Goal: Information Seeking & Learning: Learn about a topic

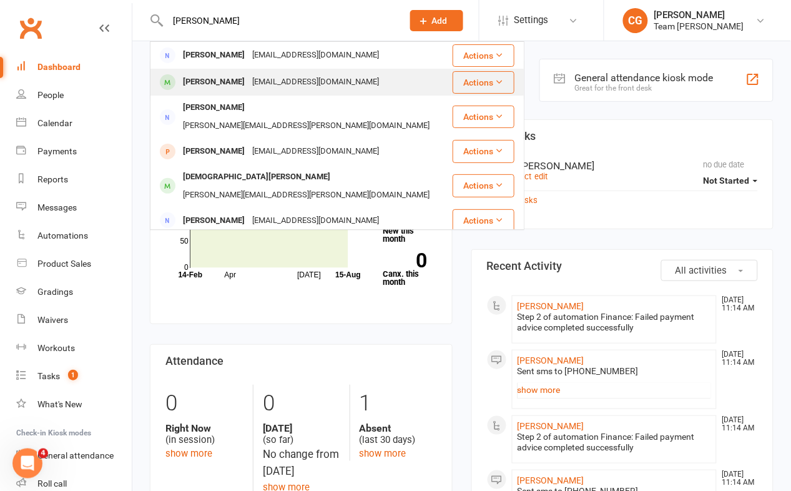
type input "francis"
click at [220, 83] on div "Francis Haynes" at bounding box center [213, 82] width 69 height 18
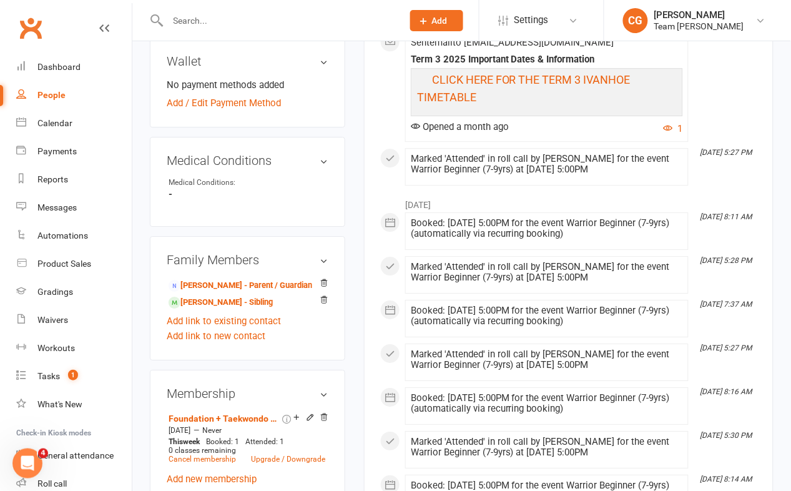
scroll to position [702, 0]
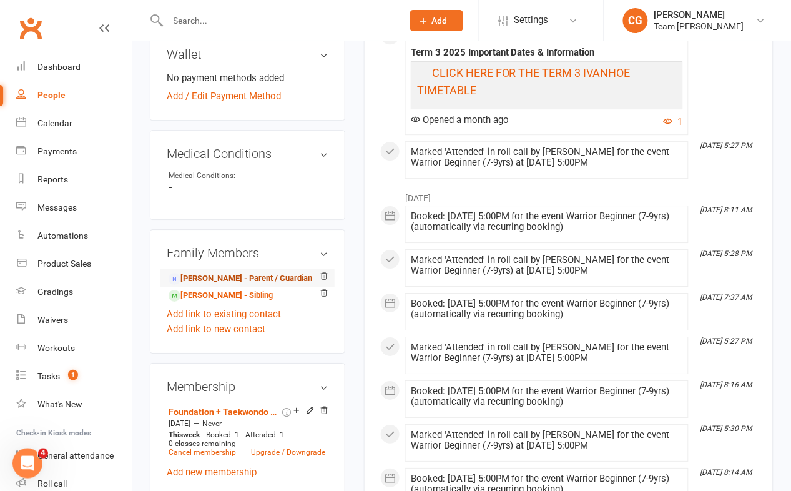
click at [221, 272] on link "Gabriella Haynes - Parent / Guardian" at bounding box center [241, 278] width 144 height 13
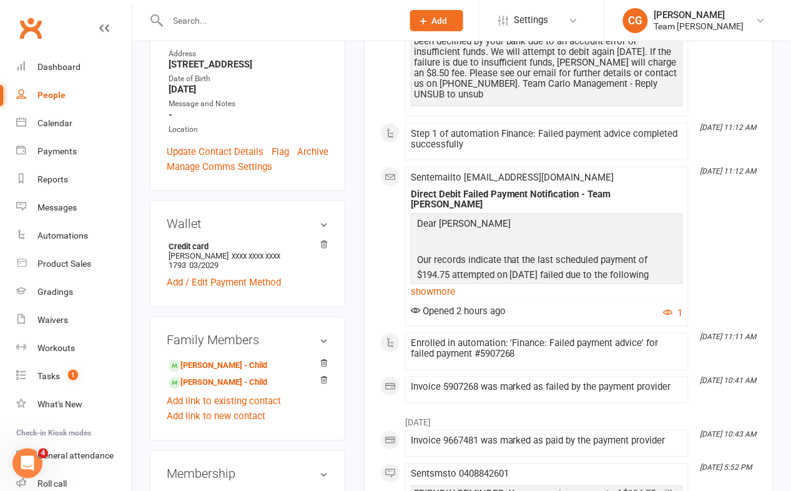
scroll to position [288, 0]
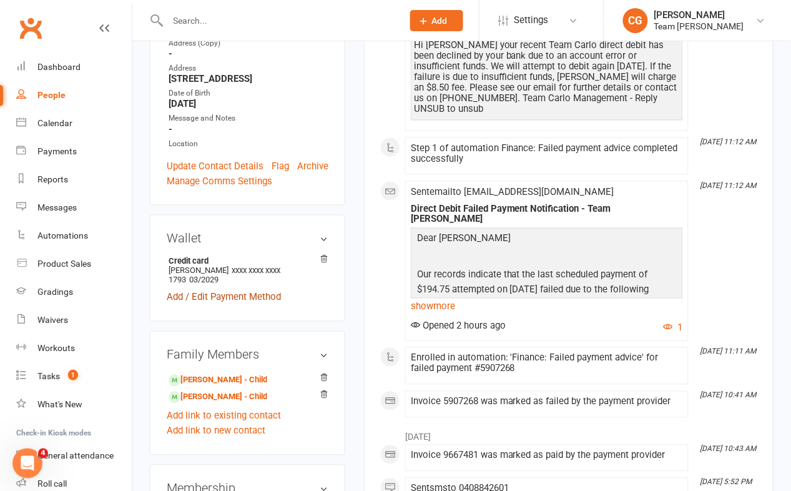
click at [220, 290] on link "Add / Edit Payment Method" at bounding box center [224, 297] width 114 height 15
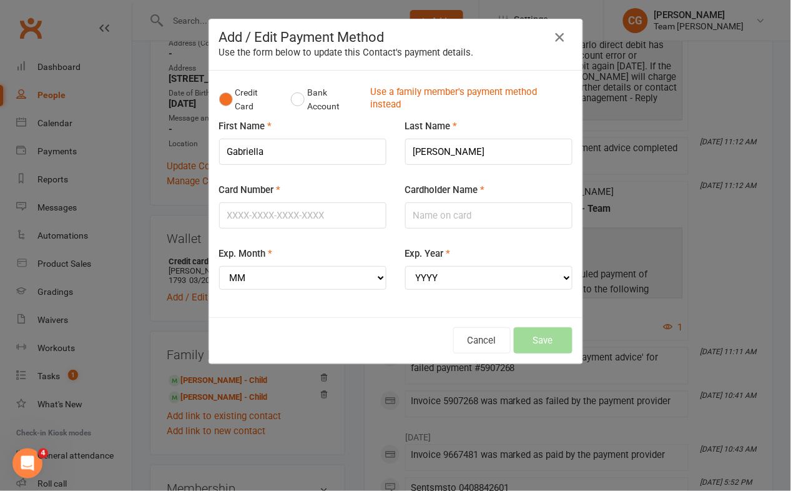
click at [559, 36] on icon "button" at bounding box center [559, 37] width 15 height 15
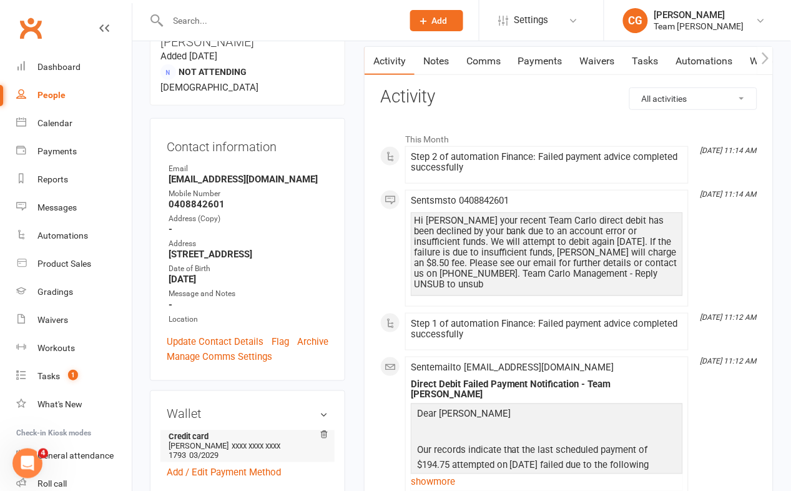
scroll to position [95, 0]
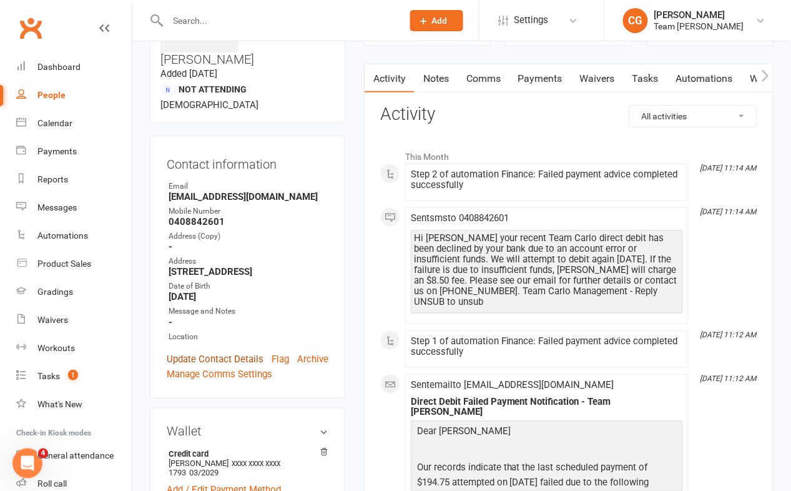
click at [202, 351] on link "Update Contact Details" at bounding box center [215, 358] width 97 height 15
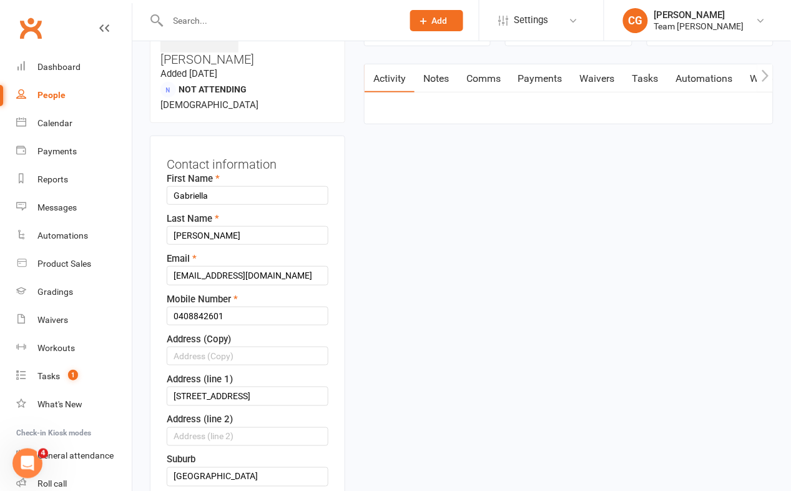
scroll to position [59, 0]
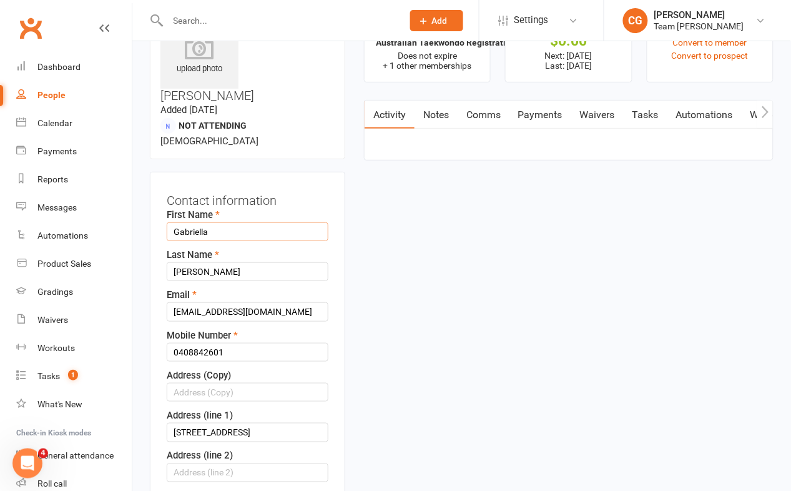
drag, startPoint x: 238, startPoint y: 180, endPoint x: 167, endPoint y: 172, distance: 71.6
click at [167, 222] on input "Gabriella" at bounding box center [248, 231] width 162 height 19
type input "Mark"
click at [290, 302] on input "gabriellahaynes@gmail.com" at bounding box center [248, 311] width 162 height 19
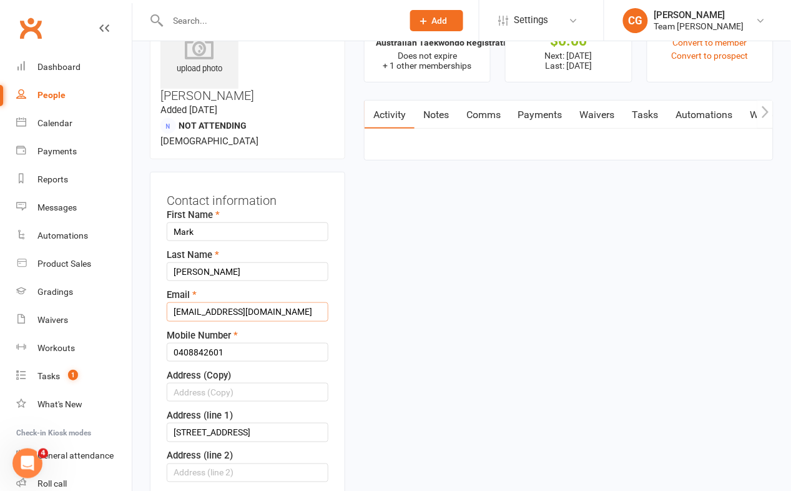
click at [290, 302] on input "gabriellahaynes@gmail.com" at bounding box center [248, 311] width 162 height 19
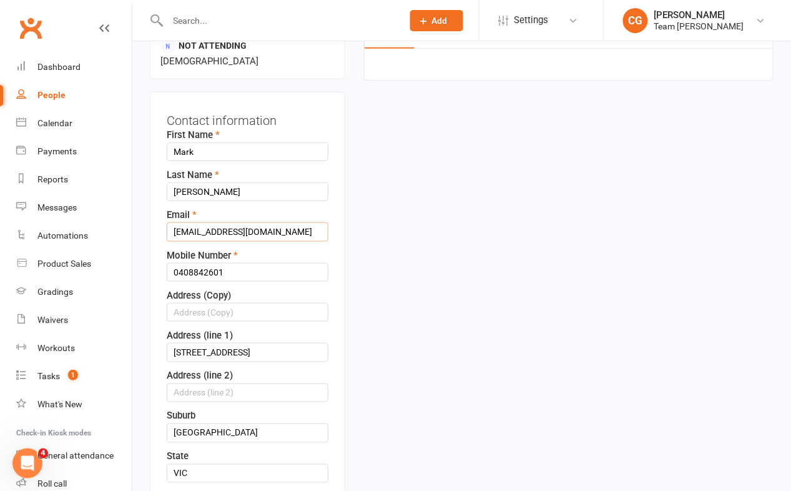
scroll to position [155, 0]
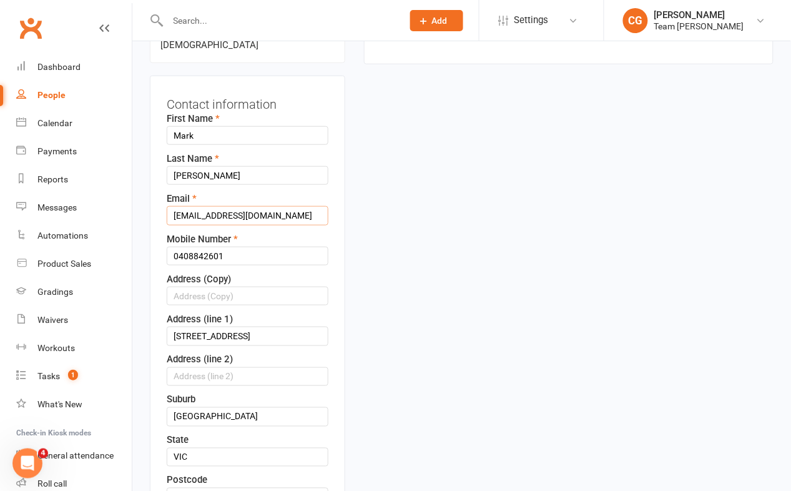
type input "markgtyndall@gmail.com"
click at [249, 247] on input "0408842601" at bounding box center [248, 256] width 162 height 19
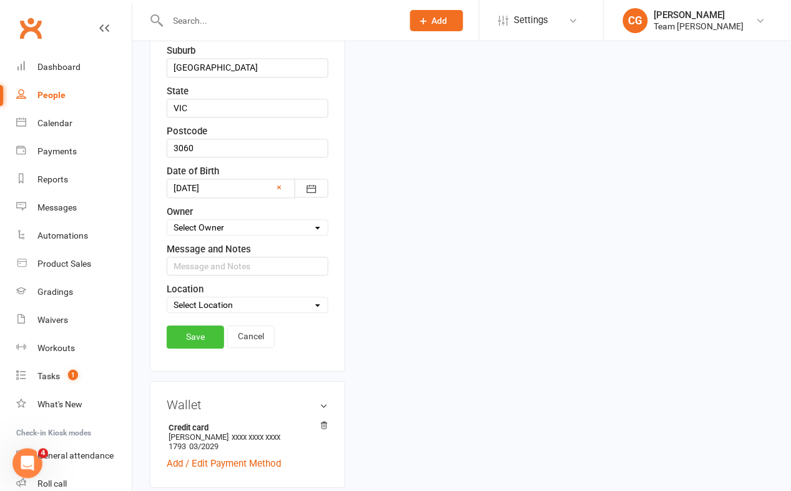
scroll to position [504, 0]
type input "0439374893"
click at [193, 325] on link "Save" at bounding box center [195, 336] width 57 height 22
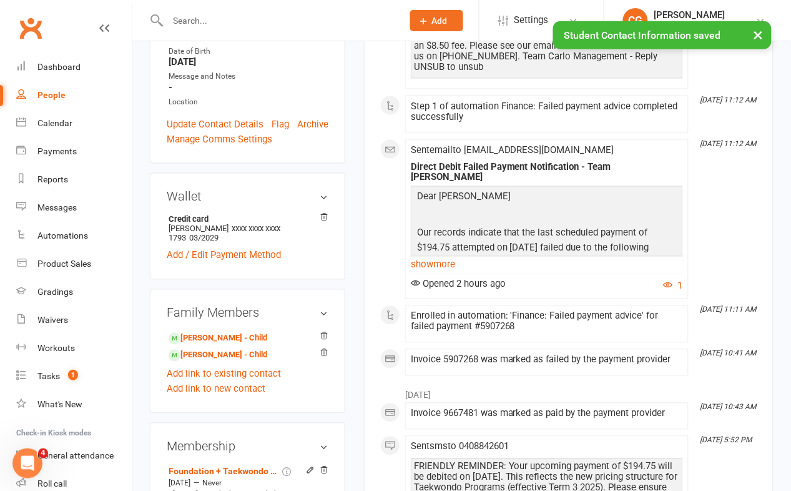
scroll to position [343, 0]
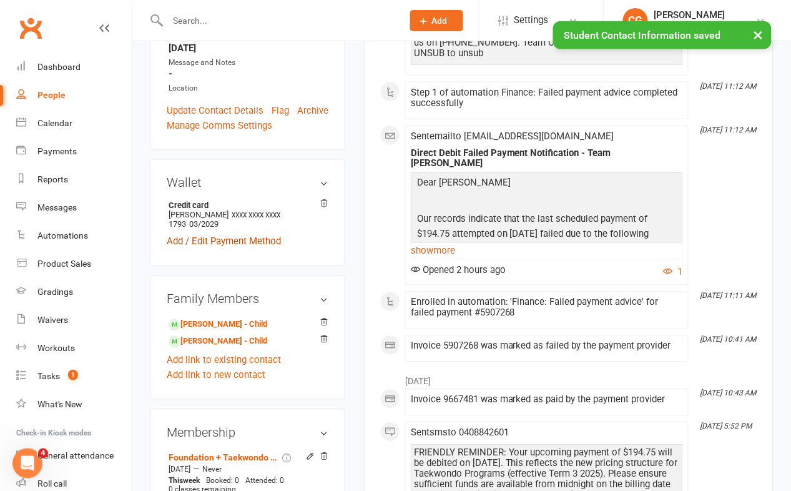
click at [214, 234] on link "Add / Edit Payment Method" at bounding box center [224, 241] width 114 height 15
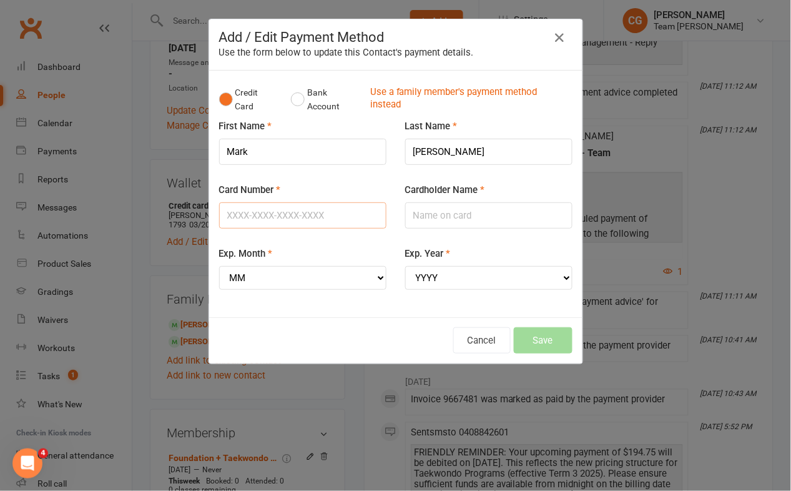
click at [273, 216] on input "Card Number" at bounding box center [302, 215] width 167 height 26
type input "4622630060671793"
click at [280, 285] on select "MM 01 02 03 04 05 06 07 08 09 10 11 12" at bounding box center [302, 278] width 167 height 24
select select "03"
click at [219, 266] on select "MM 01 02 03 04 05 06 07 08 09 10 11 12" at bounding box center [302, 278] width 167 height 24
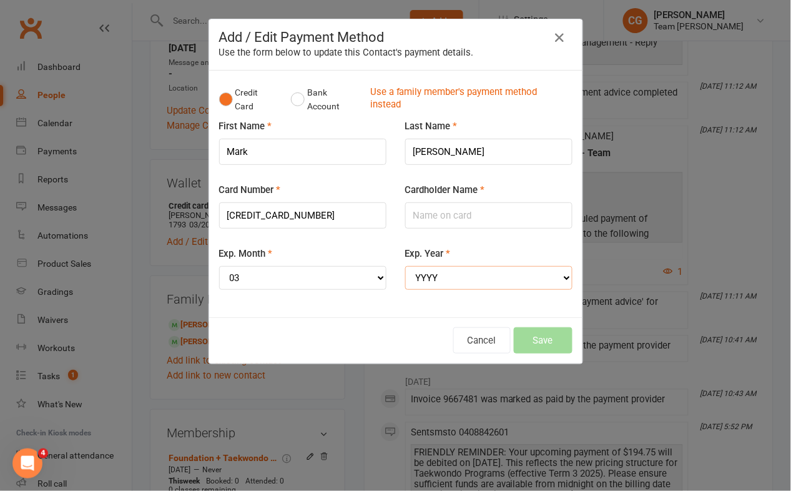
click at [455, 278] on select "YYYY 2025 2026 2027 2028 2029 2030 2031 2032 2033 2034" at bounding box center [488, 278] width 167 height 24
select select "2029"
click at [405, 266] on select "YYYY 2025 2026 2027 2028 2029 2030 2031 2032 2033 2034" at bounding box center [488, 278] width 167 height 24
click at [432, 212] on input "Cardholder Name" at bounding box center [488, 215] width 167 height 26
type input "Mark Tyndall"
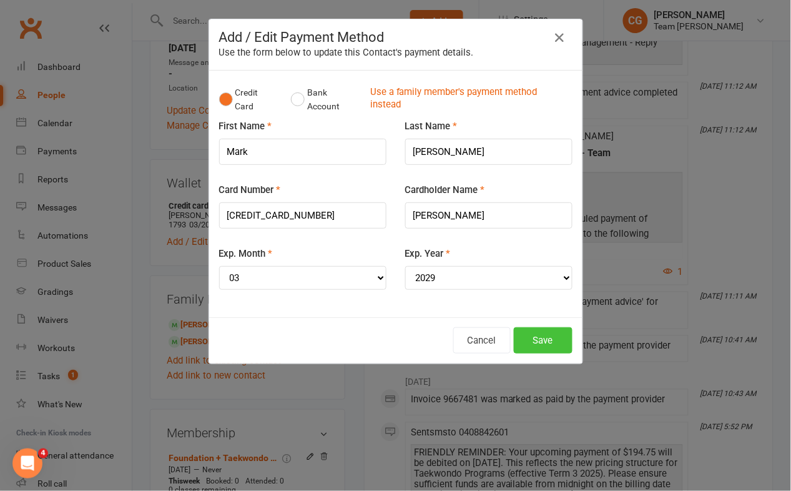
click at [543, 341] on button "Save" at bounding box center [543, 340] width 59 height 26
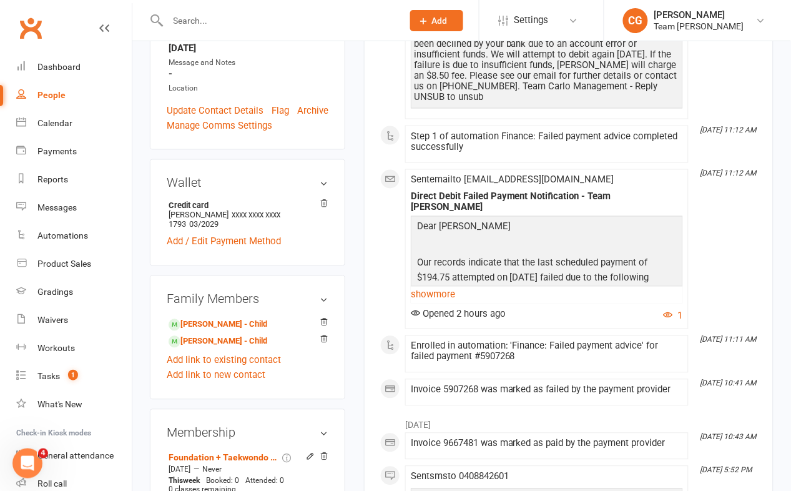
scroll to position [0, 0]
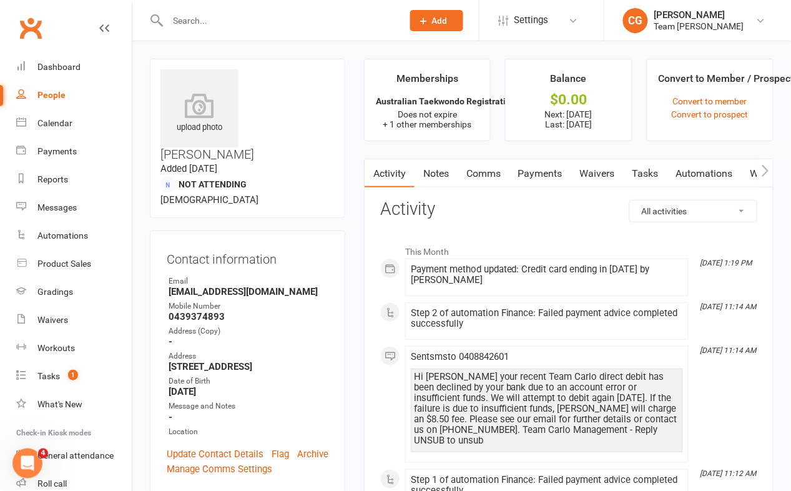
drag, startPoint x: 542, startPoint y: 169, endPoint x: 534, endPoint y: 179, distance: 13.4
click at [542, 169] on link "Payments" at bounding box center [540, 173] width 62 height 29
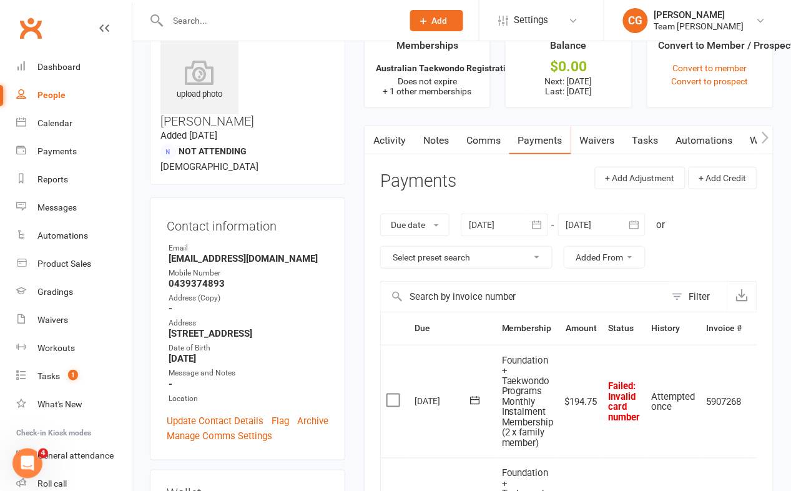
scroll to position [0, 21]
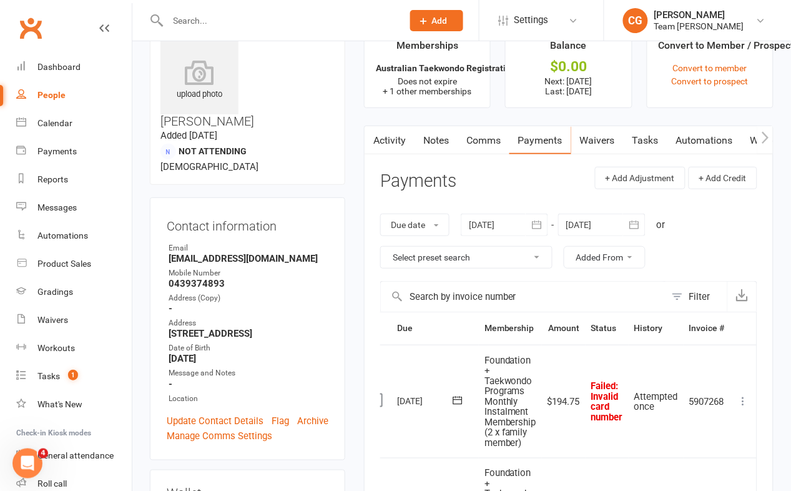
click at [740, 403] on icon at bounding box center [743, 401] width 12 height 12
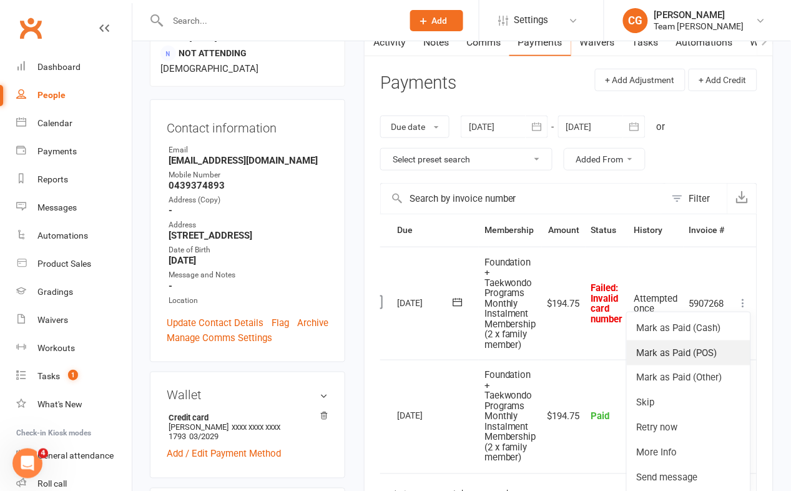
scroll to position [132, 0]
click at [667, 426] on link "Retry now" at bounding box center [689, 426] width 124 height 25
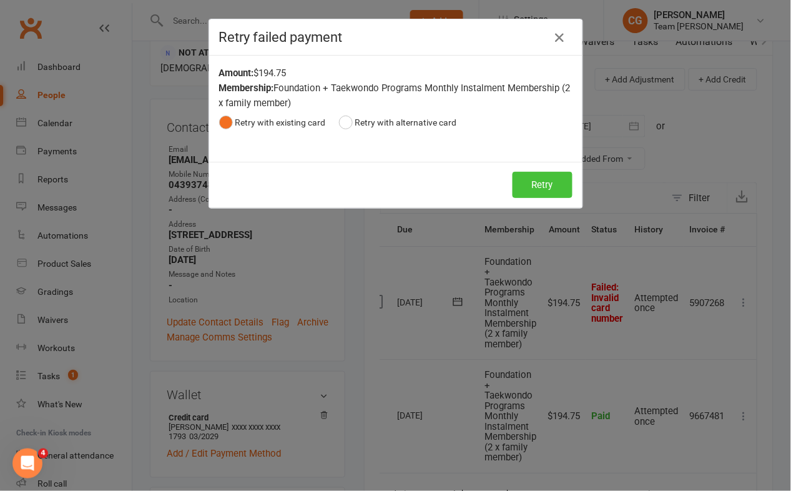
click at [527, 183] on button "Retry" at bounding box center [542, 185] width 60 height 26
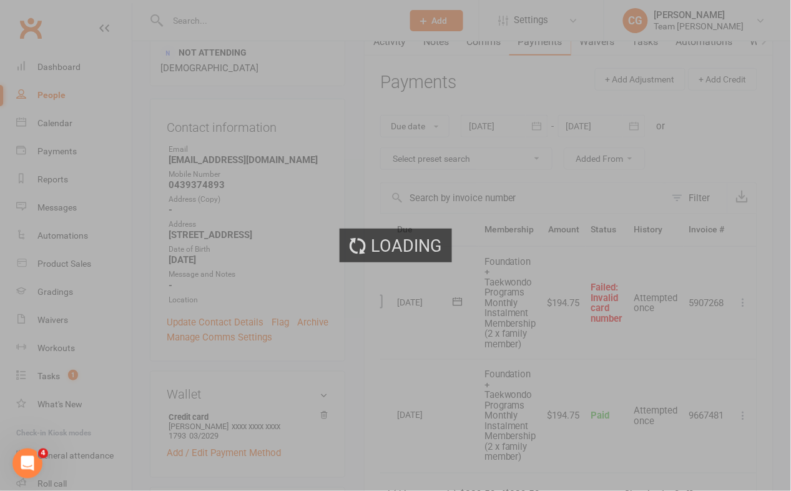
scroll to position [0, 0]
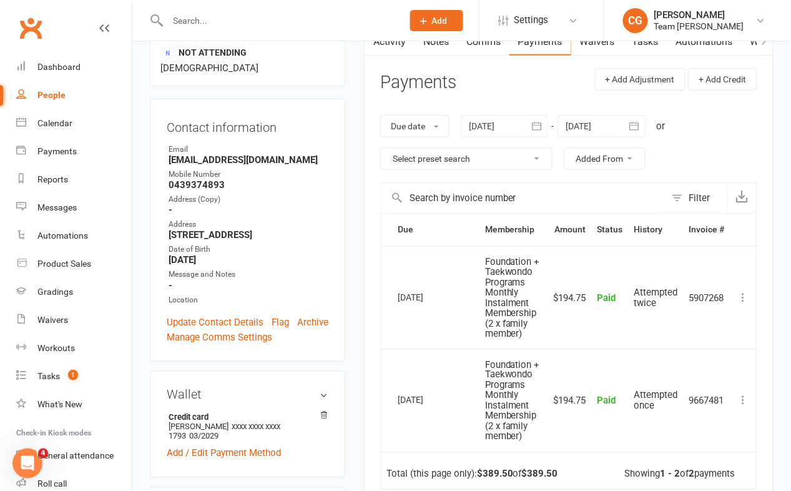
click at [228, 154] on strong "markgtyndall@gmail.com" at bounding box center [249, 159] width 160 height 11
click at [227, 154] on strong "markgtyndall@gmail.com" at bounding box center [249, 159] width 160 height 11
copy render-form-field "markgtyndall@gmail.com"
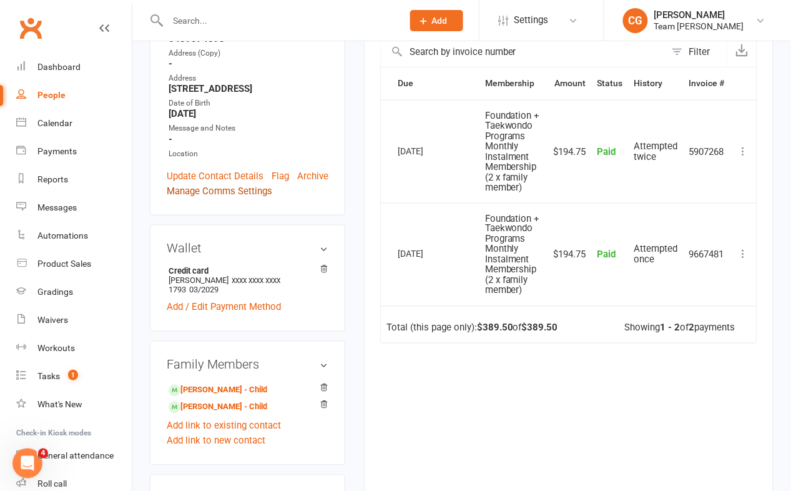
scroll to position [373, 0]
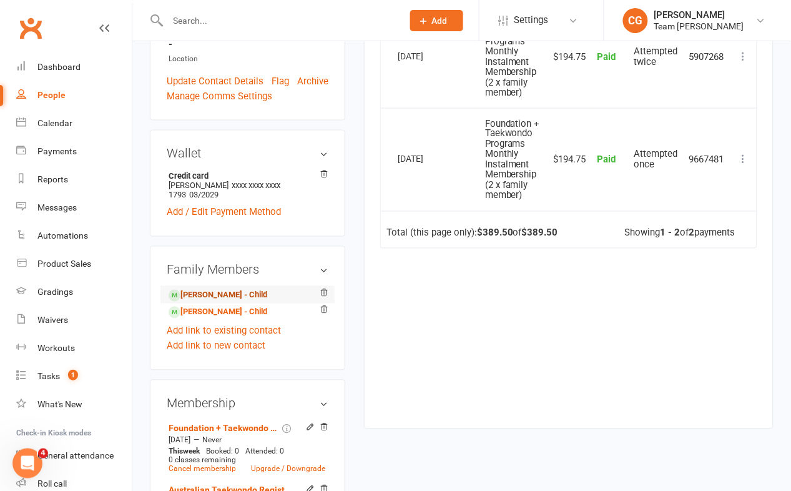
click at [230, 289] on link "Francis Haynes - Child" at bounding box center [218, 295] width 99 height 13
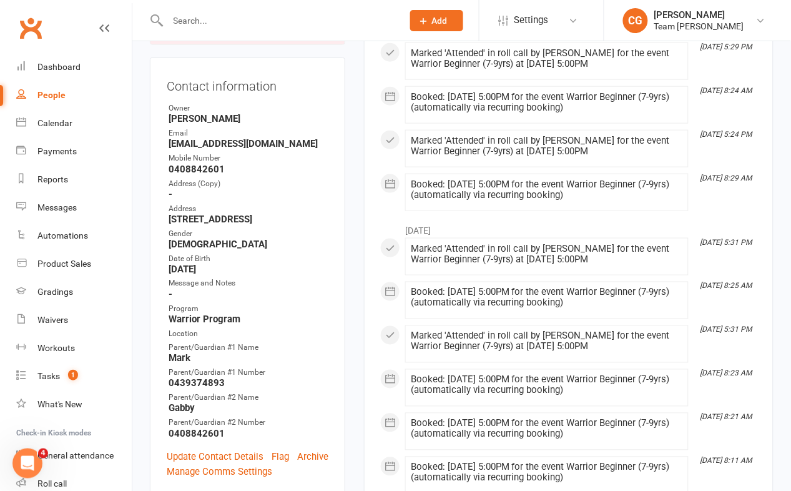
scroll to position [228, 0]
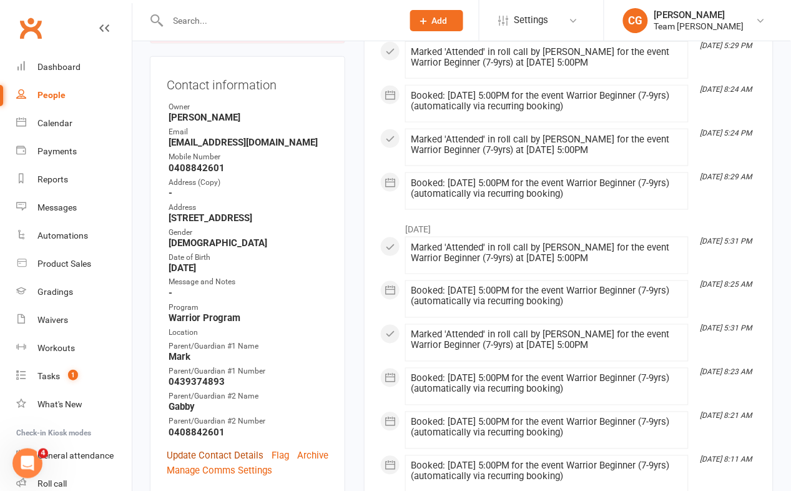
click at [197, 448] on link "Update Contact Details" at bounding box center [215, 455] width 97 height 15
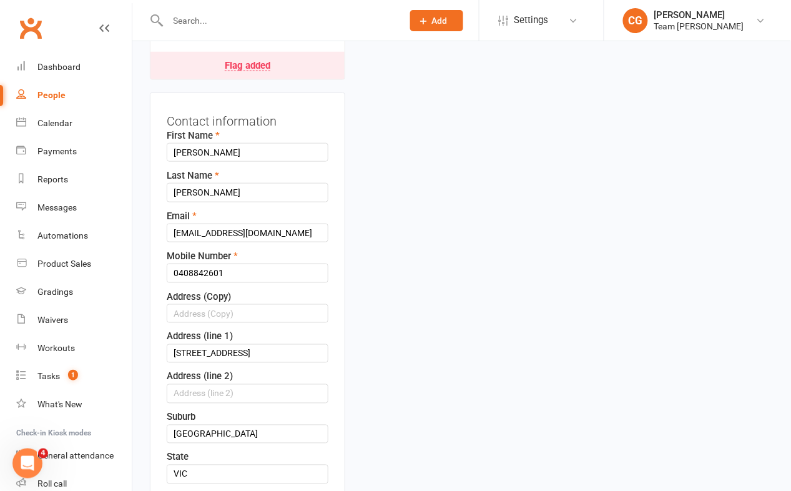
scroll to position [59, 0]
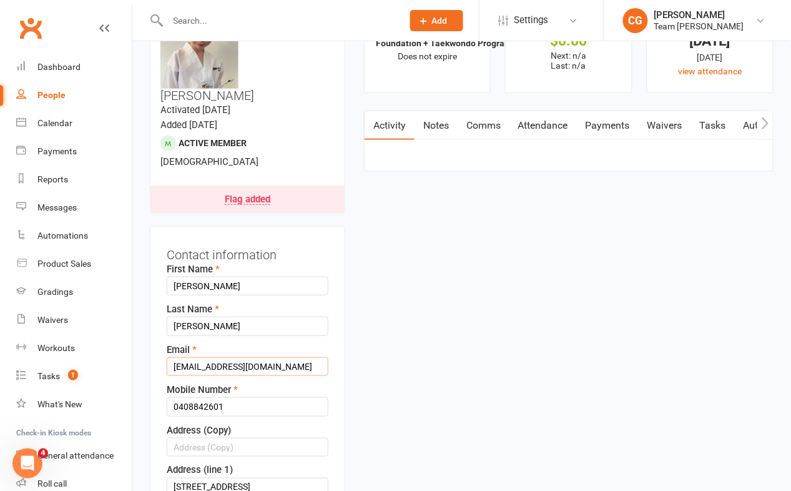
click at [212, 357] on input "gabriellahaynes@gmail.com" at bounding box center [248, 366] width 162 height 19
paste input "markgtyndall"
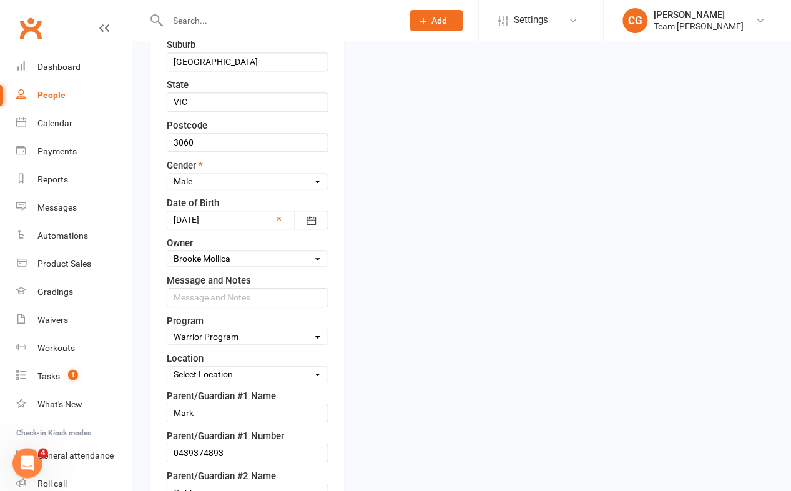
scroll to position [884, 0]
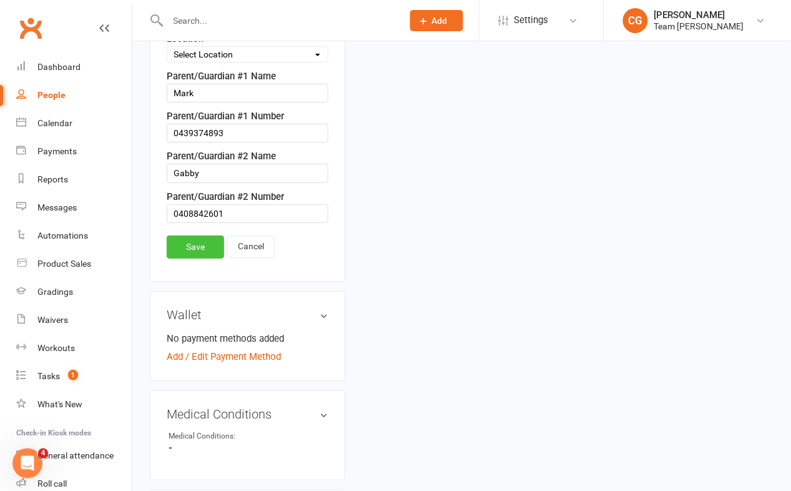
type input "markgtyndall@gmail.com"
click at [188, 235] on link "Save" at bounding box center [195, 246] width 57 height 22
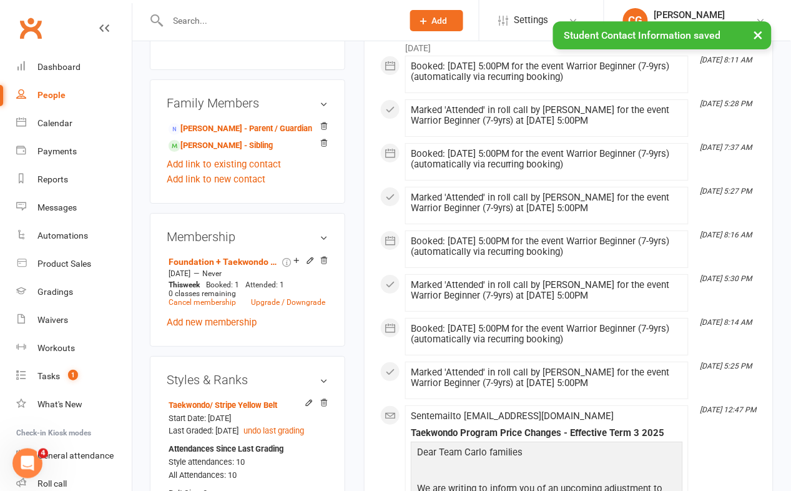
scroll to position [851, 0]
click at [202, 140] on link "Maeve Haynes - Sibling" at bounding box center [221, 146] width 104 height 13
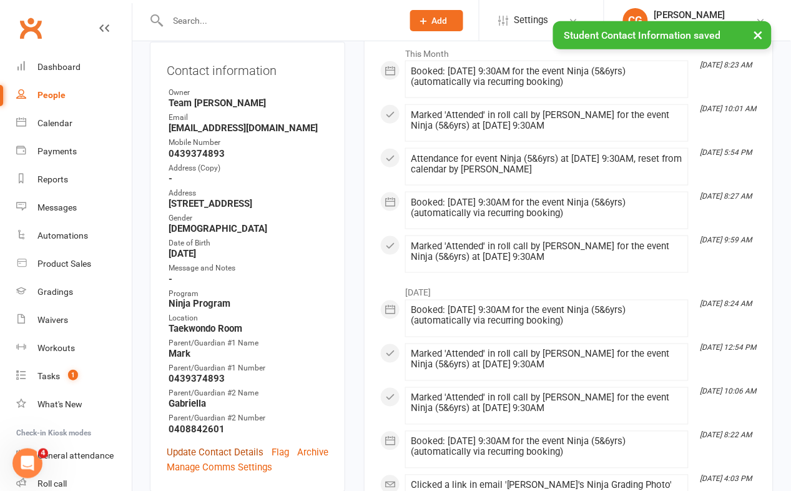
click at [185, 445] on link "Update Contact Details" at bounding box center [215, 452] width 97 height 15
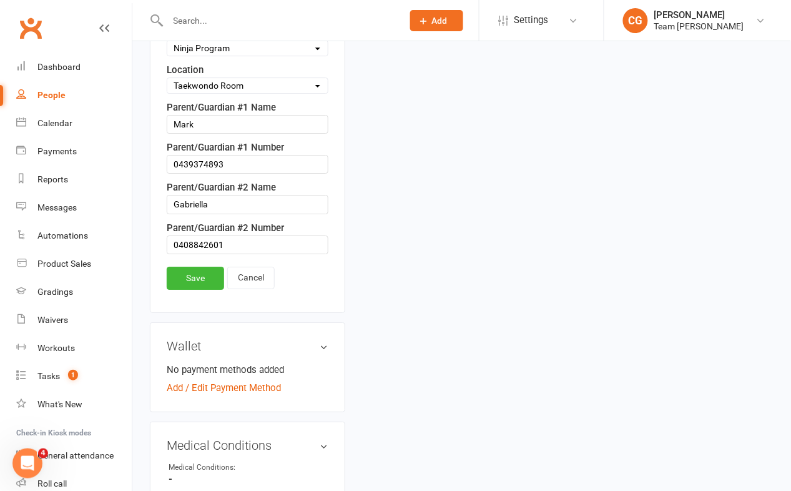
scroll to position [824, 0]
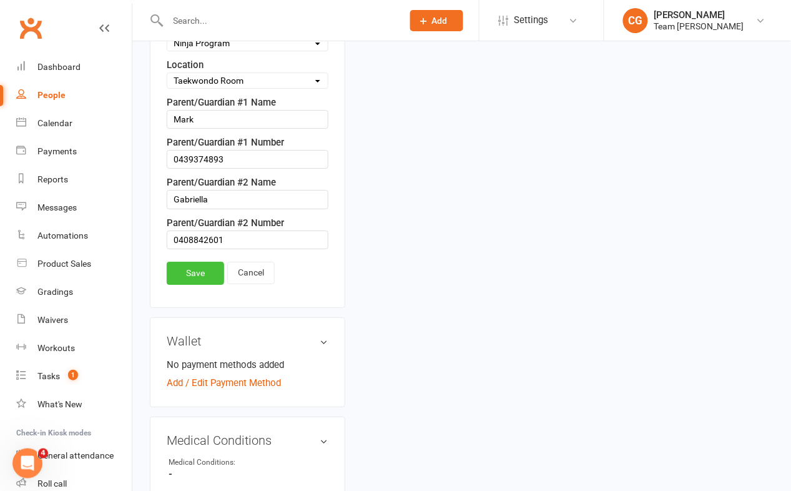
click at [189, 261] on link "Save" at bounding box center [195, 272] width 57 height 22
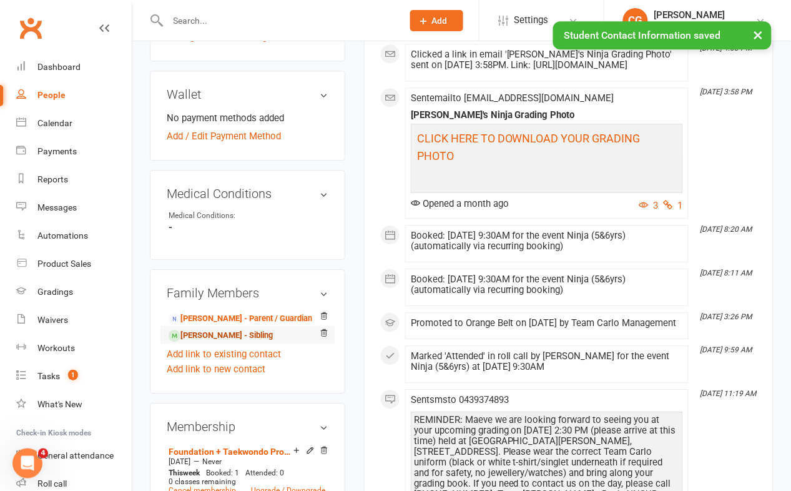
scroll to position [638, 0]
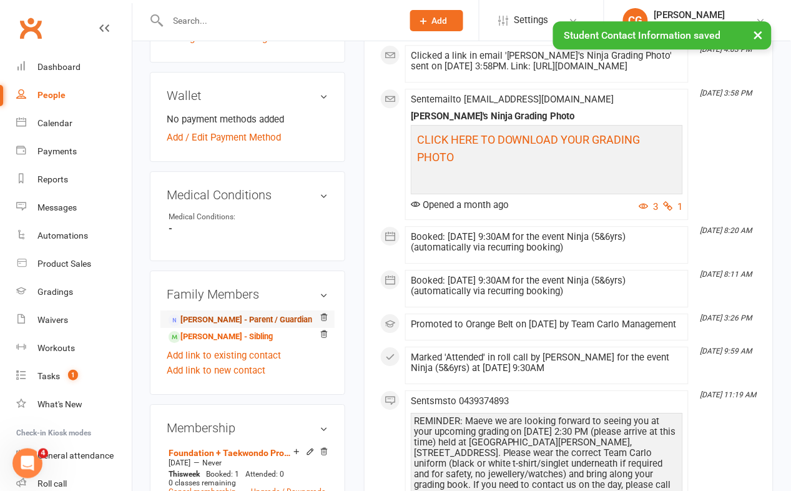
click at [199, 313] on link "Mark Haynes - Parent / Guardian" at bounding box center [241, 319] width 144 height 13
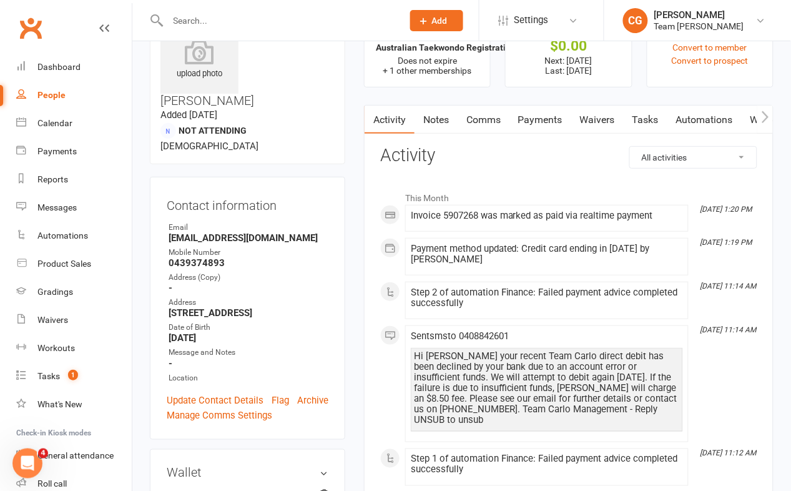
scroll to position [16, 0]
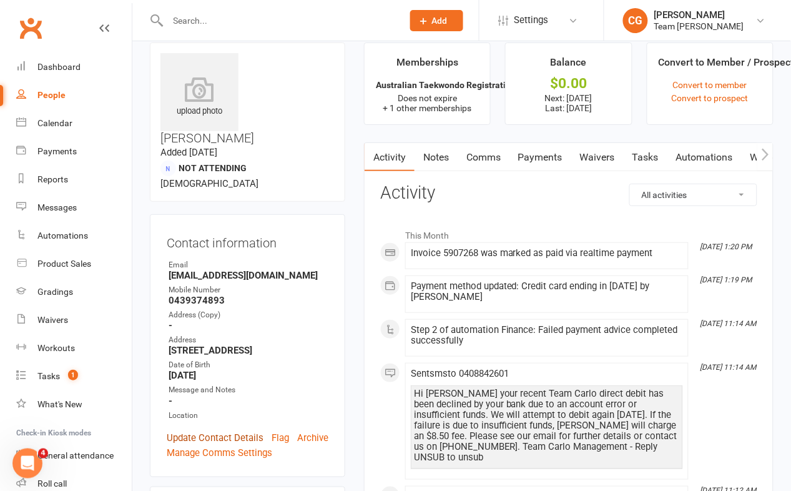
click at [227, 430] on link "Update Contact Details" at bounding box center [215, 437] width 97 height 15
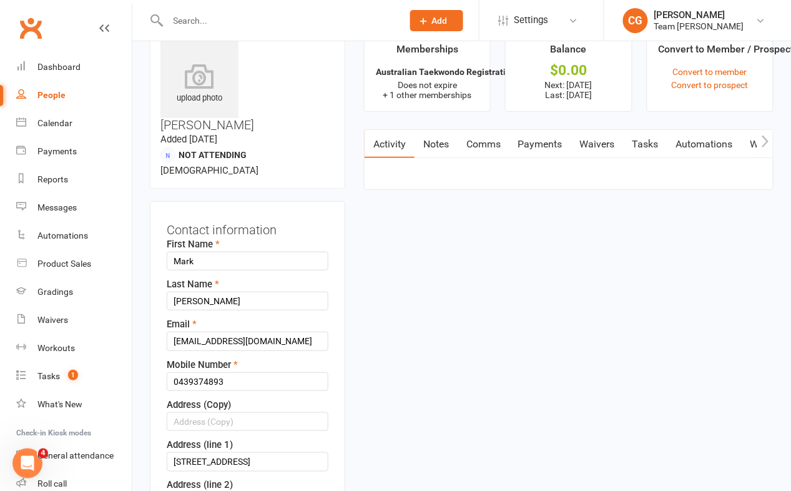
scroll to position [59, 0]
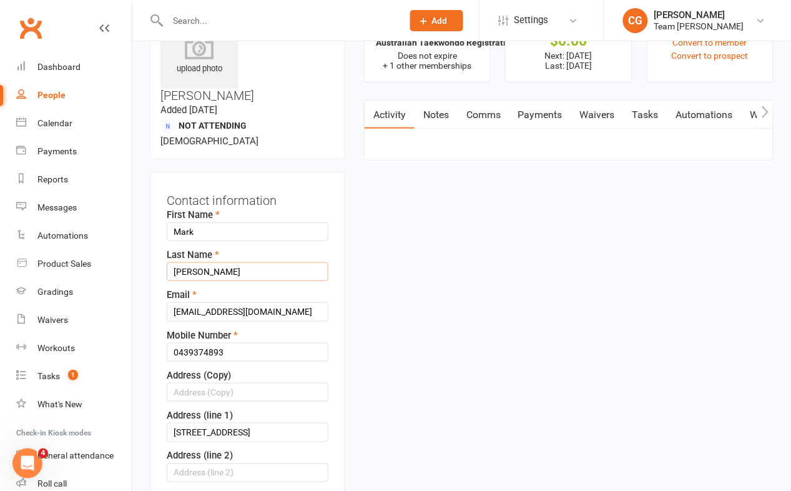
drag, startPoint x: 202, startPoint y: 215, endPoint x: 175, endPoint y: 211, distance: 27.7
click at [175, 262] on input "Haynes" at bounding box center [248, 271] width 162 height 19
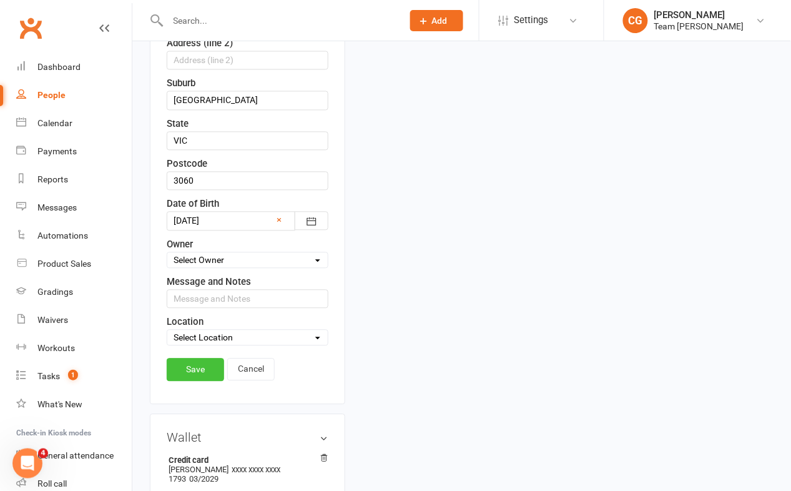
scroll to position [469, 0]
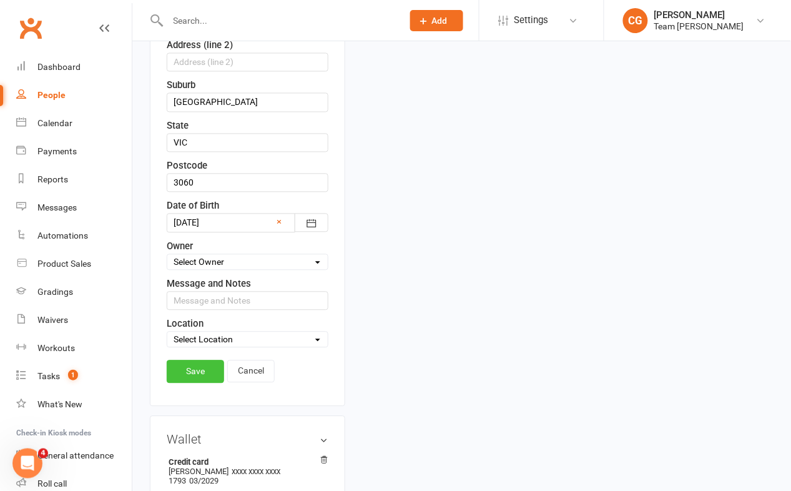
type input "Tyndall"
click at [203, 360] on link "Save" at bounding box center [195, 371] width 57 height 22
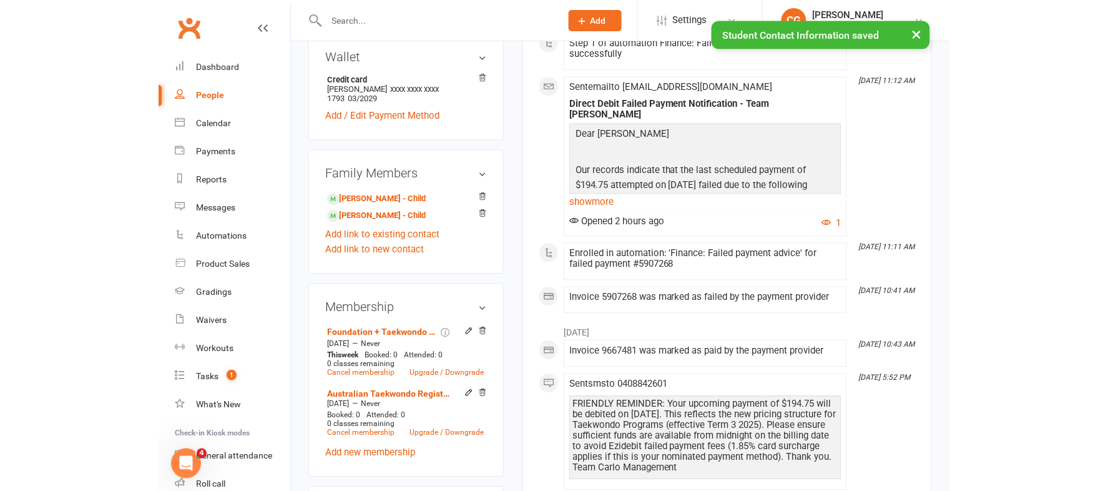
scroll to position [0, 0]
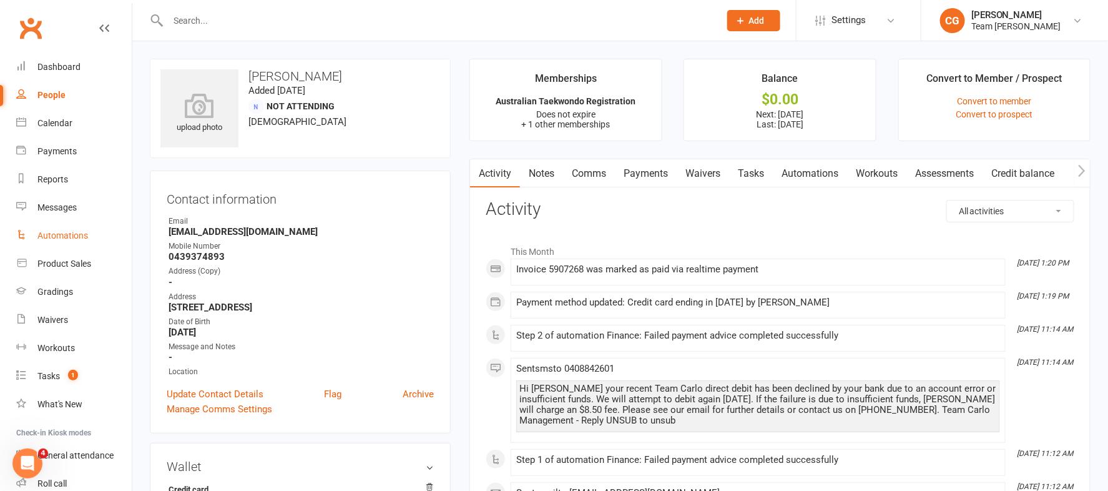
click at [48, 236] on div "Automations" at bounding box center [62, 235] width 51 height 10
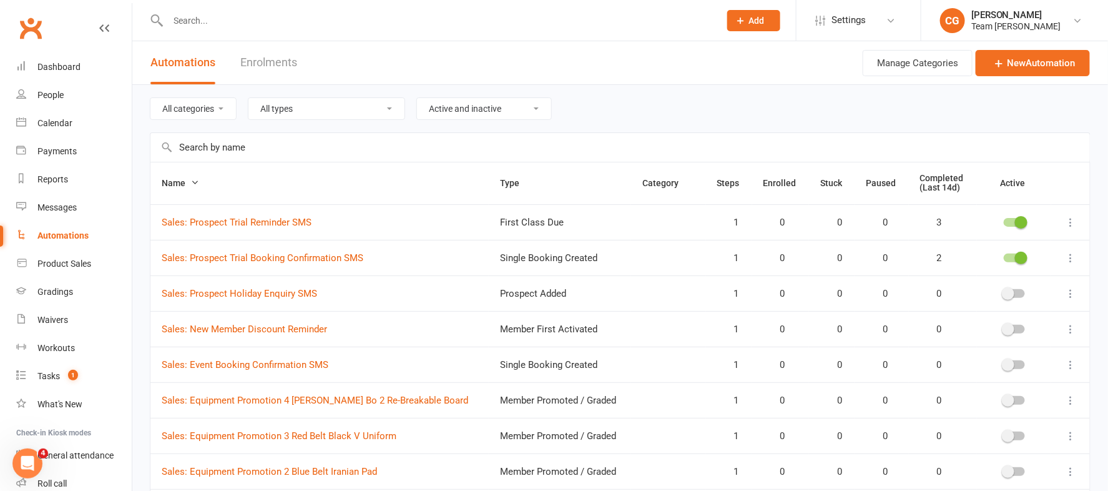
click at [238, 145] on input "text" at bounding box center [619, 147] width 939 height 29
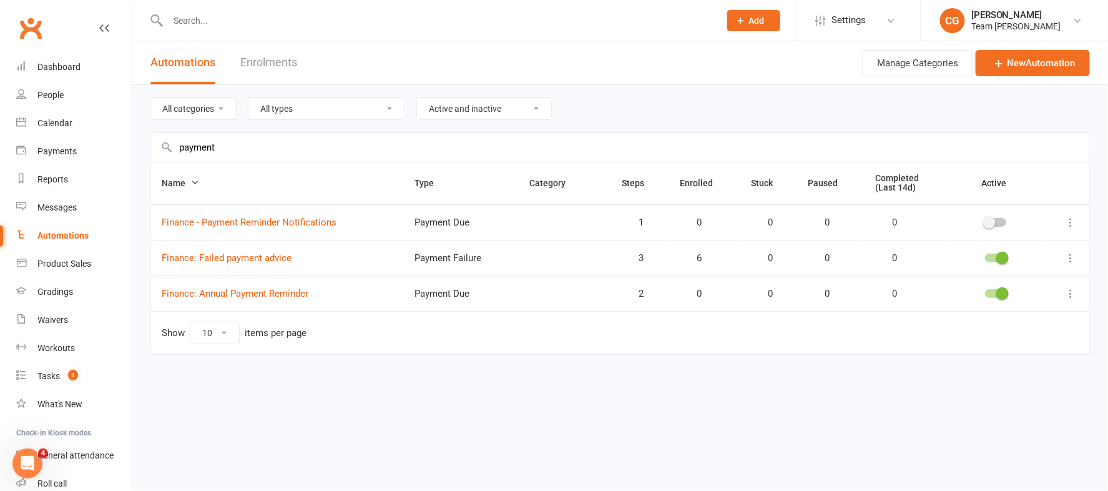
type input "payment"
click at [790, 220] on div at bounding box center [995, 222] width 21 height 9
click at [790, 220] on input "checkbox" at bounding box center [985, 220] width 0 height 0
click at [254, 21] on input "text" at bounding box center [437, 20] width 547 height 17
click at [47, 174] on div "Reports" at bounding box center [52, 179] width 31 height 10
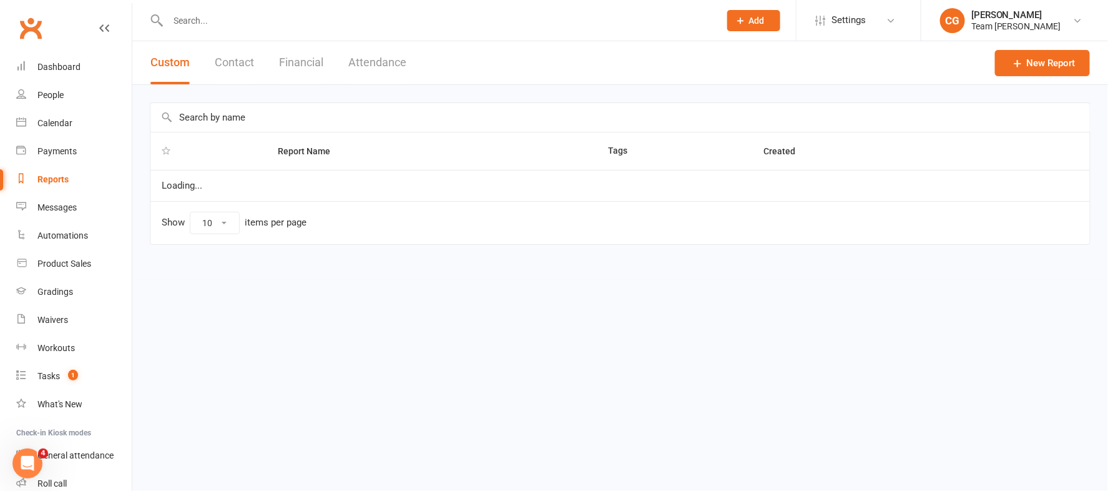
select select "50"
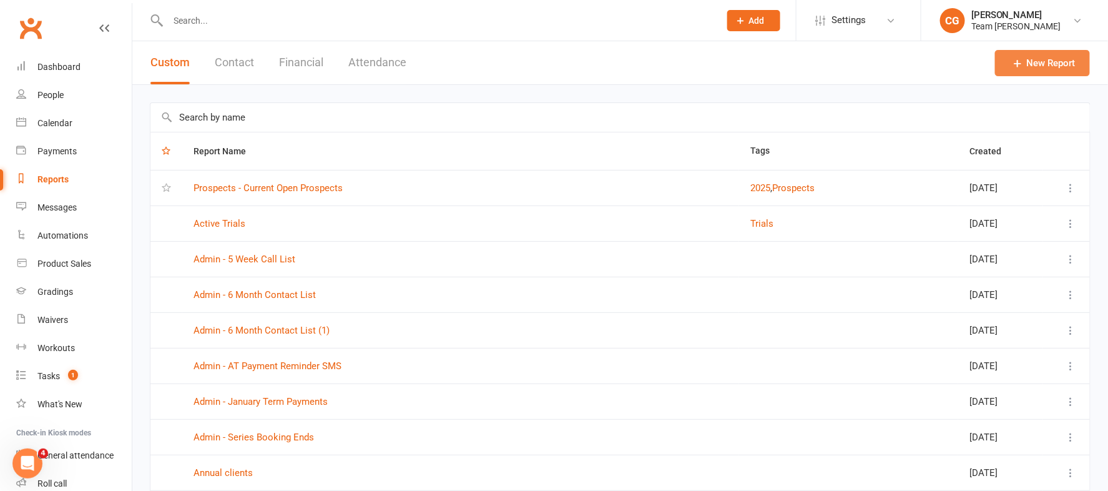
click at [790, 59] on link "New Report" at bounding box center [1042, 63] width 95 height 26
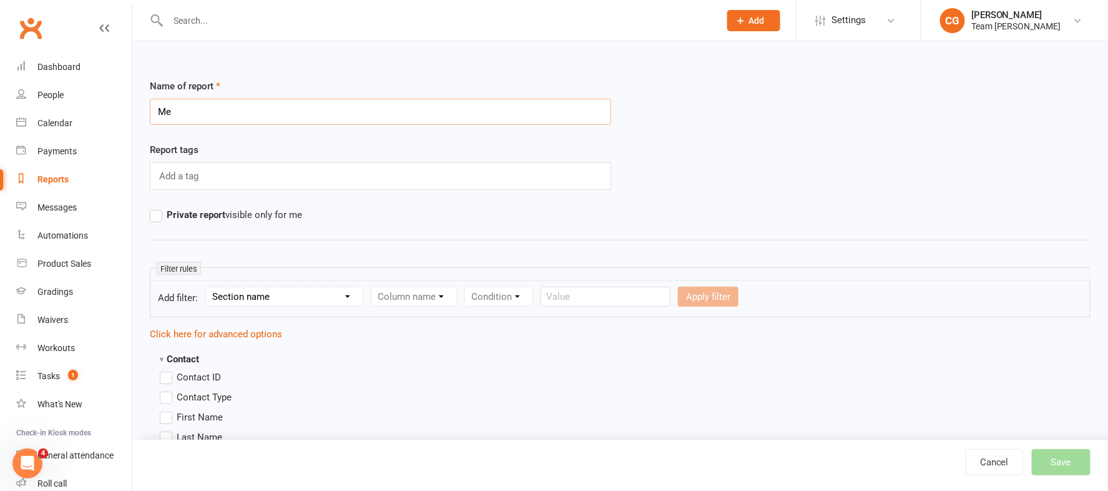
type input "M"
type input "Finance - Payment Reminders"
click at [285, 296] on select "Section name Contact Attendance Aggregate Payment Booking Waitlist Attendees Ca…" at bounding box center [284, 296] width 157 height 19
select select "33"
click at [208, 287] on select "Section name Contact Attendance Aggregate Payment Booking Waitlist Attendees Ca…" at bounding box center [284, 296] width 157 height 19
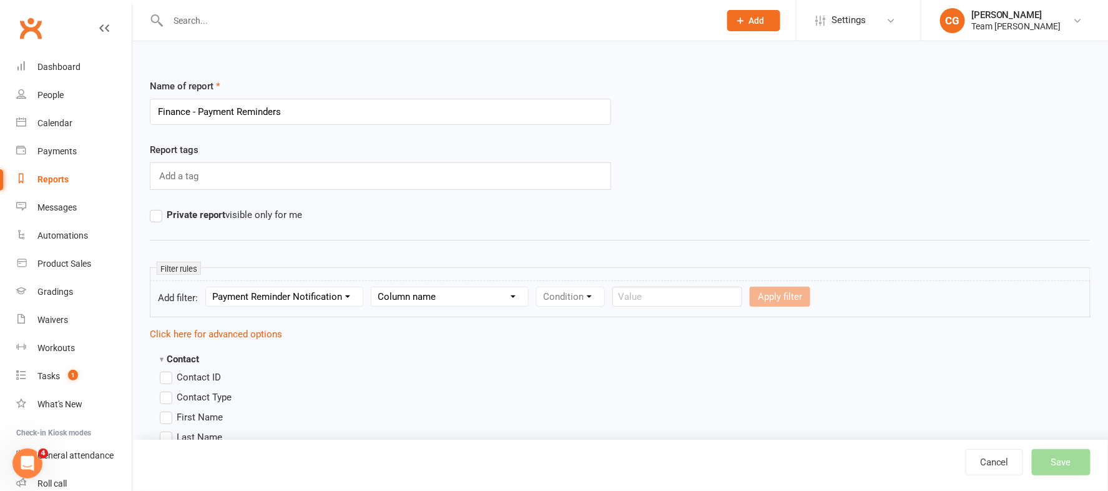
click at [483, 295] on select "Column name Payment Reminder Notification" at bounding box center [449, 296] width 157 height 19
select select "0"
click at [373, 287] on select "Column name Payment Reminder Notification" at bounding box center [449, 296] width 157 height 19
click at [593, 283] on form "Add filter: Section name Contact Attendance Aggregate Payment Booking Waitlist …" at bounding box center [620, 298] width 941 height 37
click at [590, 291] on select "Condition Is Is not Is blank Is not blank" at bounding box center [575, 296] width 76 height 19
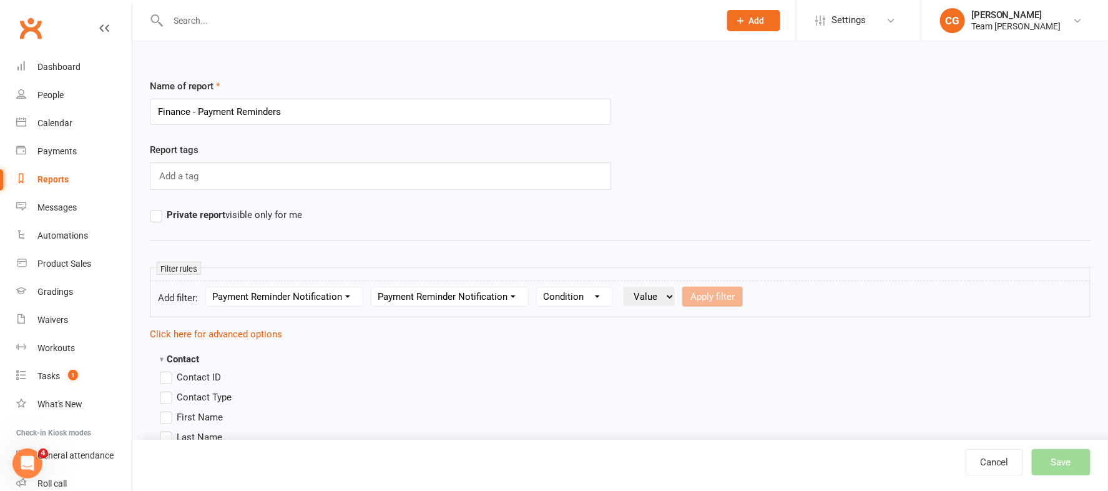
select select "0"
click at [539, 287] on select "Condition Is Is not Is blank Is not blank" at bounding box center [575, 296] width 76 height 19
click at [647, 294] on select "Value Yes No" at bounding box center [648, 296] width 51 height 20
select select "true"
click at [625, 286] on select "Value Yes No" at bounding box center [648, 296] width 51 height 20
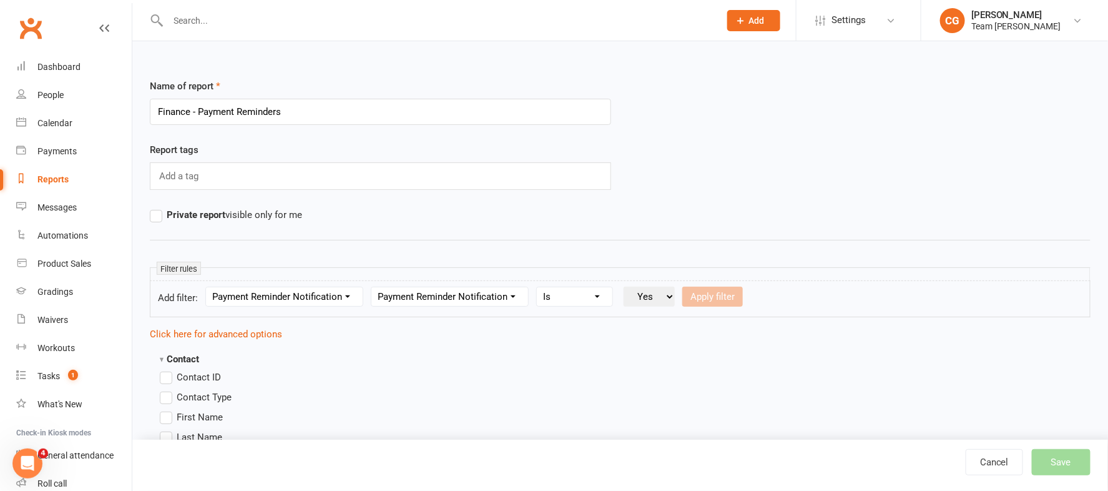
click at [708, 296] on button "Apply filter" at bounding box center [712, 296] width 61 height 20
select select
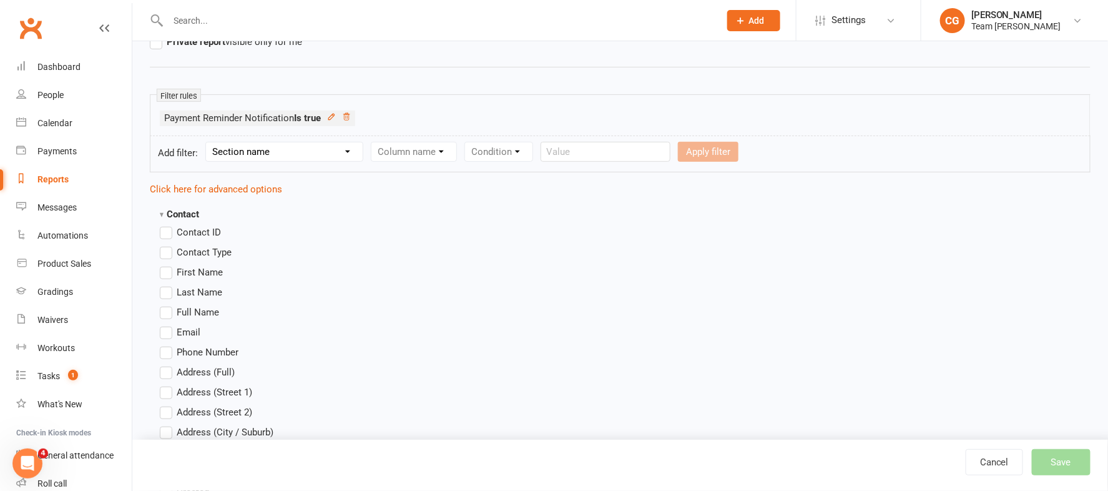
scroll to position [175, 0]
click at [164, 308] on label "Full Name" at bounding box center [189, 309] width 59 height 15
click at [164, 302] on input "Full Name" at bounding box center [164, 302] width 8 height 0
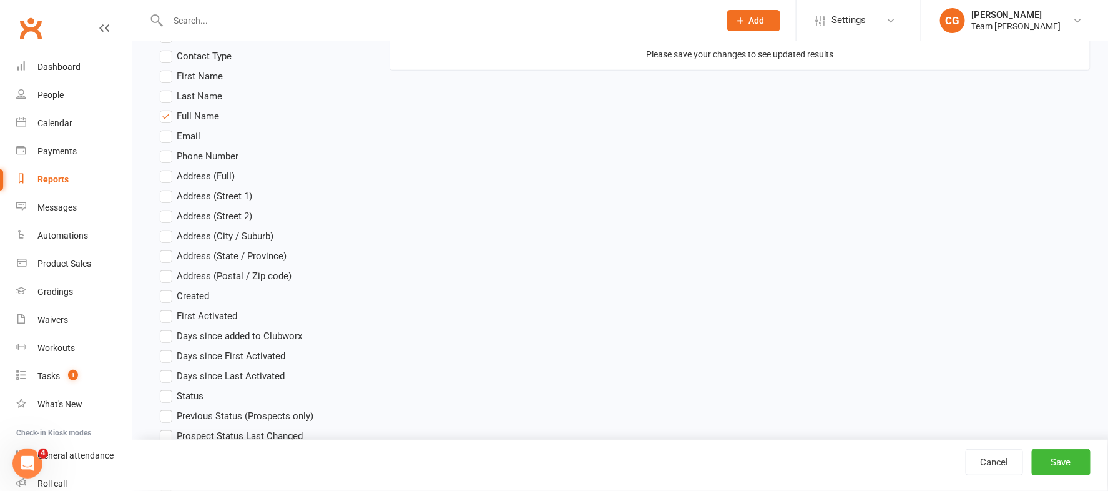
scroll to position [368, 0]
click at [165, 138] on label "Email" at bounding box center [180, 136] width 41 height 15
click at [165, 129] on input "Email" at bounding box center [164, 129] width 8 height 0
drag, startPoint x: 164, startPoint y: 156, endPoint x: 180, endPoint y: 172, distance: 22.9
click at [164, 156] on label "Phone Number" at bounding box center [199, 156] width 79 height 15
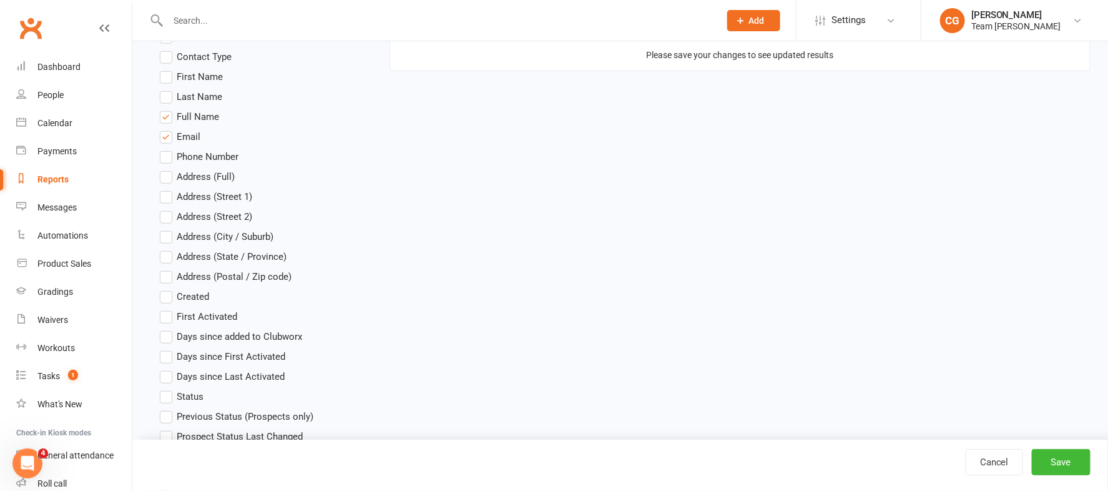
click at [164, 149] on input "Phone Number" at bounding box center [164, 149] width 8 height 0
click at [790, 462] on button "Save" at bounding box center [1061, 462] width 59 height 26
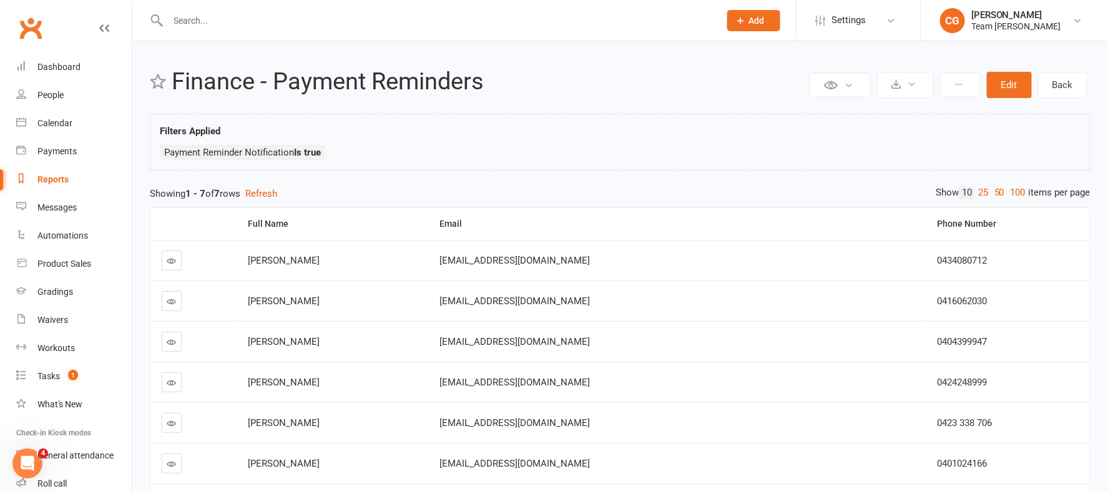
click at [170, 378] on icon at bounding box center [171, 382] width 9 height 9
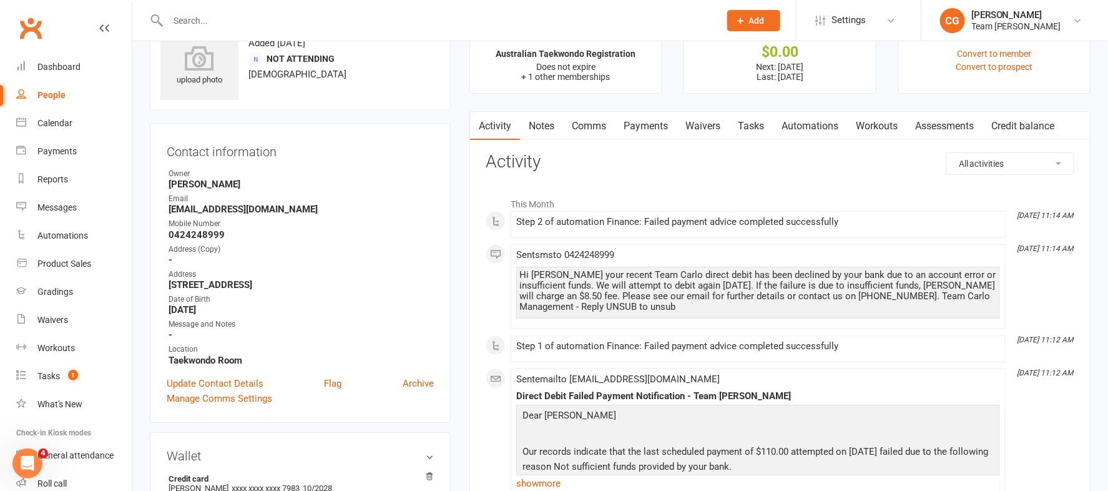
scroll to position [41, 0]
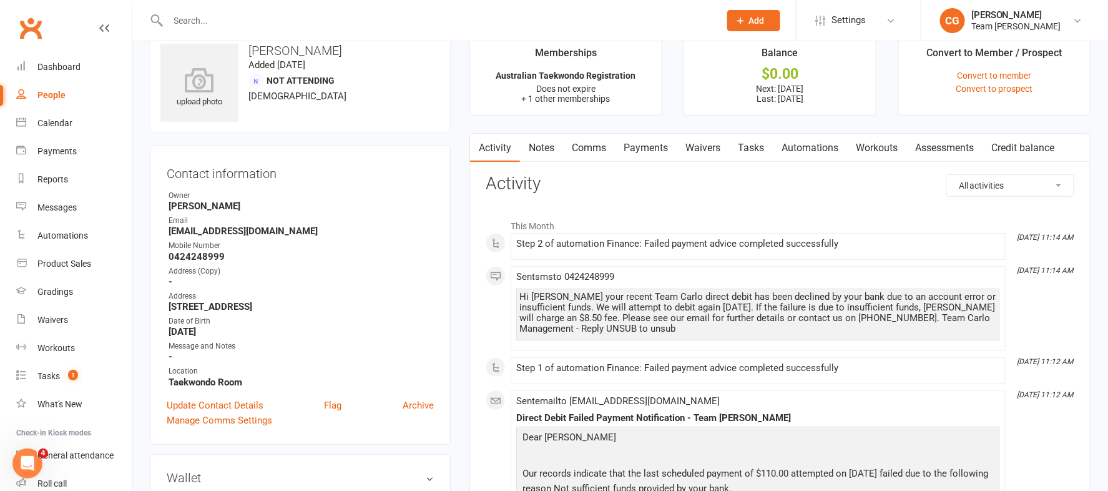
drag, startPoint x: 595, startPoint y: 143, endPoint x: 610, endPoint y: 150, distance: 16.5
click at [595, 143] on link "Comms" at bounding box center [589, 148] width 52 height 29
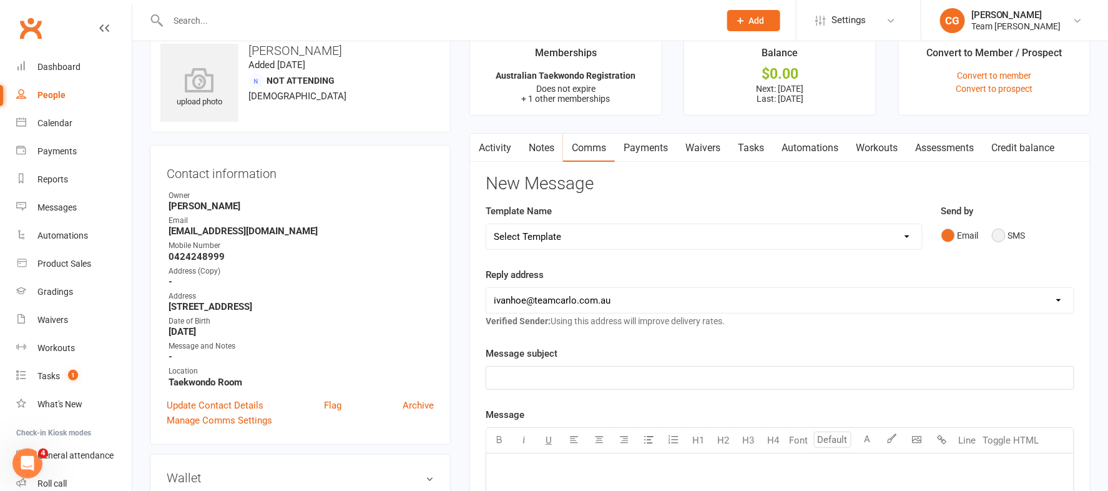
click at [790, 238] on button "SMS" at bounding box center [1009, 235] width 34 height 24
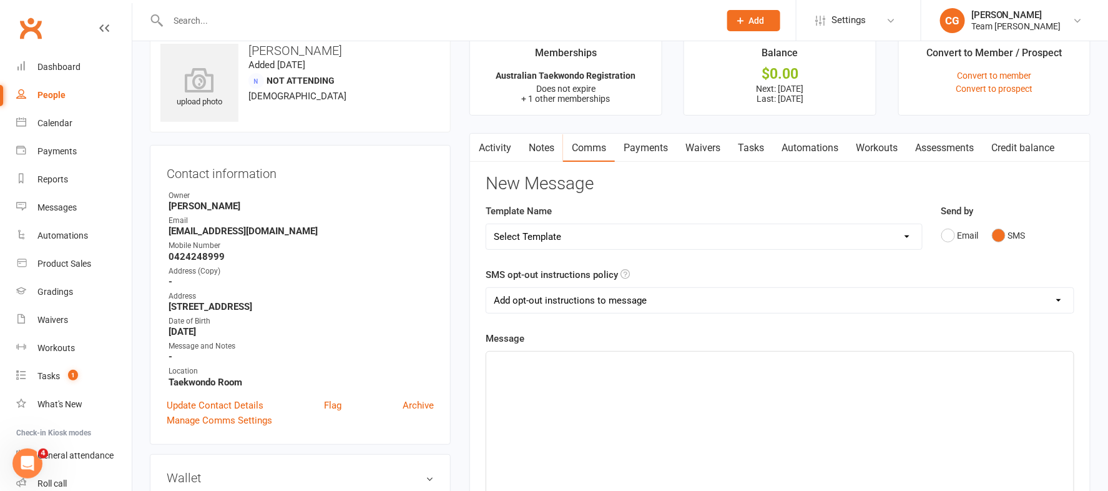
click at [518, 301] on select "Add opt-out instructions to message Do not add opt-out instructions to message" at bounding box center [779, 300] width 587 height 25
select select "1"
click at [486, 288] on select "Add opt-out instructions to message Do not add opt-out instructions to message" at bounding box center [779, 300] width 587 height 25
click at [517, 366] on p "﻿" at bounding box center [780, 362] width 572 height 15
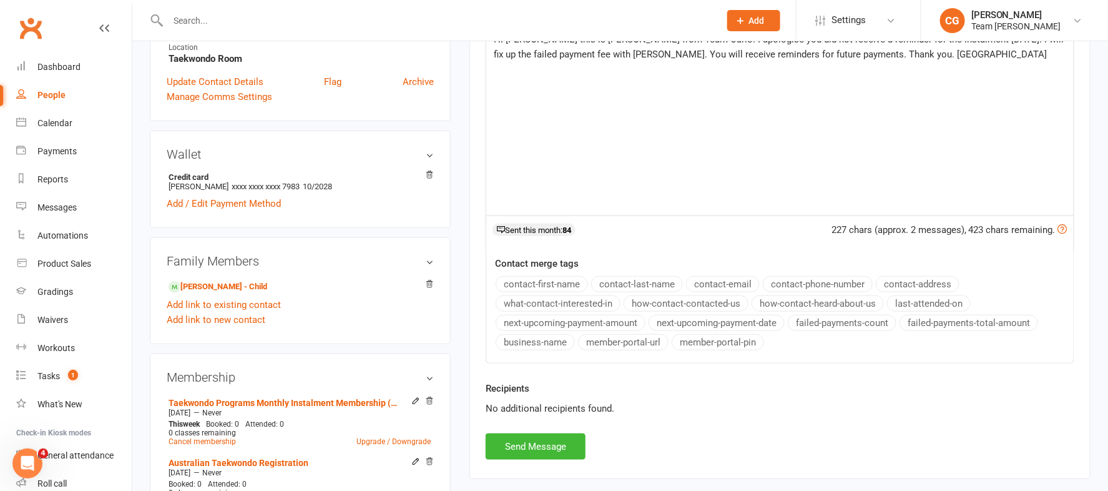
scroll to position [390, 0]
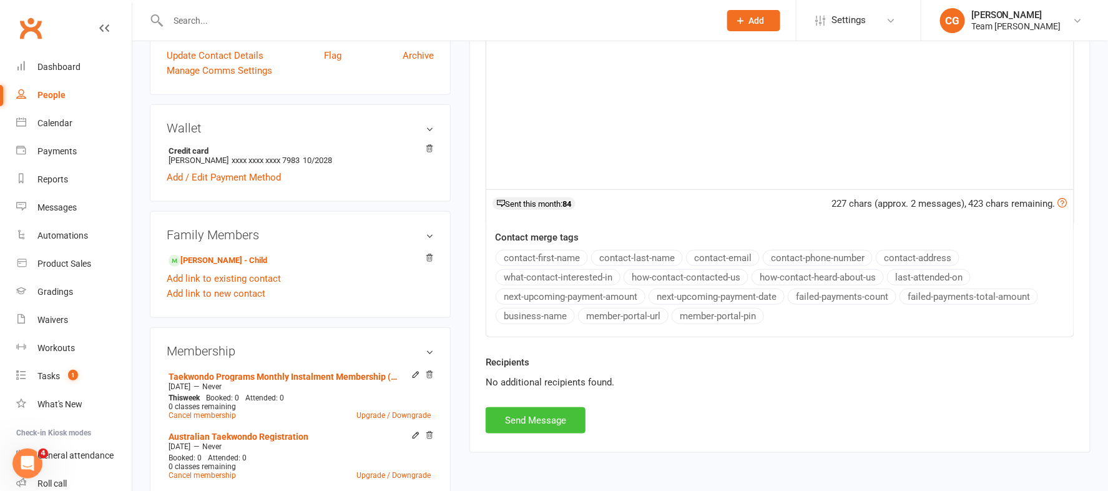
click at [526, 413] on button "Send Message" at bounding box center [536, 420] width 100 height 26
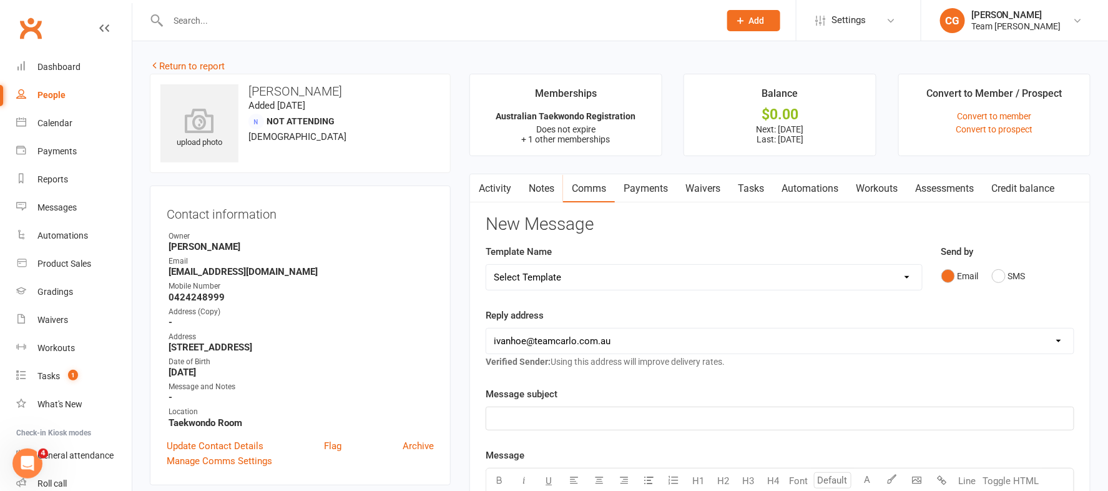
scroll to position [4, 0]
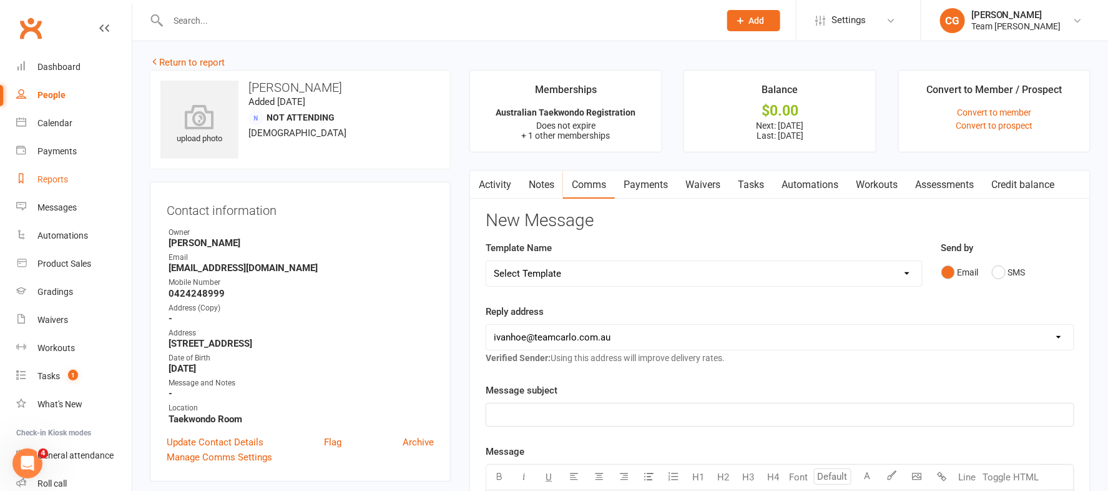
click at [45, 177] on div "Reports" at bounding box center [52, 179] width 31 height 10
select select "50"
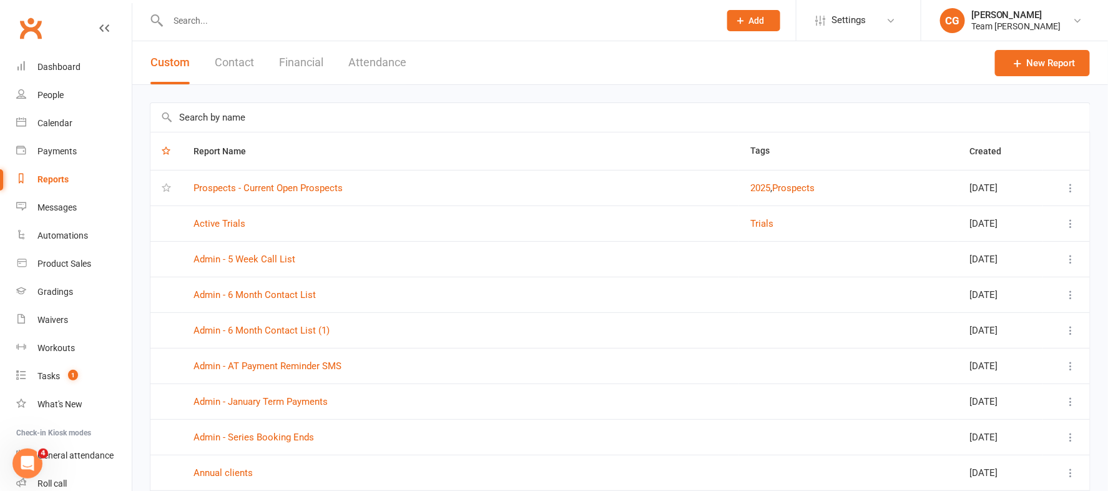
click at [271, 117] on input "text" at bounding box center [619, 117] width 939 height 29
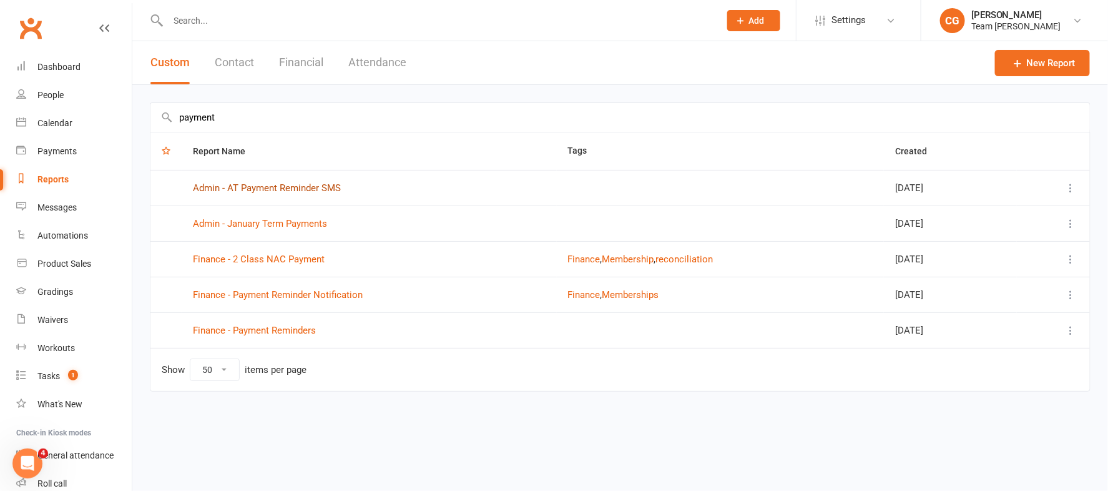
type input "payment"
click at [316, 187] on link "Admin - AT Payment Reminder SMS" at bounding box center [267, 187] width 148 height 11
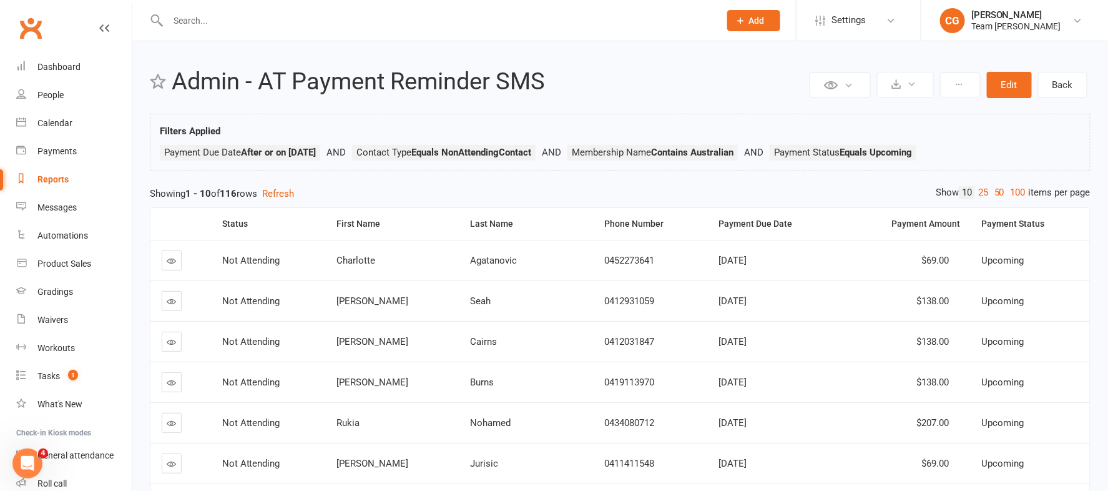
click at [59, 175] on div "Reports" at bounding box center [52, 179] width 31 height 10
select select "50"
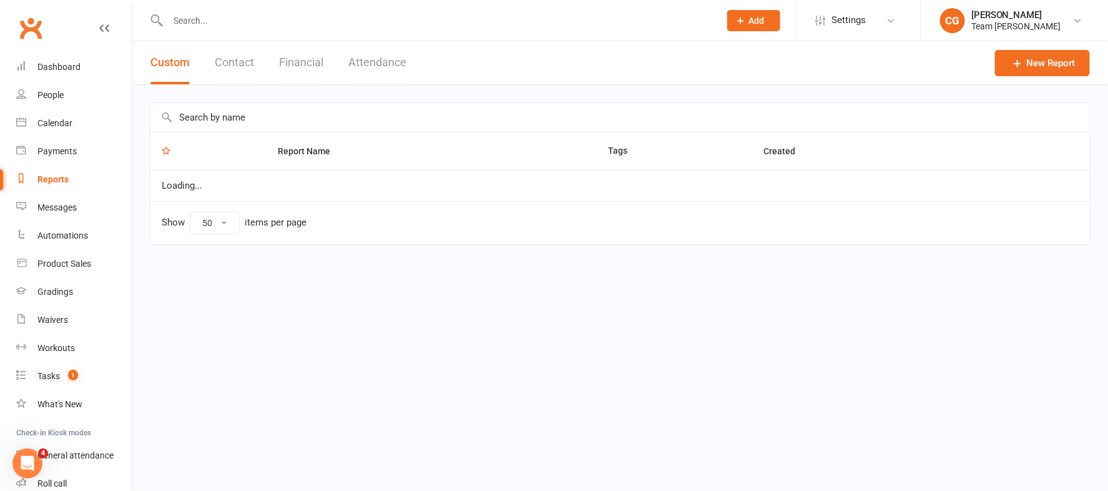
click at [271, 115] on input "text" at bounding box center [619, 117] width 939 height 29
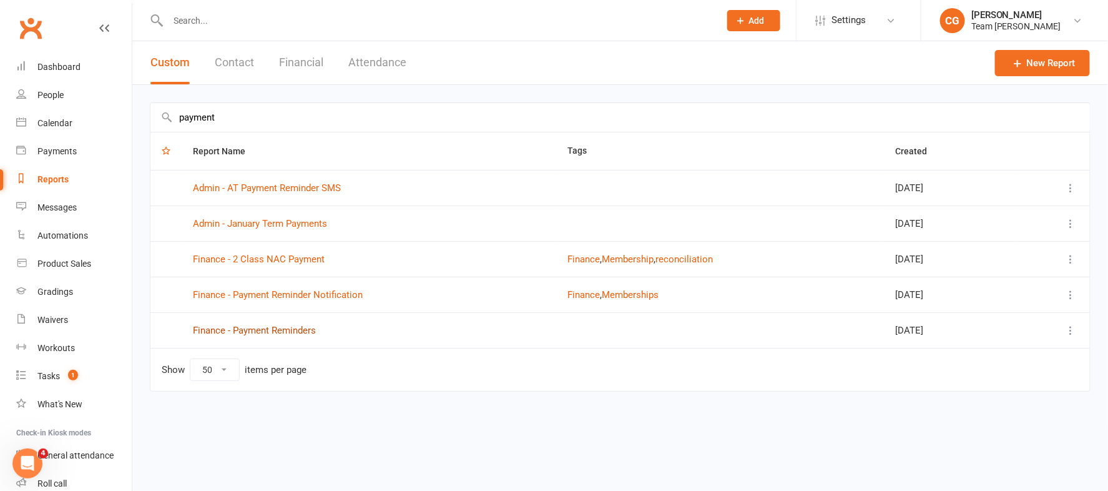
type input "payment"
click at [261, 328] on link "Finance - Payment Reminders" at bounding box center [254, 330] width 123 height 11
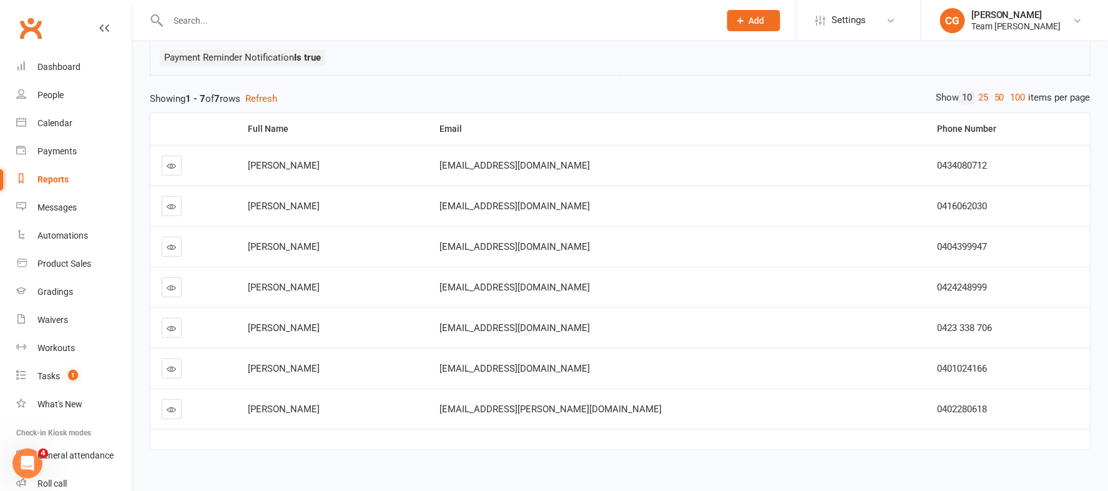
scroll to position [114, 0]
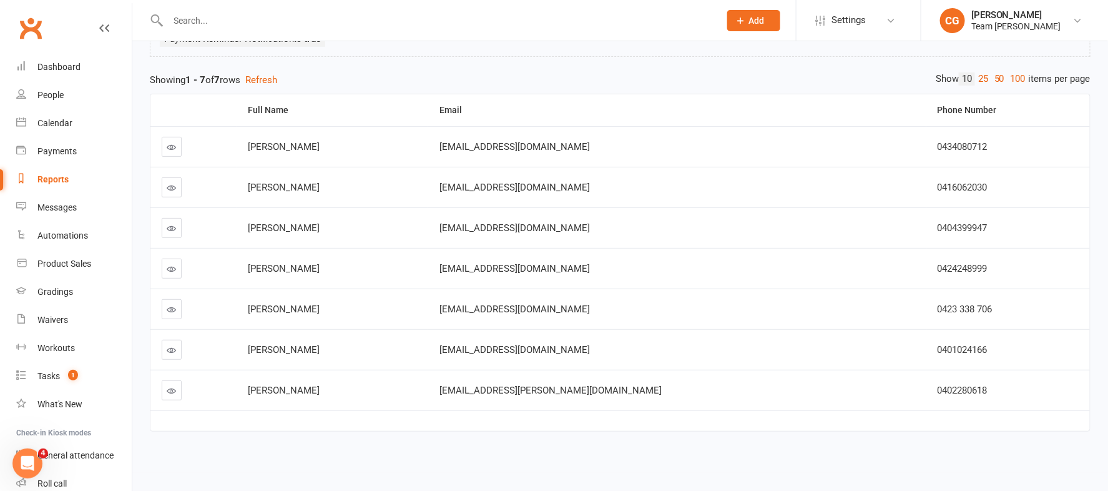
click at [172, 306] on icon at bounding box center [171, 309] width 9 height 9
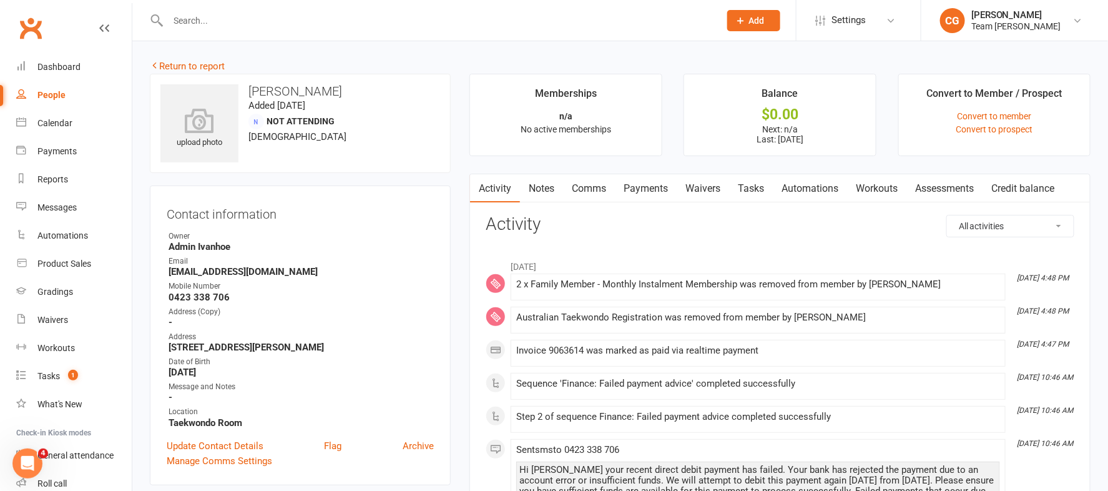
drag, startPoint x: 648, startPoint y: 188, endPoint x: 645, endPoint y: 196, distance: 8.1
click at [648, 188] on link "Payments" at bounding box center [646, 188] width 62 height 29
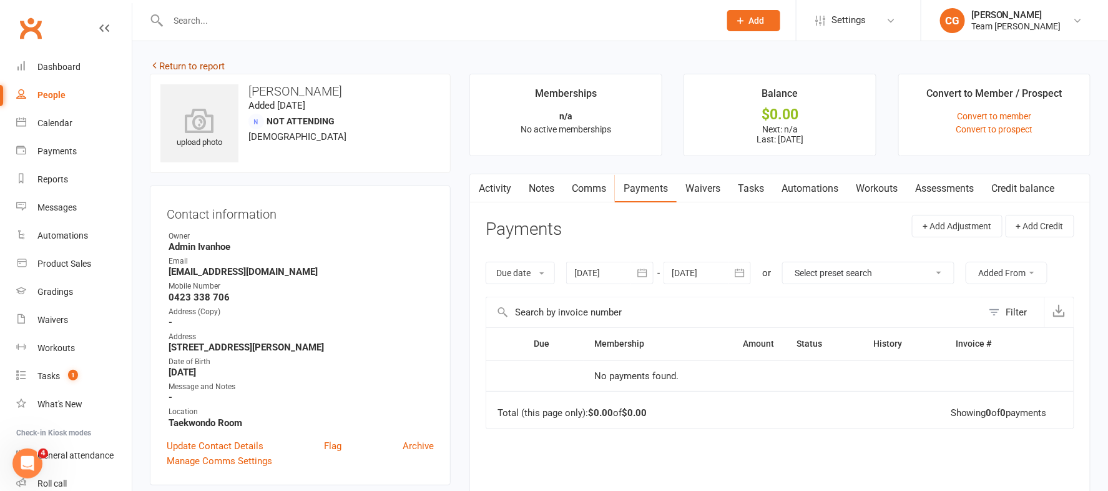
click at [197, 63] on link "Return to report" at bounding box center [187, 66] width 75 height 11
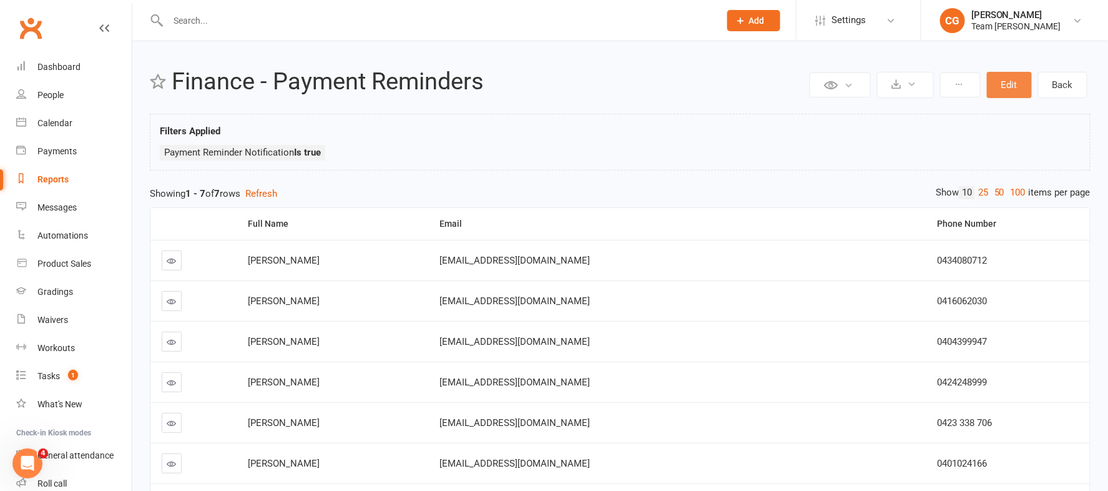
click at [790, 86] on button "Edit" at bounding box center [1009, 85] width 45 height 26
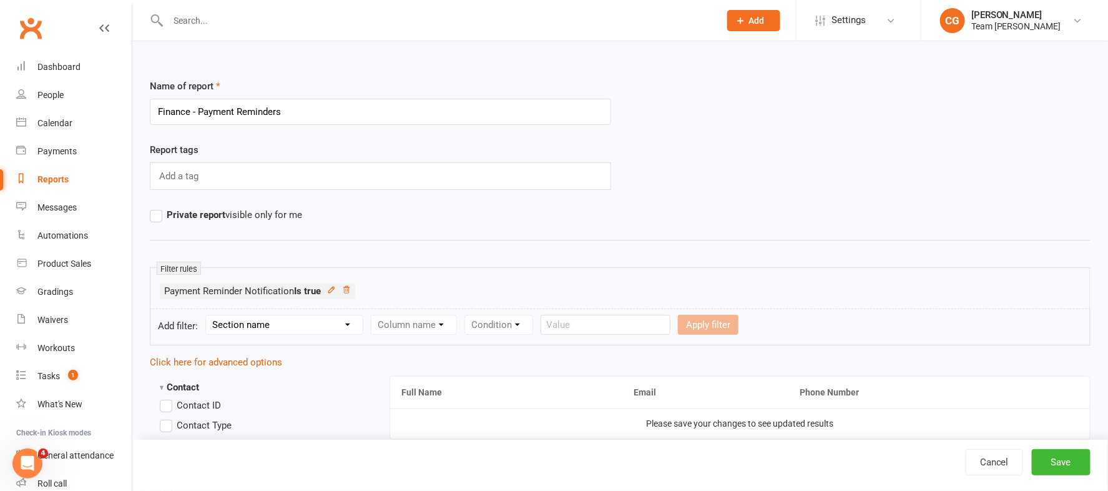
click at [278, 323] on select "Section name Contact Attendance Aggregate Payment Booking Waitlist Attendees Ca…" at bounding box center [284, 324] width 157 height 19
select select "11"
click at [208, 315] on select "Section name Contact Attendance Aggregate Payment Booking Waitlist Attendees Ca…" at bounding box center [284, 324] width 157 height 19
click at [440, 318] on select "Column name Membership ID Membership Name Membership Category Membership Start …" at bounding box center [492, 324] width 243 height 19
select select "29"
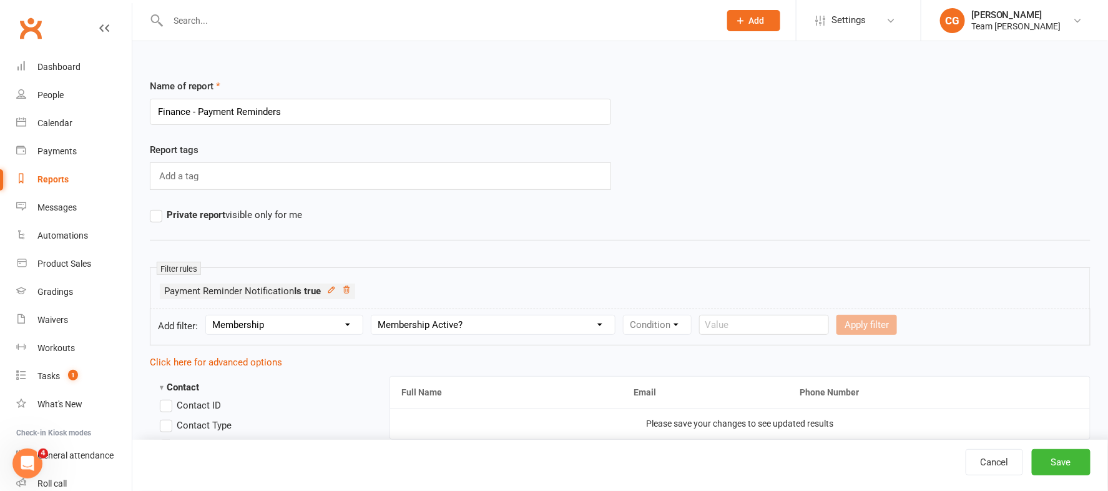
click at [373, 315] on select "Column name Membership ID Membership Name Membership Category Membership Start …" at bounding box center [492, 324] width 243 height 19
click at [677, 316] on select "Condition Is Is not Is blank Is not blank" at bounding box center [661, 324] width 76 height 19
select select "0"
click at [627, 315] on select "Condition Is Is not Is blank Is not blank" at bounding box center [661, 324] width 76 height 19
click at [744, 324] on select "Value Yes No" at bounding box center [735, 325] width 51 height 20
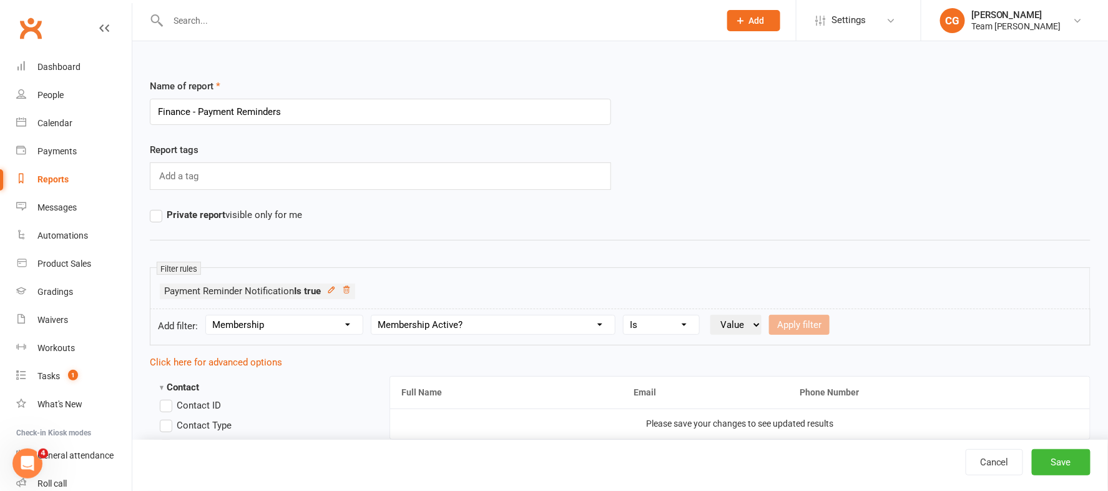
click at [790, 321] on div "Apply filter" at bounding box center [799, 325] width 61 height 20
click at [790, 326] on div "Apply filter" at bounding box center [799, 325] width 61 height 20
click at [745, 331] on select "Value Yes No" at bounding box center [735, 325] width 51 height 20
select select "true"
click at [713, 315] on select "Value Yes No" at bounding box center [735, 325] width 51 height 20
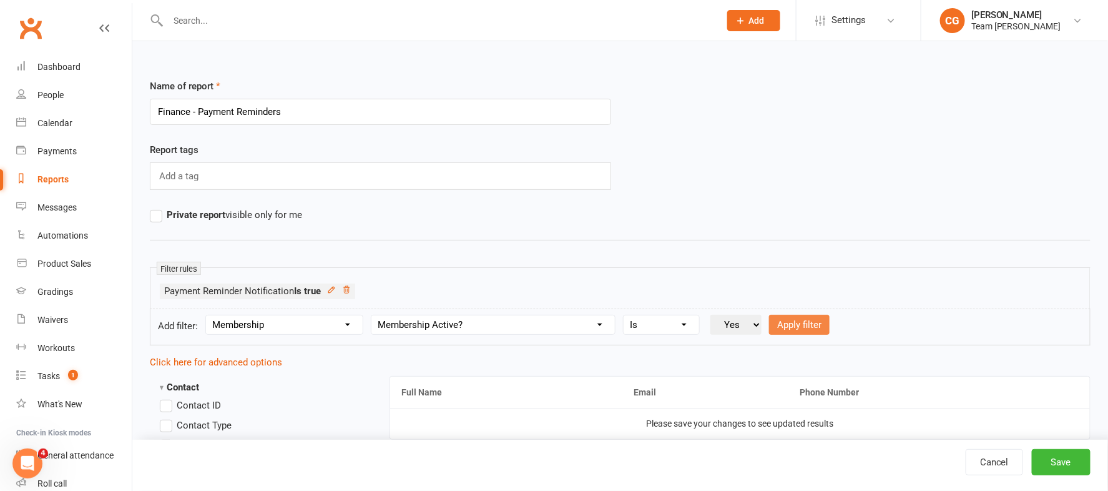
click at [790, 328] on button "Apply filter" at bounding box center [799, 325] width 61 height 20
select select
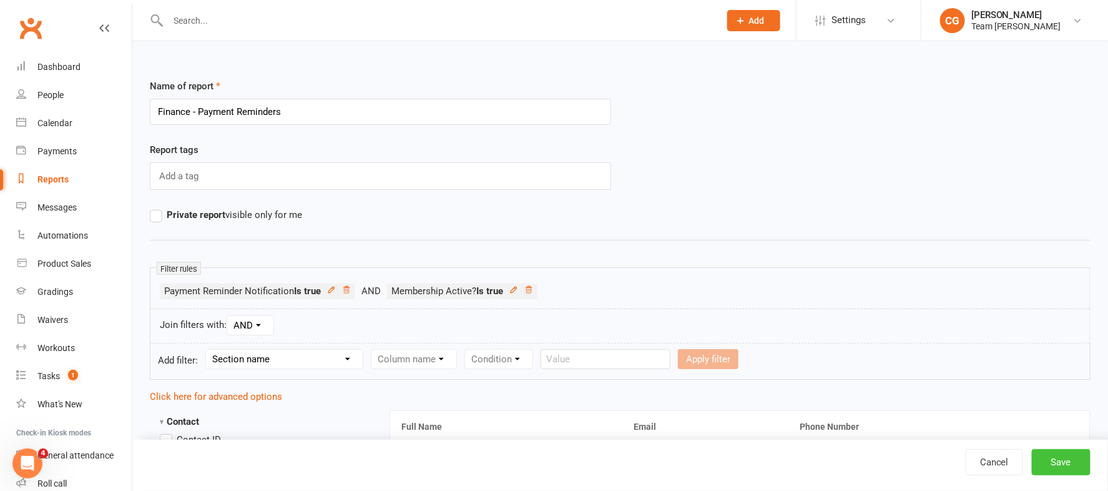
click at [790, 459] on button "Save" at bounding box center [1061, 462] width 59 height 26
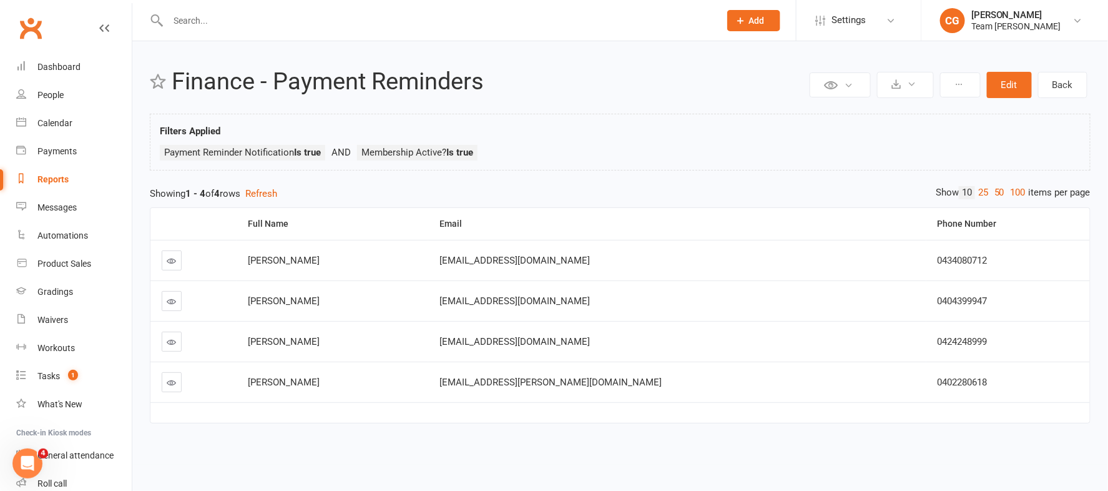
click at [172, 298] on icon at bounding box center [171, 300] width 9 height 9
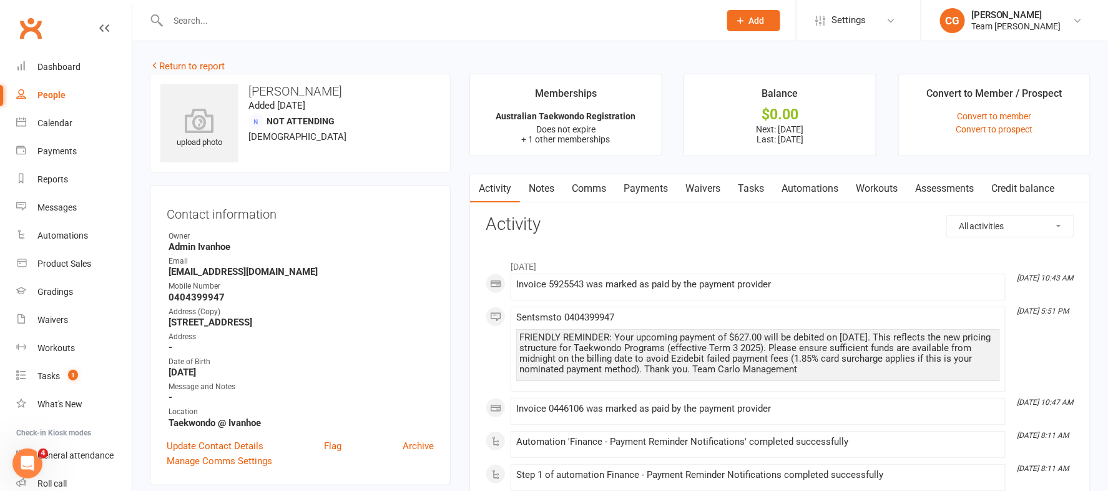
click at [637, 188] on link "Payments" at bounding box center [646, 188] width 62 height 29
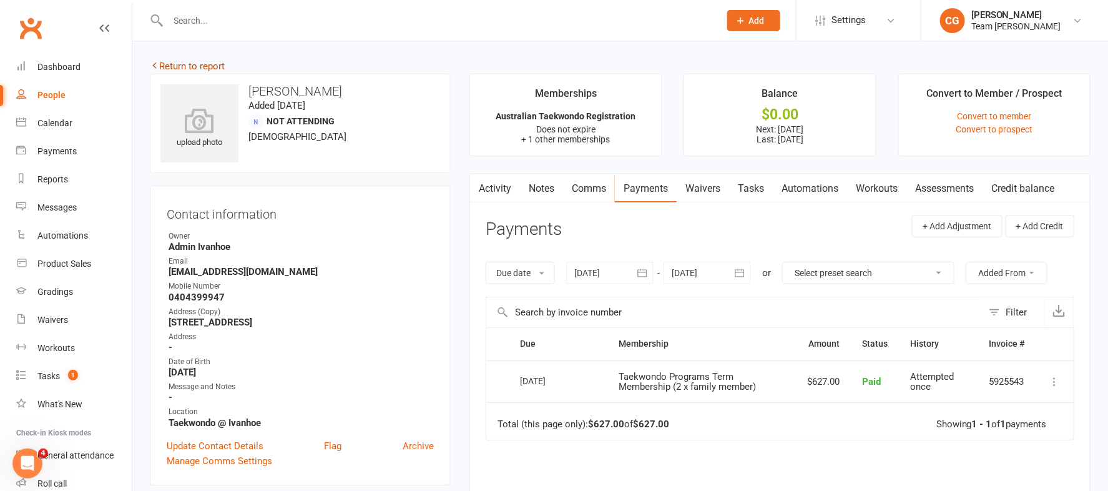
click at [202, 62] on link "Return to report" at bounding box center [187, 66] width 75 height 11
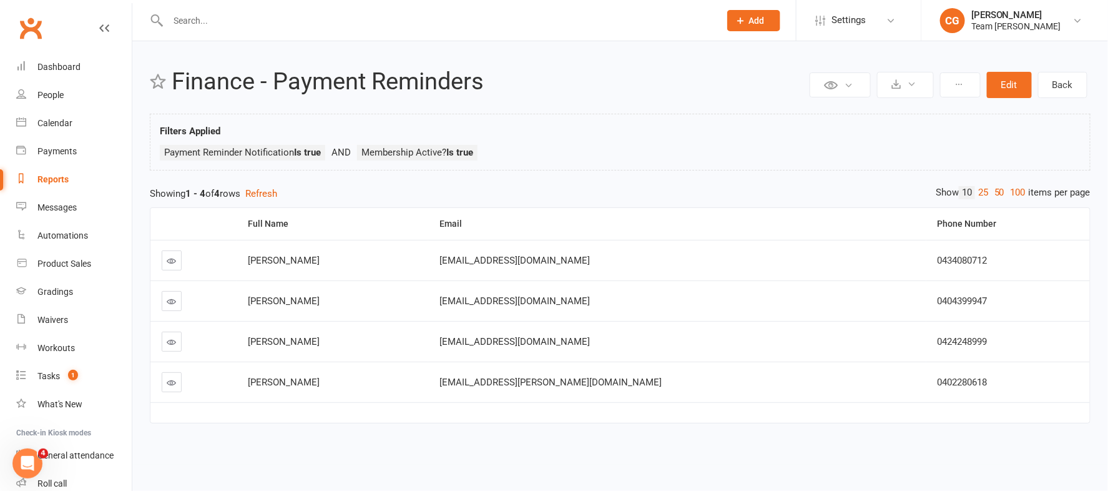
click at [171, 381] on icon at bounding box center [171, 382] width 9 height 9
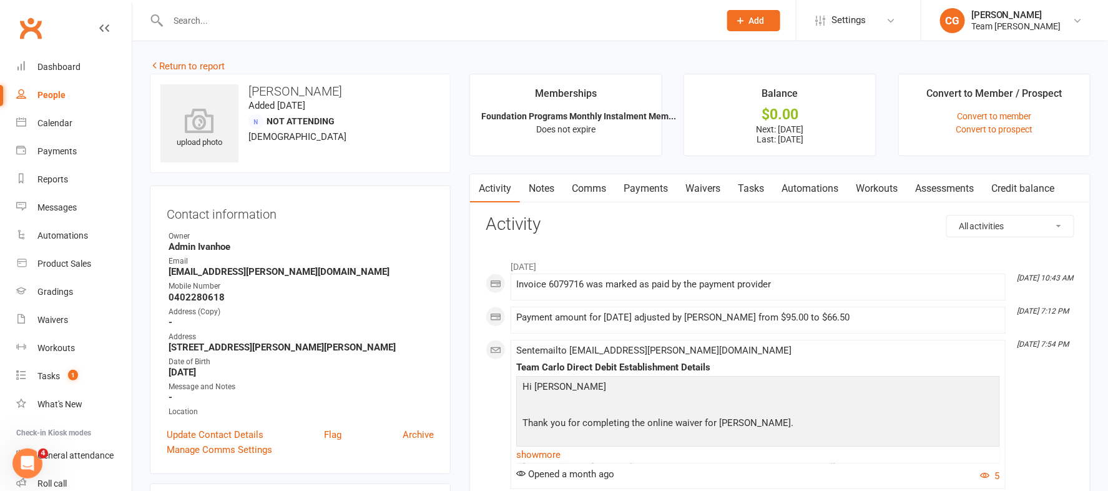
click at [641, 185] on link "Payments" at bounding box center [646, 188] width 62 height 29
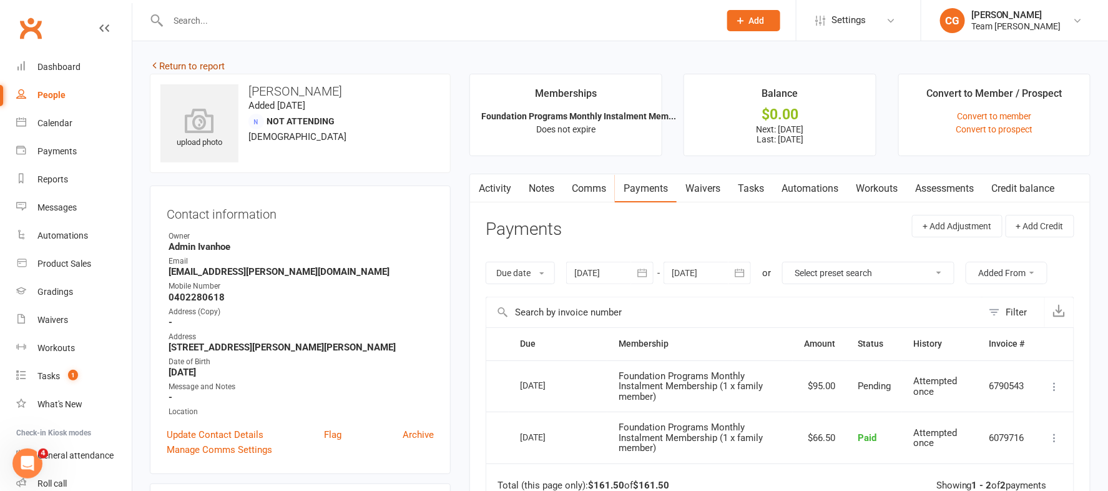
click at [183, 66] on link "Return to report" at bounding box center [187, 66] width 75 height 11
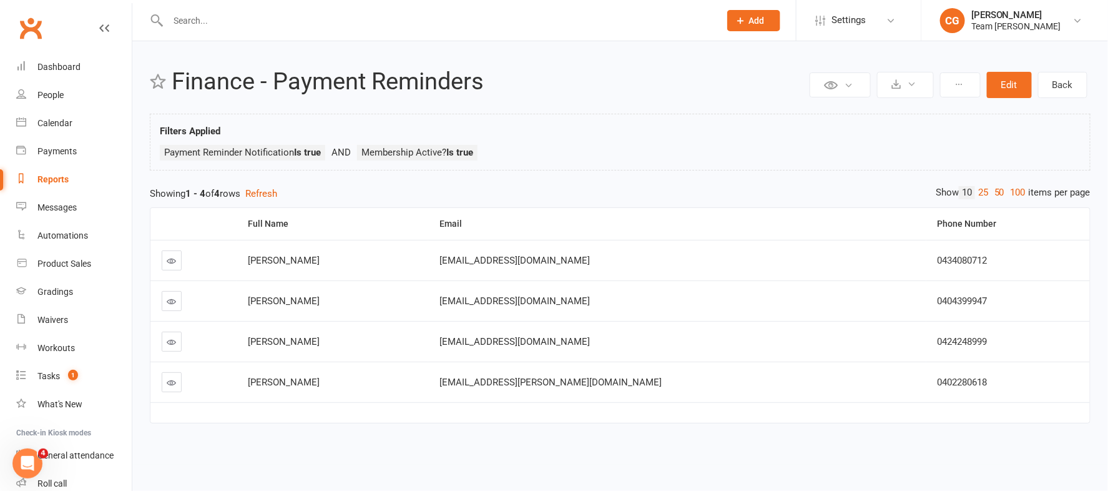
click at [167, 338] on icon at bounding box center [171, 341] width 9 height 9
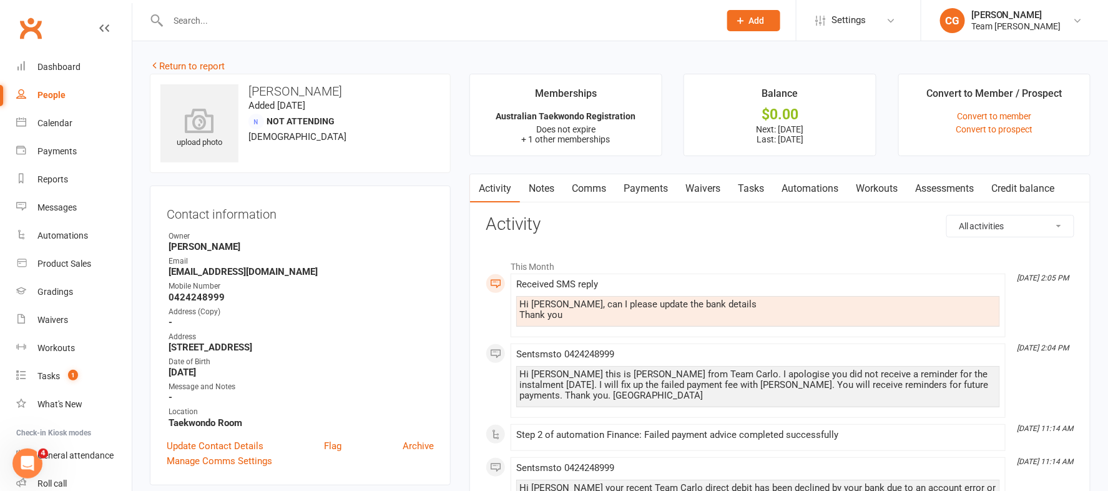
click at [638, 183] on link "Payments" at bounding box center [646, 188] width 62 height 29
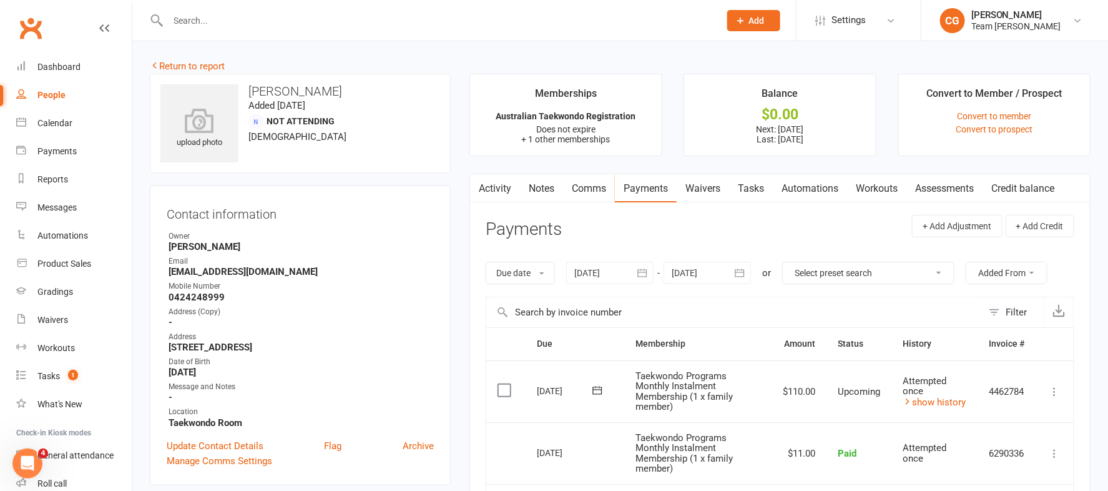
scroll to position [23, 0]
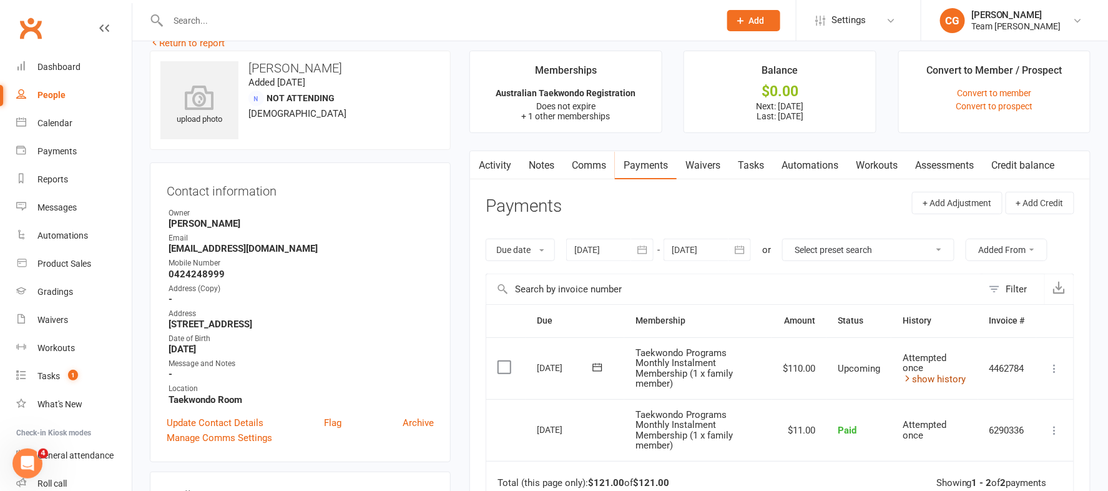
click at [790, 378] on link "show history" at bounding box center [933, 378] width 63 height 11
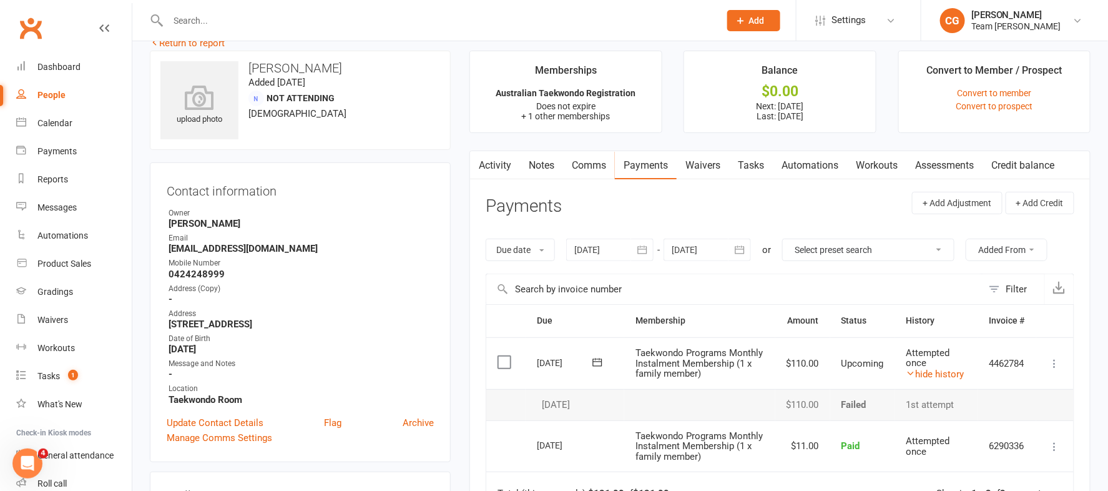
click at [582, 168] on link "Comms" at bounding box center [589, 165] width 52 height 29
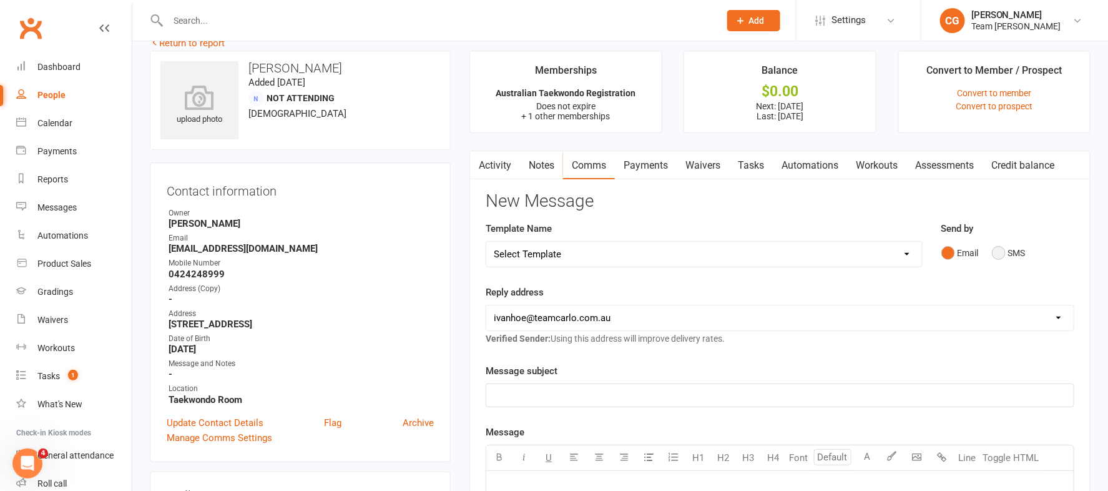
click at [790, 254] on button "SMS" at bounding box center [1009, 253] width 34 height 24
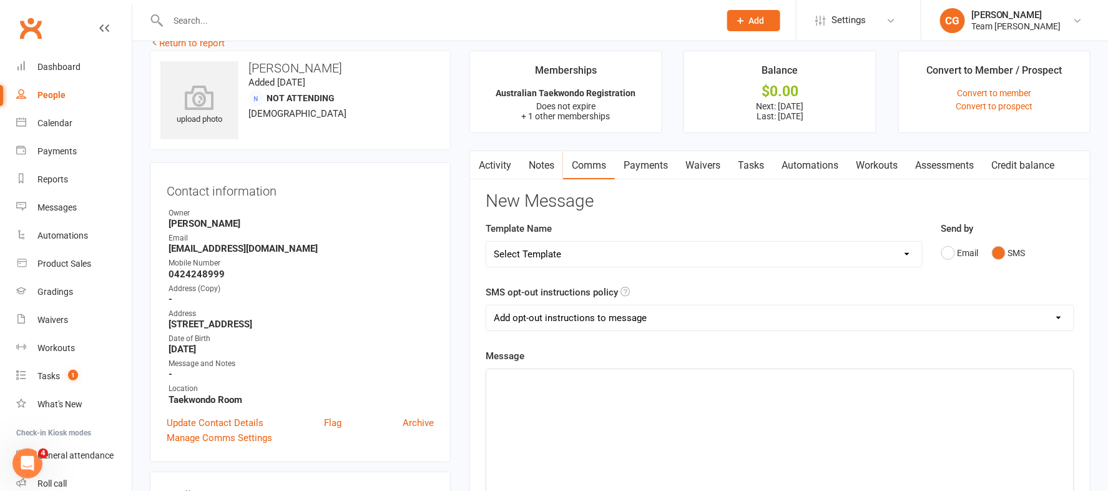
click at [525, 316] on select "Add opt-out instructions to message Do not add opt-out instructions to message" at bounding box center [779, 317] width 587 height 25
select select "1"
click at [486, 305] on select "Add opt-out instructions to message Do not add opt-out instructions to message" at bounding box center [779, 317] width 587 height 25
click at [499, 384] on p "﻿" at bounding box center [780, 380] width 572 height 15
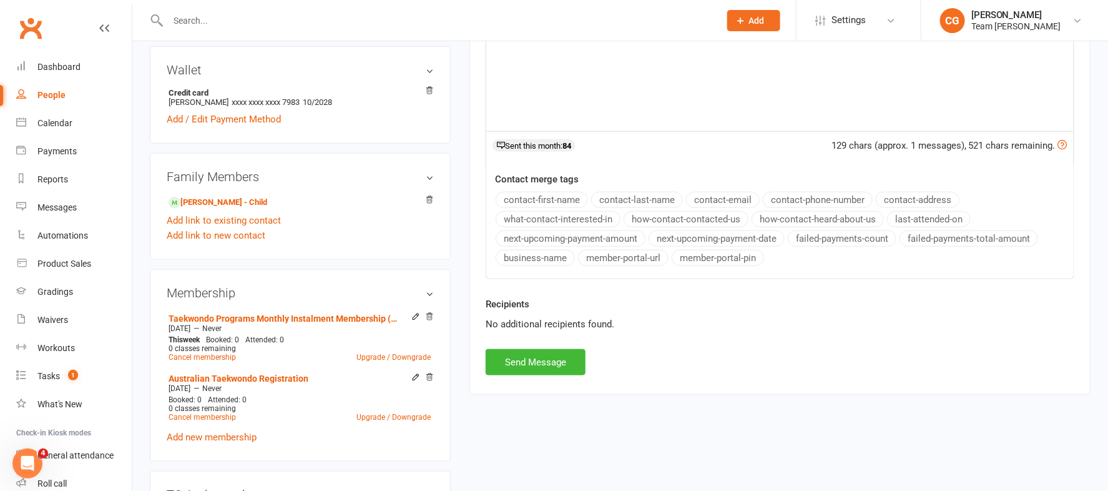
scroll to position [462, 0]
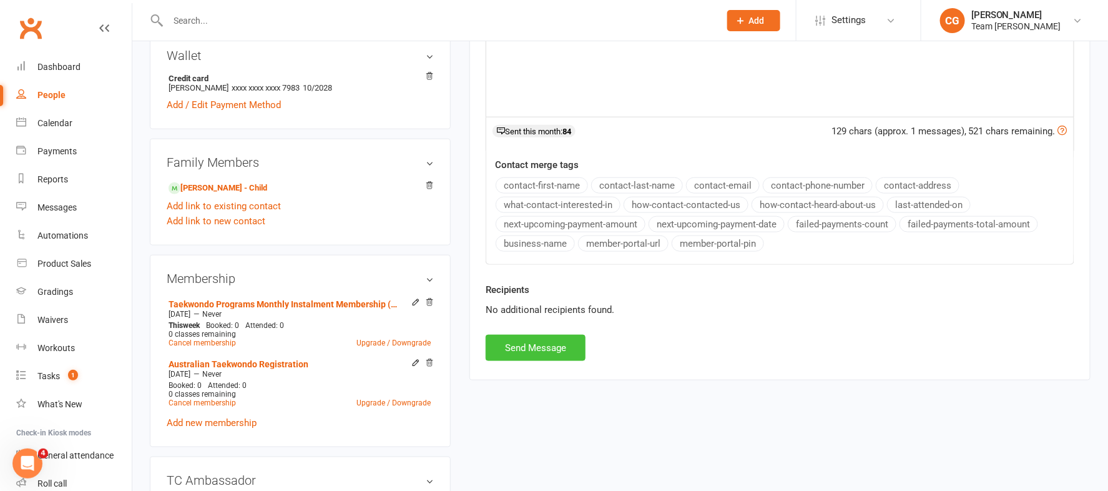
drag, startPoint x: 538, startPoint y: 351, endPoint x: 544, endPoint y: 150, distance: 201.1
click at [538, 351] on button "Send Message" at bounding box center [536, 348] width 100 height 26
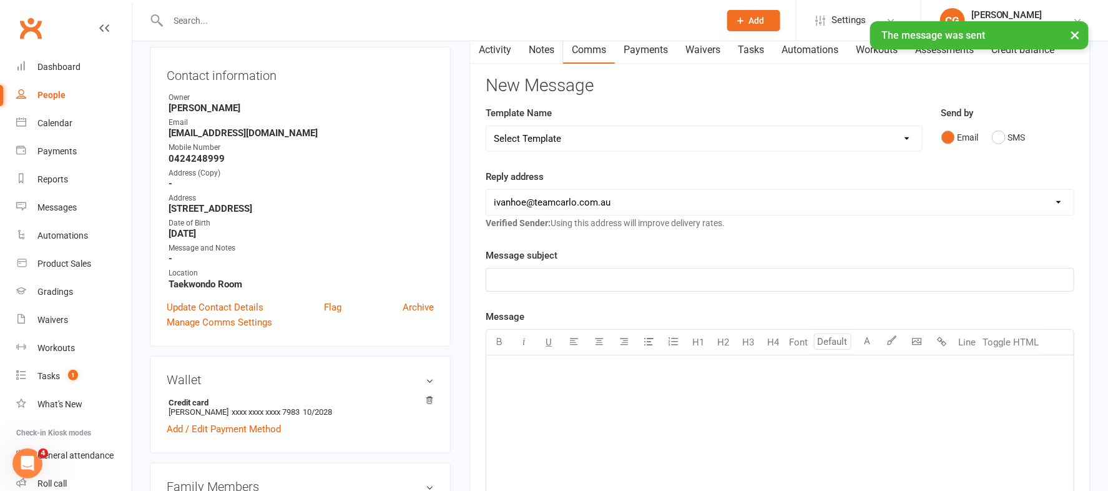
scroll to position [132, 0]
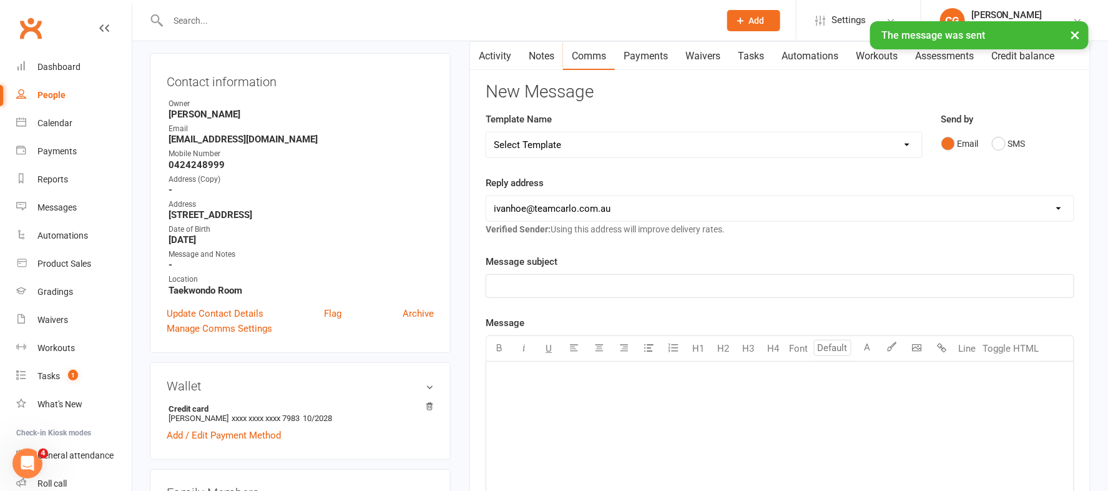
click at [503, 56] on link "Activity" at bounding box center [495, 56] width 50 height 29
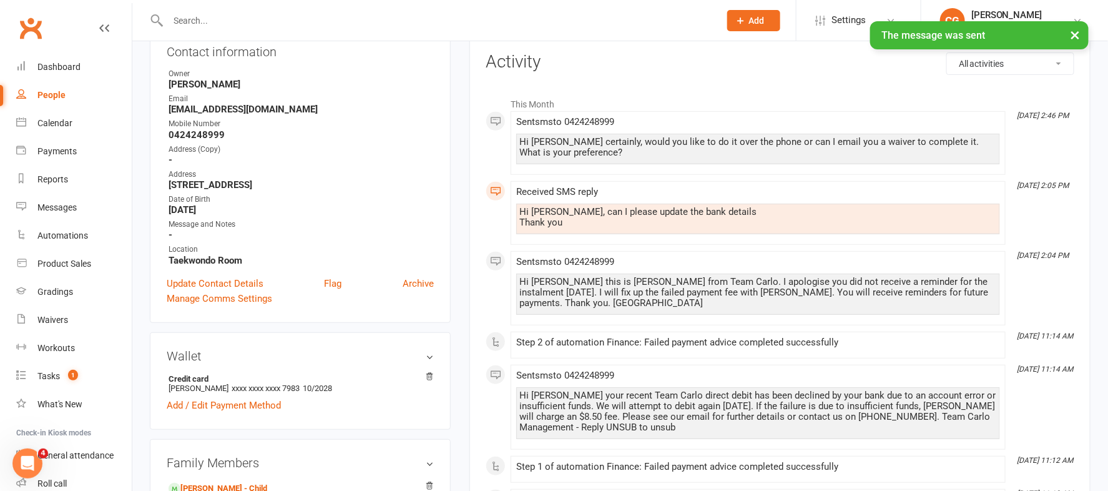
scroll to position [235, 0]
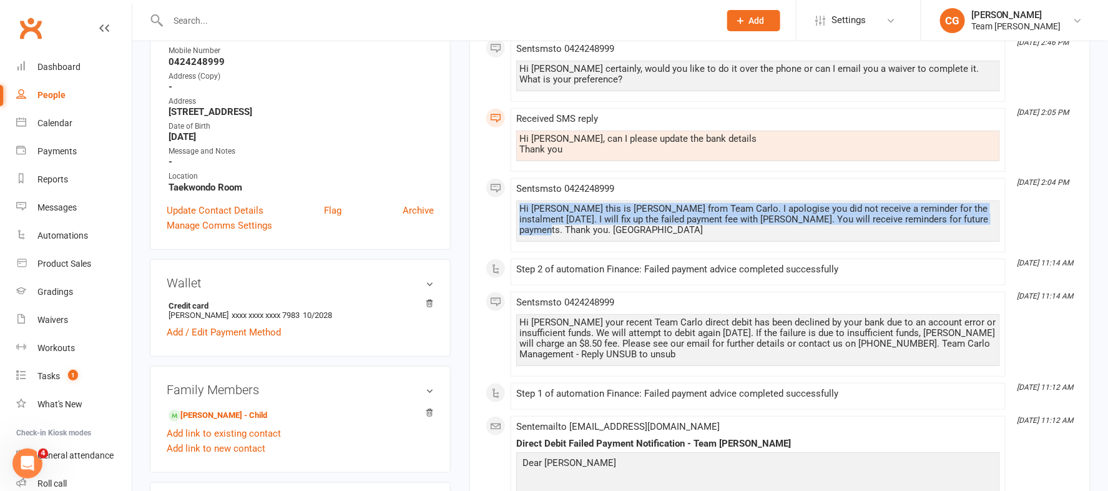
drag, startPoint x: 520, startPoint y: 207, endPoint x: 981, endPoint y: 220, distance: 460.8
click at [790, 220] on div "Hi Jagroop this is Clare from Team Carlo. I apologise you did not receive a rem…" at bounding box center [757, 219] width 477 height 32
copy div "Hi Jagroop this is Clare from Team Carlo. I apologise you did not receive a rem…"
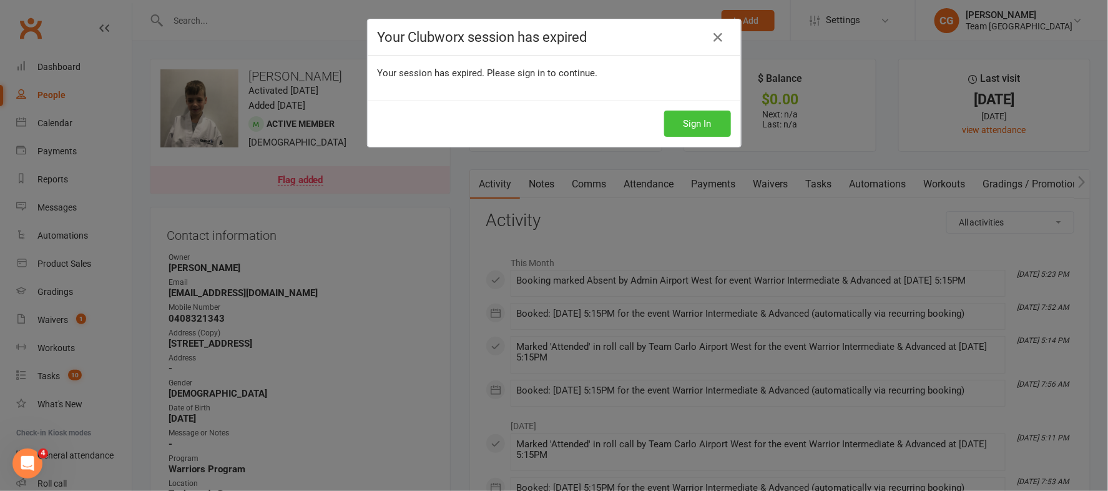
click at [698, 128] on button "Sign In" at bounding box center [697, 123] width 67 height 26
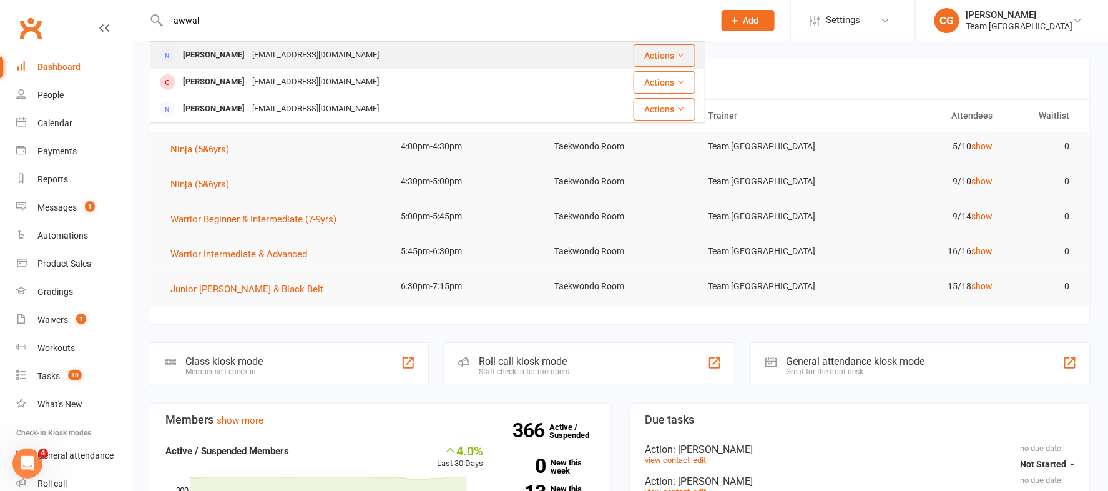
type input "awwal"
click at [289, 56] on div "nafisara@gmail.com" at bounding box center [315, 55] width 134 height 18
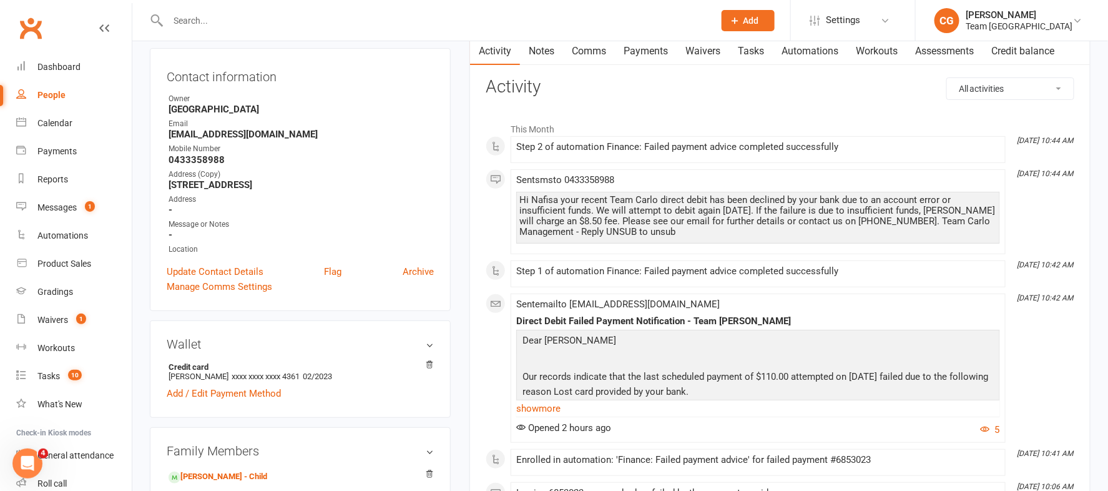
scroll to position [51, 0]
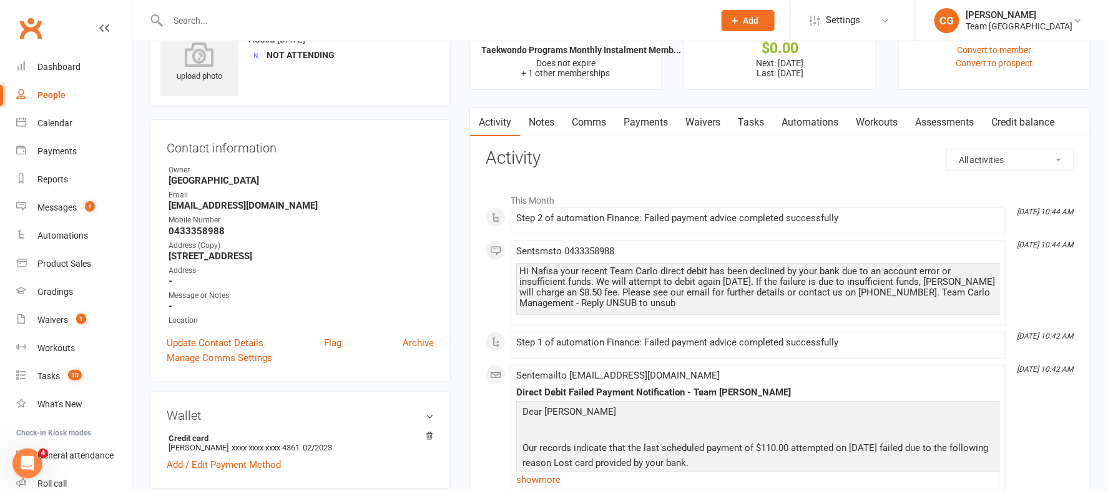
click at [641, 119] on link "Payments" at bounding box center [646, 122] width 62 height 29
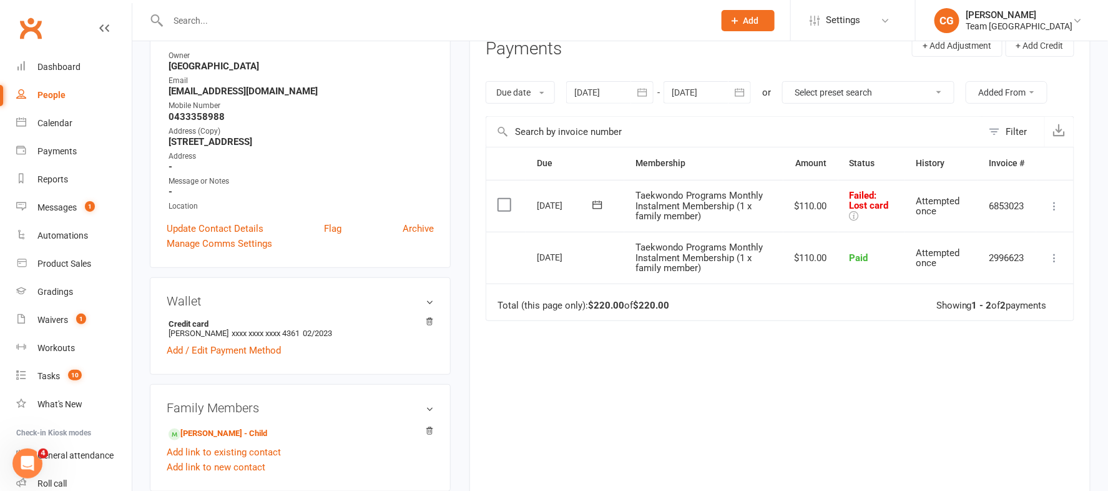
scroll to position [166, 0]
click at [232, 352] on link "Add / Edit Payment Method" at bounding box center [224, 349] width 114 height 15
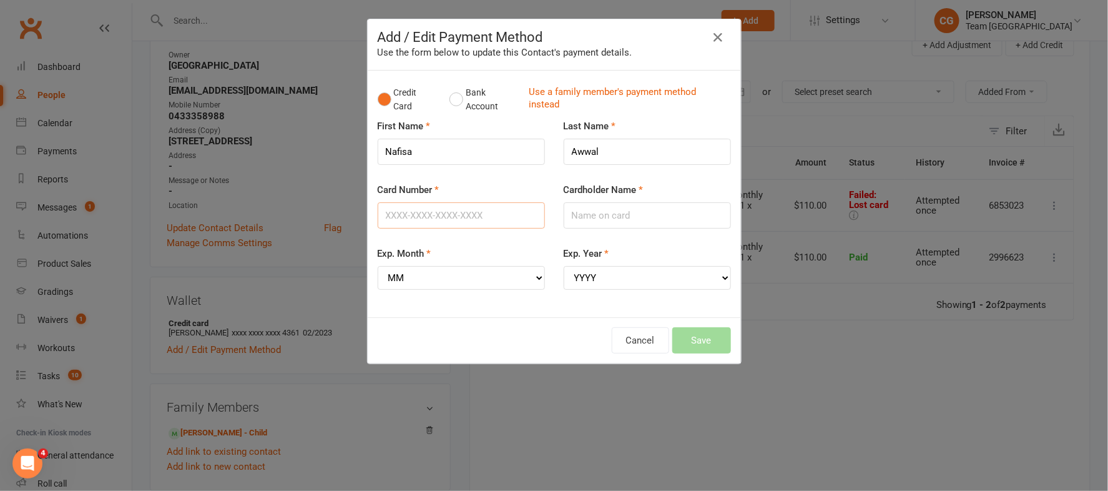
click at [433, 218] on input "Card Number" at bounding box center [461, 215] width 167 height 26
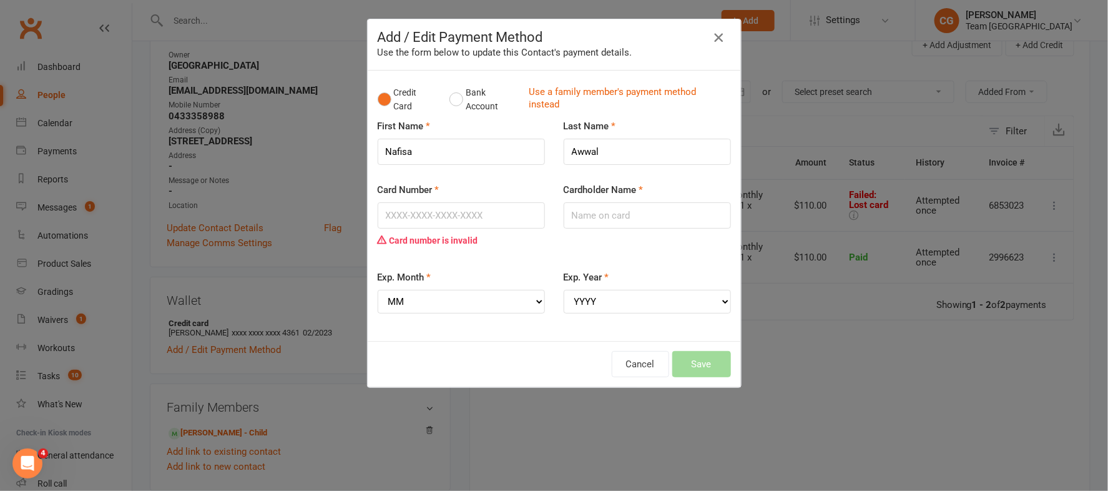
click at [720, 34] on icon "button" at bounding box center [718, 37] width 15 height 15
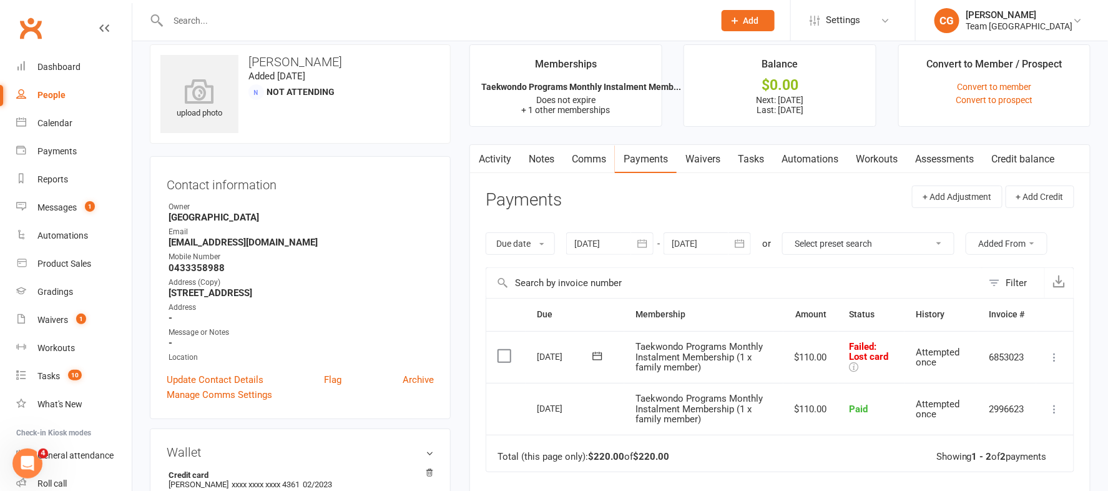
scroll to position [7, 0]
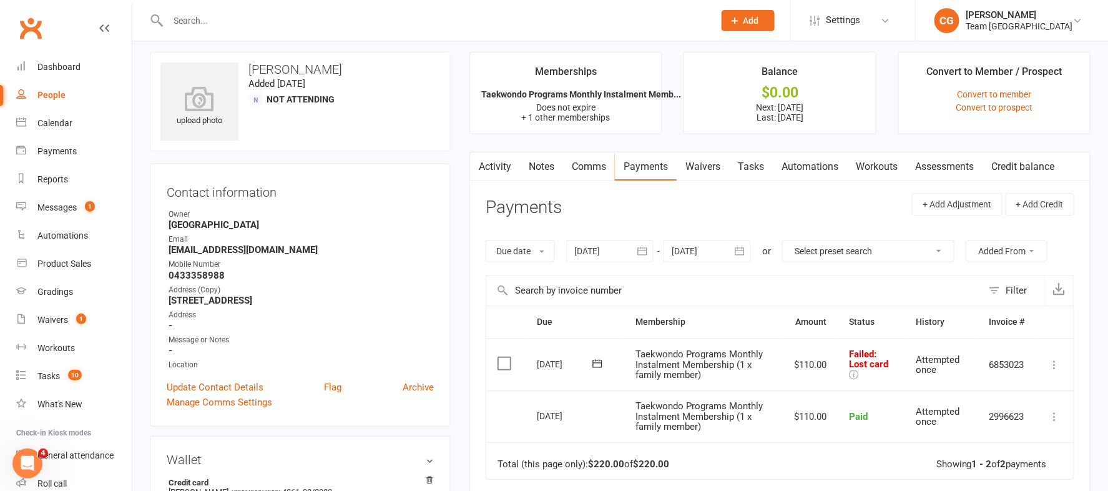
click at [712, 159] on link "Waivers" at bounding box center [703, 166] width 52 height 29
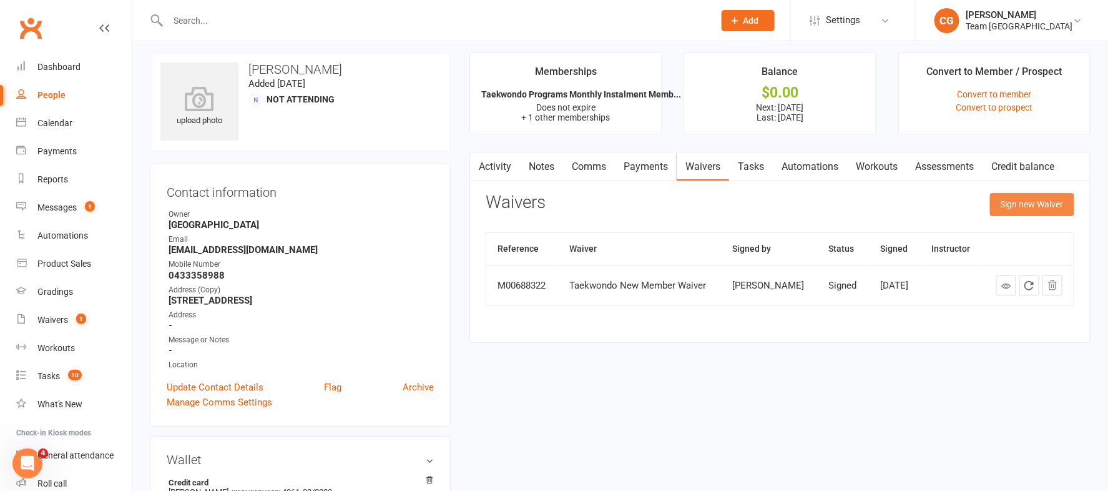
click at [1030, 203] on button "Sign new Waiver" at bounding box center [1032, 204] width 84 height 22
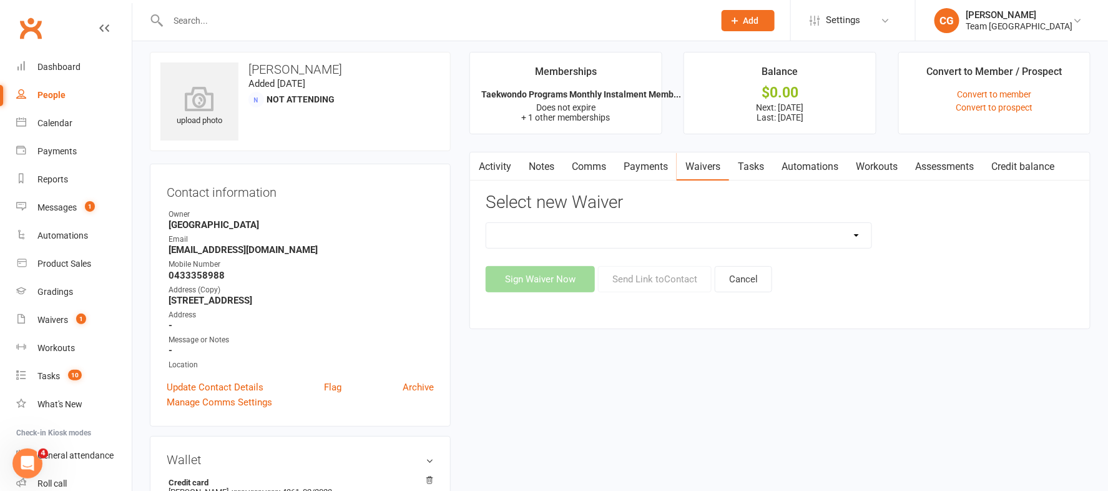
click at [635, 233] on select "Family Program Combination Member Waiver (3+ Family Members) Family Program Com…" at bounding box center [678, 235] width 384 height 25
select select "2652"
click at [486, 223] on select "Family Program Combination Member Waiver (3+ Family Members) Family Program Com…" at bounding box center [678, 235] width 384 height 25
click at [655, 280] on button "Send Link to Contact" at bounding box center [655, 279] width 114 height 26
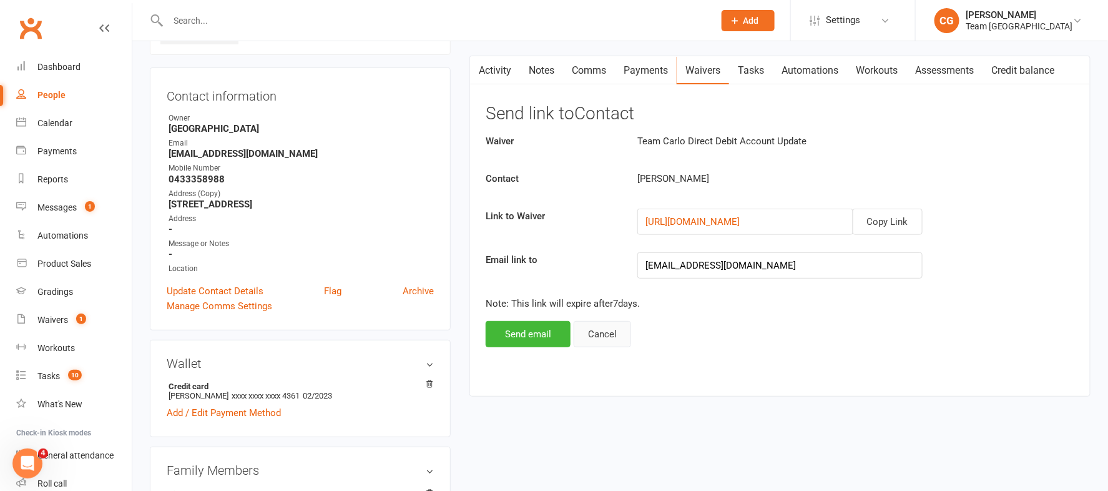
scroll to position [102, 0]
click at [523, 335] on button "Send email" at bounding box center [528, 334] width 85 height 26
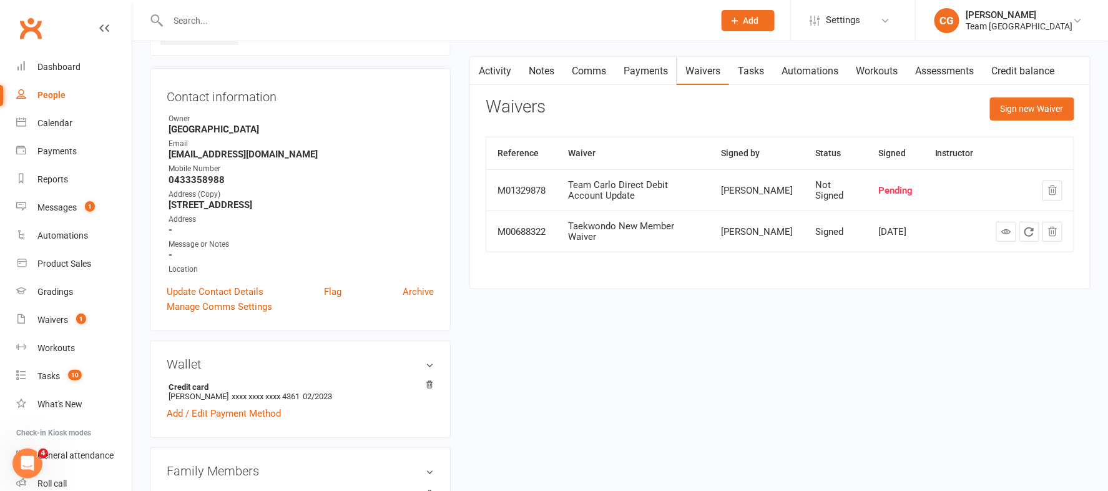
scroll to position [0, 0]
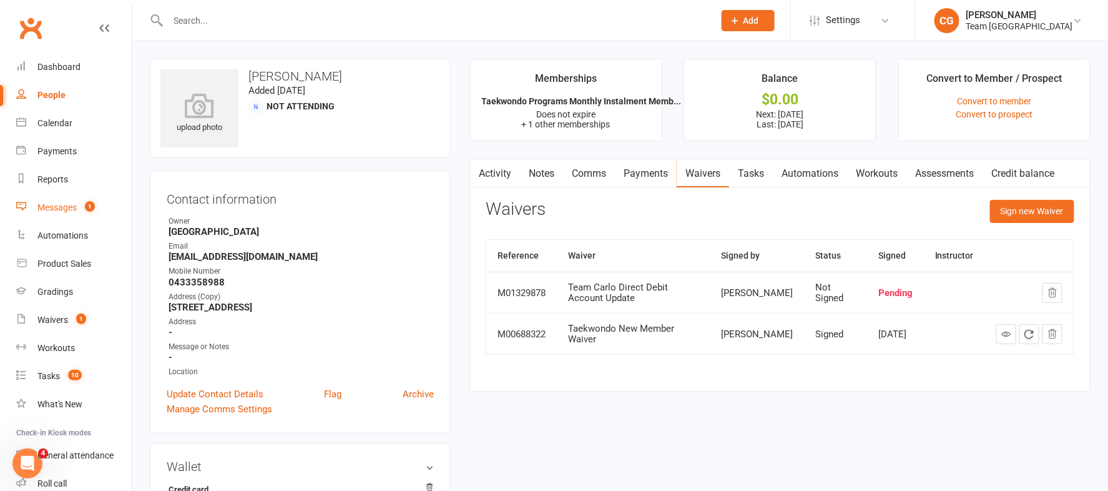
click at [63, 207] on div "Messages" at bounding box center [56, 207] width 39 height 10
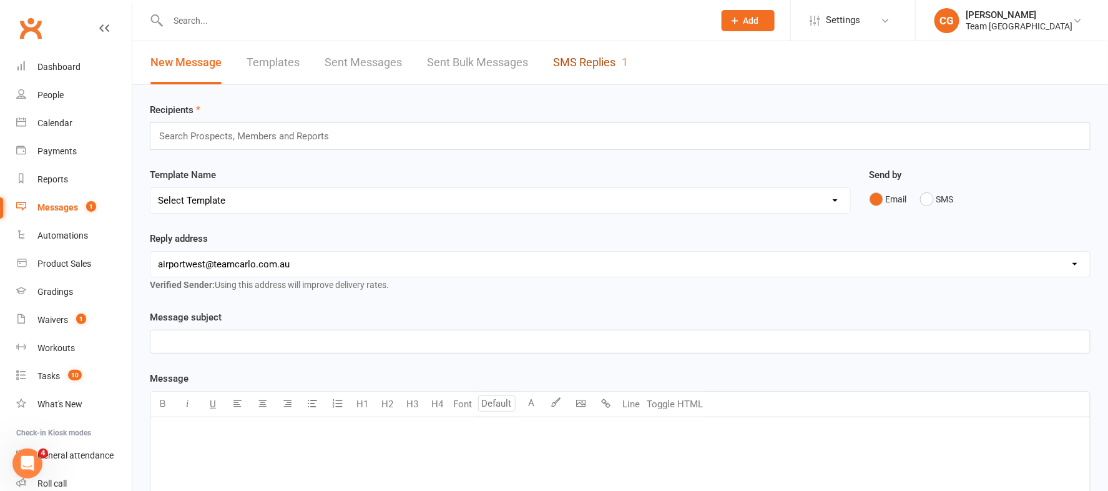
click at [594, 61] on link "SMS Replies 1" at bounding box center [590, 62] width 75 height 43
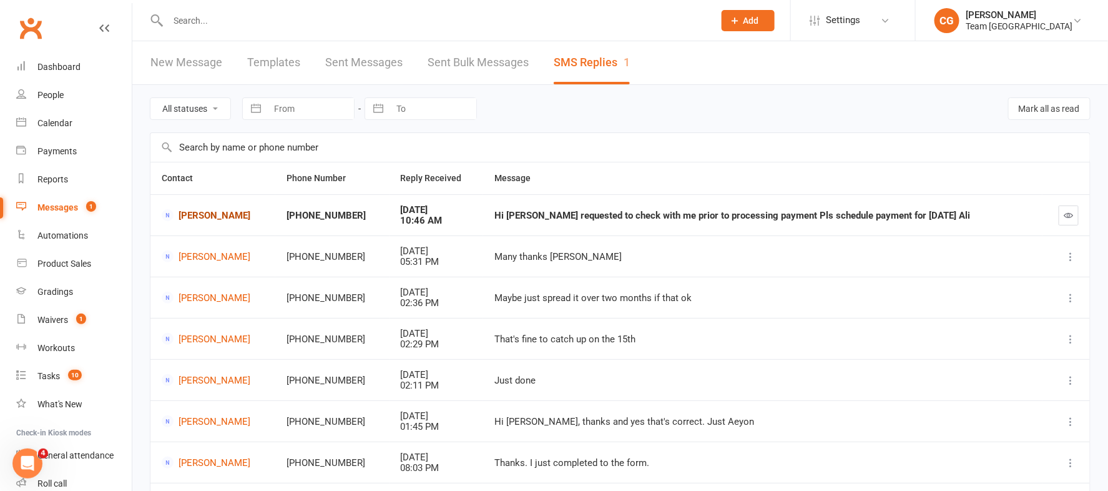
click at [210, 213] on link "Ali Akbar Ahmed" at bounding box center [213, 215] width 102 height 12
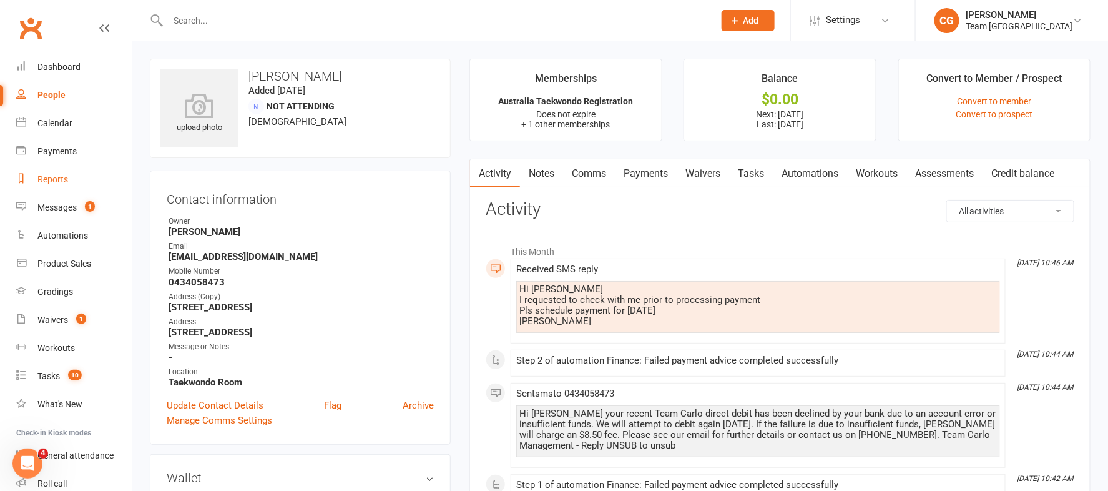
click at [46, 180] on div "Reports" at bounding box center [52, 179] width 31 height 10
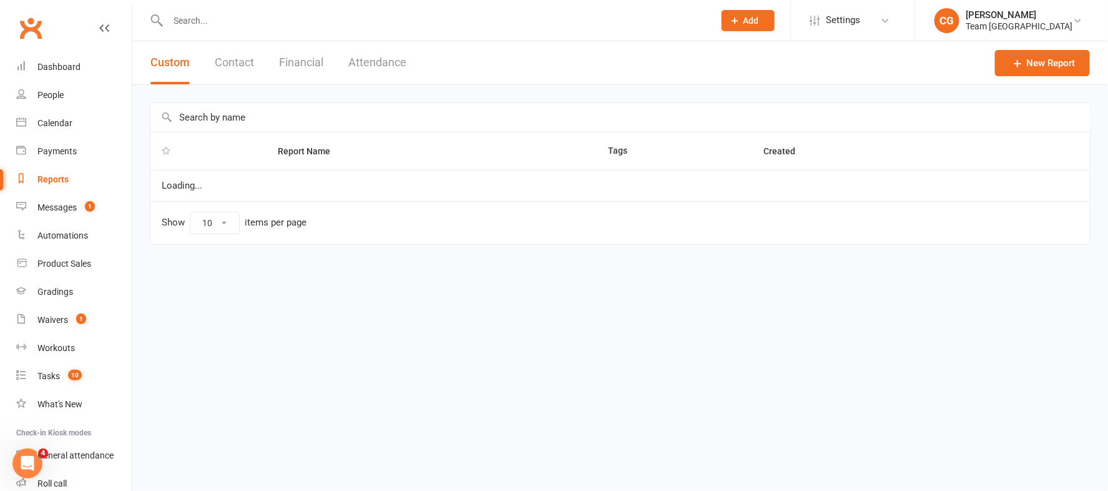
select select "100"
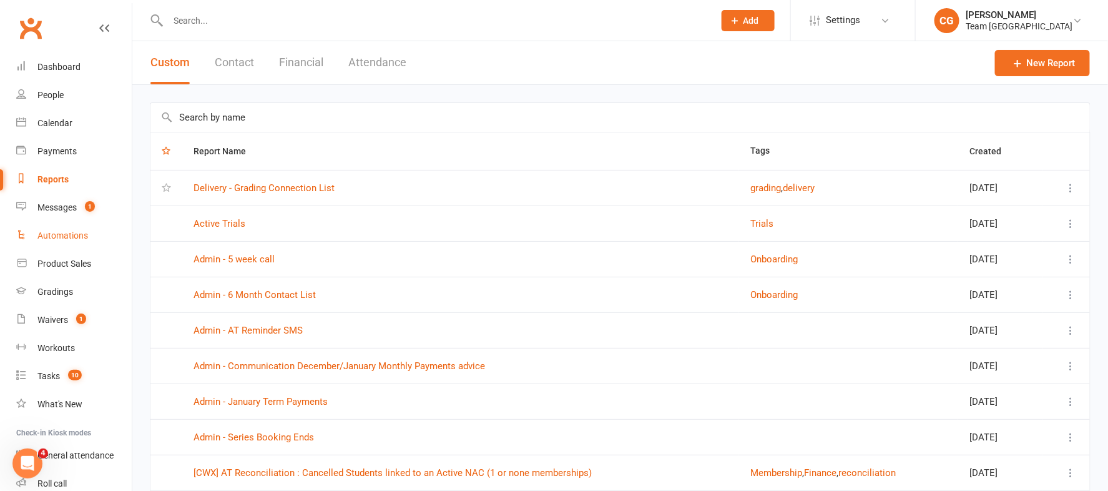
click at [55, 235] on div "Automations" at bounding box center [62, 235] width 51 height 10
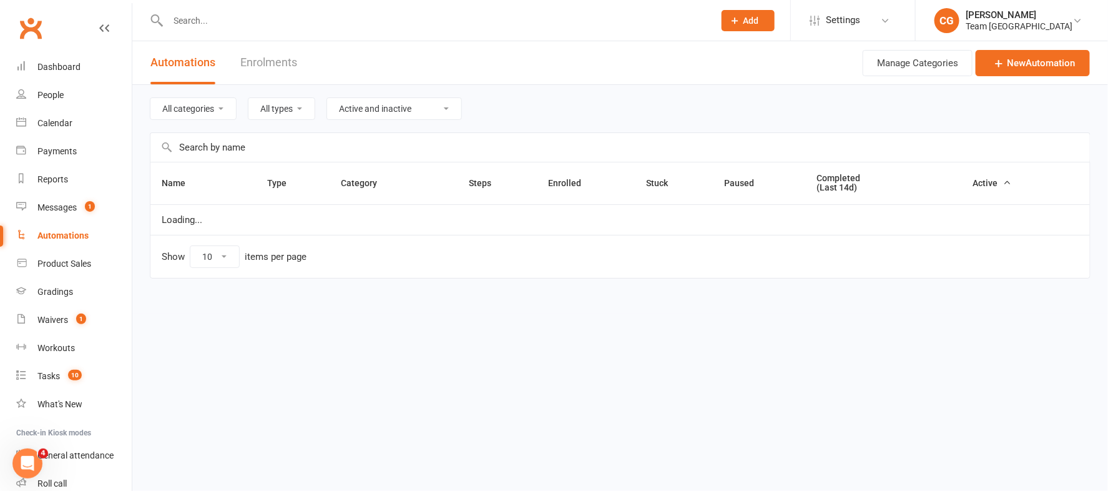
click at [315, 142] on input "text" at bounding box center [619, 147] width 939 height 29
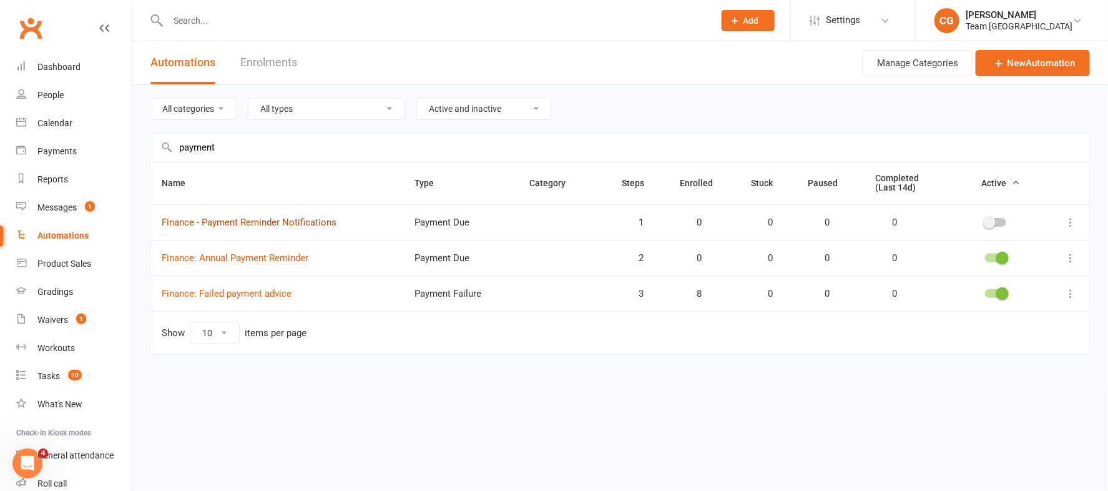
type input "payment"
click at [299, 220] on link "Finance - Payment Reminder Notifications" at bounding box center [249, 222] width 175 height 11
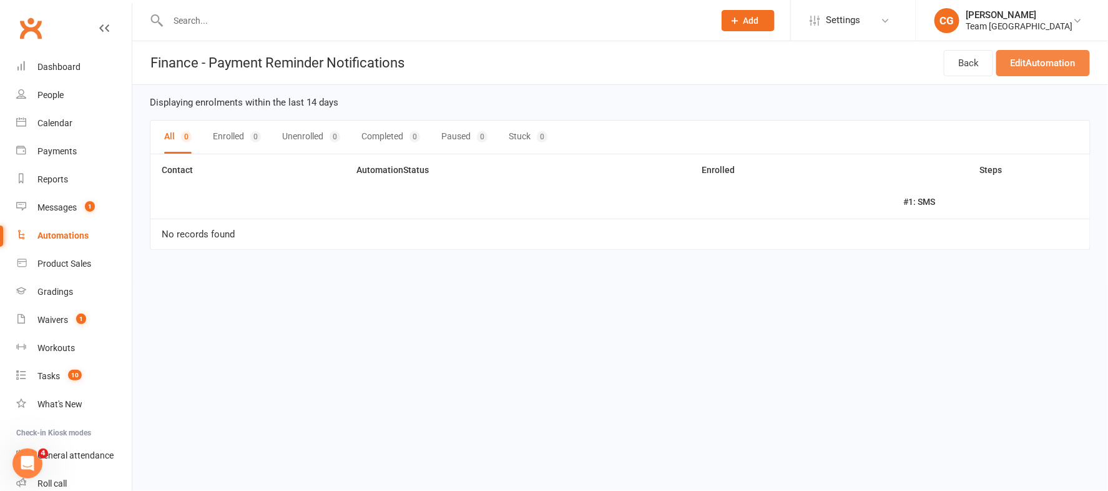
click at [1055, 61] on link "Edit Automation" at bounding box center [1043, 63] width 94 height 26
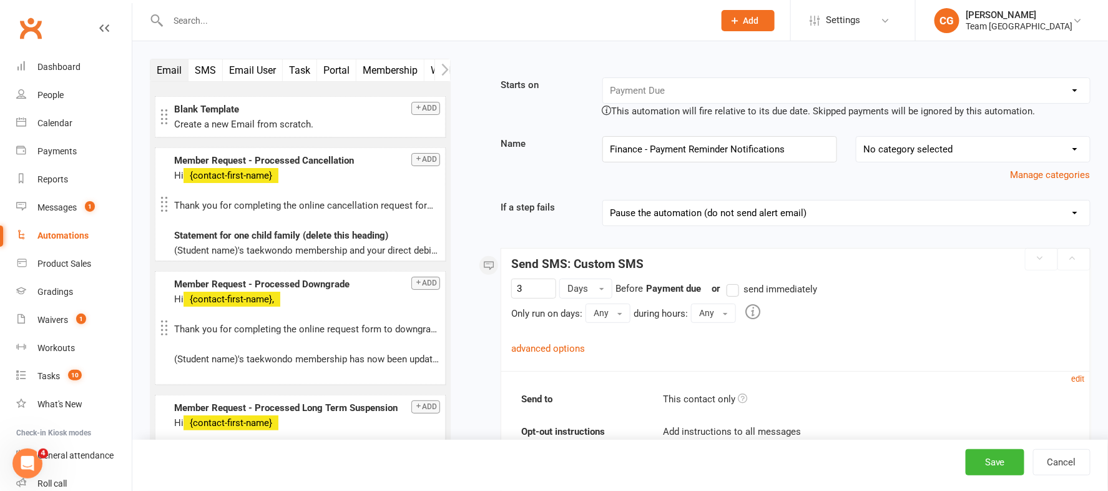
click at [60, 233] on div "Automations" at bounding box center [62, 235] width 51 height 10
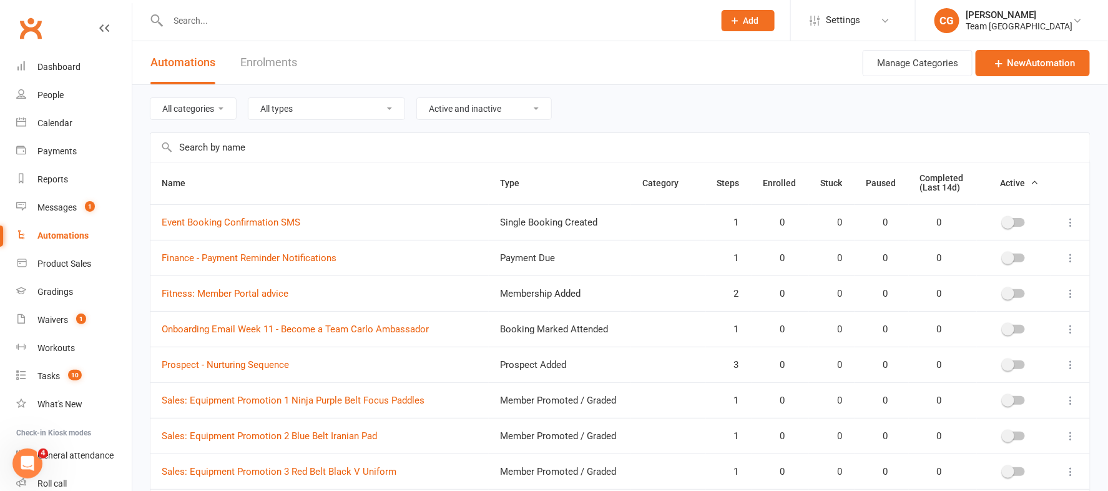
click at [286, 147] on input "text" at bounding box center [619, 147] width 939 height 29
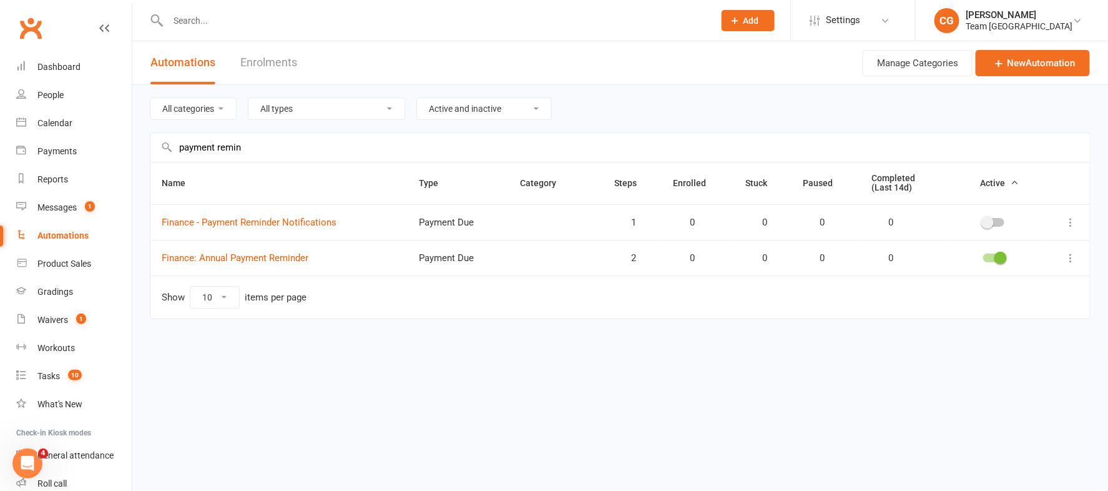
type input "payment remin"
drag, startPoint x: 997, startPoint y: 221, endPoint x: 987, endPoint y: 218, distance: 9.9
click at [997, 221] on div at bounding box center [993, 222] width 21 height 9
click at [983, 220] on input "checkbox" at bounding box center [983, 220] width 0 height 0
click at [62, 208] on div "Messages" at bounding box center [56, 207] width 39 height 10
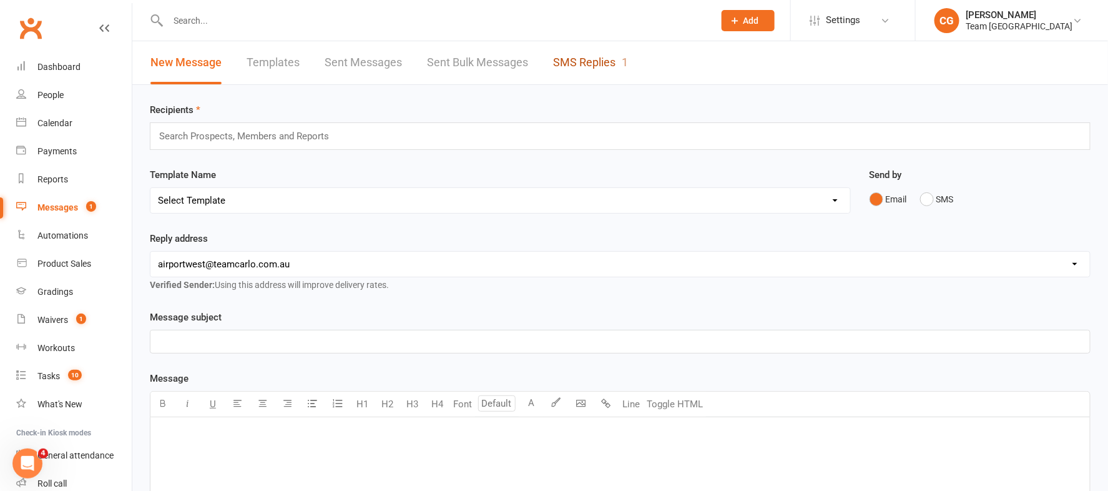
click at [583, 55] on link "SMS Replies 1" at bounding box center [590, 62] width 75 height 43
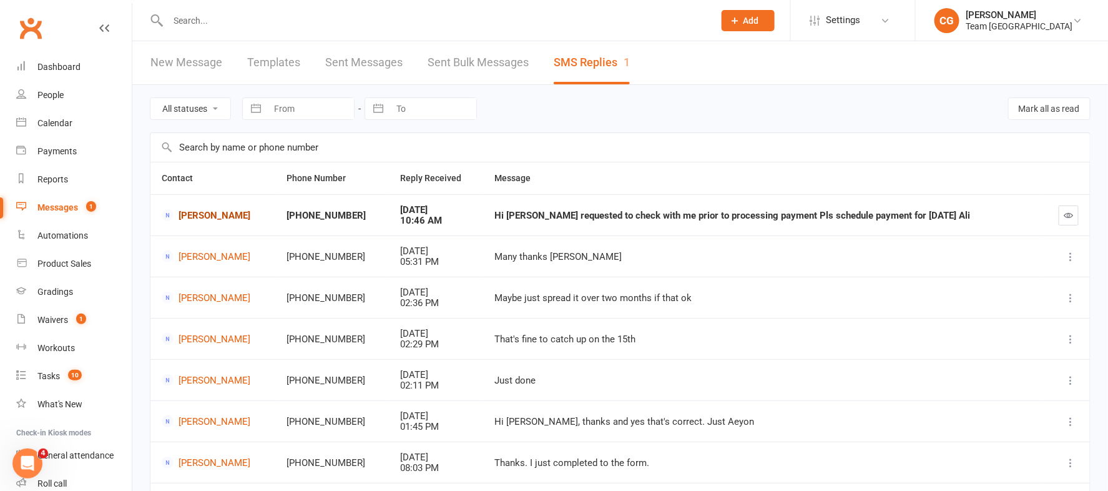
drag, startPoint x: 203, startPoint y: 219, endPoint x: 209, endPoint y: 215, distance: 6.8
click at [203, 219] on link "[PERSON_NAME]" at bounding box center [213, 215] width 102 height 12
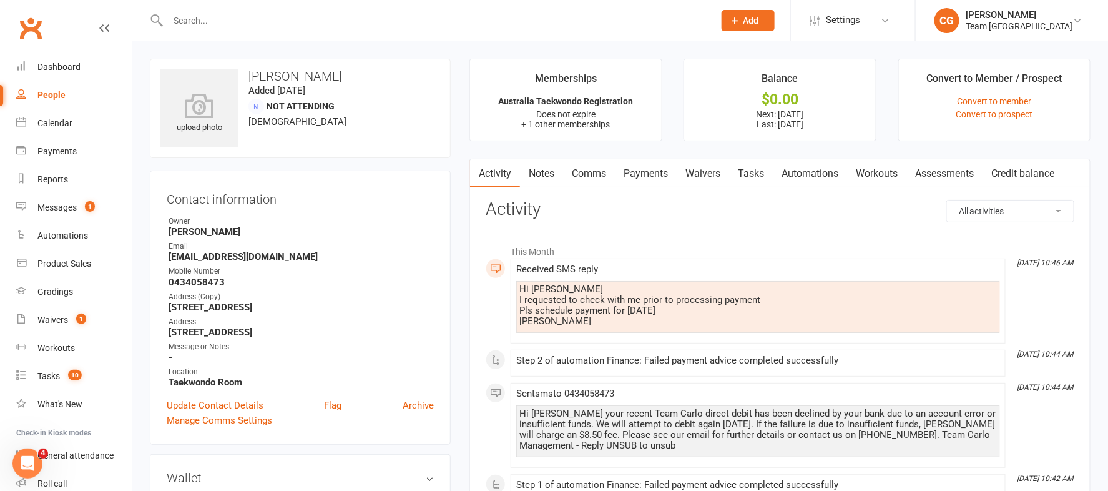
click at [649, 173] on link "Payments" at bounding box center [646, 173] width 62 height 29
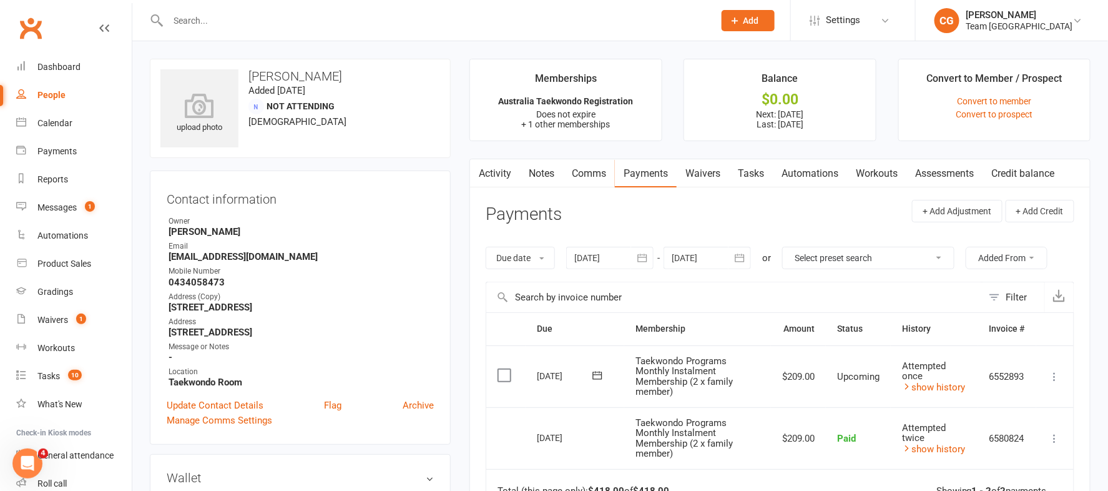
click at [597, 374] on icon at bounding box center [597, 375] width 12 height 12
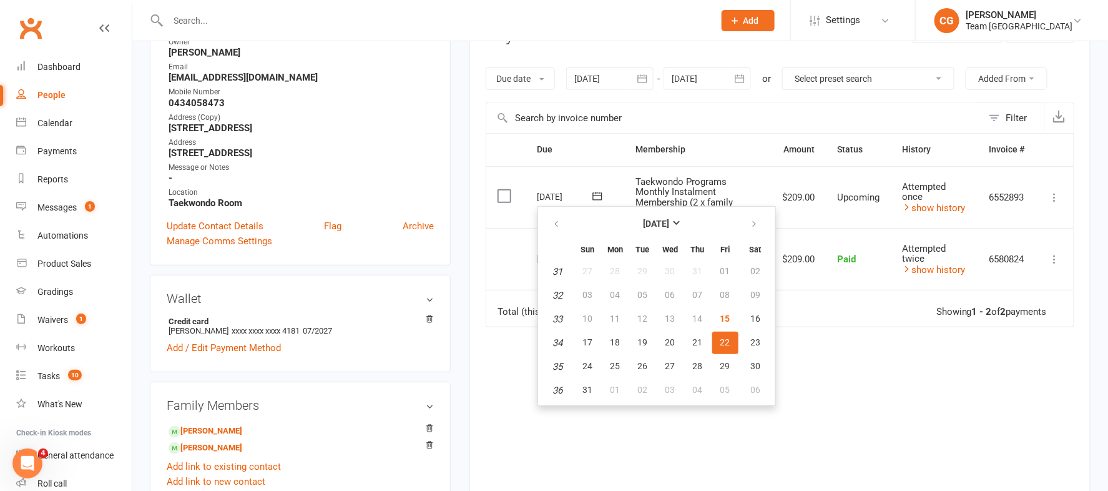
scroll to position [256, 0]
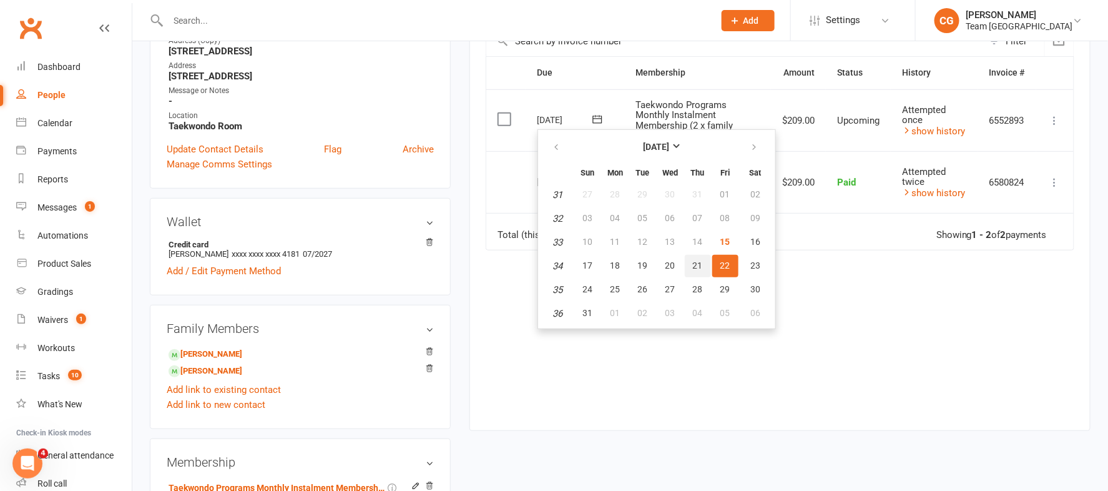
click at [696, 260] on span "21" at bounding box center [698, 265] width 10 height 10
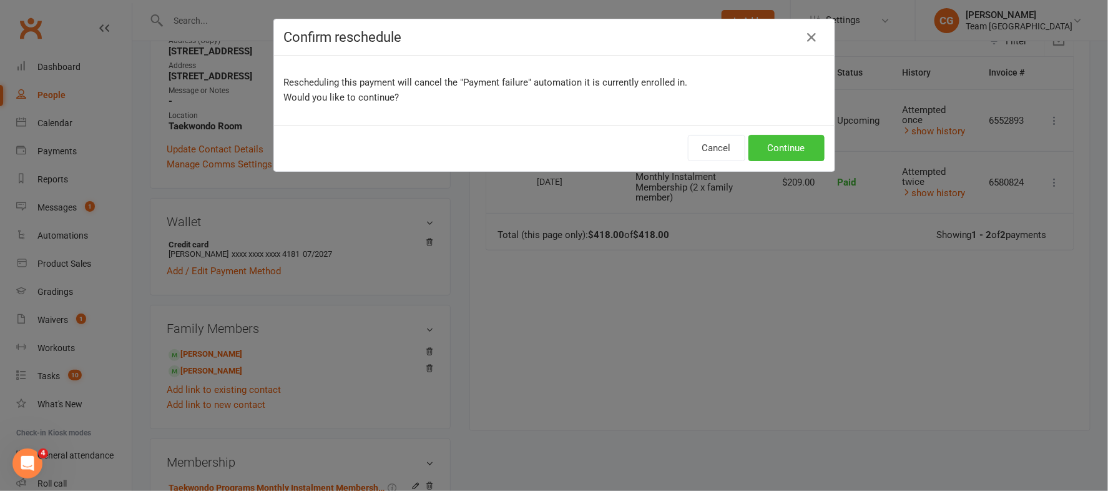
click at [798, 150] on button "Continue" at bounding box center [786, 148] width 76 height 26
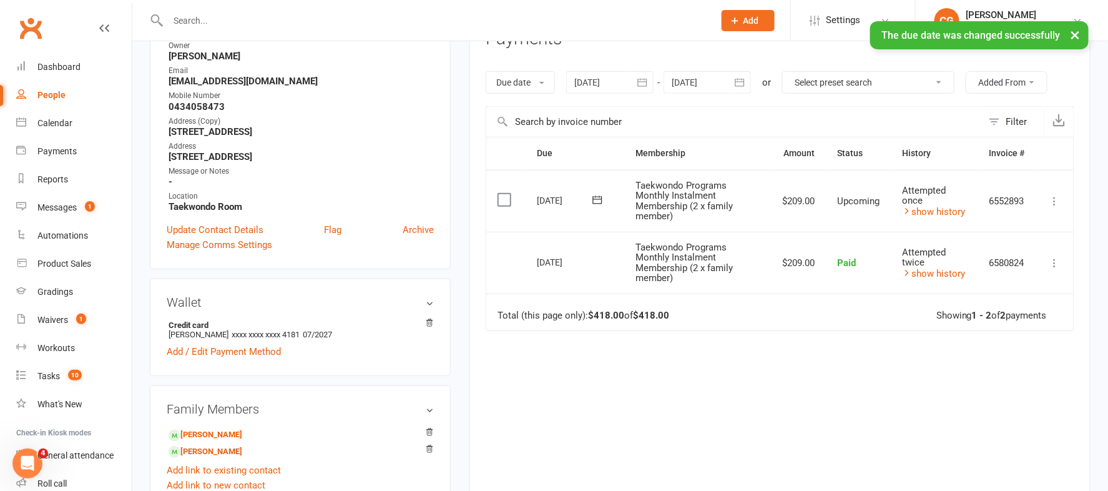
scroll to position [0, 0]
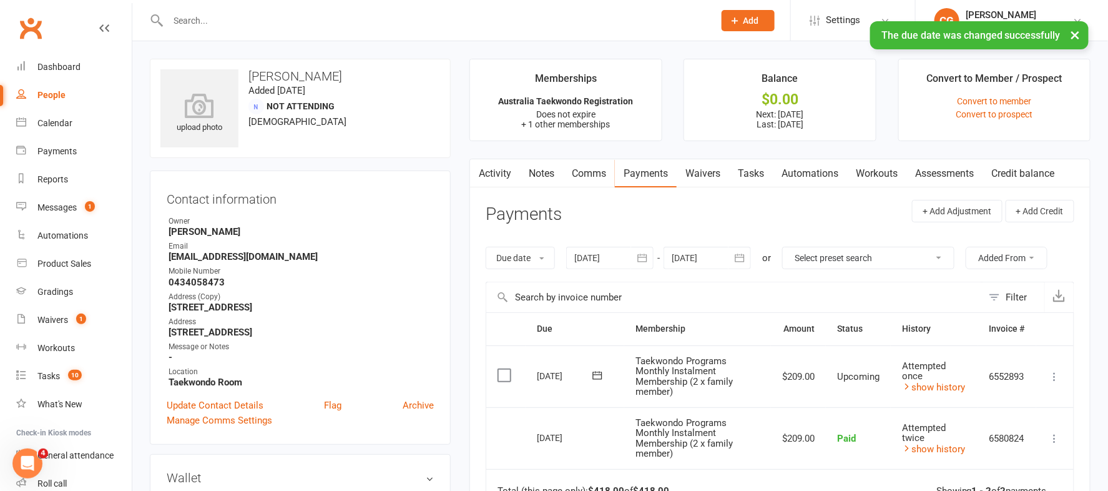
click at [582, 169] on link "Comms" at bounding box center [589, 173] width 52 height 29
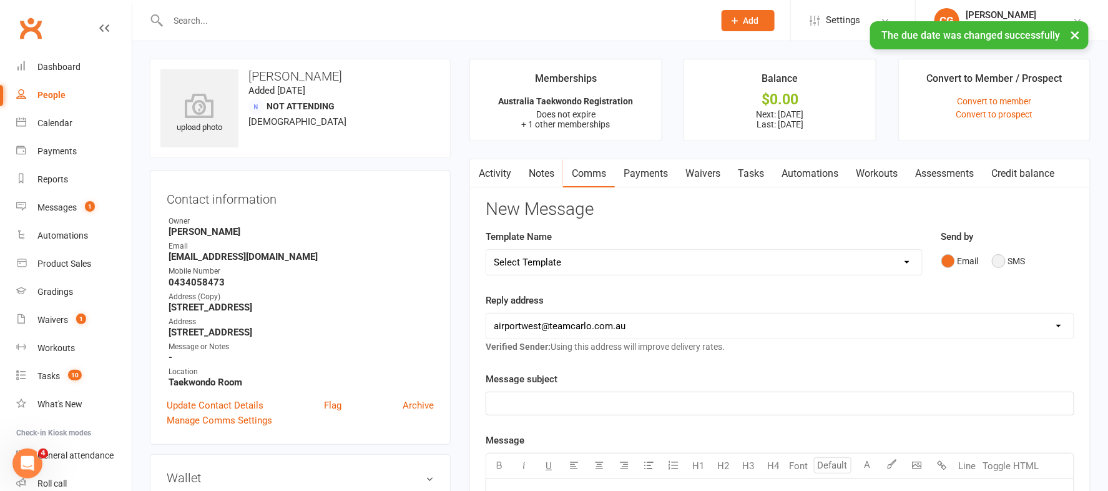
click at [995, 261] on button "SMS" at bounding box center [1009, 261] width 34 height 24
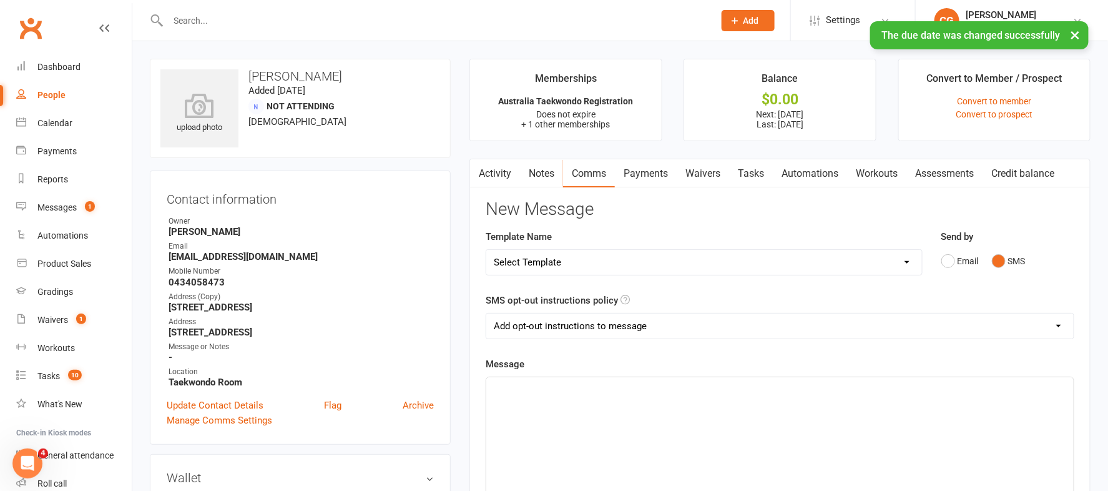
click at [637, 323] on select "Add opt-out instructions to message Do not add opt-out instructions to message" at bounding box center [779, 325] width 587 height 25
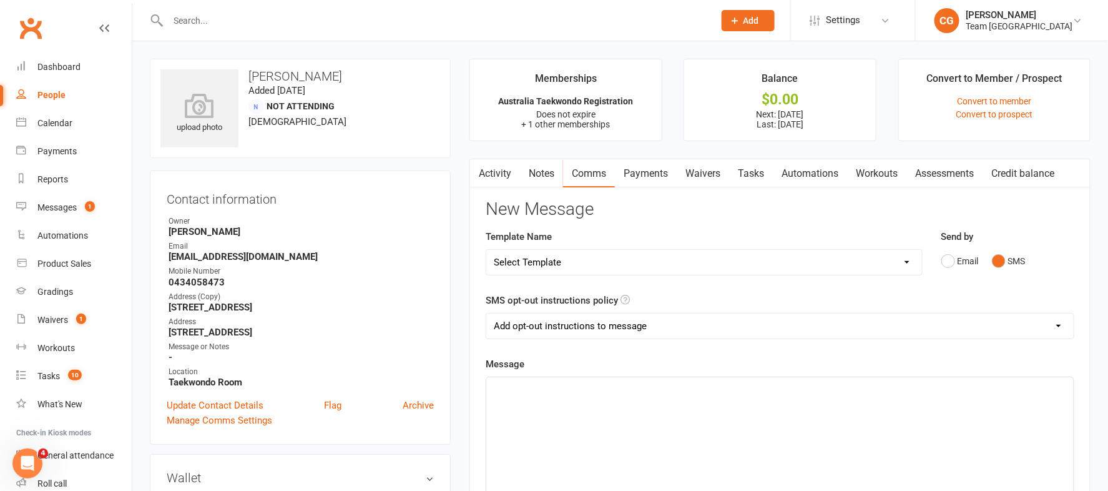
select select "1"
click at [486, 313] on select "Add opt-out instructions to message Do not add opt-out instructions to message" at bounding box center [779, 325] width 587 height 25
click at [550, 389] on p "﻿" at bounding box center [780, 388] width 572 height 15
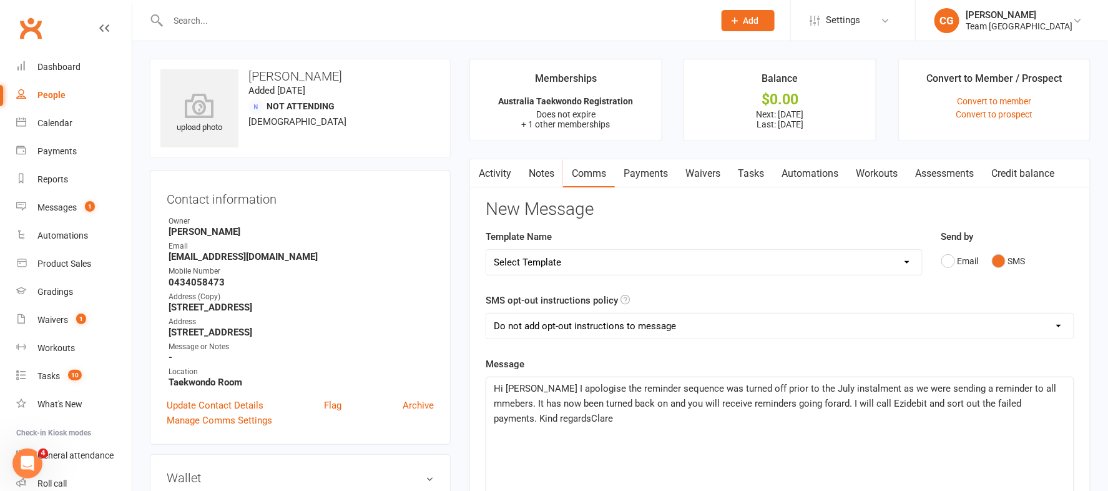
drag, startPoint x: 1009, startPoint y: 388, endPoint x: 1009, endPoint y: 376, distance: 11.9
click at [1009, 387] on span "Hi Ali I apologise the reminder sequence was turned off prior to the July insta…" at bounding box center [776, 403] width 565 height 41
click at [1034, 386] on span "Hi Ali I apologise the reminder sequence was turned off prior to the July insta…" at bounding box center [776, 403] width 565 height 41
click at [899, 401] on span "Hi Ali I apologise the reminder sequence was turned off prior to the July insta…" at bounding box center [774, 403] width 561 height 41
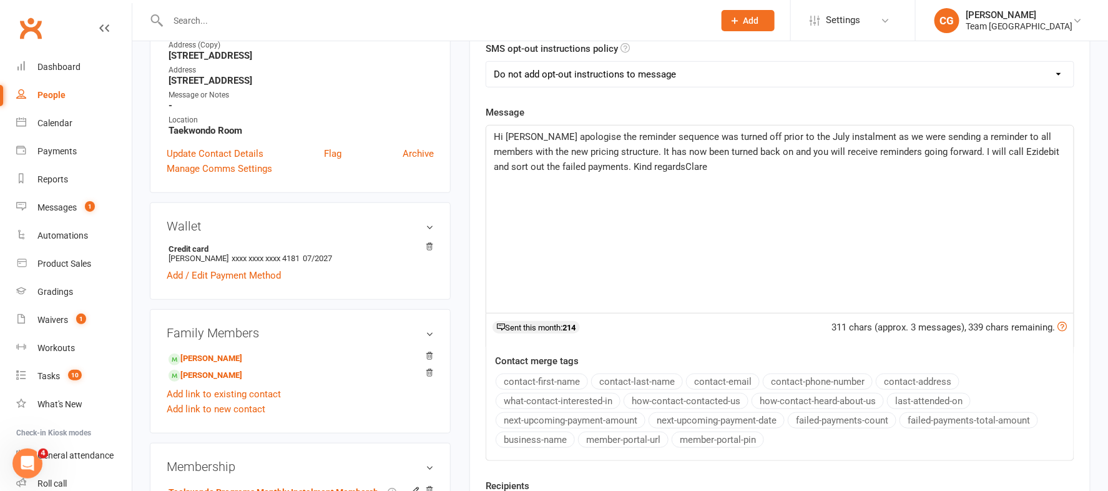
scroll to position [338, 0]
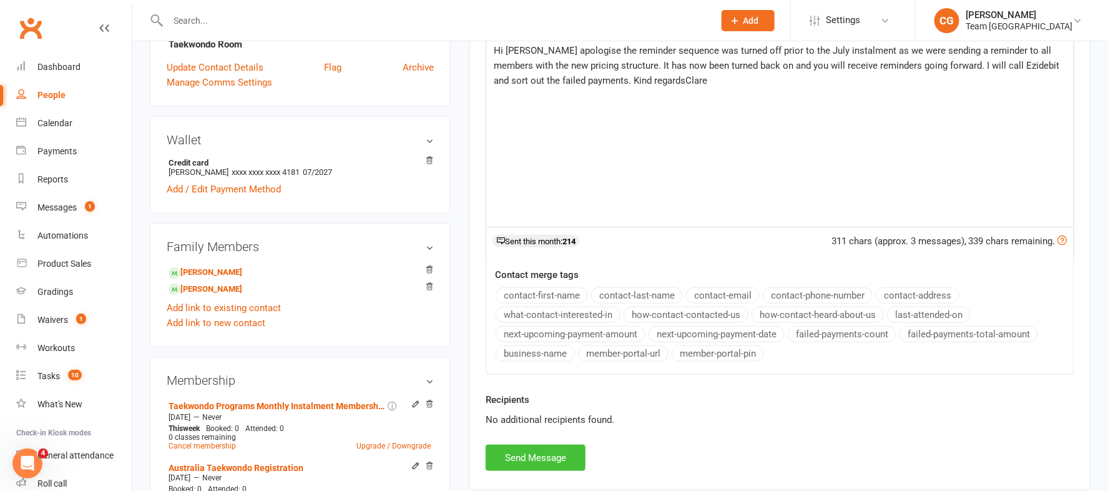
click at [549, 466] on button "Send Message" at bounding box center [536, 457] width 100 height 26
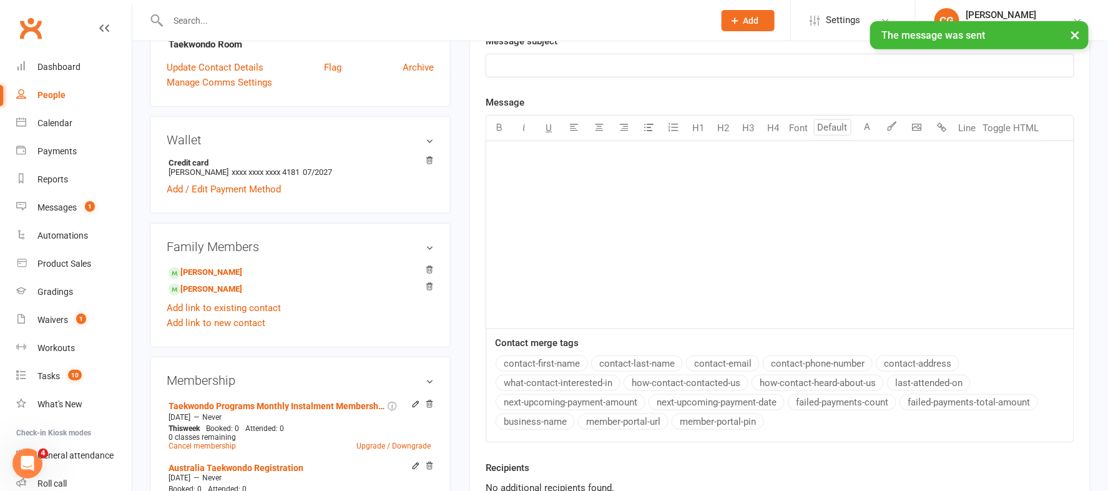
scroll to position [0, 0]
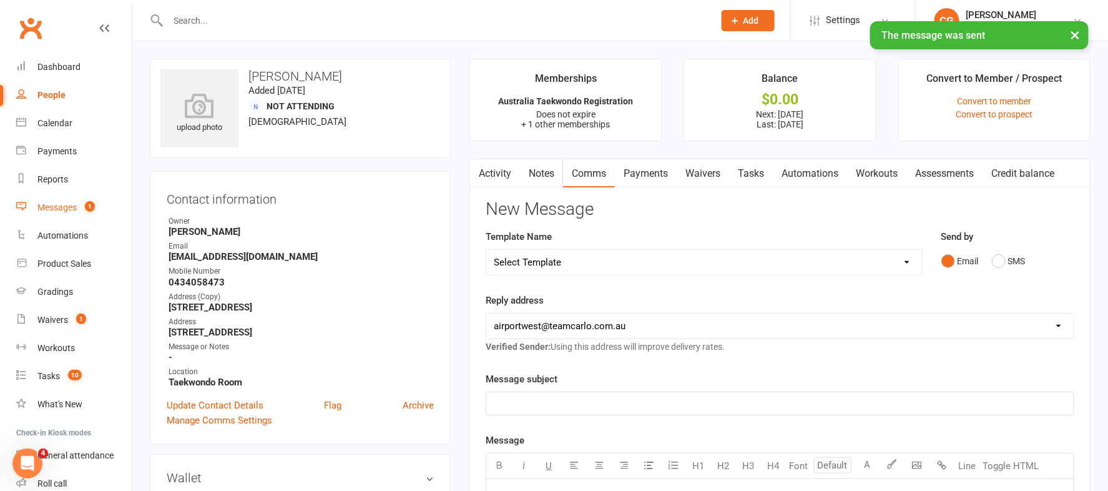
drag, startPoint x: 62, startPoint y: 208, endPoint x: 468, endPoint y: 161, distance: 409.0
click at [62, 208] on div "Messages" at bounding box center [56, 207] width 39 height 10
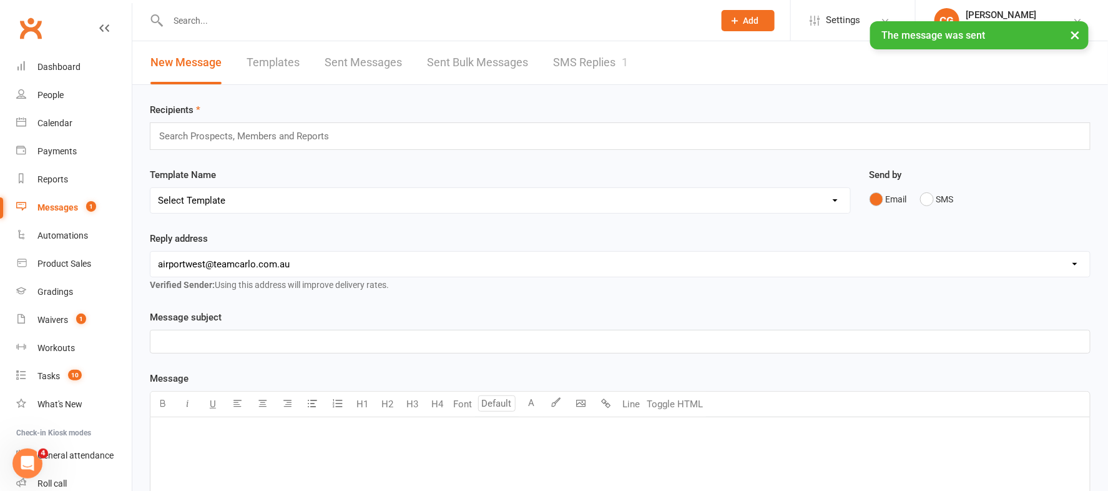
click at [589, 58] on link "SMS Replies 1" at bounding box center [590, 62] width 75 height 43
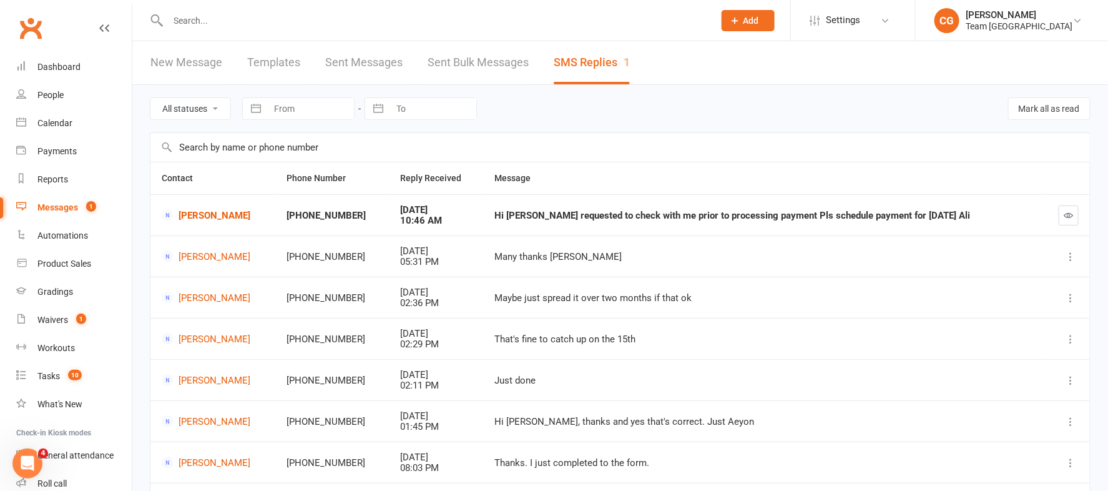
click at [1075, 213] on button "button" at bounding box center [1068, 215] width 20 height 20
click at [52, 180] on div "Reports" at bounding box center [52, 179] width 31 height 10
select select "100"
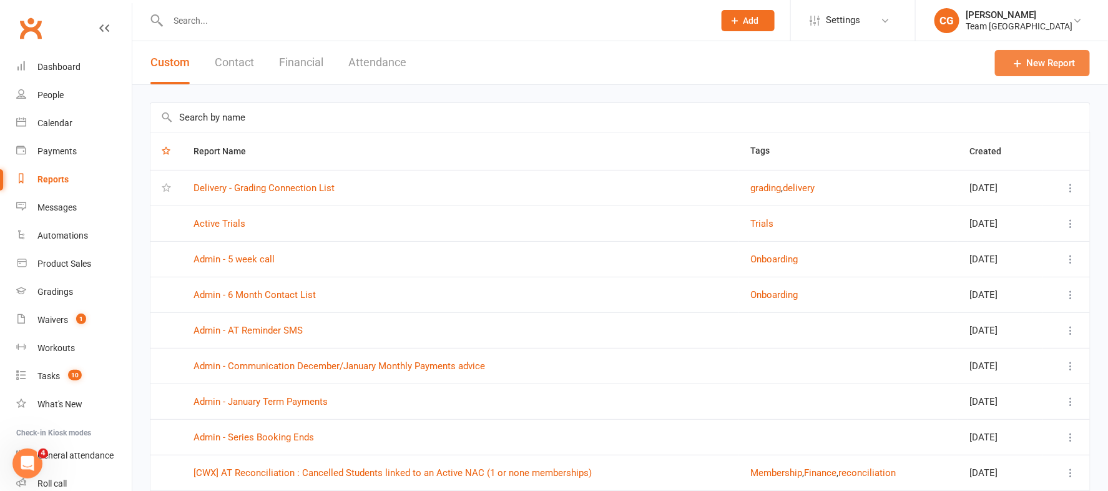
click at [1019, 64] on icon at bounding box center [1018, 63] width 12 height 12
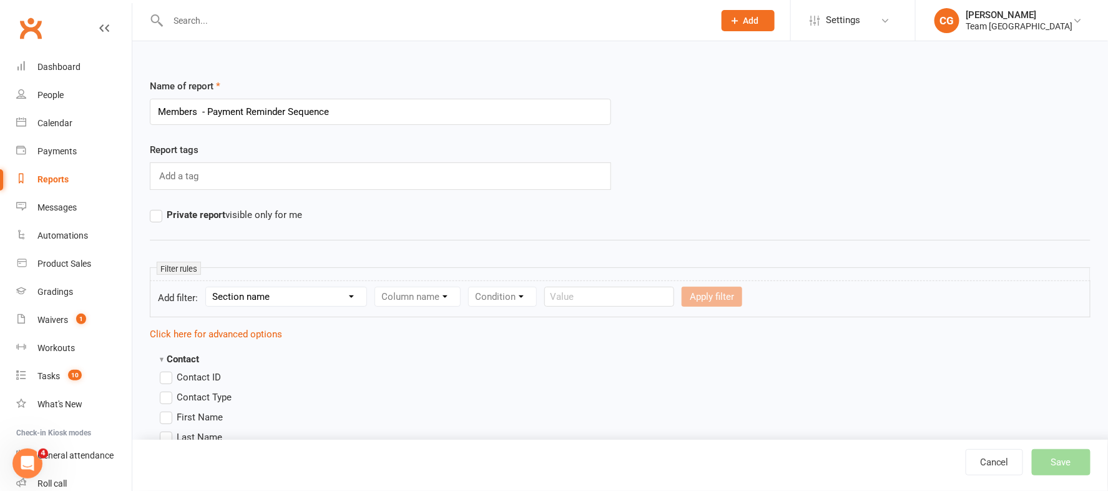
type input "Members - Payment Reminder Sequence"
click at [274, 296] on select "Section name Contact Attendance Aggregate Payment Booking Waitlist Attendees Ca…" at bounding box center [286, 296] width 160 height 19
select select "32"
click at [208, 287] on select "Section name Contact Attendance Aggregate Payment Booking Waitlist Attendees Ca…" at bounding box center [286, 296] width 160 height 19
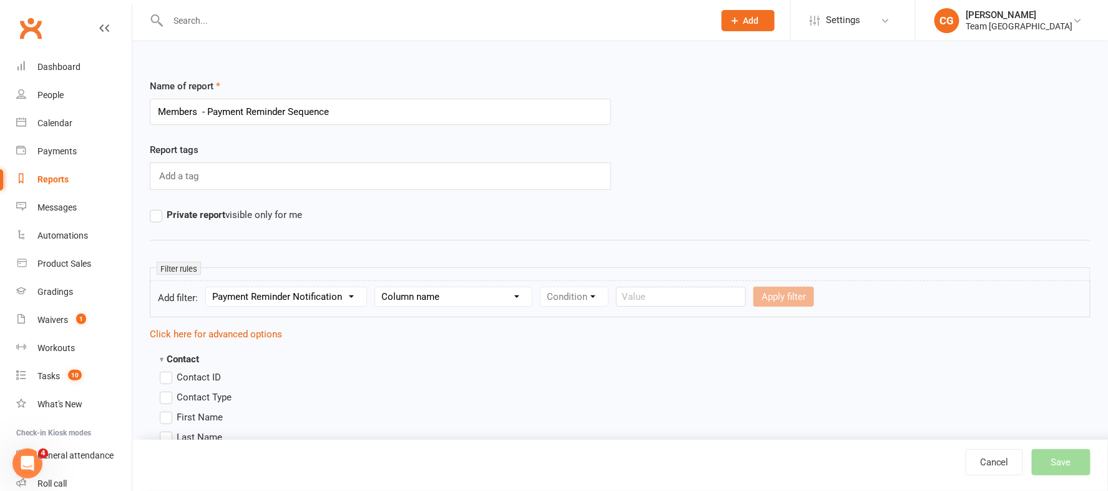
click at [444, 305] on select "Column name Payment Reminder Notification" at bounding box center [453, 296] width 157 height 19
select select "0"
click at [379, 287] on select "Column name Payment Reminder Notification" at bounding box center [453, 296] width 157 height 19
click at [604, 294] on select "Condition Is Is not Is blank Is not blank" at bounding box center [578, 296] width 76 height 19
select select "0"
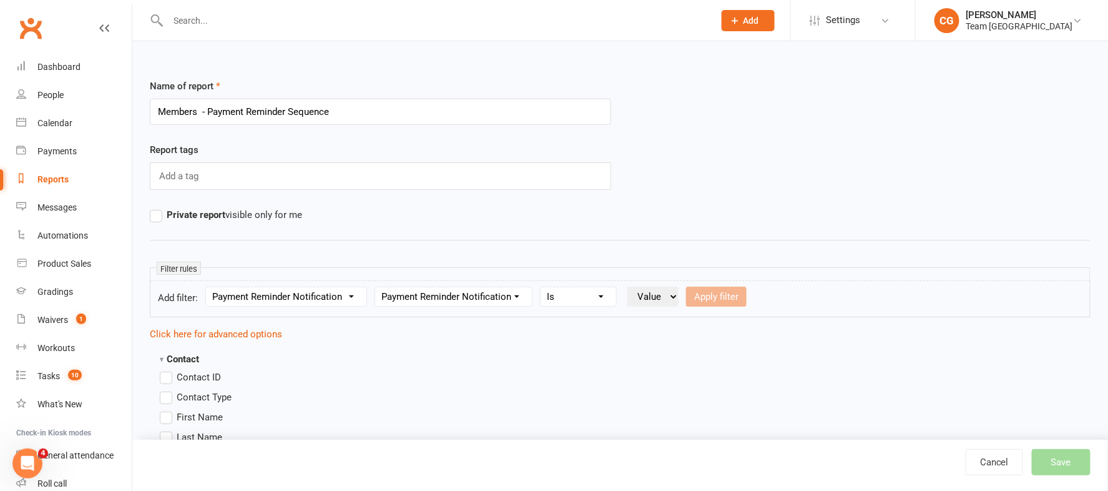
click at [545, 287] on select "Condition Is Is not Is blank Is not blank" at bounding box center [578, 296] width 76 height 19
click at [658, 297] on select "Value Yes No" at bounding box center [652, 296] width 51 height 20
select select "true"
click at [632, 286] on select "Value Yes No" at bounding box center [652, 296] width 51 height 20
click at [742, 293] on button "Apply filter" at bounding box center [716, 296] width 61 height 20
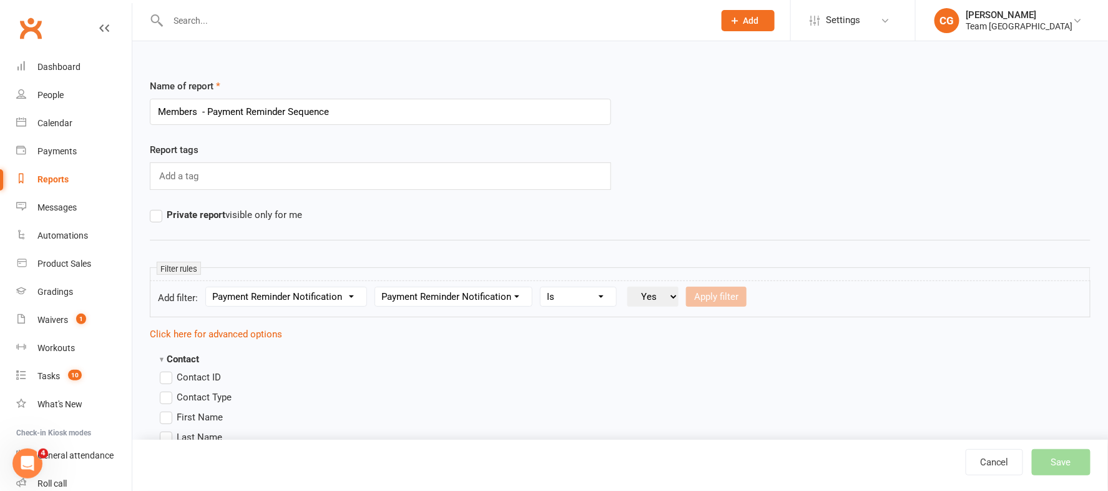
select select
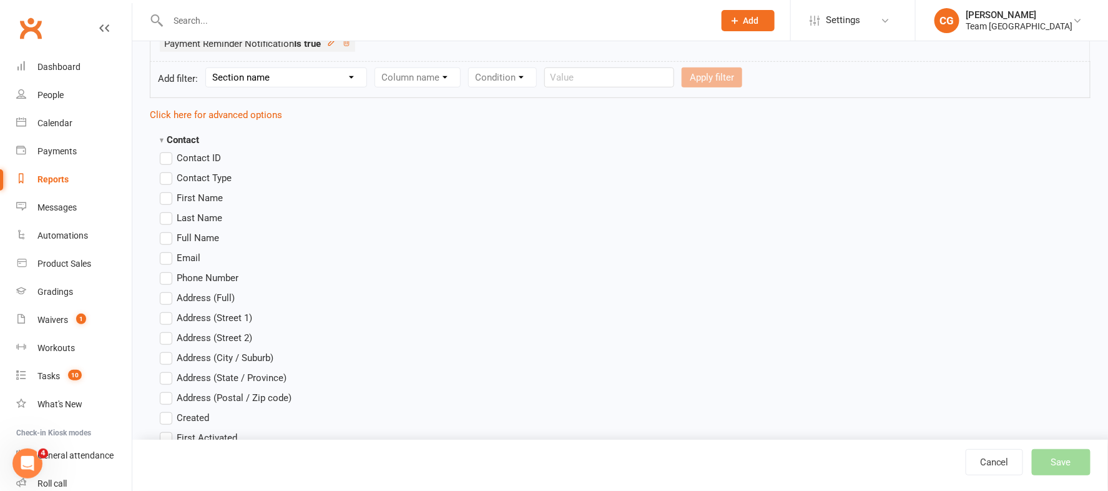
scroll to position [250, 0]
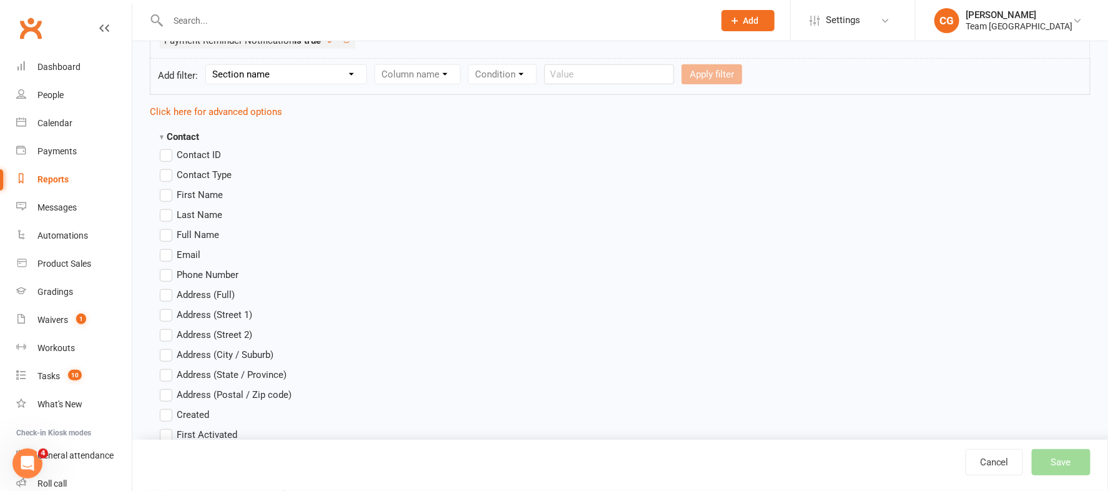
click at [164, 234] on label "Full Name" at bounding box center [189, 234] width 59 height 15
click at [164, 227] on input "Full Name" at bounding box center [164, 227] width 8 height 0
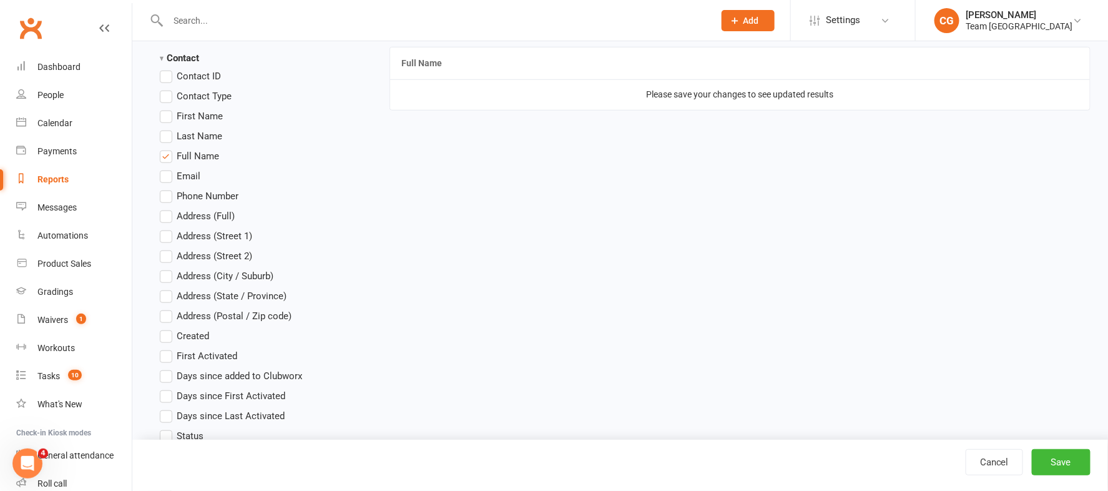
scroll to position [335, 0]
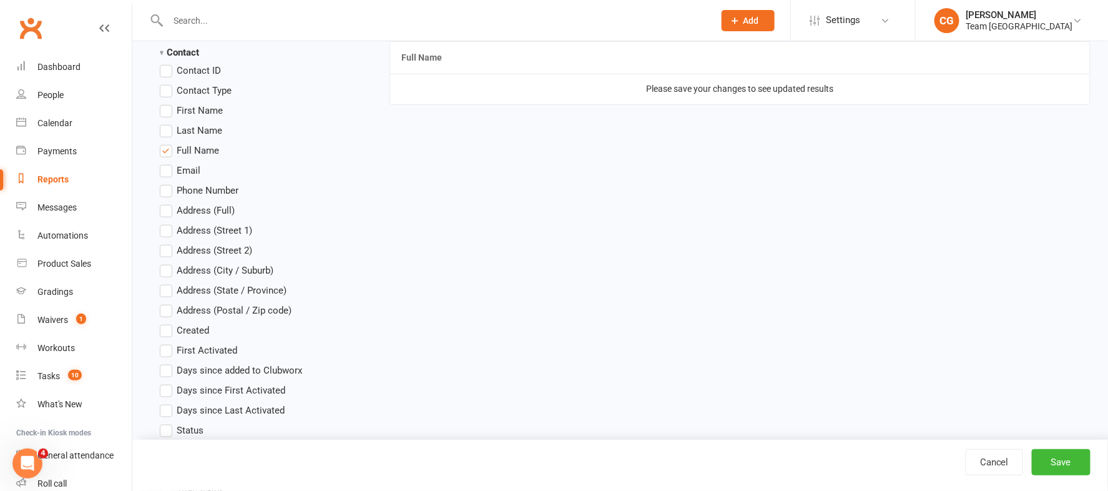
click at [169, 170] on label "Email" at bounding box center [180, 170] width 41 height 15
click at [168, 163] on input "Email" at bounding box center [164, 163] width 8 height 0
click at [169, 193] on label "Phone Number" at bounding box center [199, 190] width 79 height 15
click at [168, 183] on input "Phone Number" at bounding box center [164, 183] width 8 height 0
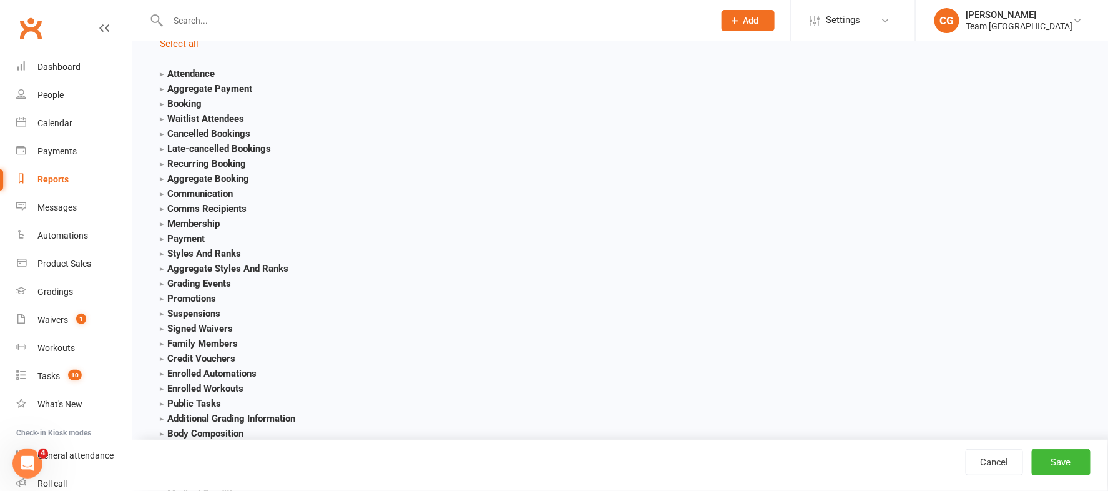
scroll to position [1578, 0]
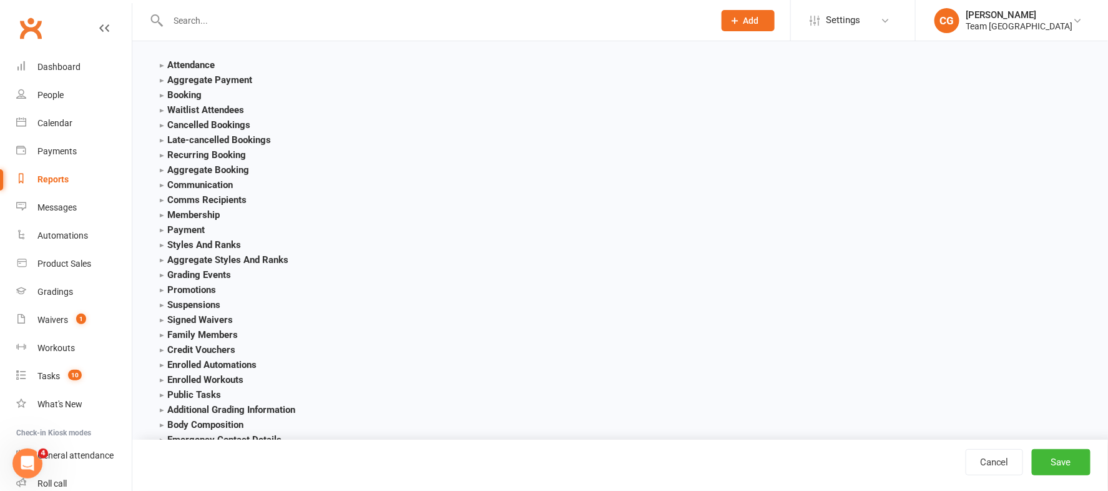
click at [160, 213] on strong "Membership" at bounding box center [190, 214] width 60 height 11
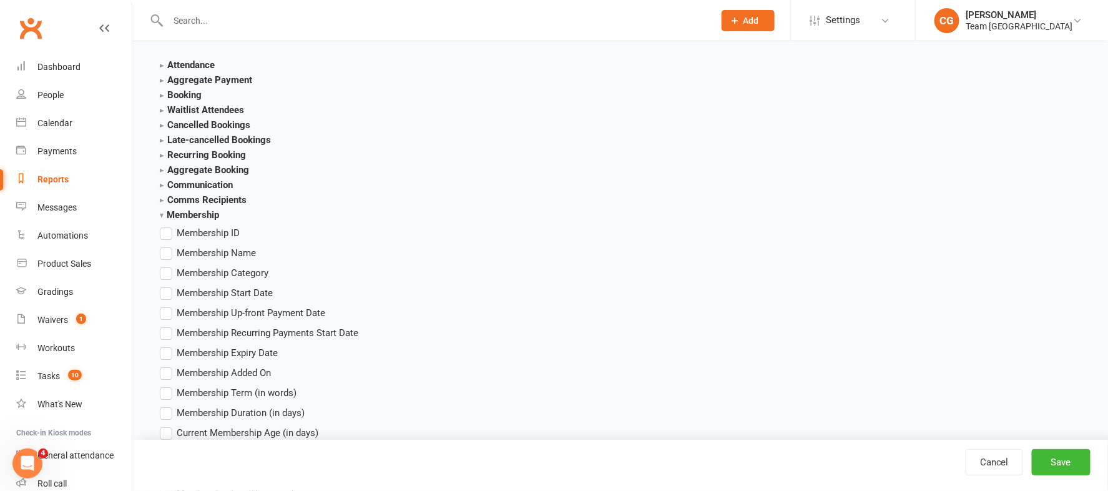
click at [166, 257] on label "Membership Name" at bounding box center [208, 252] width 96 height 15
click at [166, 245] on input "Membership Name" at bounding box center [164, 245] width 8 height 0
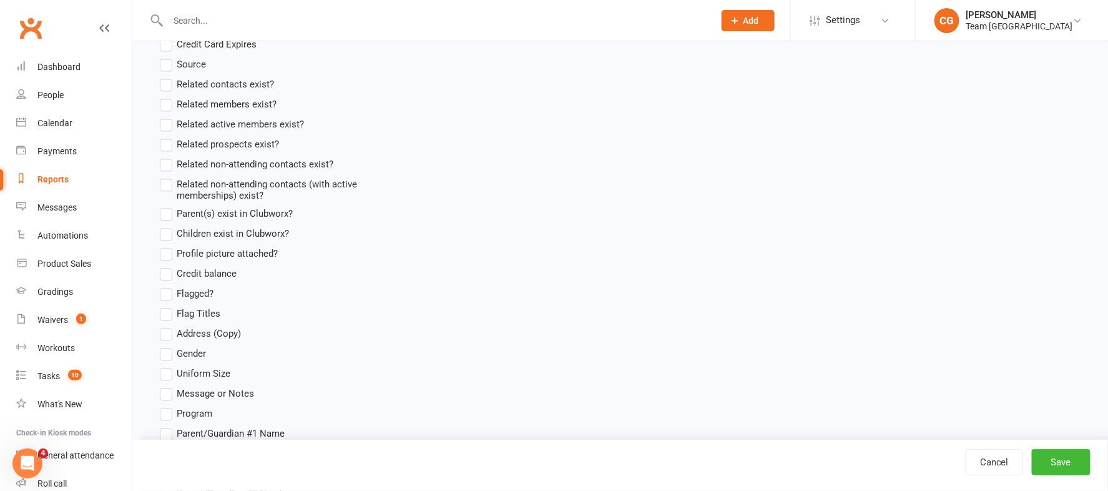
scroll to position [1017, 0]
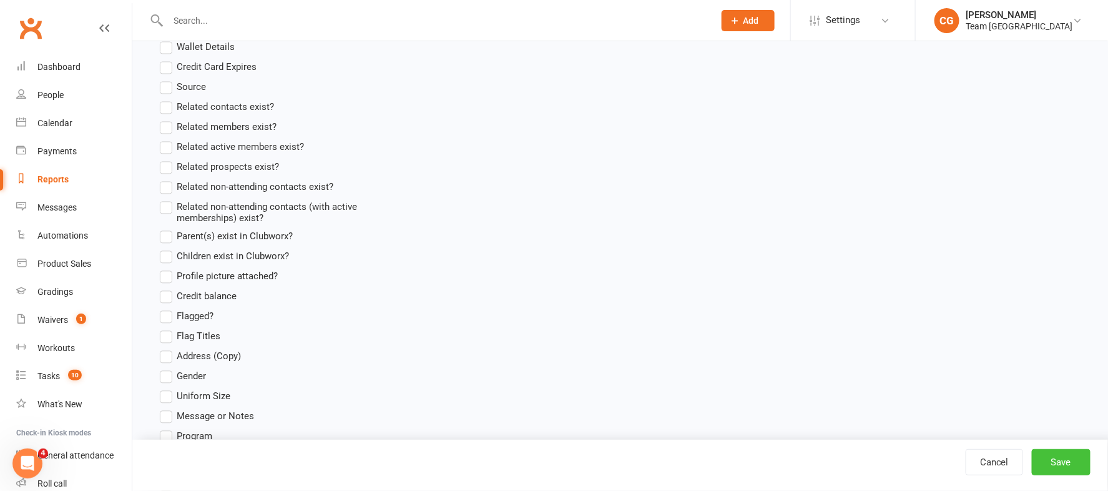
click at [1062, 461] on button "Save" at bounding box center [1061, 462] width 59 height 26
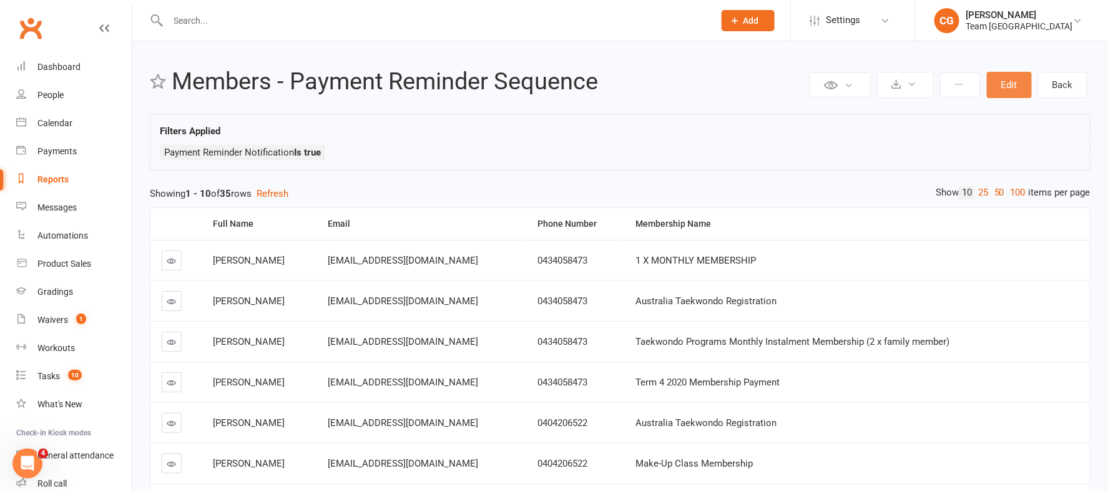
click at [1019, 79] on button "Edit" at bounding box center [1009, 85] width 45 height 26
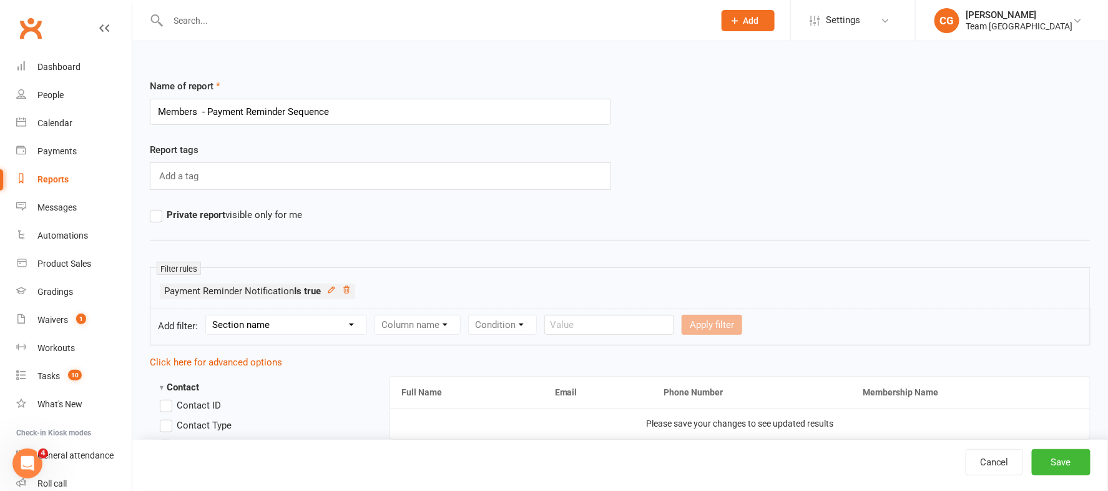
click at [233, 319] on select "Section name Contact Attendance Aggregate Payment Booking Waitlist Attendees Ca…" at bounding box center [286, 324] width 160 height 19
select select "11"
click at [208, 315] on select "Section name Contact Attendance Aggregate Payment Booking Waitlist Attendees Ca…" at bounding box center [286, 324] width 160 height 19
click at [439, 325] on select "Column name Membership ID Membership Name Membership Category Membership Start …" at bounding box center [496, 324] width 243 height 19
select select "29"
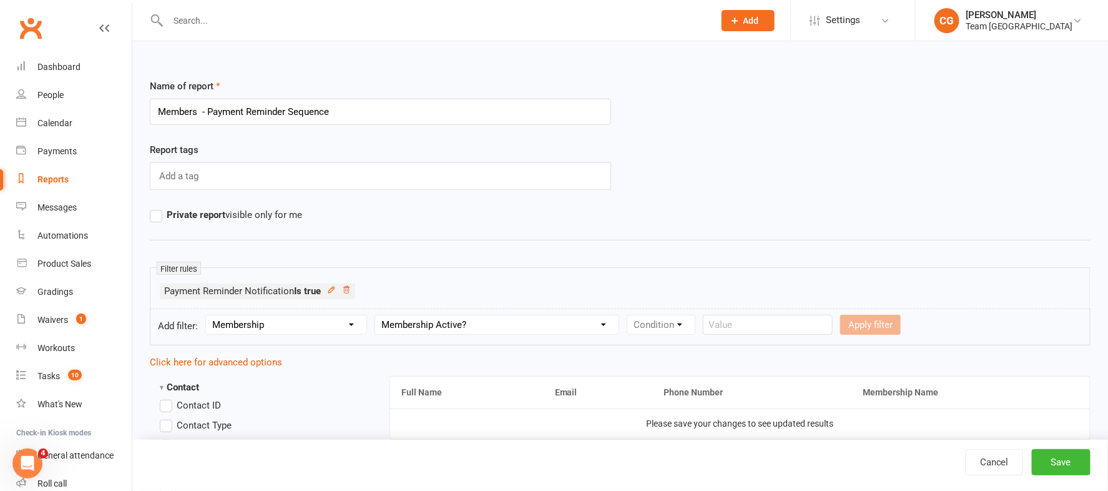
click at [379, 315] on select "Column name Membership ID Membership Name Membership Category Membership Start …" at bounding box center [496, 324] width 243 height 19
click at [675, 322] on select "Condition Is Is not Is blank Is not blank" at bounding box center [665, 324] width 76 height 19
select select "0"
click at [633, 315] on select "Condition Is Is not Is blank Is not blank" at bounding box center [665, 324] width 76 height 19
click at [741, 324] on select "Value Yes No" at bounding box center [739, 325] width 51 height 20
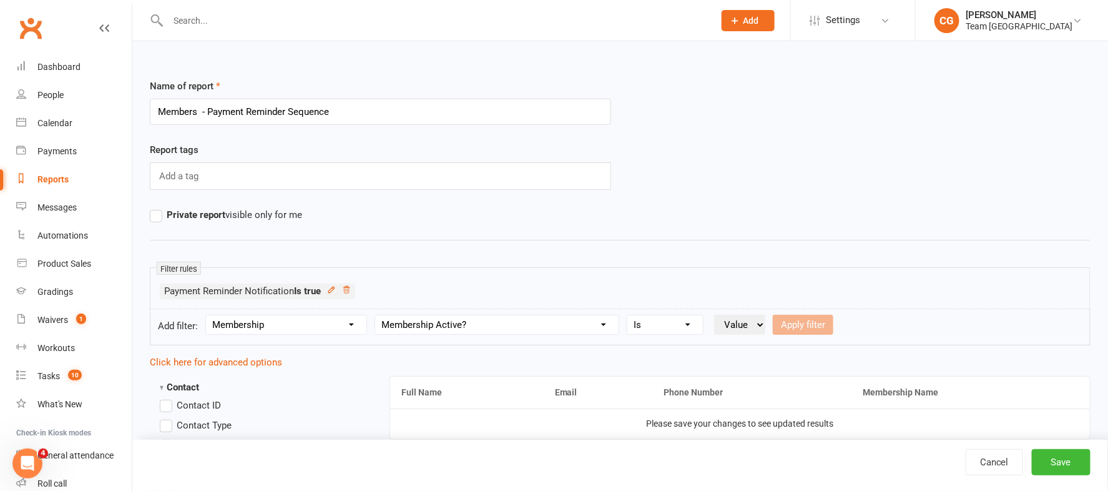
select select "true"
click at [720, 315] on select "Value Yes No" at bounding box center [739, 325] width 51 height 20
click at [801, 321] on button "Apply filter" at bounding box center [803, 325] width 61 height 20
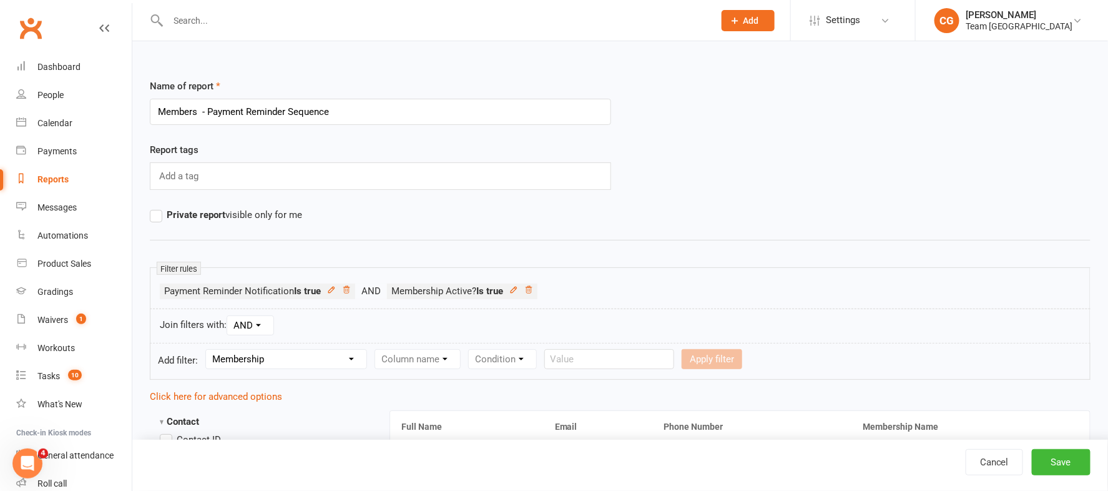
select select
click at [1083, 463] on button "Save" at bounding box center [1061, 462] width 59 height 26
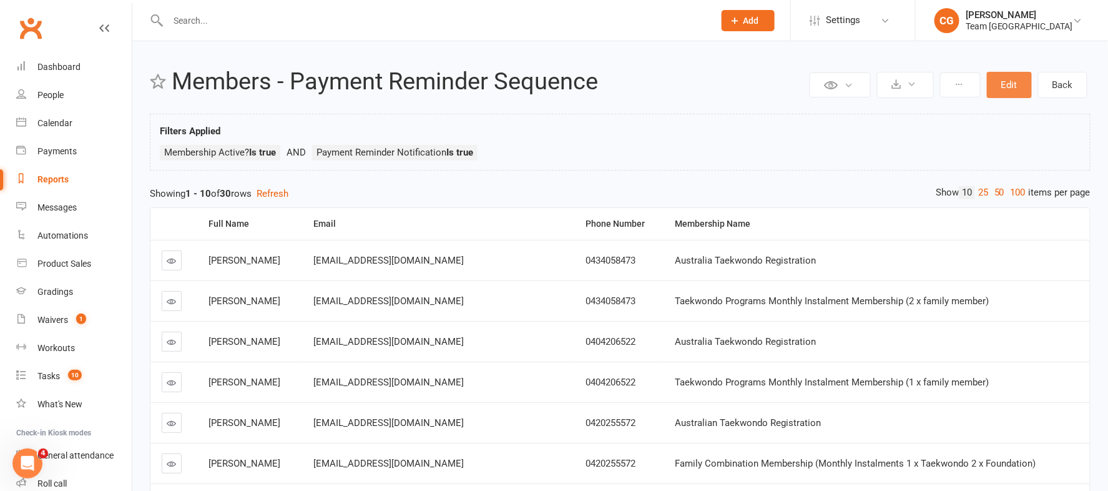
click at [1007, 87] on button "Edit" at bounding box center [1009, 85] width 45 height 26
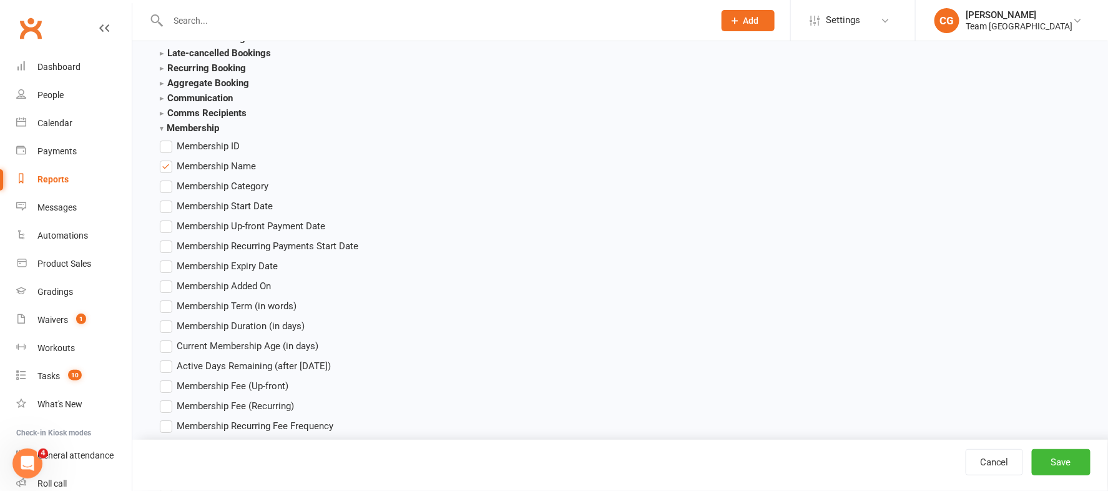
scroll to position [1701, 0]
click at [168, 167] on label "Membership Name" at bounding box center [208, 164] width 96 height 15
click at [168, 157] on input "Membership Name" at bounding box center [164, 157] width 8 height 0
click at [1076, 459] on button "Save" at bounding box center [1061, 462] width 59 height 26
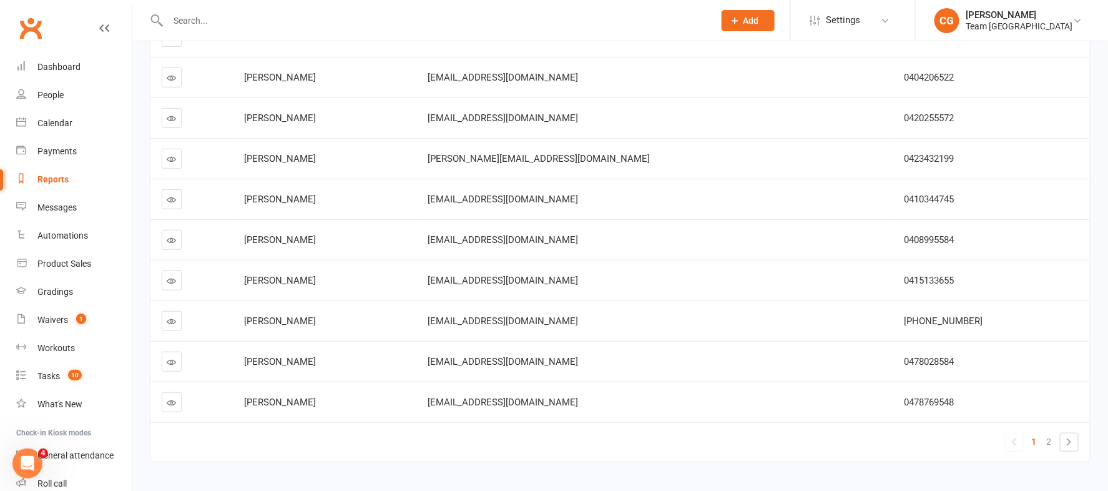
scroll to position [255, 0]
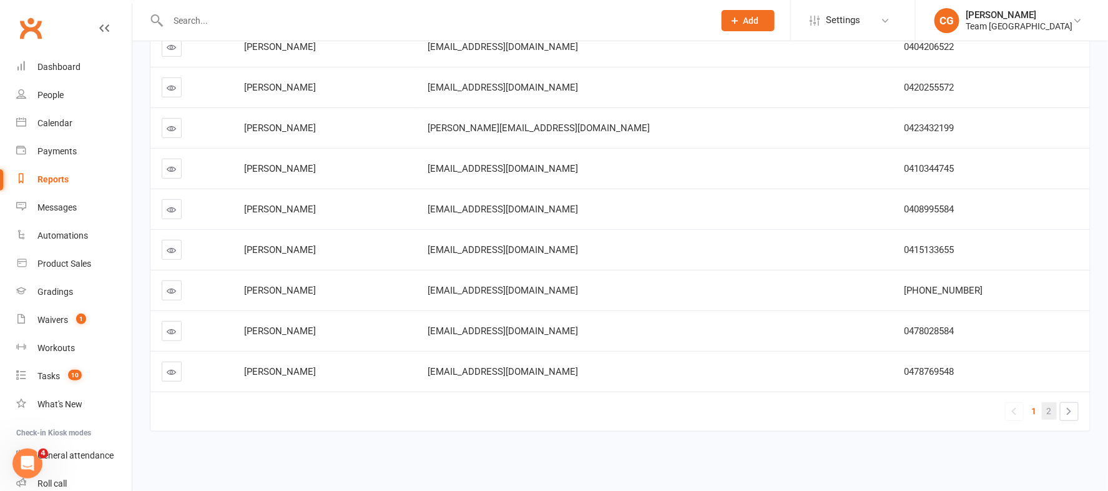
click at [1050, 409] on span "2" at bounding box center [1049, 410] width 5 height 17
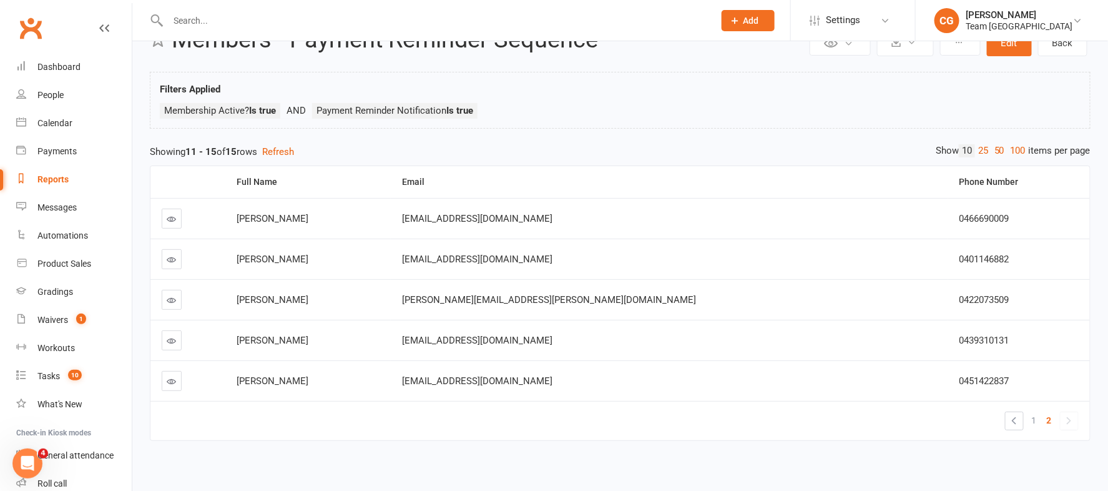
scroll to position [51, 0]
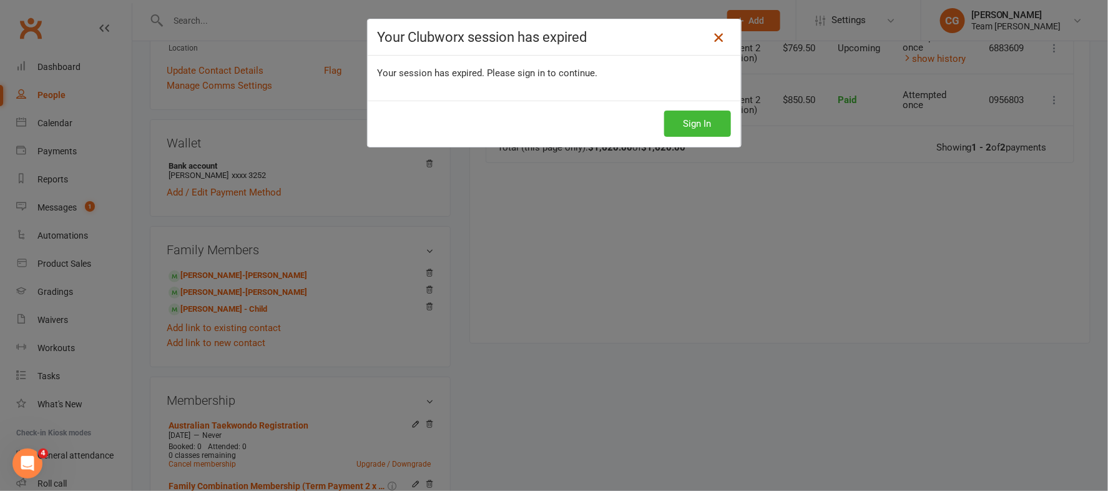
click at [724, 37] on icon at bounding box center [718, 37] width 15 height 15
click at [706, 41] on div "Your Clubworx session has expired" at bounding box center [554, 37] width 373 height 36
click at [716, 32] on icon at bounding box center [718, 37] width 15 height 15
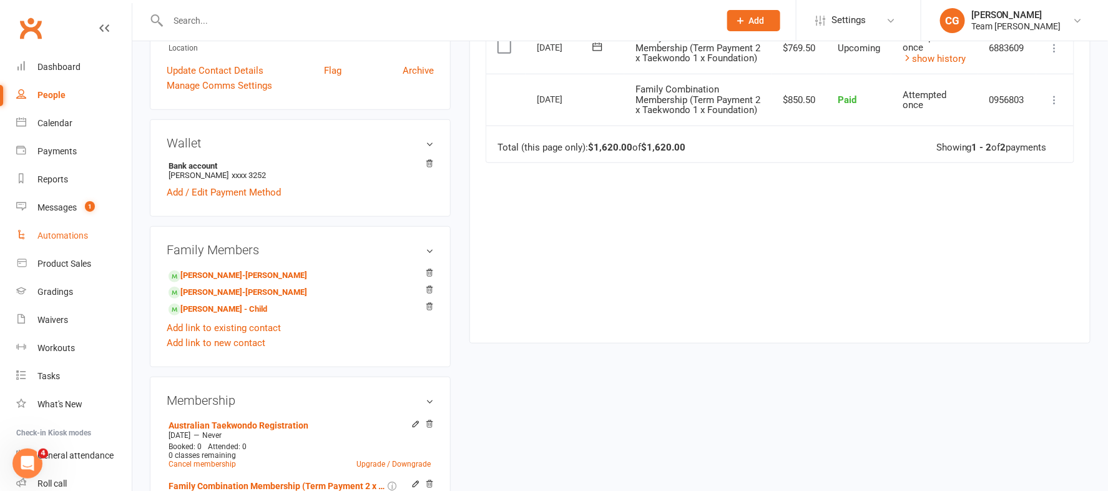
click at [62, 233] on div "Automations" at bounding box center [62, 235] width 51 height 10
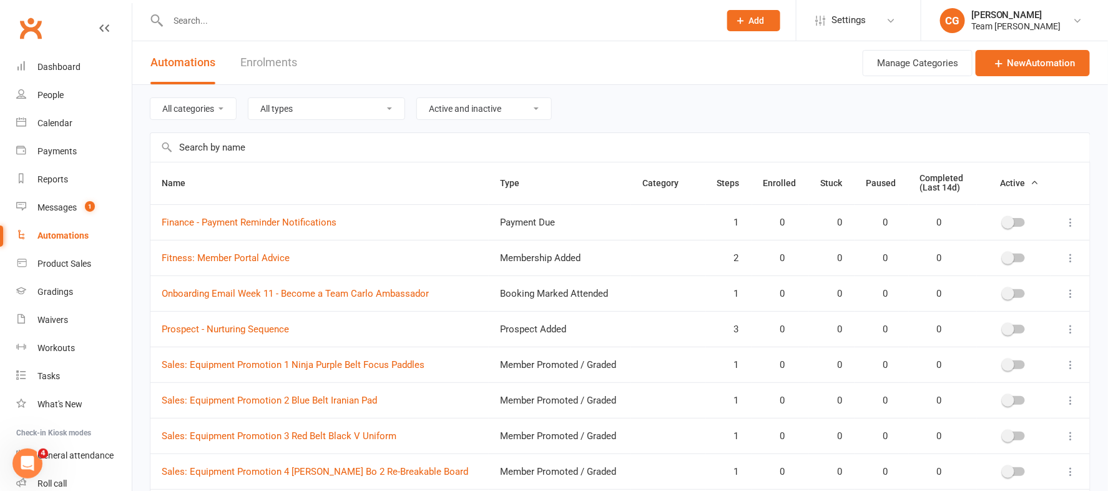
click at [297, 149] on input "text" at bounding box center [619, 147] width 939 height 29
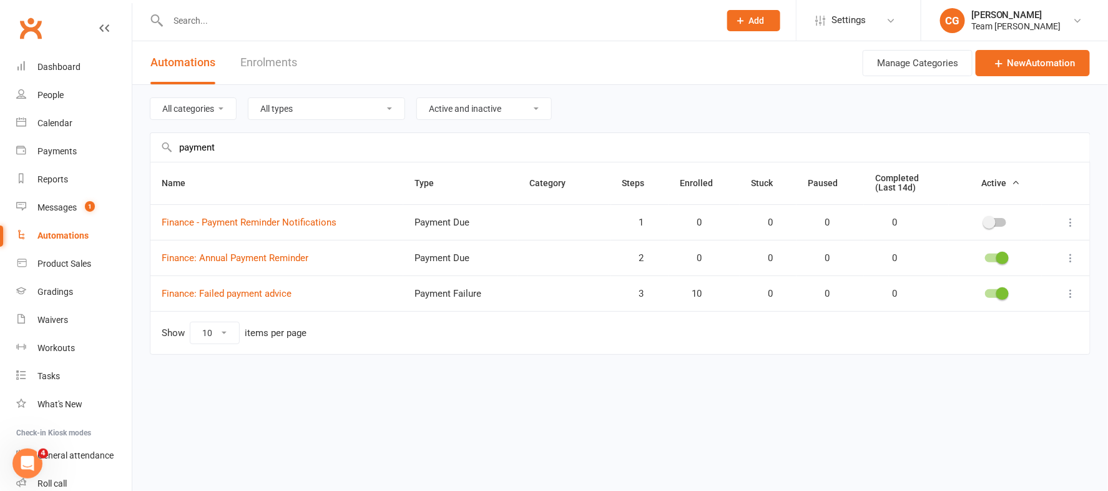
type input "payment"
click at [992, 219] on span at bounding box center [989, 222] width 12 height 12
click at [985, 220] on input "checkbox" at bounding box center [985, 220] width 0 height 0
click at [66, 207] on div "Messages" at bounding box center [56, 207] width 39 height 10
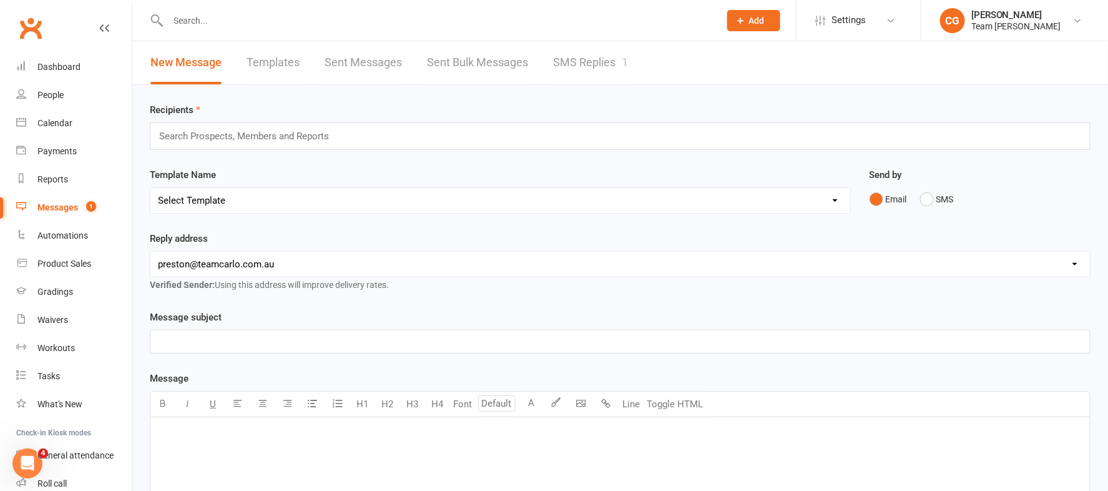
click at [601, 53] on link "SMS Replies 1" at bounding box center [590, 62] width 75 height 43
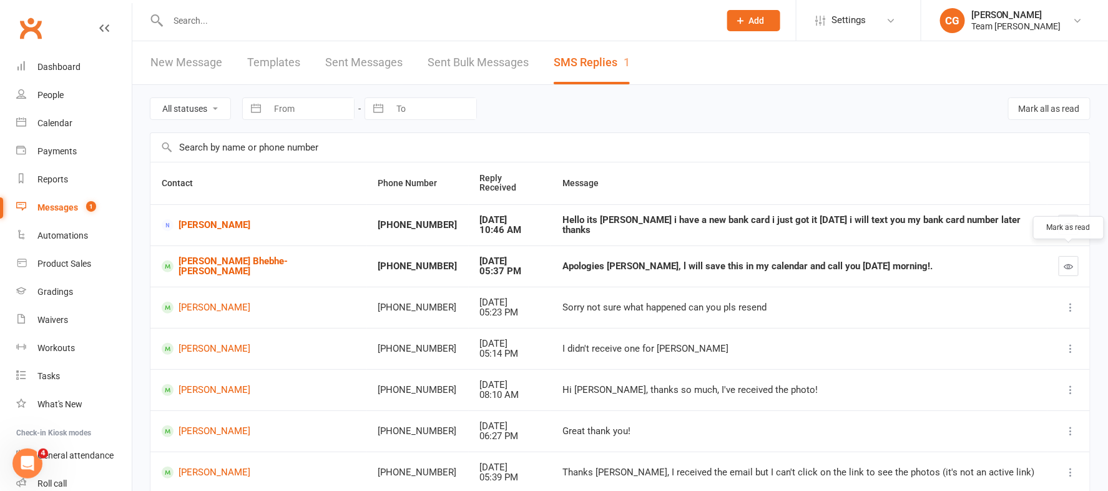
click at [1069, 261] on icon "button" at bounding box center [1068, 265] width 9 height 9
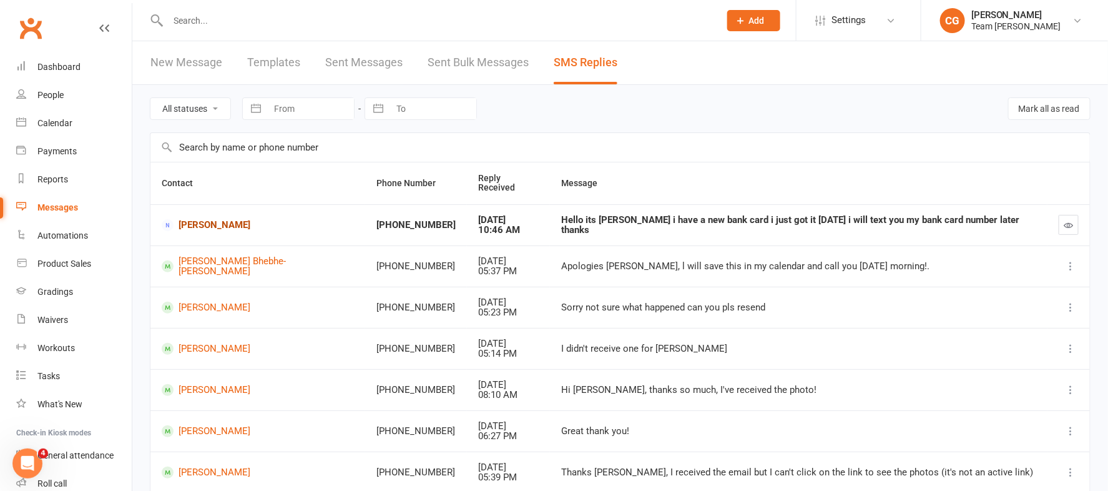
click at [203, 219] on link "Lisa Origenes" at bounding box center [258, 225] width 192 height 12
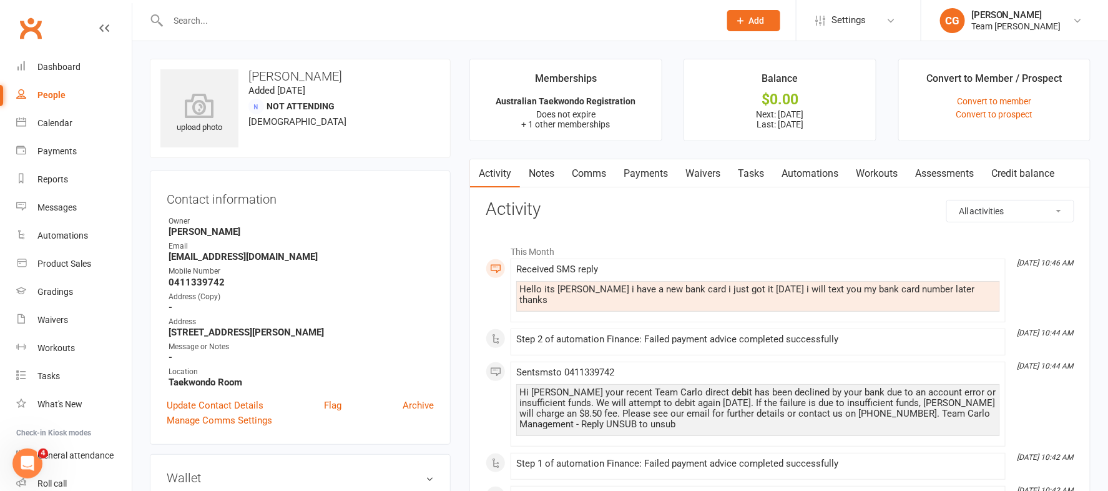
click at [664, 172] on link "Payments" at bounding box center [646, 173] width 62 height 29
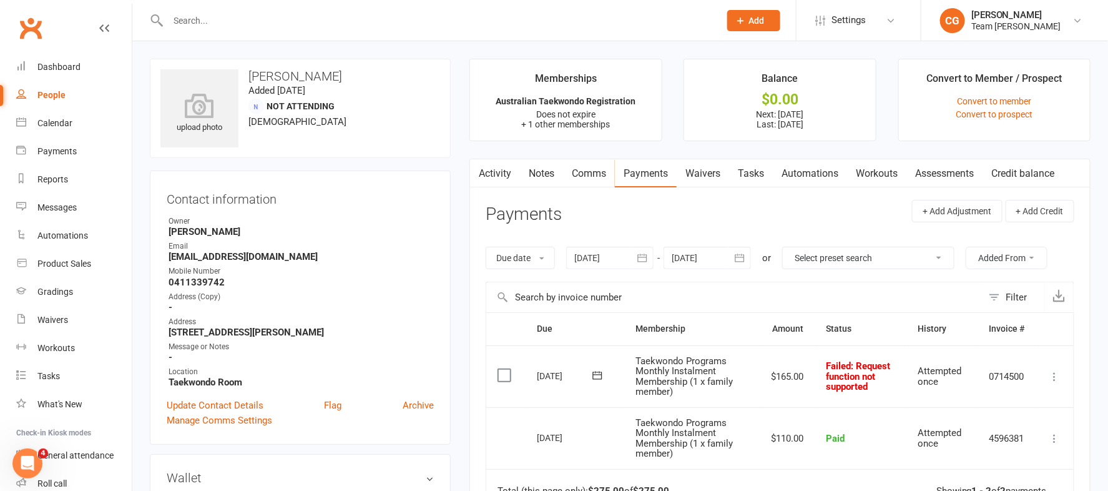
click at [699, 170] on link "Waivers" at bounding box center [703, 173] width 52 height 29
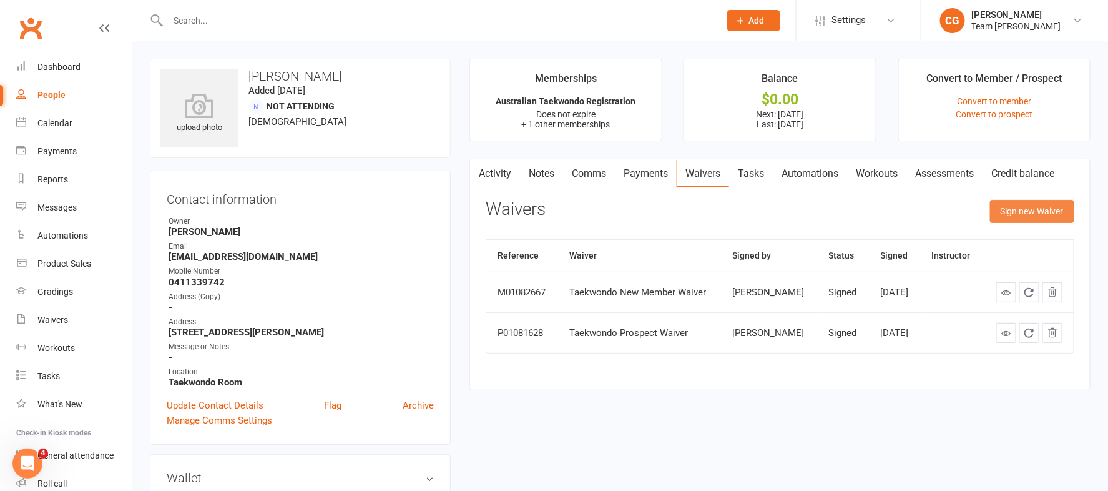
click at [1047, 208] on button "Sign new Waiver" at bounding box center [1032, 211] width 84 height 22
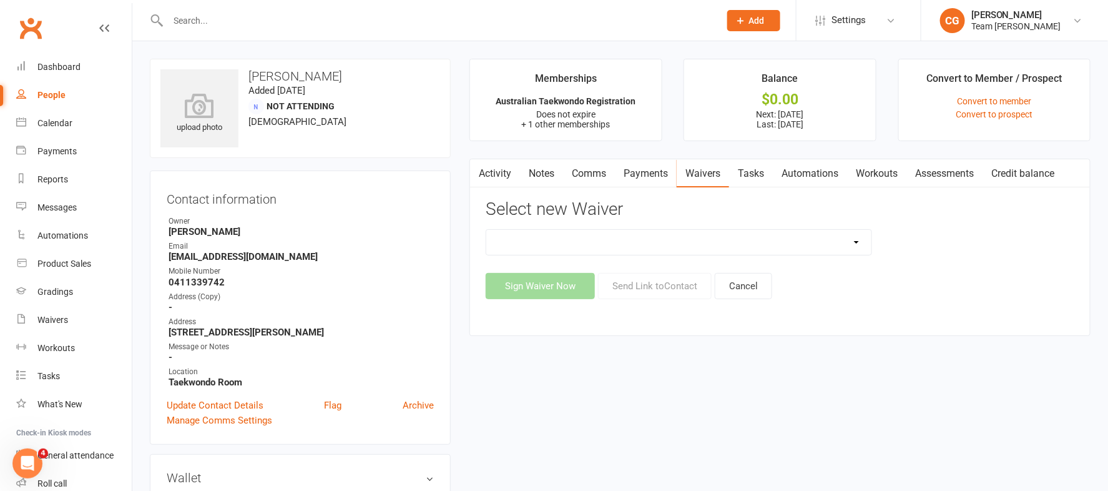
click at [678, 242] on select "Family Program Combination Member Waiver (3+ Family Members) Family Program Com…" at bounding box center [678, 242] width 384 height 25
select select "2655"
click at [486, 230] on select "Family Program Combination Member Waiver (3+ Family Members) Family Program Com…" at bounding box center [678, 242] width 384 height 25
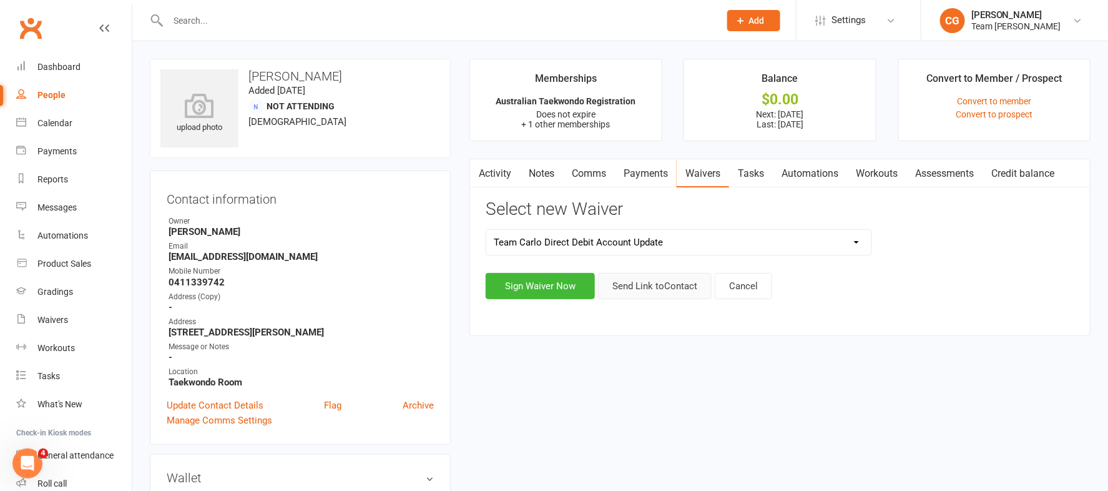
click at [653, 291] on button "Send Link to Contact" at bounding box center [655, 286] width 114 height 26
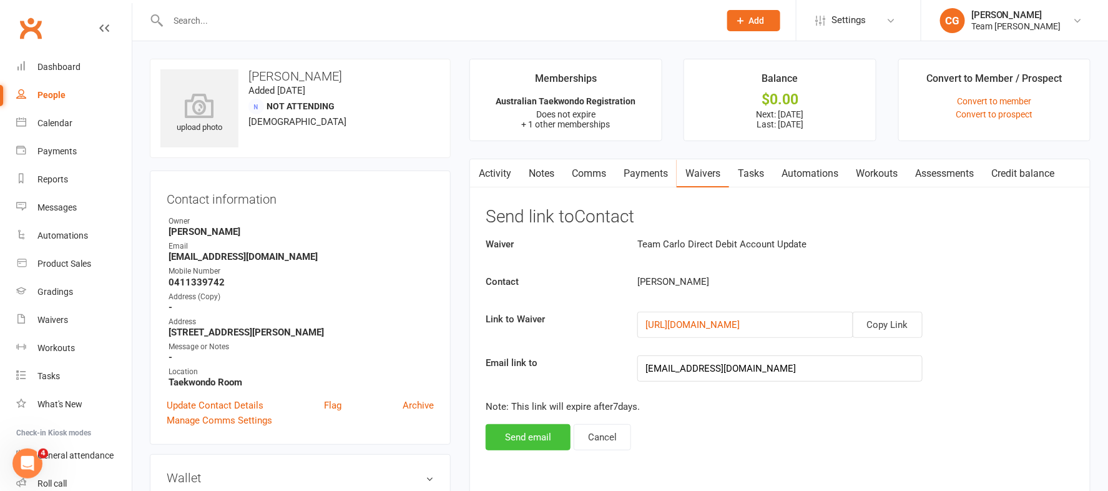
click at [519, 431] on button "Send email" at bounding box center [528, 437] width 85 height 26
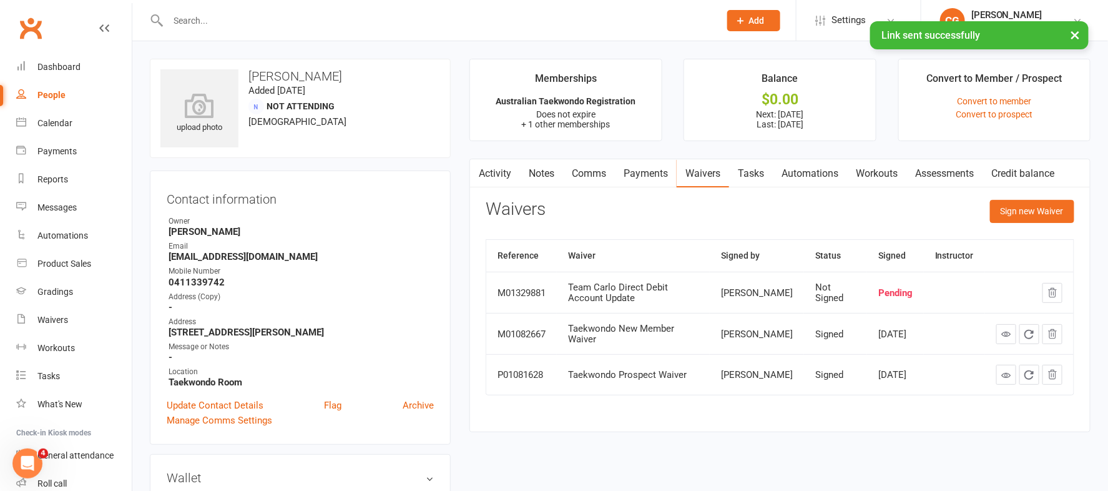
click at [595, 172] on link "Comms" at bounding box center [589, 173] width 52 height 29
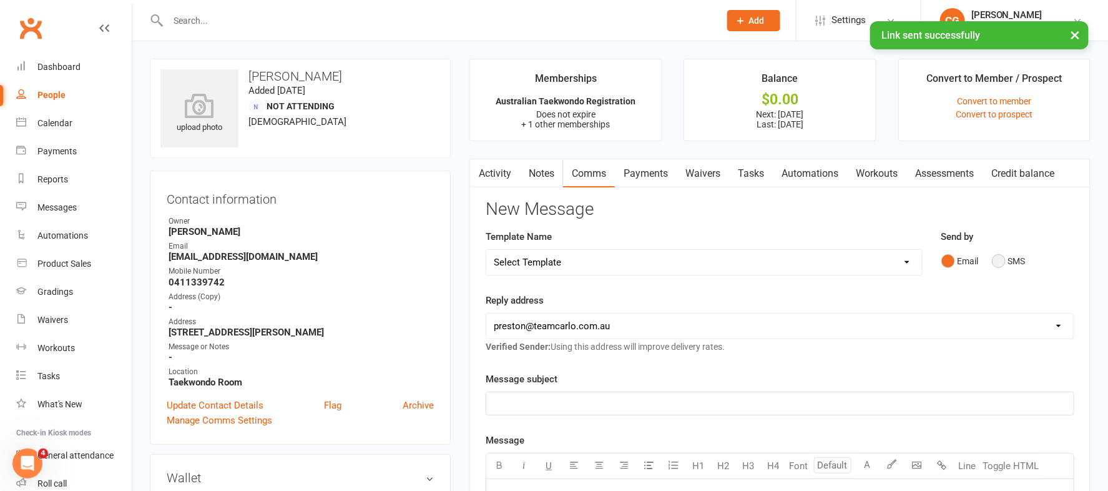
click at [1002, 262] on button "SMS" at bounding box center [1009, 261] width 34 height 24
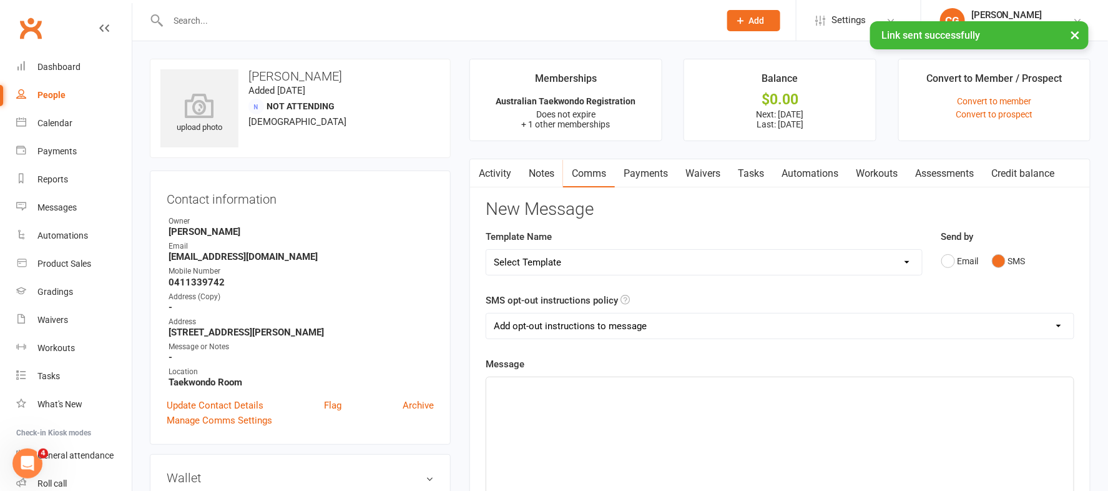
click at [517, 324] on select "Add opt-out instructions to message Do not add opt-out instructions to message" at bounding box center [779, 325] width 587 height 25
select select "1"
click at [486, 313] on select "Add opt-out instructions to message Do not add opt-out instructions to message" at bounding box center [779, 325] width 587 height 25
click at [526, 394] on p "﻿" at bounding box center [780, 388] width 572 height 15
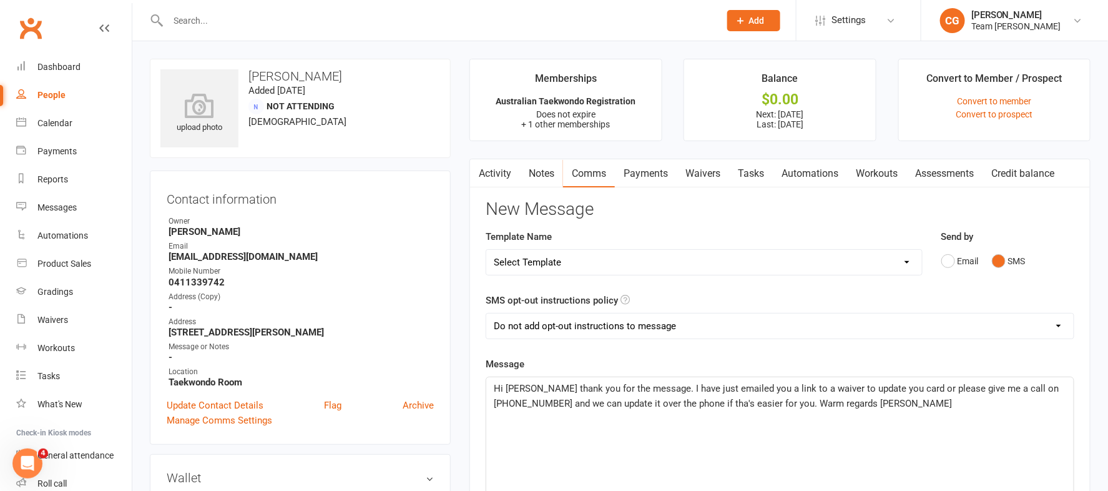
click at [666, 404] on span "Hi Lisa thank you for the message. I have just emailed you a link to a waiver t…" at bounding box center [777, 396] width 567 height 26
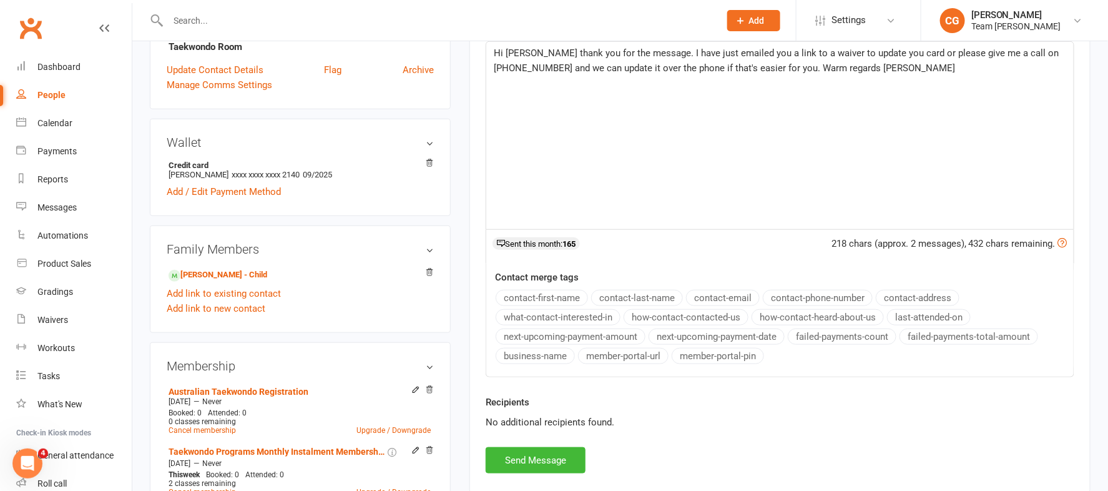
scroll to position [358, 0]
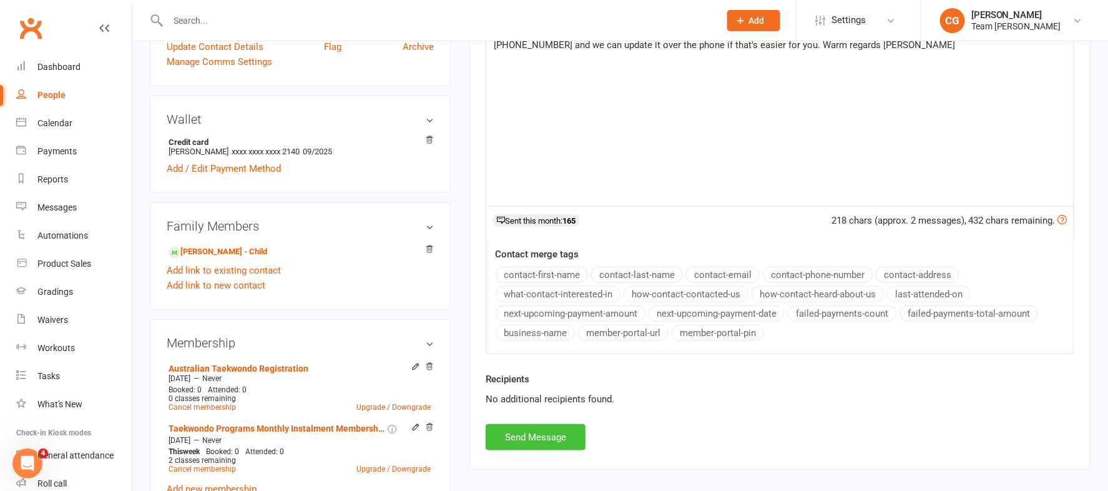
click at [531, 439] on button "Send Message" at bounding box center [536, 437] width 100 height 26
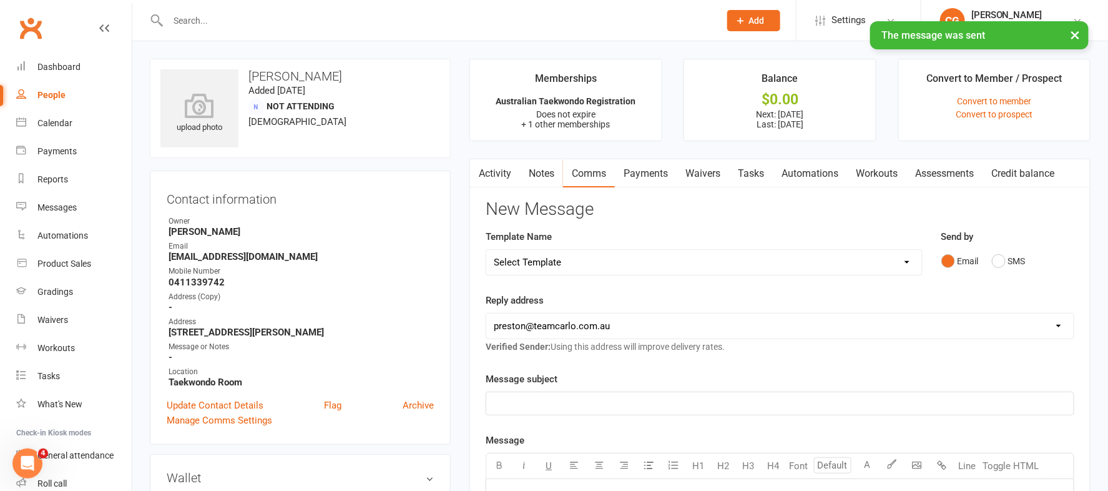
click at [1074, 36] on button "×" at bounding box center [1075, 34] width 22 height 27
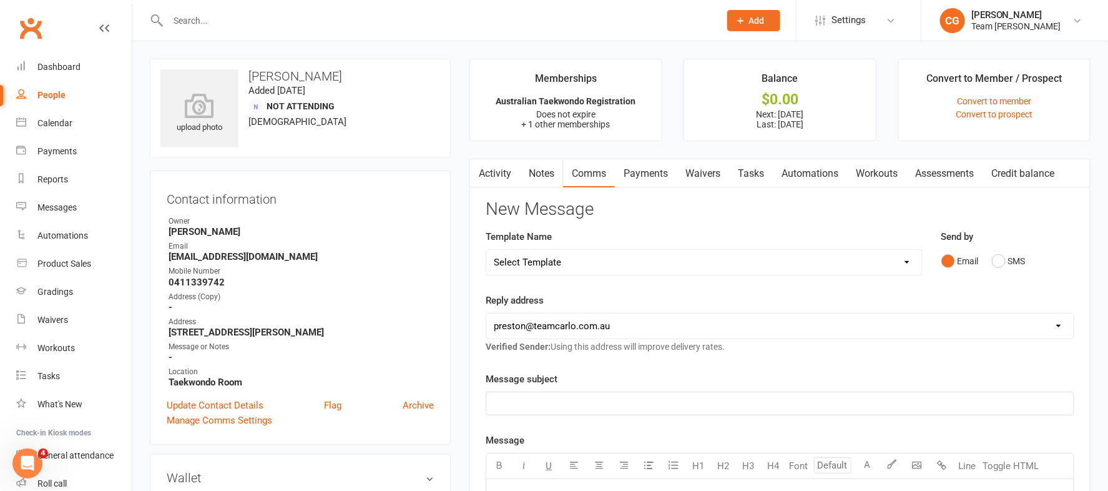
click at [209, 12] on input "text" at bounding box center [437, 20] width 547 height 17
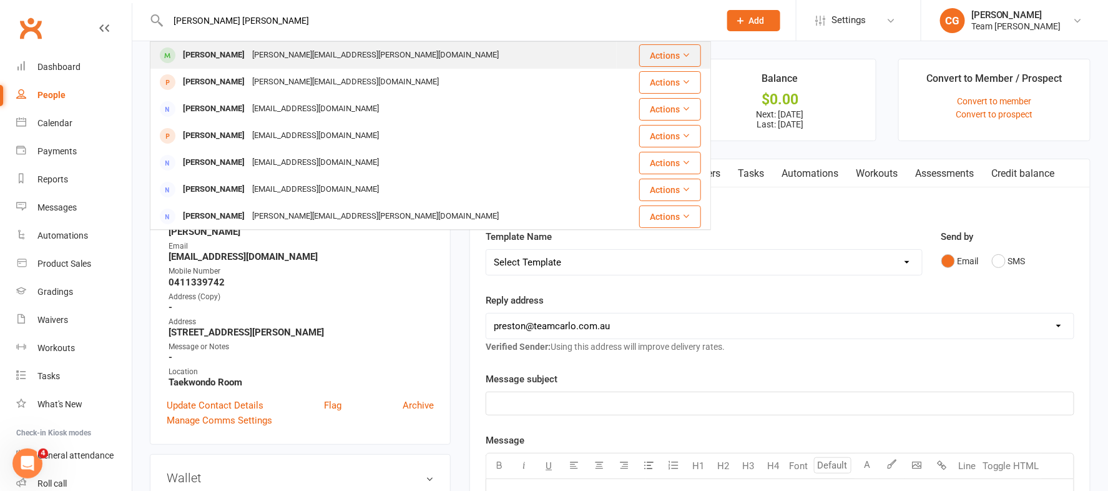
type input "carla tom"
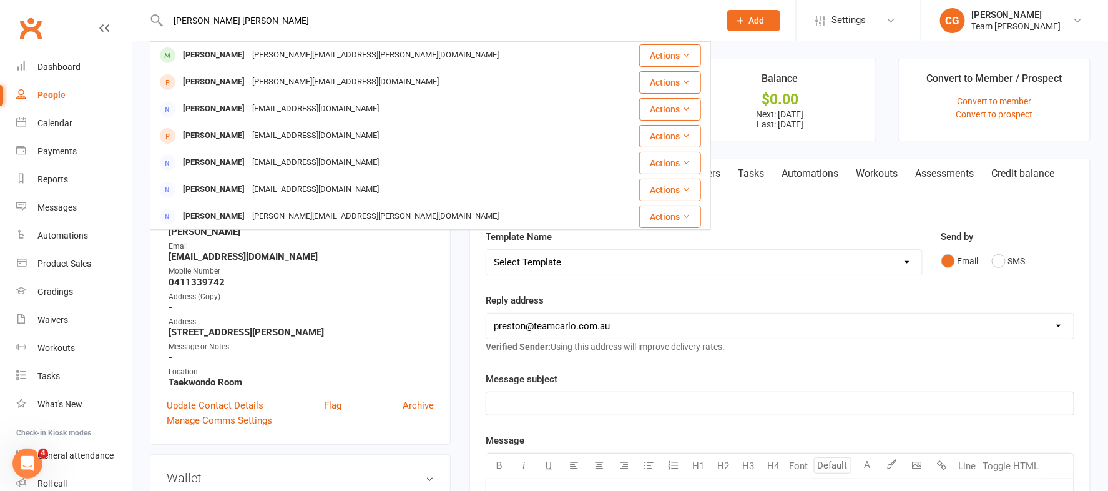
click at [208, 50] on div "Carla Tomarchio" at bounding box center [213, 55] width 69 height 18
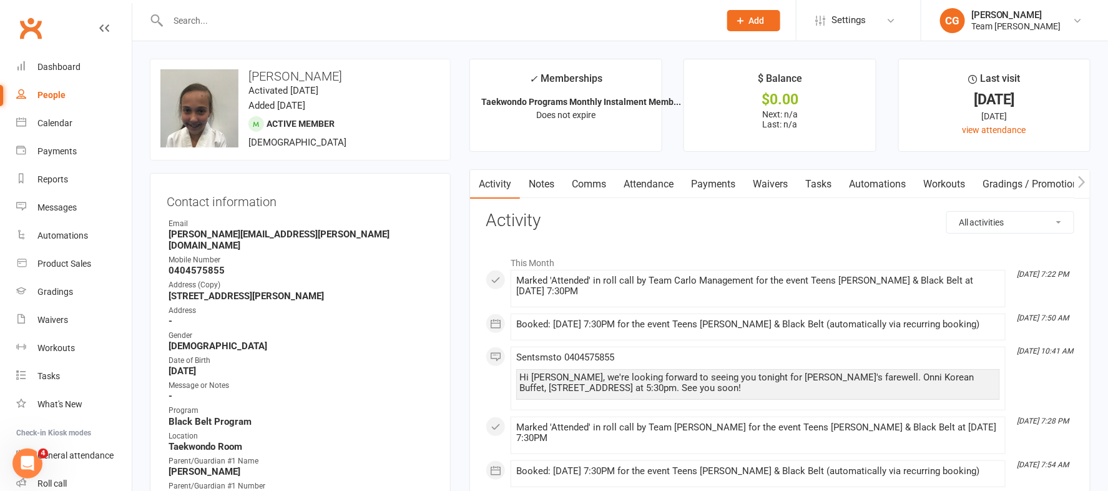
click at [243, 22] on input "text" at bounding box center [437, 20] width 547 height 17
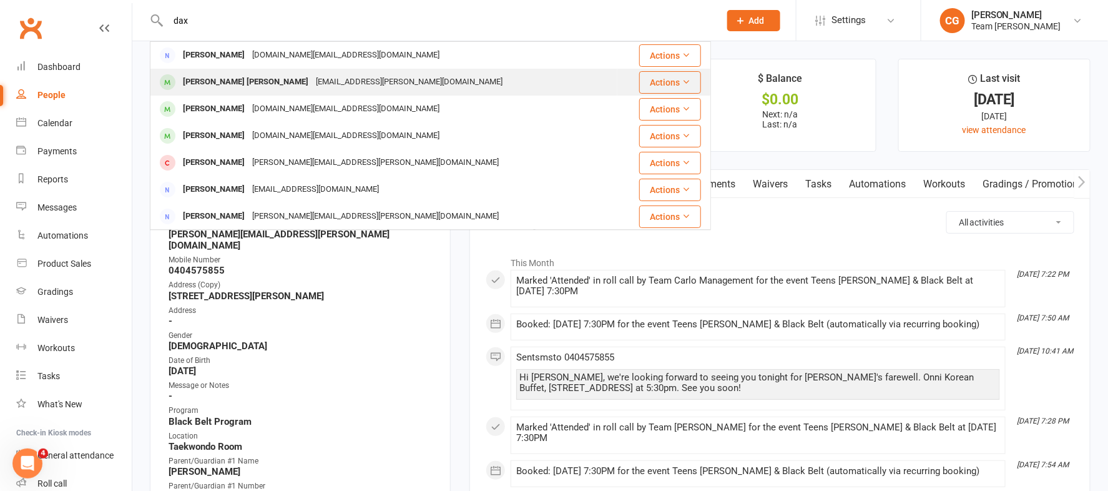
type input "dax"
click at [264, 84] on div "Theodore Dax Carballo-Chin" at bounding box center [245, 82] width 133 height 18
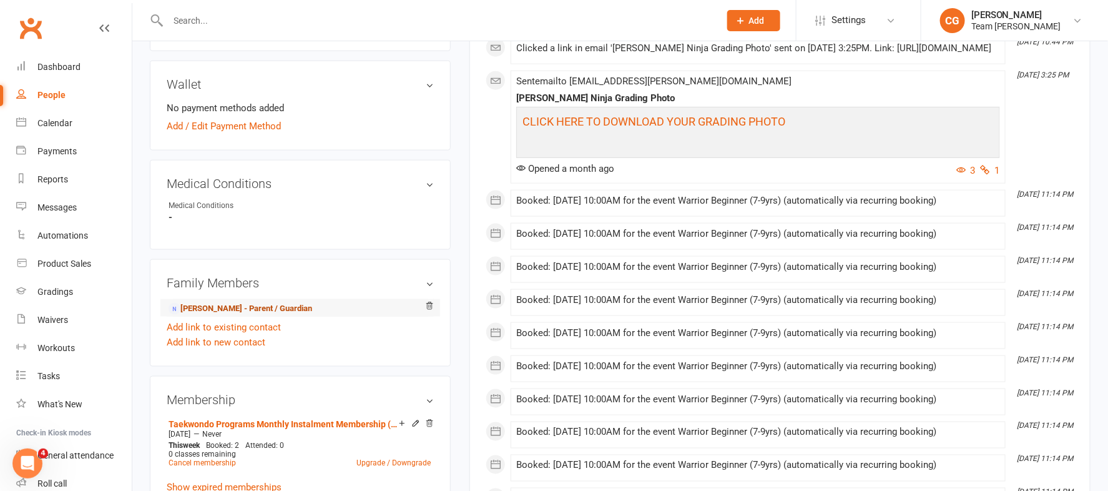
scroll to position [572, 0]
click at [263, 305] on link "Clayton Chin - Parent / Guardian" at bounding box center [241, 307] width 144 height 13
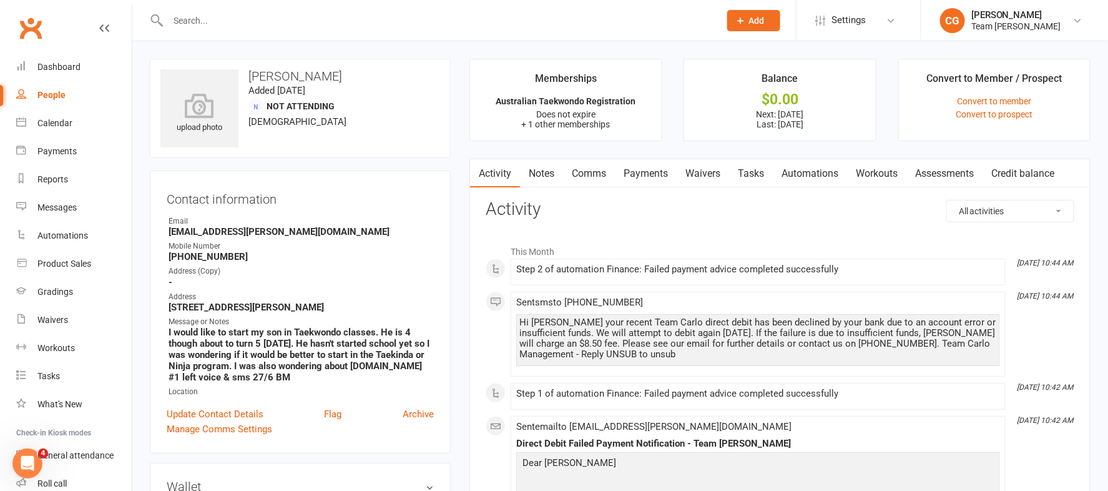
drag, startPoint x: 628, startPoint y: 170, endPoint x: 880, endPoint y: 281, distance: 275.0
click at [628, 170] on link "Payments" at bounding box center [646, 173] width 62 height 29
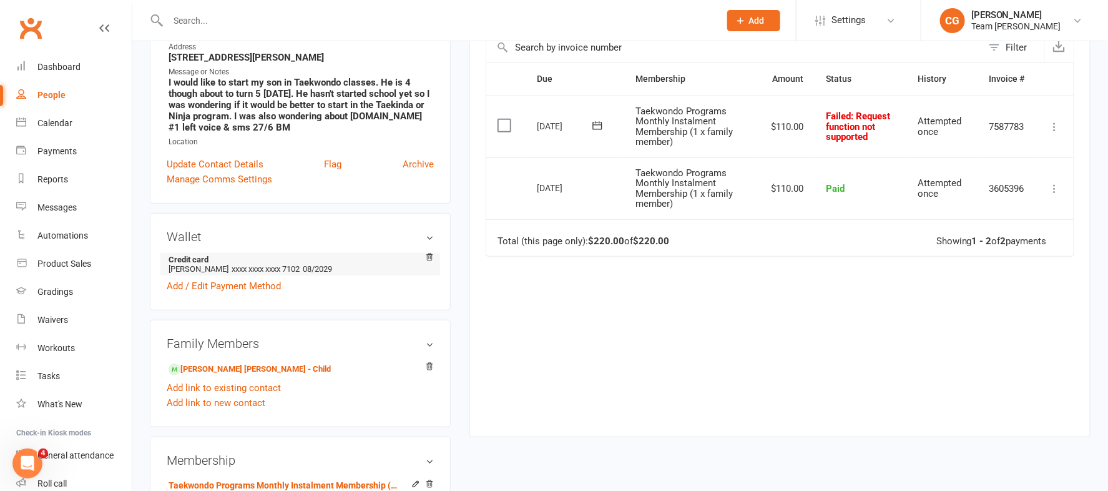
scroll to position [263, 0]
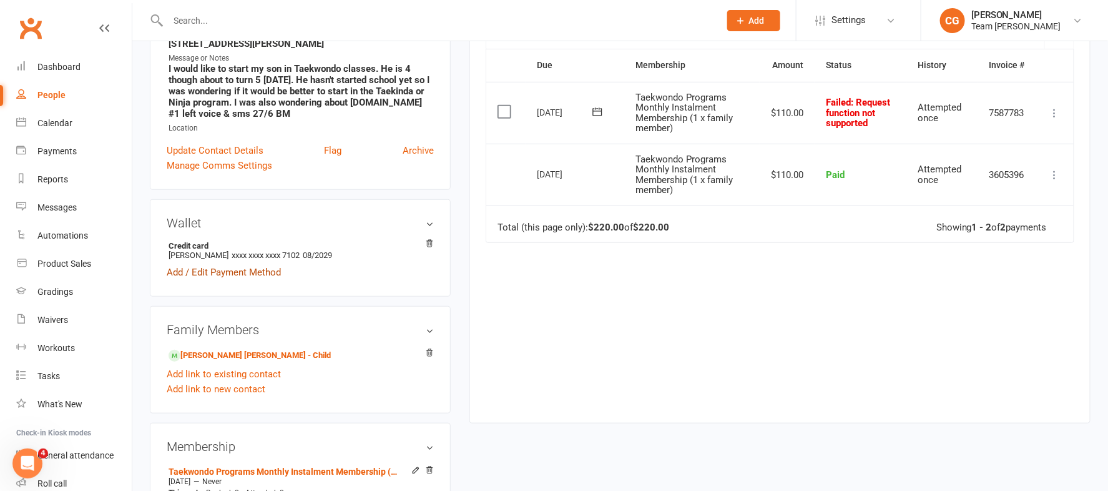
click at [198, 267] on link "Add / Edit Payment Method" at bounding box center [224, 272] width 114 height 15
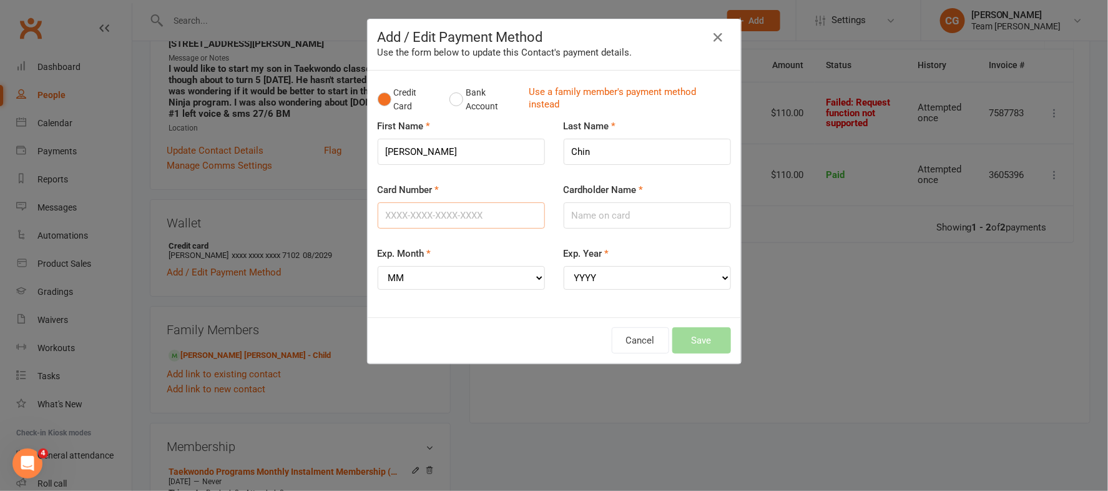
click at [404, 215] on input "Card Number" at bounding box center [461, 215] width 167 height 26
type input "5523502400787349"
click at [436, 279] on select "MM 01 02 03 04 05 06 07 08 09 10 11 12" at bounding box center [461, 278] width 167 height 24
select select "09"
click at [378, 266] on select "MM 01 02 03 04 05 06 07 08 09 10 11 12" at bounding box center [461, 278] width 167 height 24
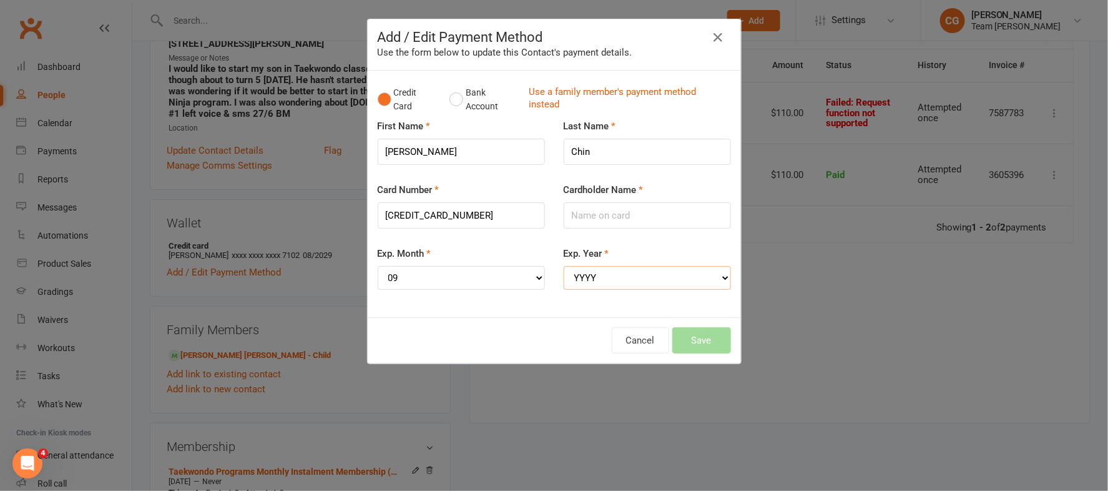
click at [576, 279] on select "YYYY 2025 2026 2027 2028 2029 2030 2031 2032 2033 2034" at bounding box center [647, 278] width 167 height 24
click at [564, 266] on select "YYYY 2025 2026 2027 2028 2029 2030 2031 2032 2033 2034" at bounding box center [647, 278] width 167 height 24
click at [577, 278] on select "YYYY 2025 2026 2027 2028 2029 2030 2031 2032 2033 2034" at bounding box center [647, 278] width 167 height 24
select select "2028"
click at [564, 266] on select "YYYY 2025 2026 2027 2028 2029 2030 2031 2032 2033 2034" at bounding box center [647, 278] width 167 height 24
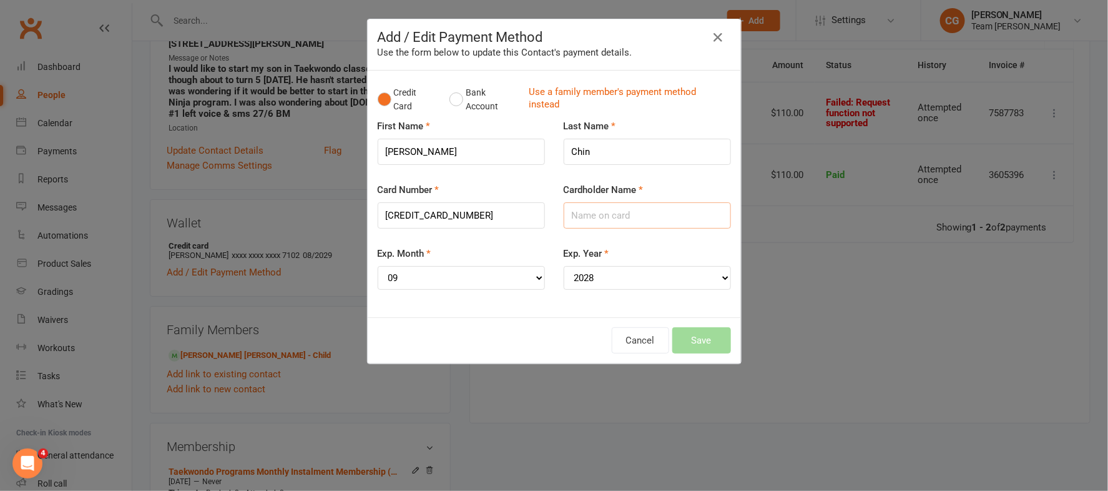
click at [599, 217] on input "Cardholder Name" at bounding box center [647, 215] width 167 height 26
click at [586, 215] on input "Anna Carballo" at bounding box center [647, 215] width 167 height 26
type input "Ana Carballo"
click at [691, 335] on button "Save" at bounding box center [701, 340] width 59 height 26
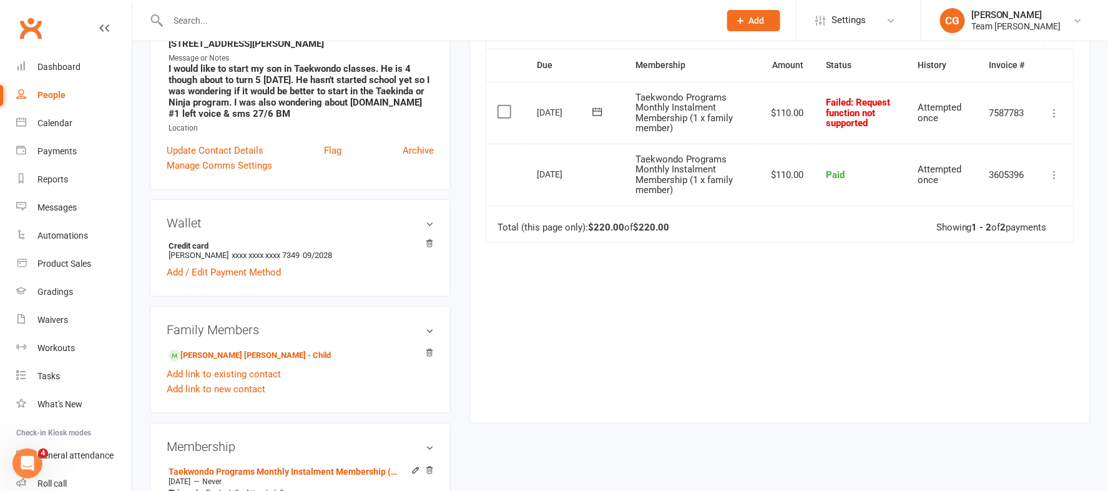
click at [593, 110] on icon at bounding box center [597, 111] width 9 height 8
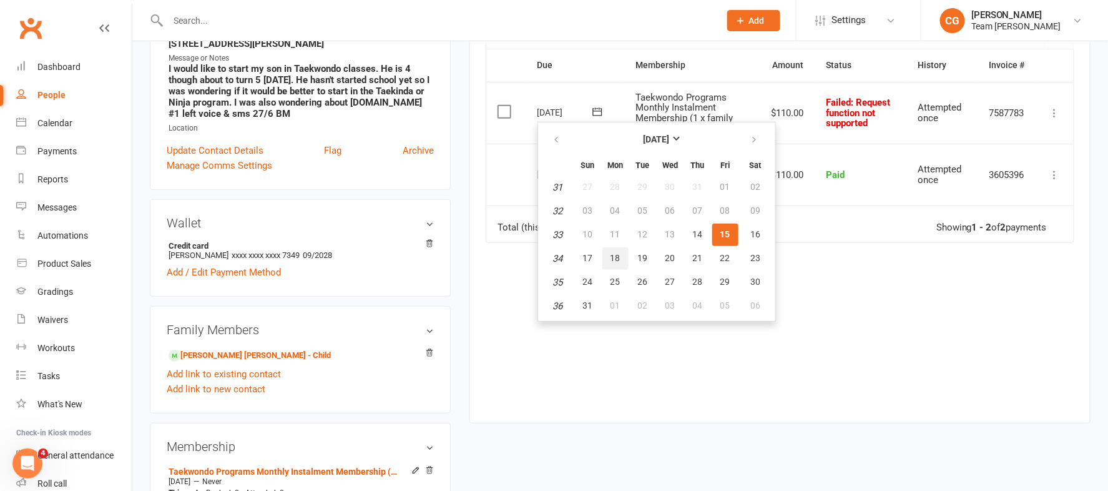
click at [610, 253] on span "18" at bounding box center [615, 258] width 10 height 10
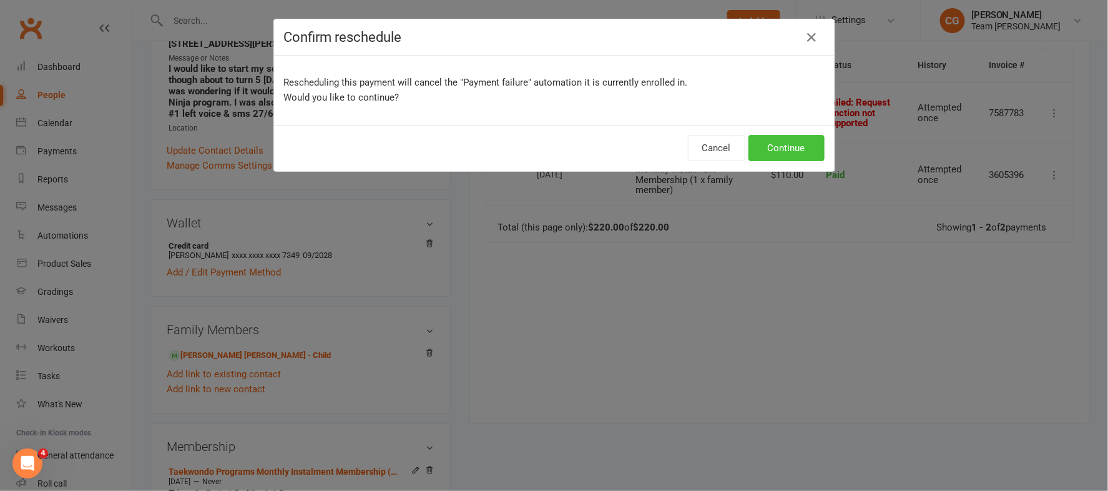
click at [788, 149] on button "Continue" at bounding box center [786, 148] width 76 height 26
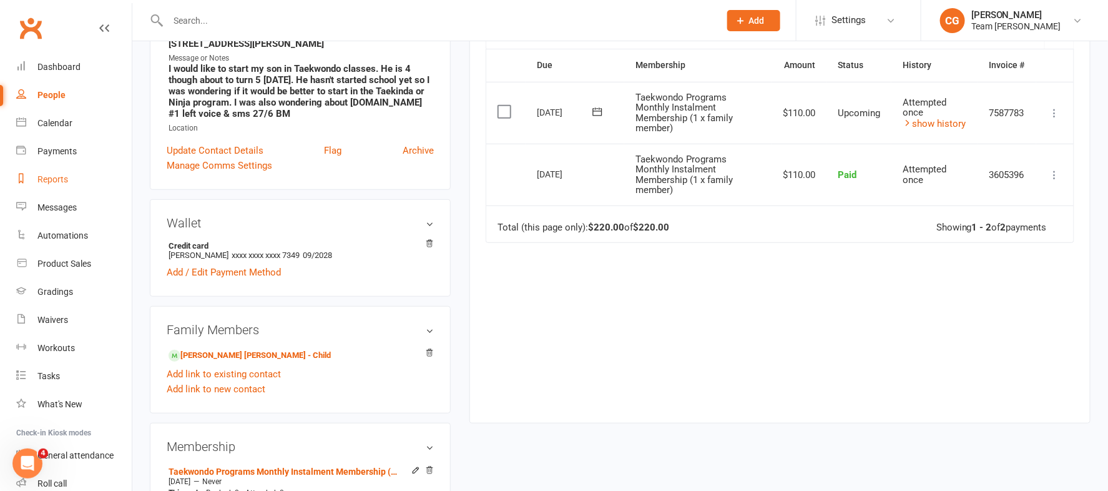
click at [42, 176] on div "Reports" at bounding box center [52, 179] width 31 height 10
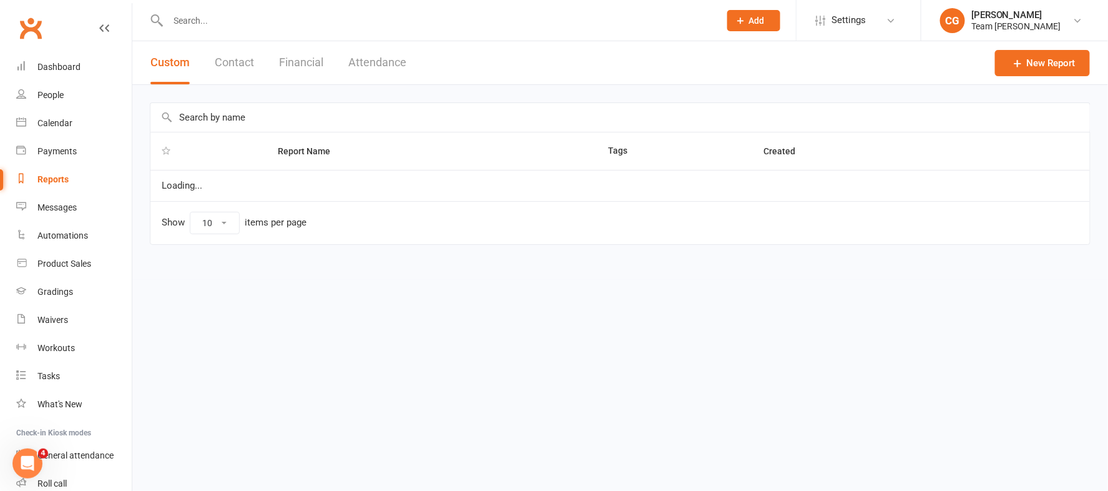
select select "100"
click at [258, 119] on input "text" at bounding box center [619, 117] width 939 height 29
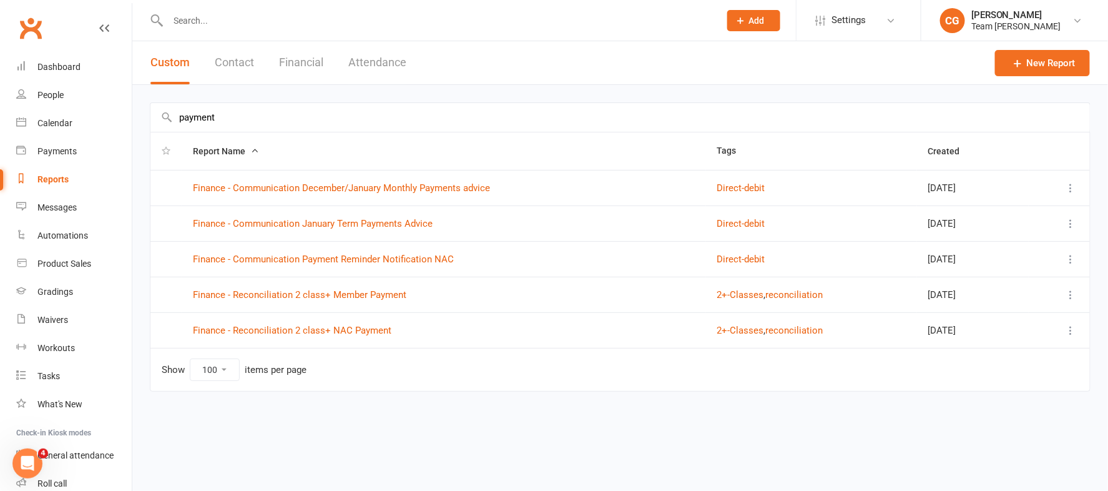
type input "payment"
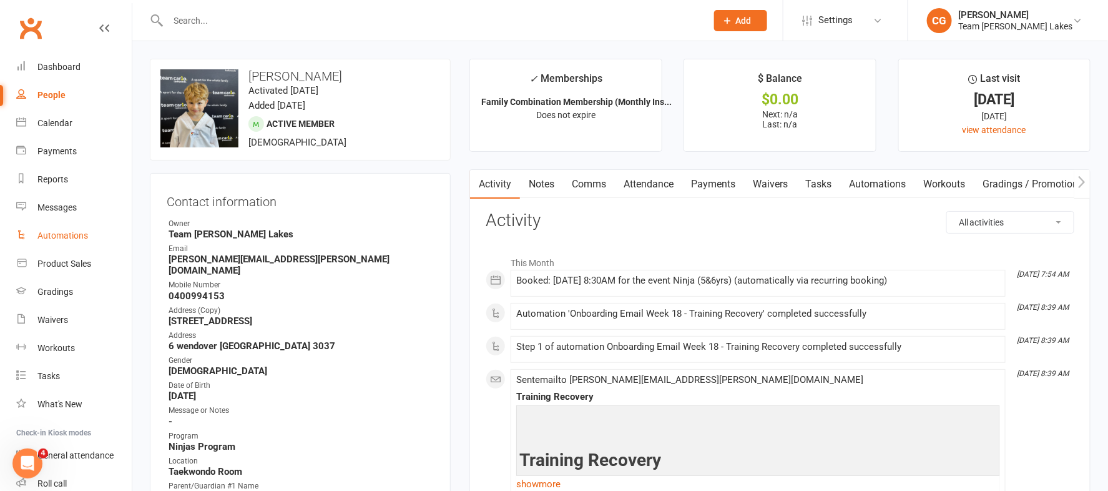
click at [59, 228] on link "Automations" at bounding box center [73, 236] width 115 height 28
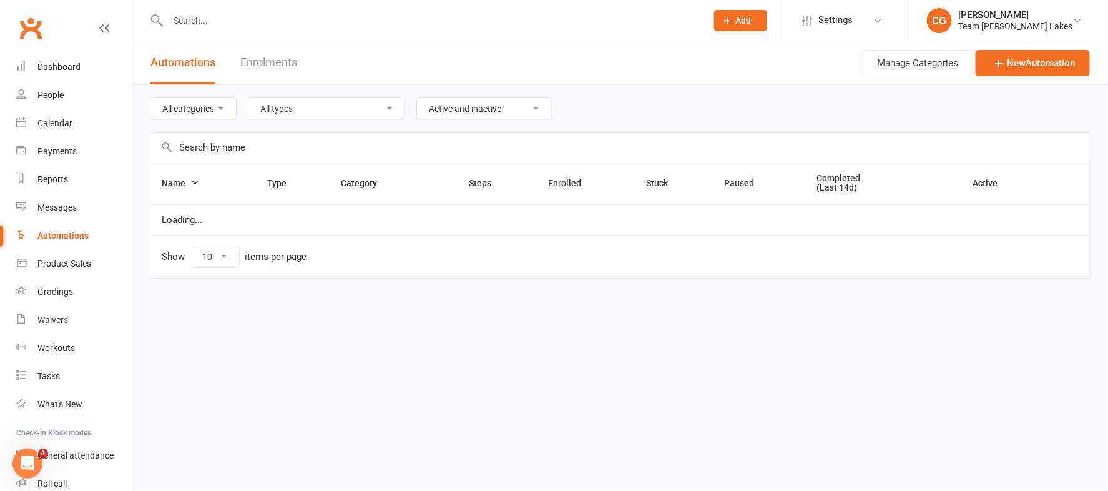
click at [336, 140] on input "text" at bounding box center [619, 147] width 939 height 29
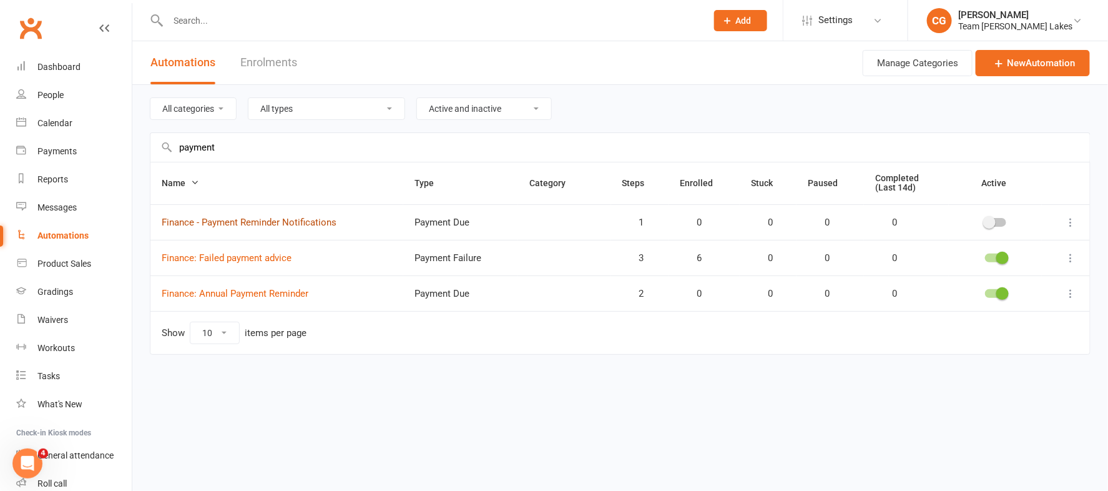
type input "payment"
click at [300, 226] on link "Finance - Payment Reminder Notifications" at bounding box center [249, 222] width 175 height 11
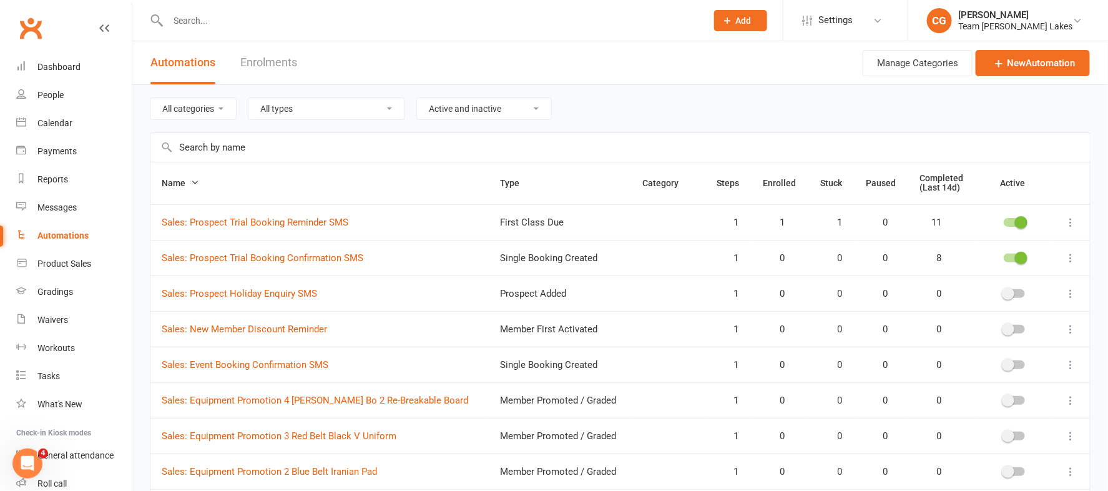
click at [277, 155] on input "text" at bounding box center [619, 147] width 939 height 29
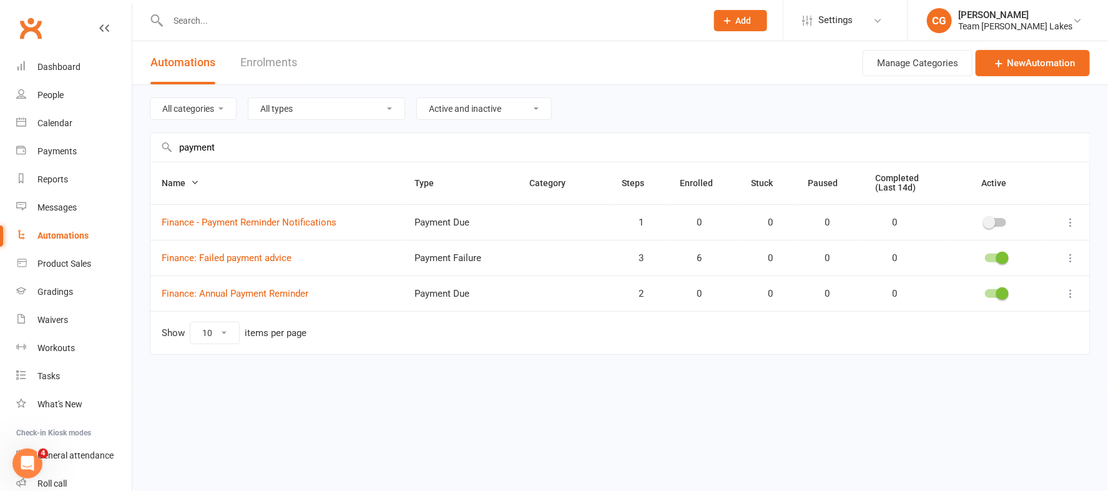
type input "payment"
click at [995, 219] on div at bounding box center [995, 222] width 21 height 9
click at [985, 220] on input "checkbox" at bounding box center [985, 220] width 0 height 0
click at [62, 208] on div "Messages" at bounding box center [56, 207] width 39 height 10
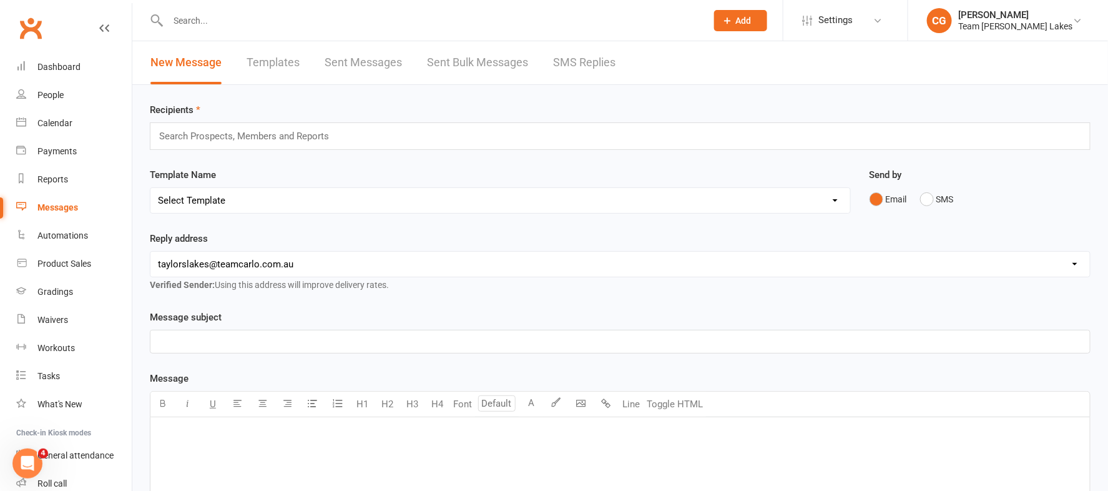
click at [580, 64] on link "SMS Replies" at bounding box center [584, 62] width 62 height 43
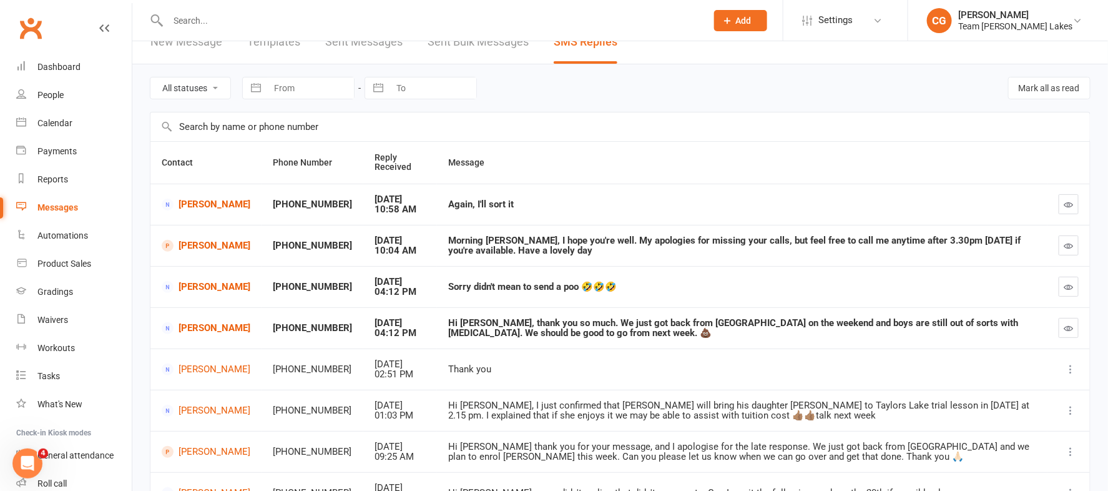
scroll to position [28, 0]
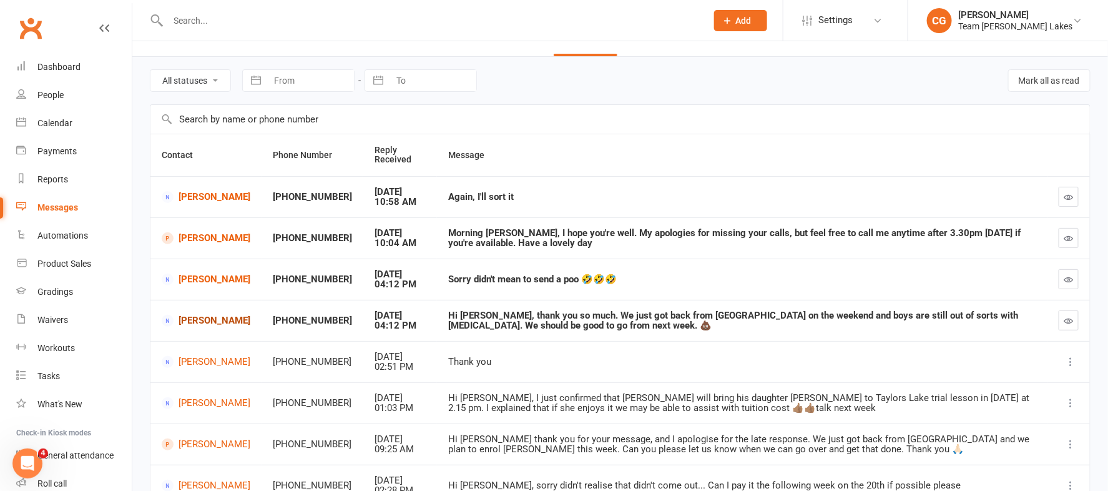
click at [205, 319] on link "[PERSON_NAME]" at bounding box center [206, 321] width 89 height 12
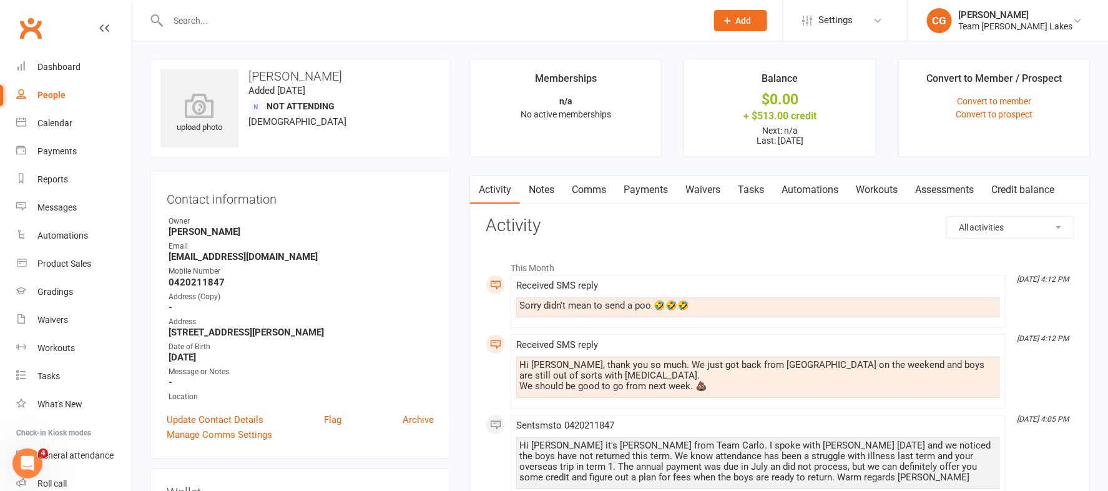
click at [592, 185] on link "Comms" at bounding box center [589, 189] width 52 height 29
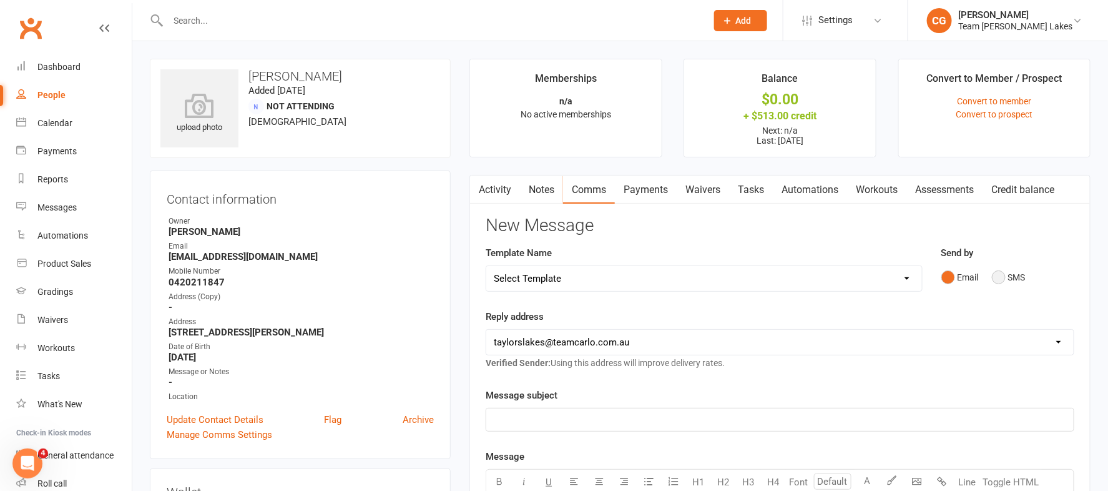
click at [1002, 276] on button "SMS" at bounding box center [1009, 277] width 34 height 24
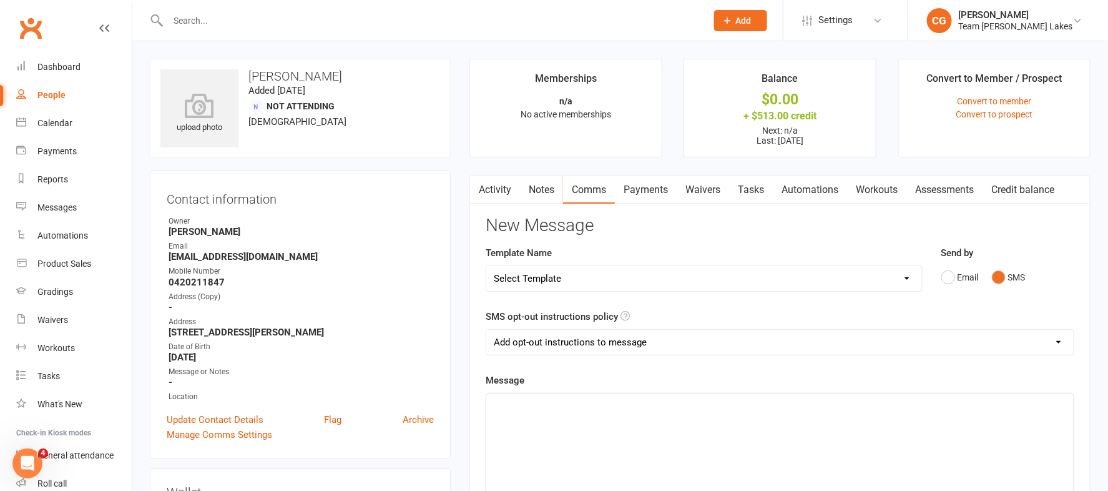
click at [514, 340] on select "Add opt-out instructions to message Do not add opt-out instructions to message" at bounding box center [779, 342] width 587 height 25
select select "1"
click at [486, 330] on select "Add opt-out instructions to message Do not add opt-out instructions to message" at bounding box center [779, 342] width 587 height 25
click at [533, 412] on p "﻿" at bounding box center [780, 404] width 572 height 15
click at [496, 402] on span "hi [PERSON_NAME] thank you" at bounding box center [556, 404] width 125 height 11
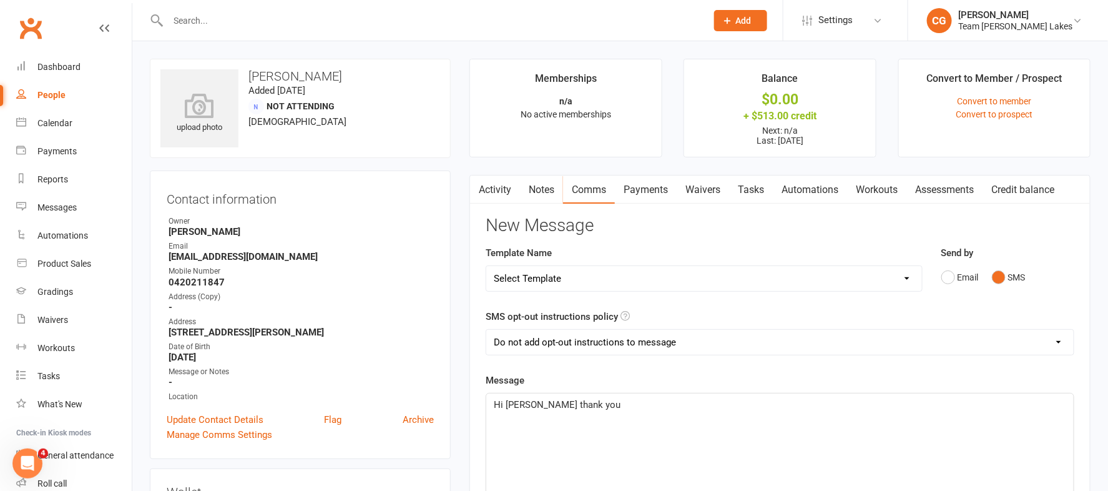
click at [597, 405] on p "Hi [PERSON_NAME] thank you" at bounding box center [780, 404] width 572 height 15
click at [679, 404] on span "Hi [PERSON_NAME] thank you for your message and the laugh!" at bounding box center [625, 404] width 263 height 11
click at [775, 399] on p "Hi [PERSON_NAME] thank you for your message and for the laugh!" at bounding box center [780, 404] width 572 height 15
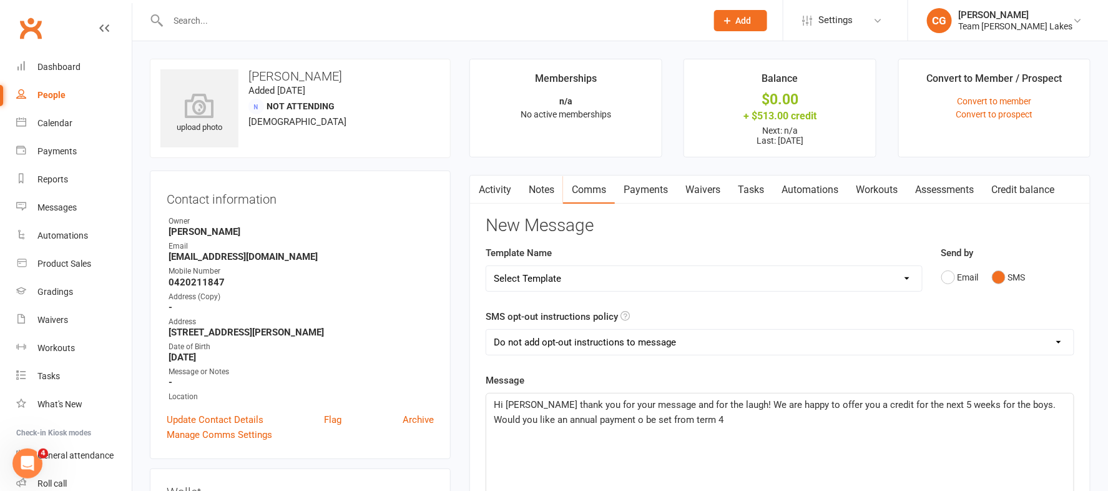
click at [594, 418] on span "Hi [PERSON_NAME] thank you for your message and for the laugh! We are happy to …" at bounding box center [776, 412] width 564 height 26
click at [553, 418] on span "Hi [PERSON_NAME] thank you for your message and for the laugh! We are happy to …" at bounding box center [776, 412] width 564 height 26
click at [753, 419] on p "Hi [PERSON_NAME] thank you for your message and for the laugh! We are happy to …" at bounding box center [780, 412] width 572 height 30
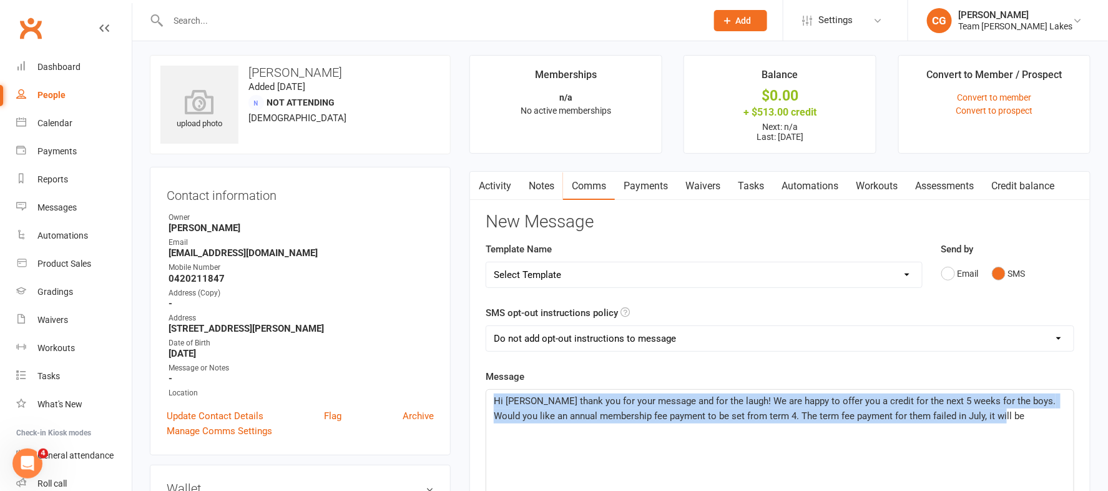
drag, startPoint x: 992, startPoint y: 413, endPoint x: 472, endPoint y: 396, distance: 520.8
copy span "Hi [PERSON_NAME] thank you for your message and for the laugh! We are happy to …"
click at [658, 186] on link "Payments" at bounding box center [646, 186] width 62 height 29
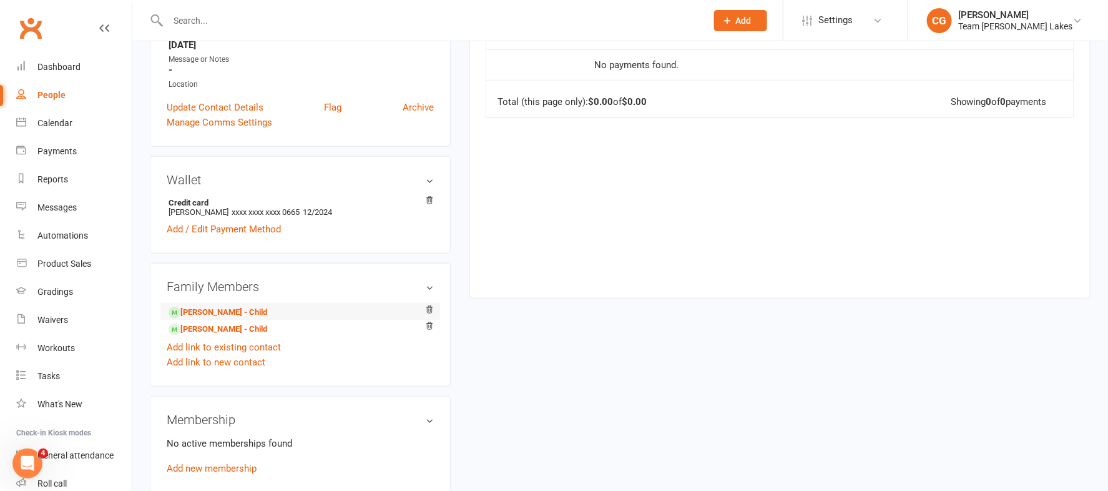
scroll to position [335, 0]
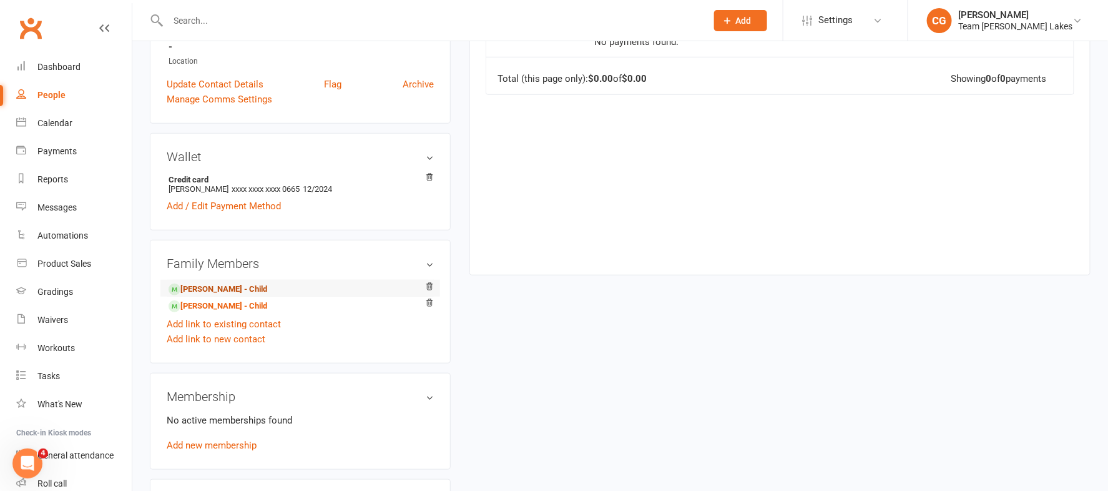
click at [231, 283] on link "[PERSON_NAME] - Child" at bounding box center [218, 289] width 99 height 13
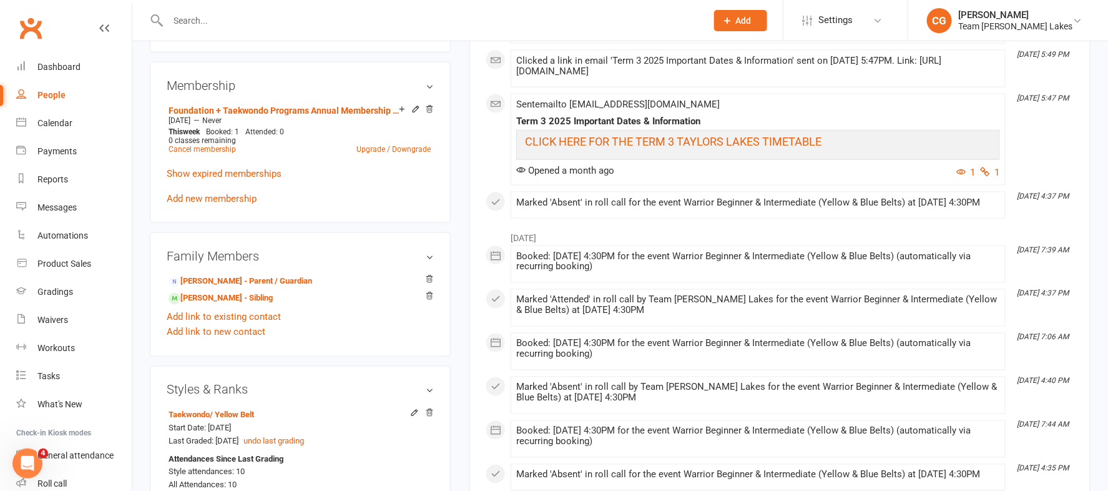
scroll to position [738, 0]
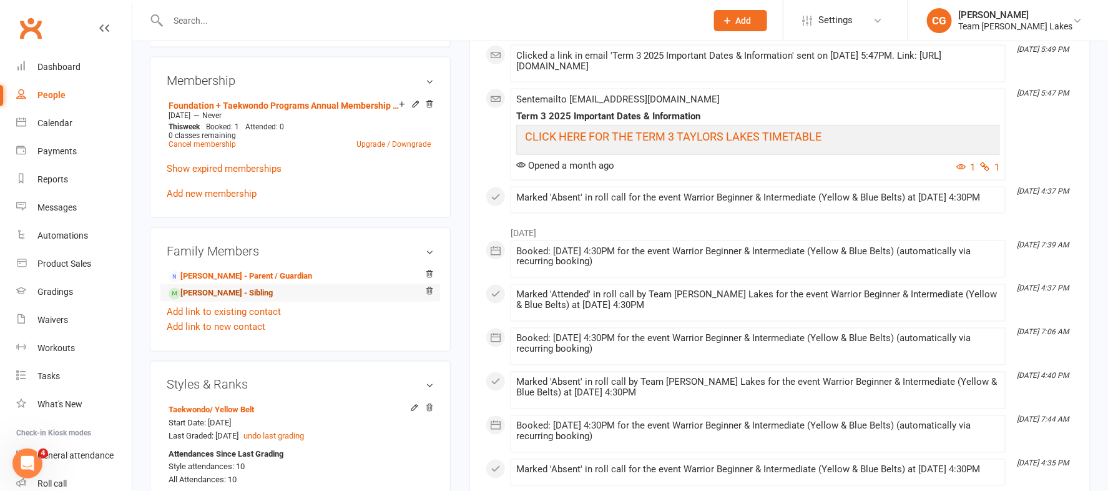
click at [233, 292] on link "CJ Waters - Sibling" at bounding box center [221, 293] width 104 height 13
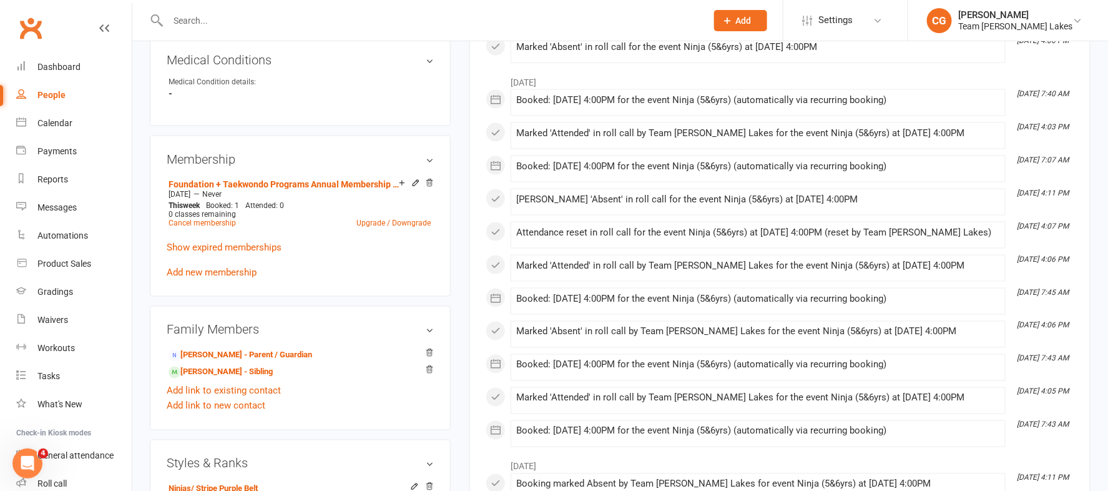
scroll to position [706, 0]
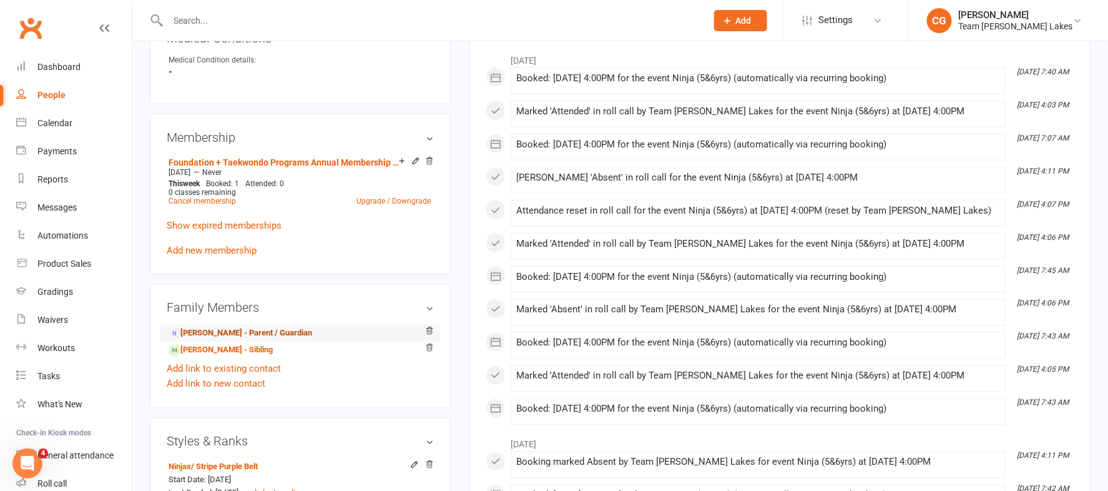
click at [249, 327] on link "Vanessa Waters - Parent / Guardian" at bounding box center [241, 333] width 144 height 13
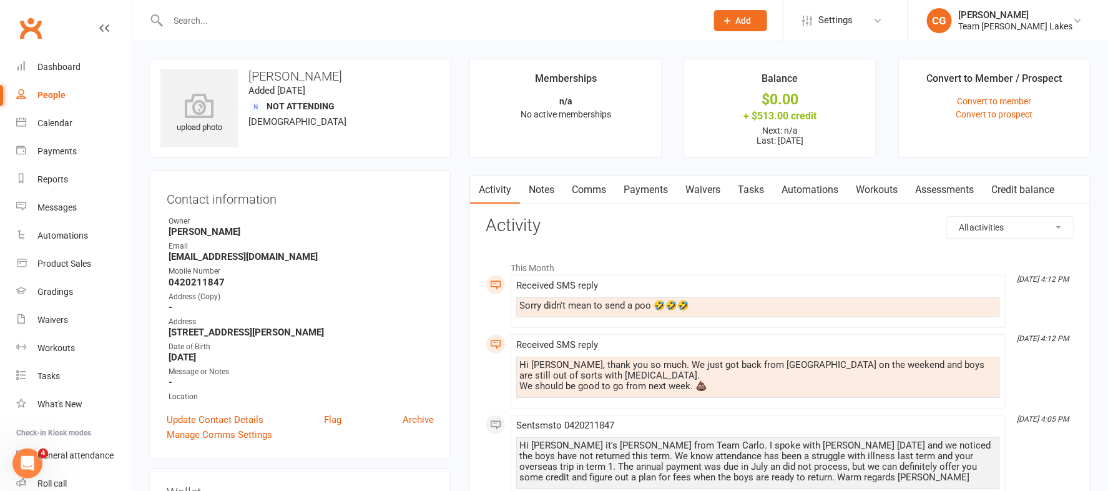
click at [657, 190] on link "Payments" at bounding box center [646, 189] width 62 height 29
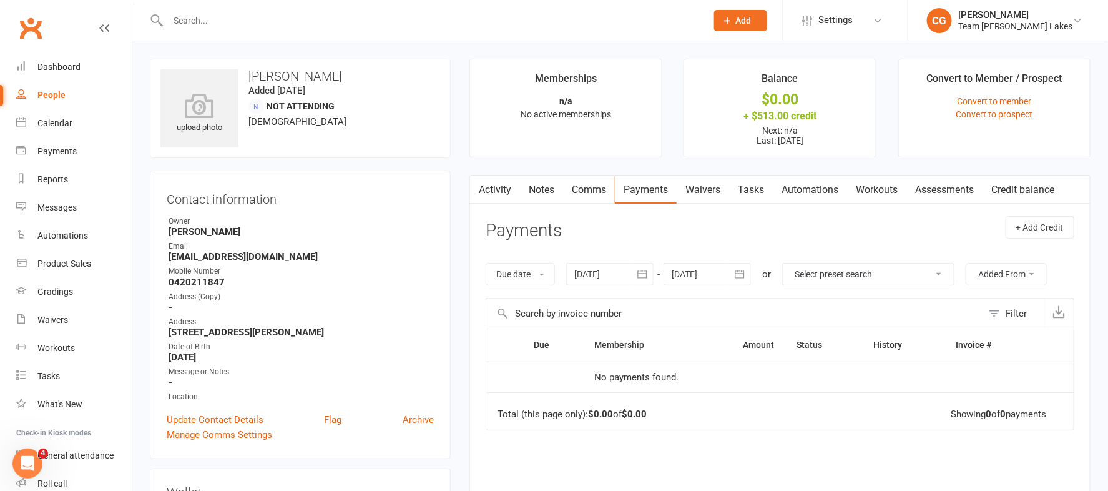
click at [575, 187] on link "Comms" at bounding box center [589, 189] width 52 height 29
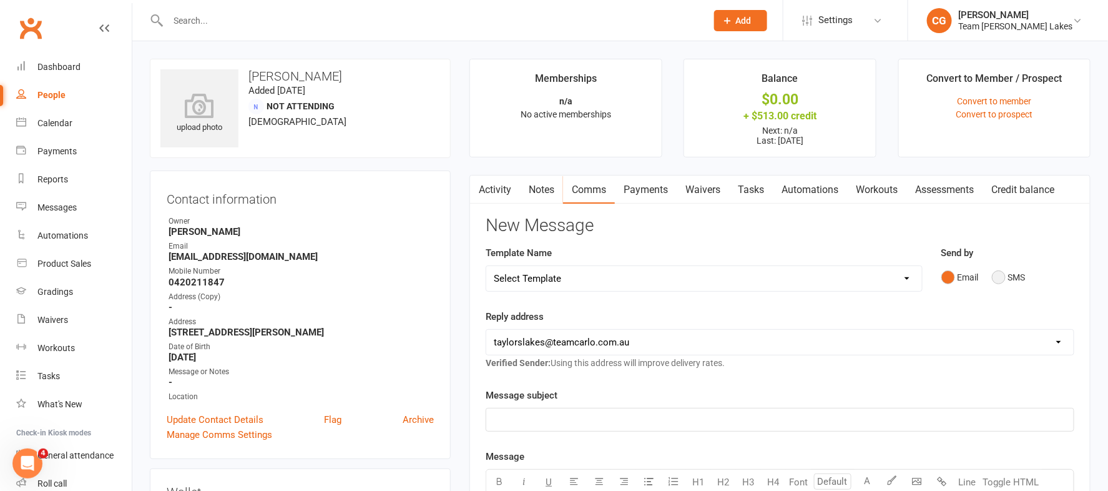
click at [999, 276] on button "SMS" at bounding box center [1009, 277] width 34 height 24
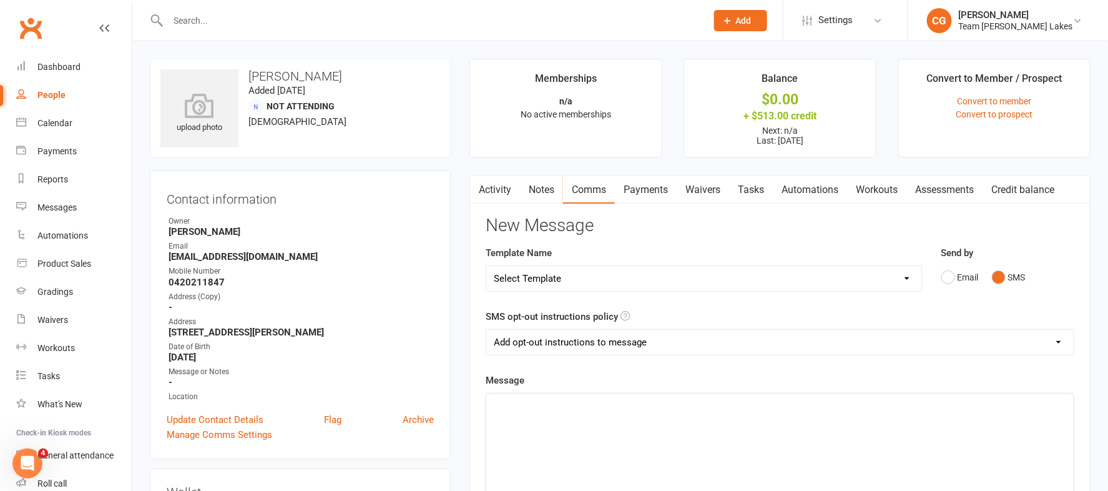
click at [570, 340] on select "Add opt-out instructions to message Do not add opt-out instructions to message" at bounding box center [779, 342] width 587 height 25
click at [486, 330] on select "Add opt-out instructions to message Do not add opt-out instructions to message" at bounding box center [779, 342] width 587 height 25
click at [566, 343] on select "Add opt-out instructions to message Do not add opt-out instructions to message" at bounding box center [779, 342] width 587 height 25
select select "1"
click at [486, 330] on select "Add opt-out instructions to message Do not add opt-out instructions to message" at bounding box center [779, 342] width 587 height 25
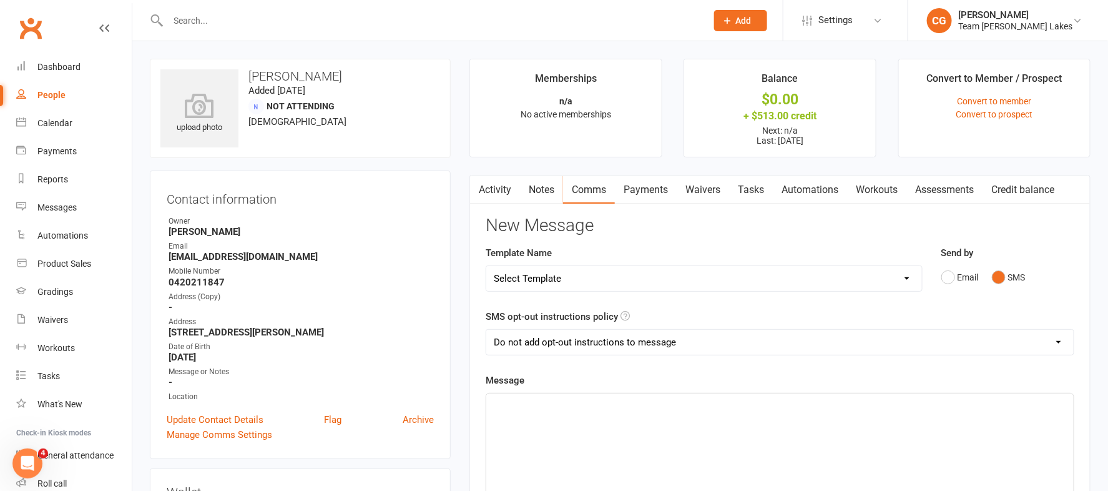
click at [549, 409] on p "﻿" at bounding box center [780, 404] width 572 height 15
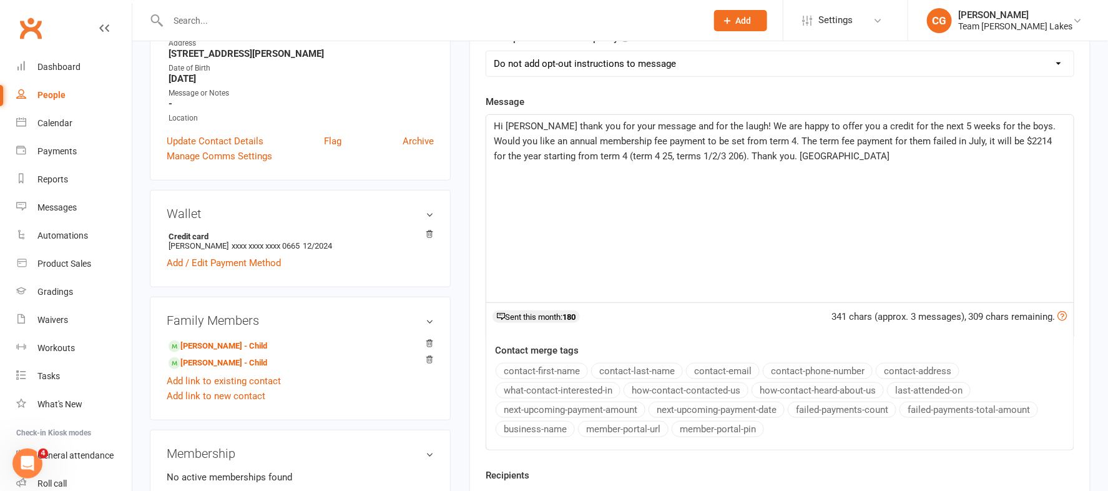
scroll to position [408, 0]
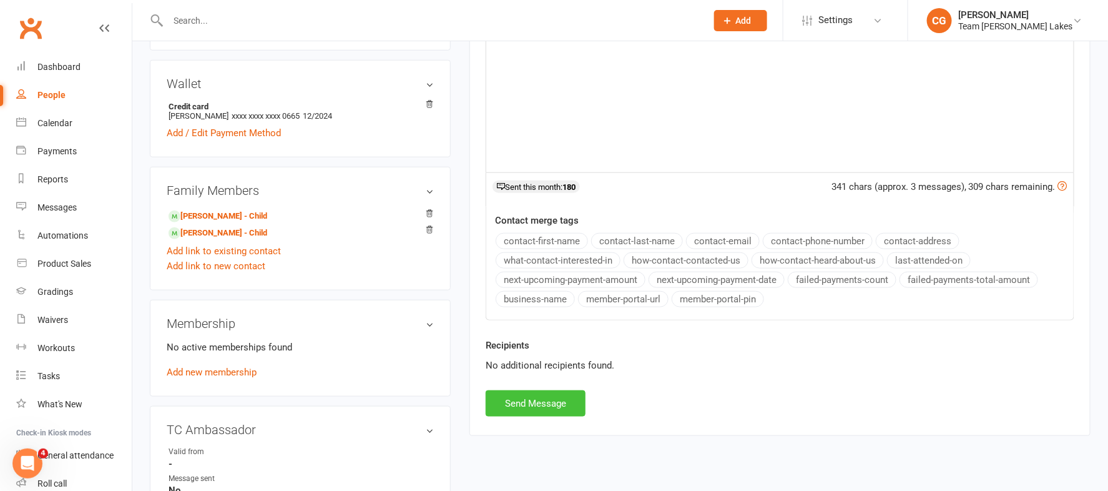
click at [522, 401] on button "Send Message" at bounding box center [536, 403] width 100 height 26
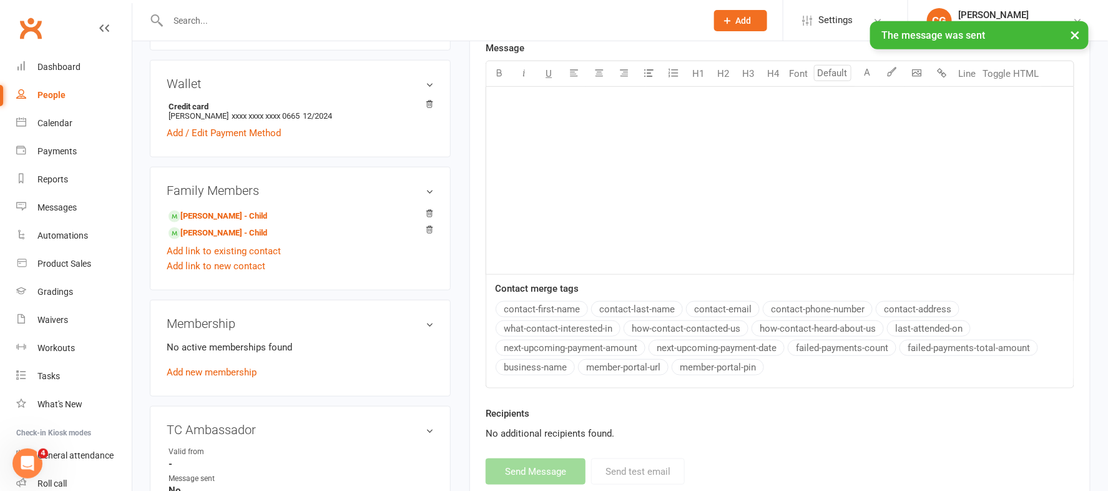
scroll to position [0, 0]
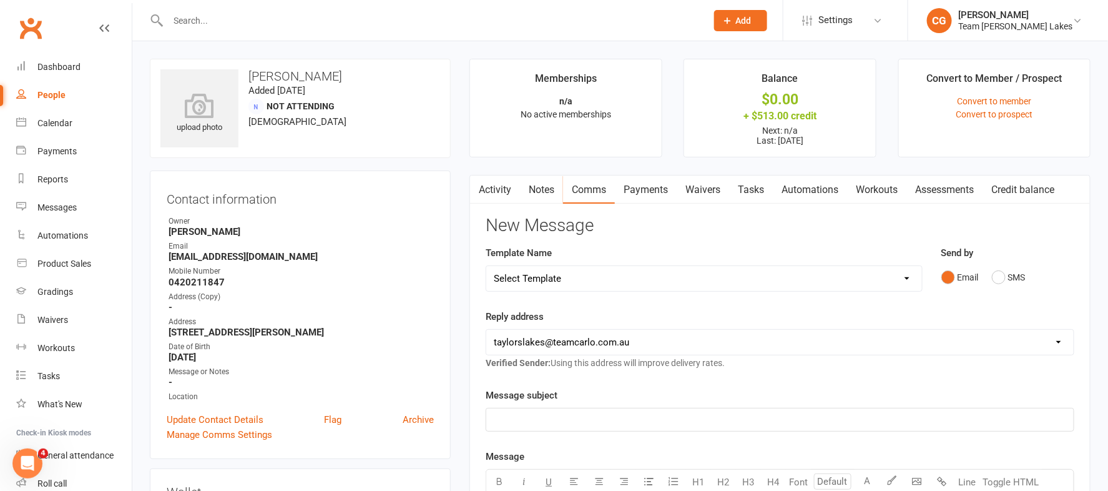
click at [374, 12] on input "text" at bounding box center [431, 20] width 534 height 17
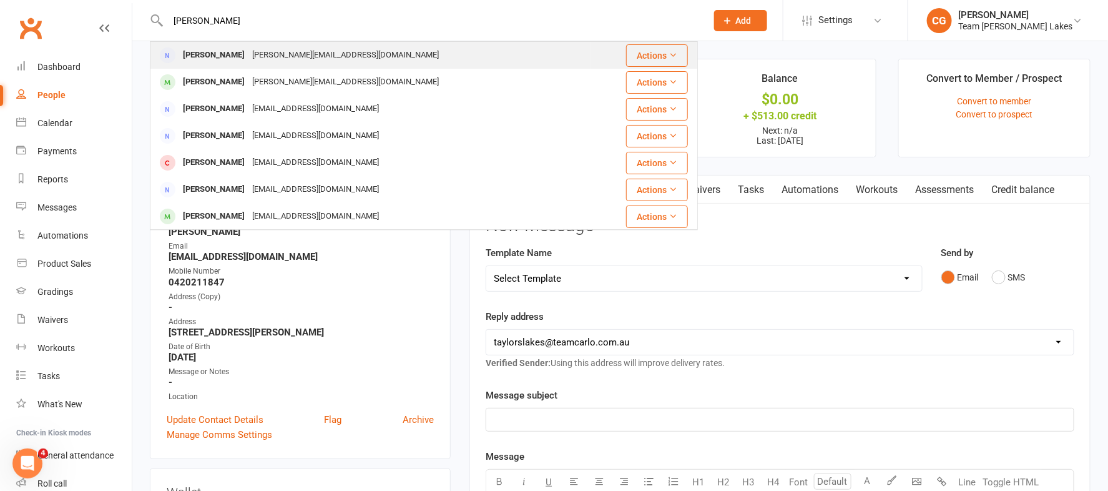
type input "shirely"
click at [369, 59] on div "Shirley Lala Shirley.lala84@gmail.com" at bounding box center [370, 55] width 439 height 26
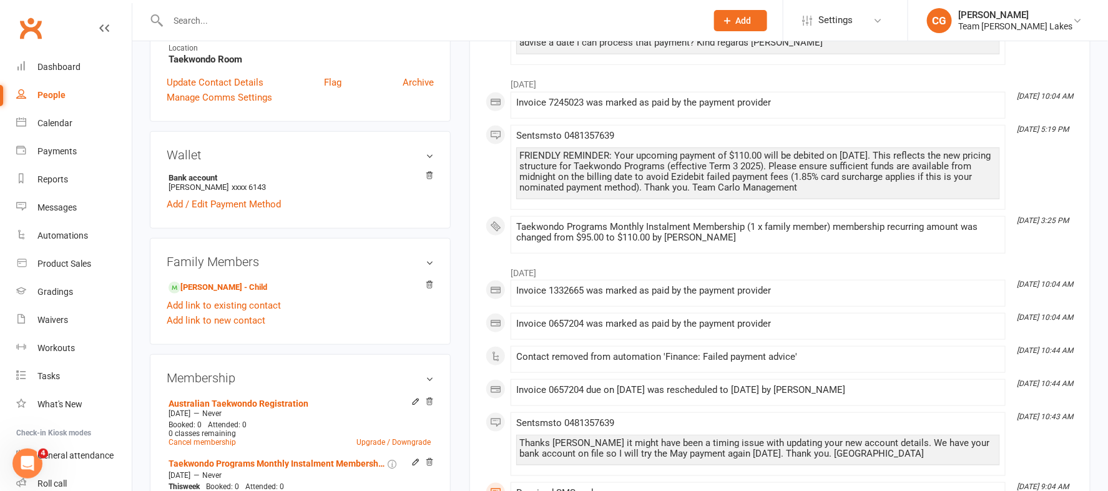
scroll to position [435, 0]
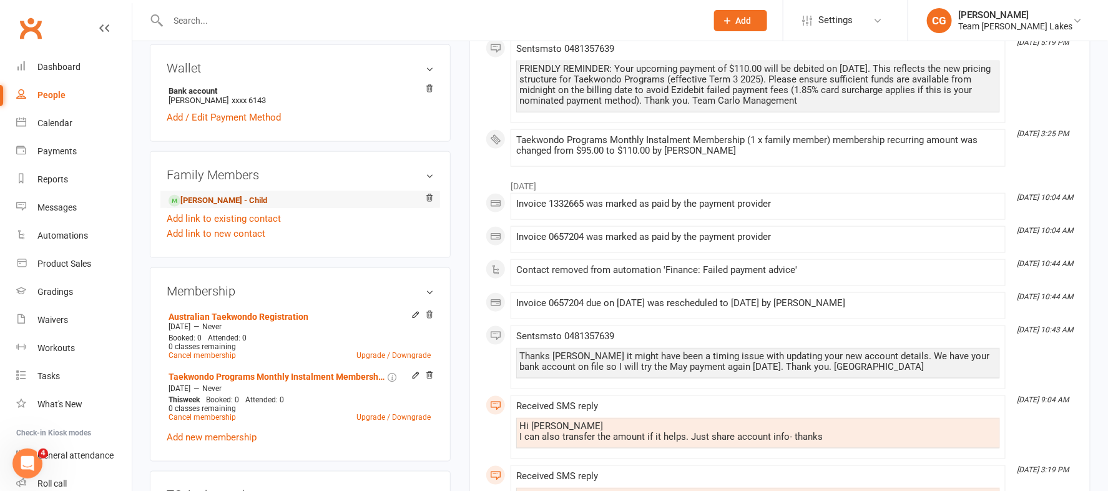
click at [199, 196] on link "Aniya Lala - Child" at bounding box center [218, 200] width 99 height 13
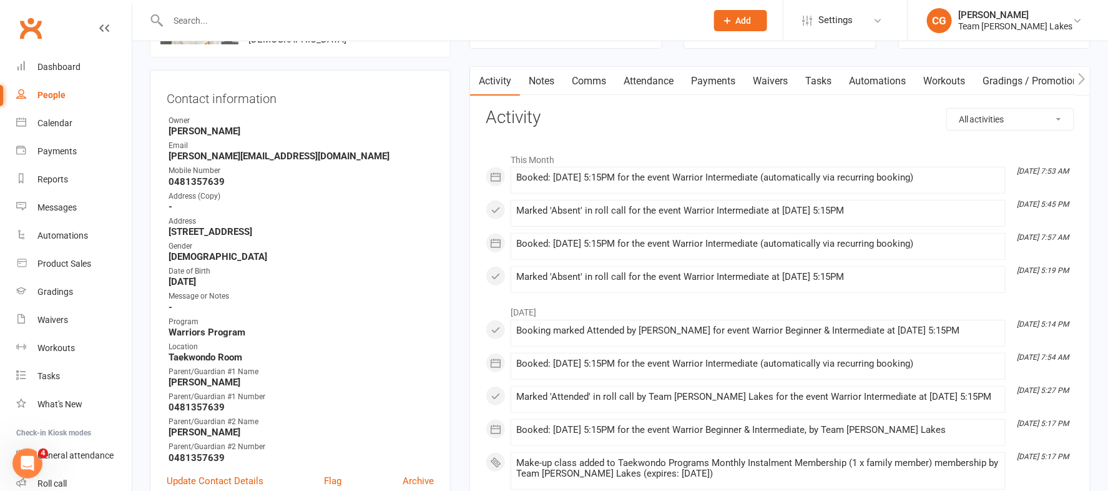
scroll to position [92, 0]
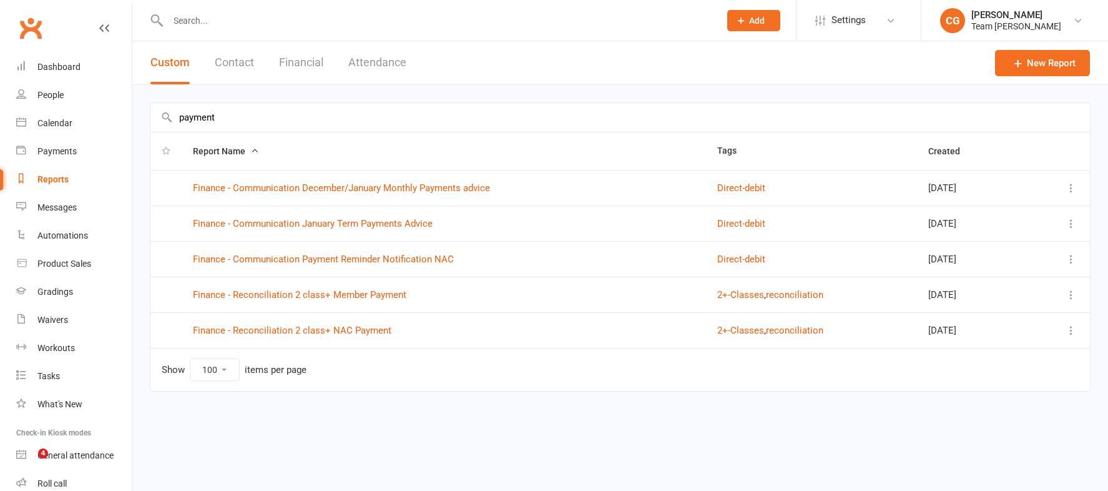
select select "100"
type input "pa"
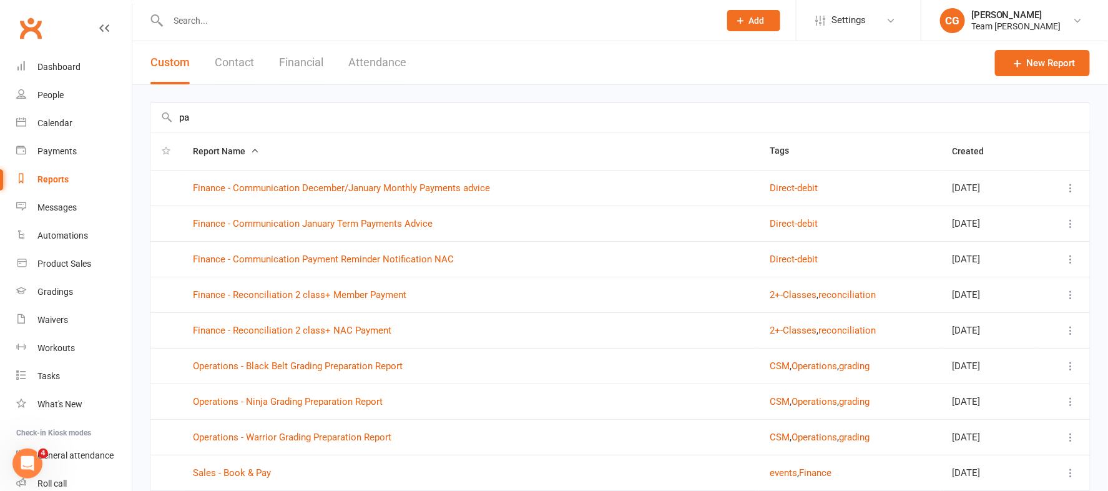
scroll to position [1, 0]
click at [53, 181] on div "Reports" at bounding box center [52, 179] width 31 height 10
click at [1047, 72] on link "New Report" at bounding box center [1042, 62] width 95 height 26
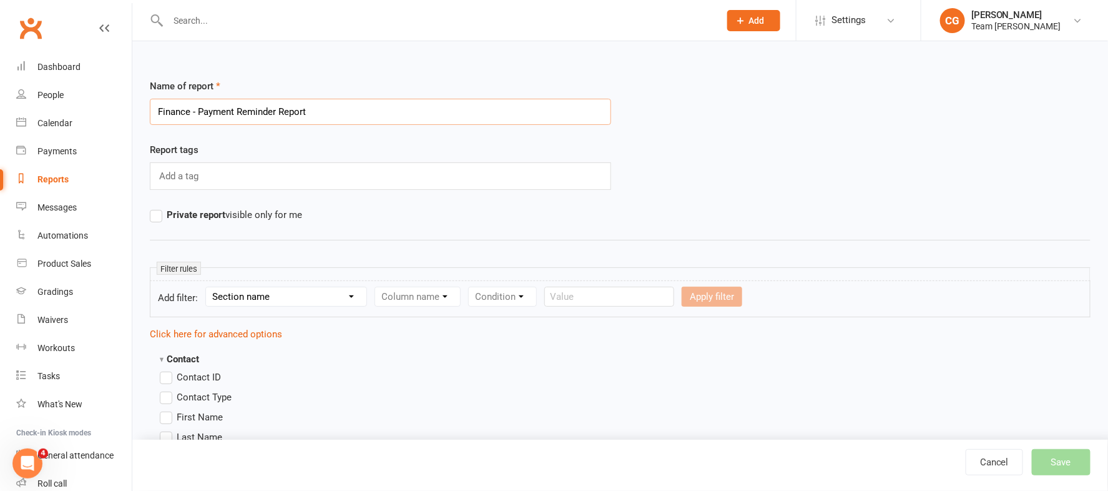
click at [199, 105] on input "Finance - Payment Reminder Report" at bounding box center [380, 112] width 461 height 26
type input "Finance - NAC Payment Reminder Report"
click at [280, 302] on select "Section name Contact Attendance Aggregate Payment Booking Waitlist Attendees Ca…" at bounding box center [286, 296] width 160 height 19
select select "32"
click at [208, 287] on select "Section name Contact Attendance Aggregate Payment Booking Waitlist Attendees Ca…" at bounding box center [286, 296] width 160 height 19
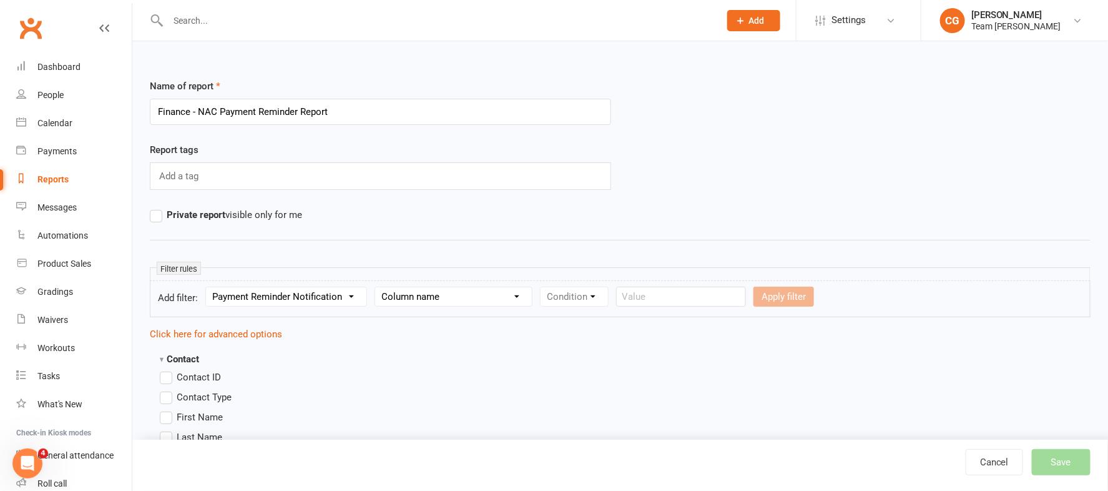
click at [449, 296] on select "Column name Payment Reminder Notification" at bounding box center [453, 296] width 157 height 19
select select "0"
click at [379, 287] on select "Column name Payment Reminder Notification" at bounding box center [453, 296] width 157 height 19
click at [562, 300] on select "Condition Is Is not Is blank Is not blank" at bounding box center [578, 296] width 76 height 19
select select "0"
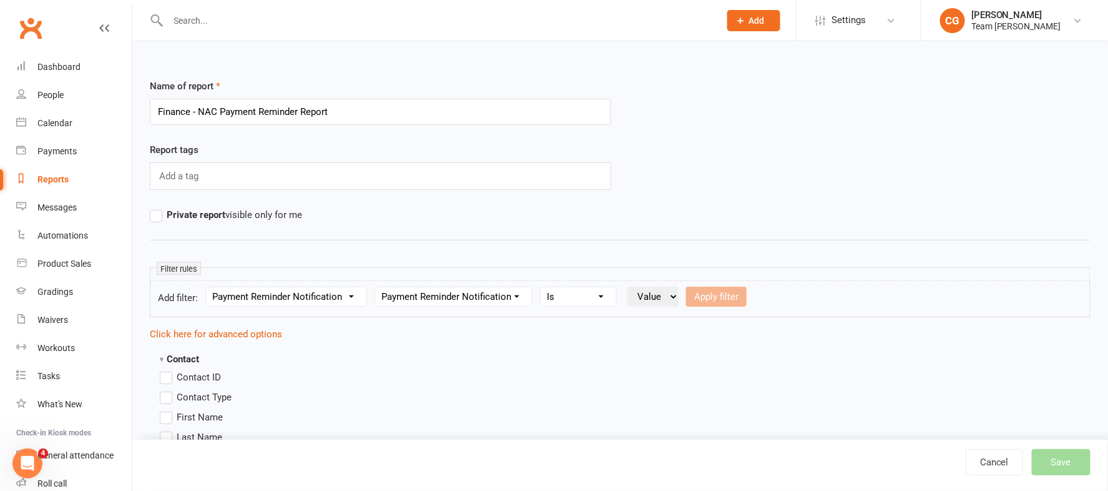
click at [545, 287] on select "Condition Is Is not Is blank Is not blank" at bounding box center [578, 296] width 76 height 19
click at [645, 293] on select "Value Yes No" at bounding box center [652, 296] width 51 height 20
select select "true"
click at [632, 286] on select "Value Yes No" at bounding box center [652, 296] width 51 height 20
click at [705, 296] on button "Apply filter" at bounding box center [716, 296] width 61 height 20
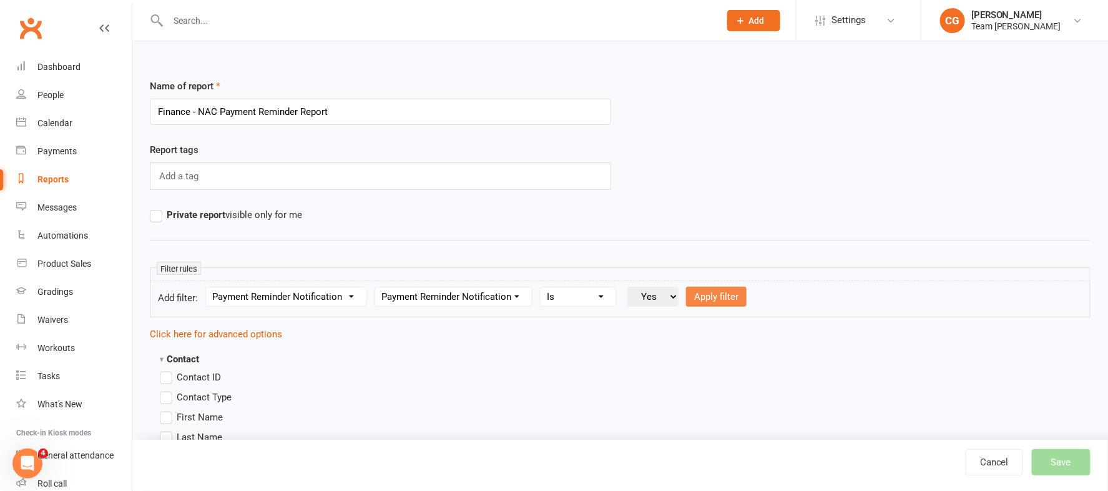
select select
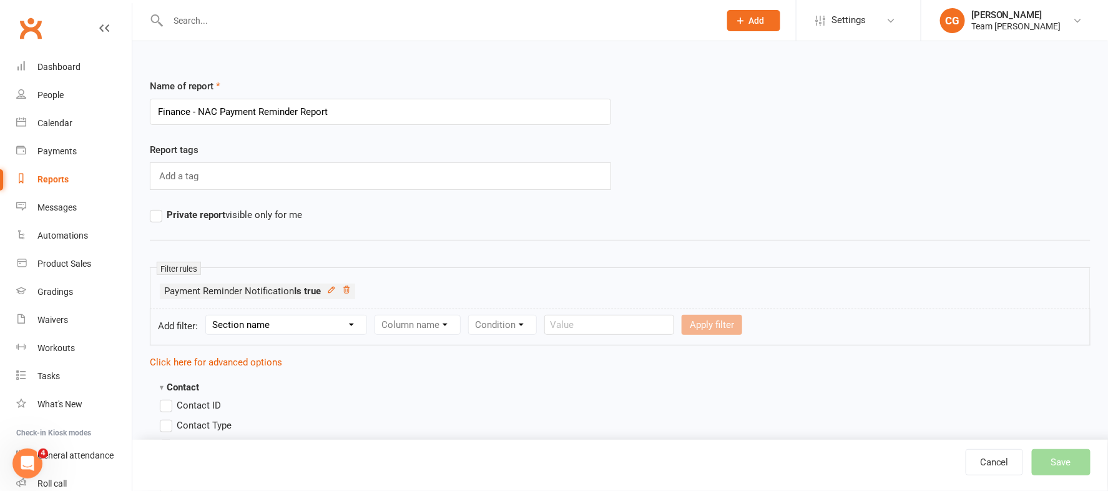
click at [300, 320] on select "Section name Contact Attendance Aggregate Payment Booking Waitlist Attendees Ca…" at bounding box center [286, 324] width 160 height 19
select select "11"
click at [208, 315] on select "Section name Contact Attendance Aggregate Payment Booking Waitlist Attendees Ca…" at bounding box center [286, 324] width 160 height 19
click at [431, 326] on select "Column name Membership ID Membership Name Membership Category Membership Start …" at bounding box center [496, 324] width 243 height 19
select select "29"
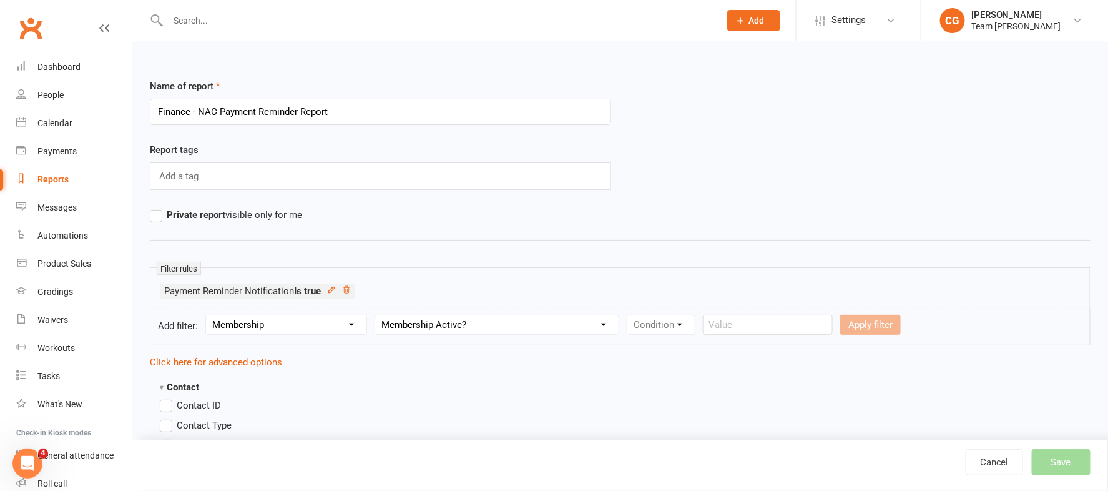
click at [379, 315] on select "Column name Membership ID Membership Name Membership Category Membership Start …" at bounding box center [496, 324] width 243 height 19
click at [693, 321] on select "Condition Is Is not Is blank Is not blank" at bounding box center [665, 324] width 76 height 19
select select "0"
click at [633, 315] on select "Condition Is Is not Is blank Is not blank" at bounding box center [665, 324] width 76 height 19
click at [758, 324] on select "Value Yes No" at bounding box center [739, 325] width 51 height 20
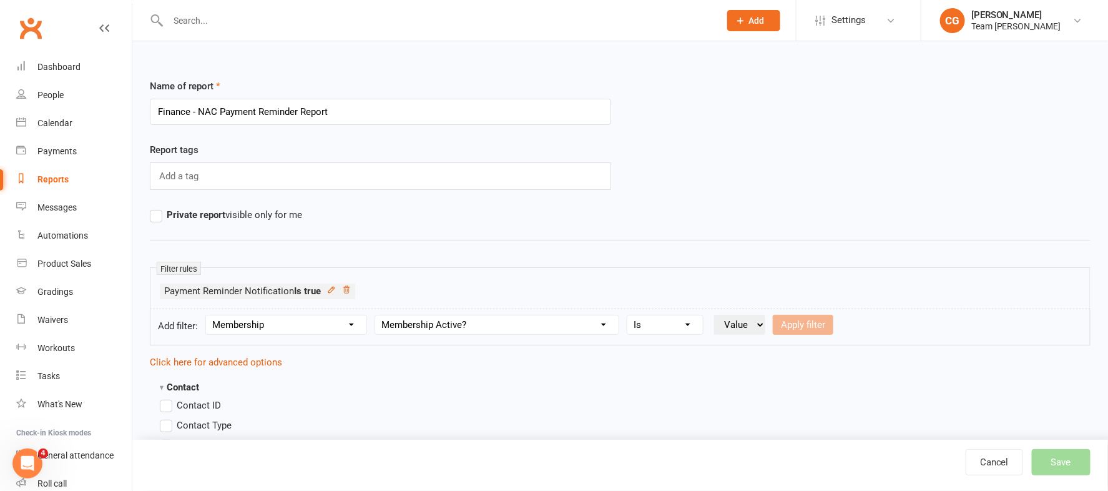
select select "true"
click at [720, 315] on select "Value Yes No" at bounding box center [739, 325] width 51 height 20
click at [821, 323] on button "Apply filter" at bounding box center [803, 325] width 61 height 20
select select
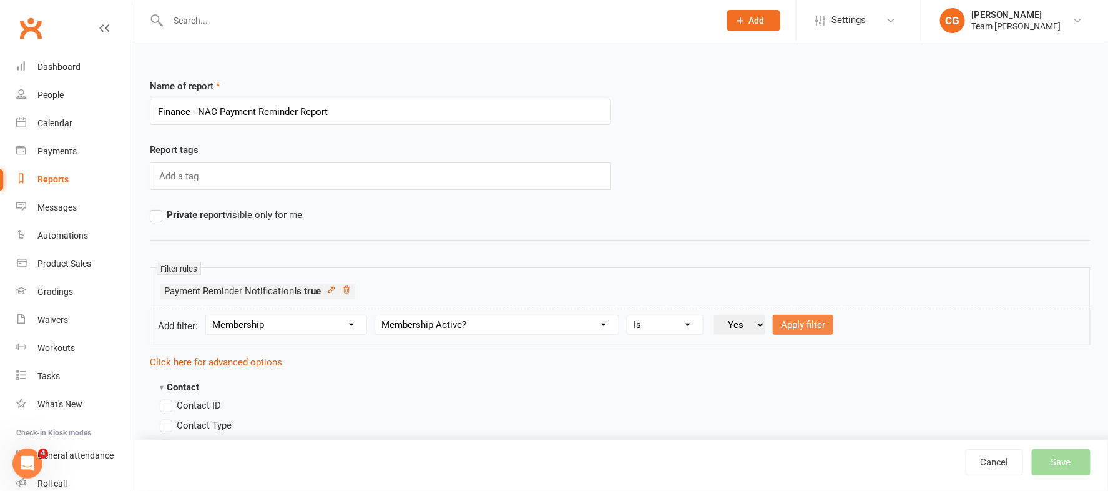
select select
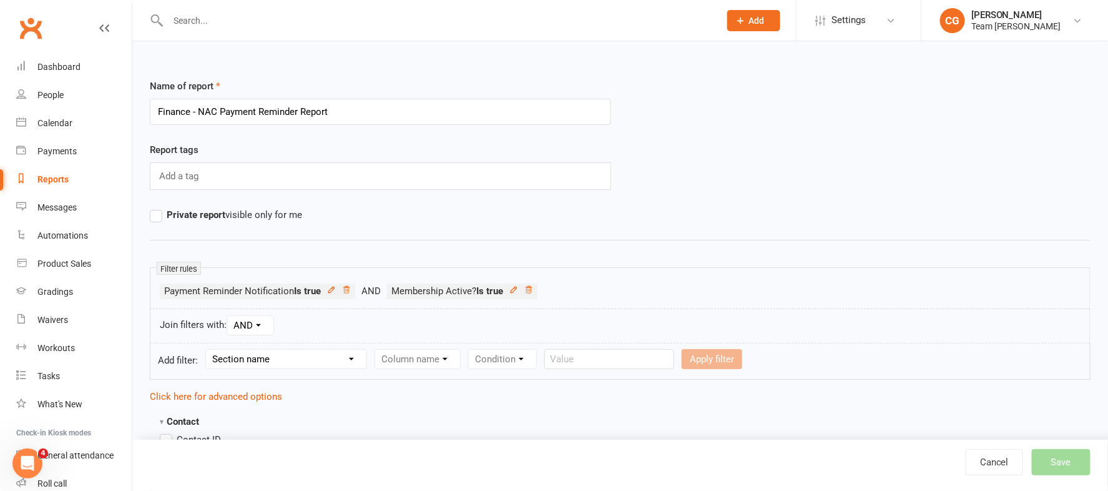
scroll to position [164, 0]
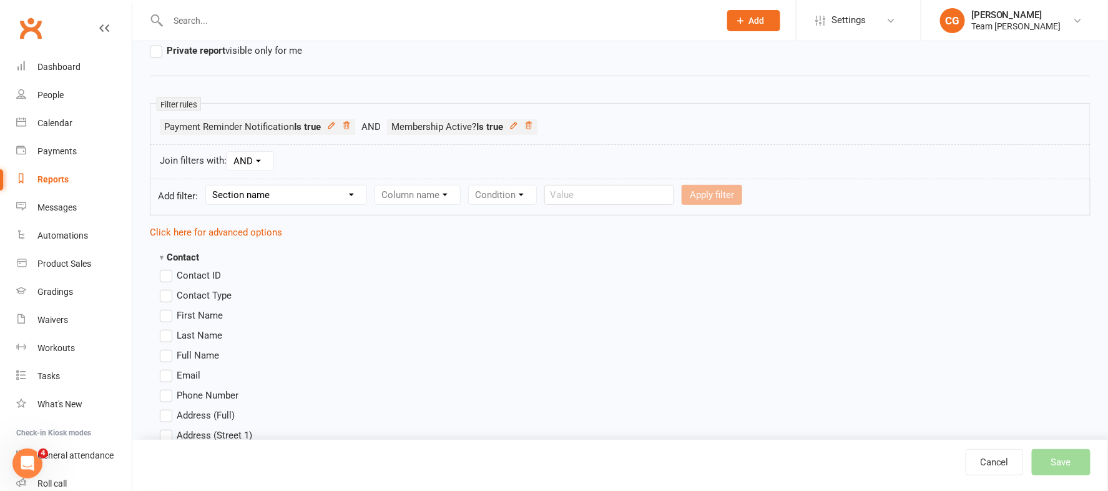
click at [167, 355] on label "Full Name" at bounding box center [189, 355] width 59 height 15
click at [167, 348] on input "Full Name" at bounding box center [164, 348] width 8 height 0
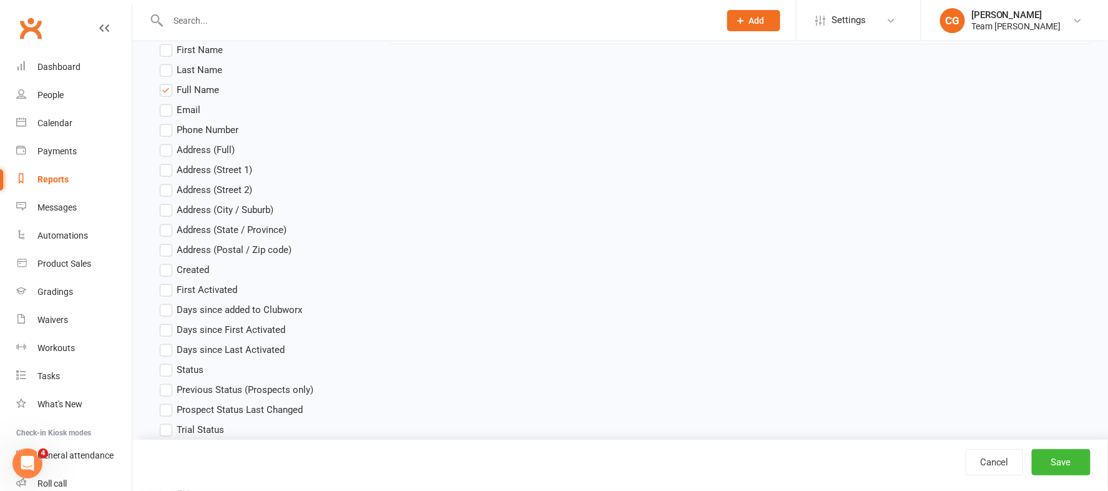
scroll to position [424, 0]
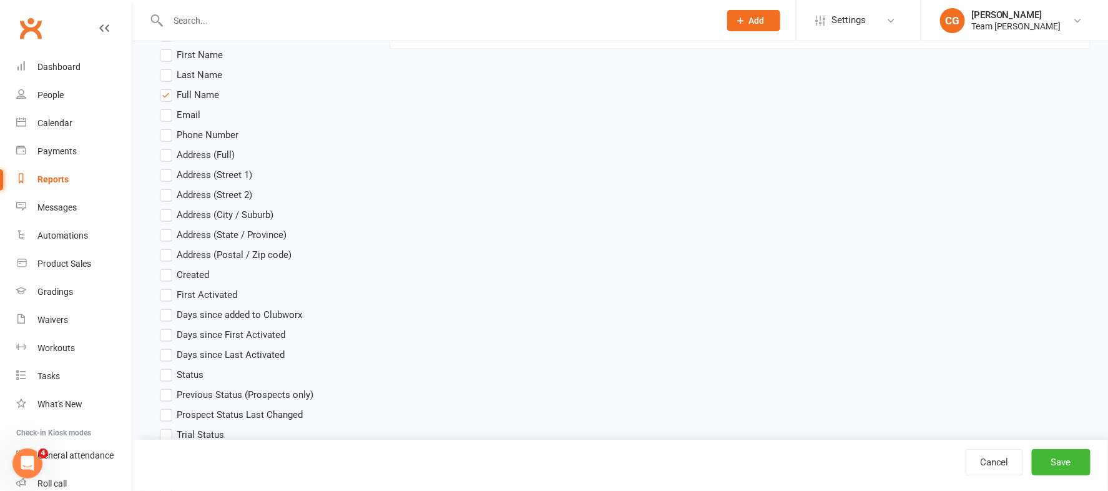
click at [170, 118] on label "Email" at bounding box center [180, 114] width 41 height 15
click at [168, 107] on input "Email" at bounding box center [164, 107] width 8 height 0
click at [169, 133] on label "Phone Number" at bounding box center [199, 134] width 79 height 15
click at [168, 127] on input "Phone Number" at bounding box center [164, 127] width 8 height 0
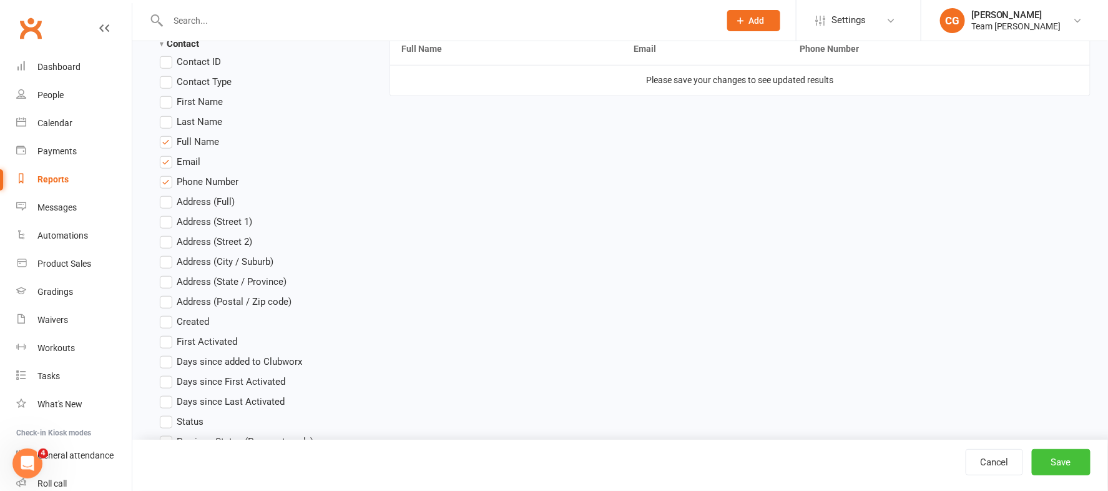
click at [1068, 470] on button "Save" at bounding box center [1061, 462] width 59 height 26
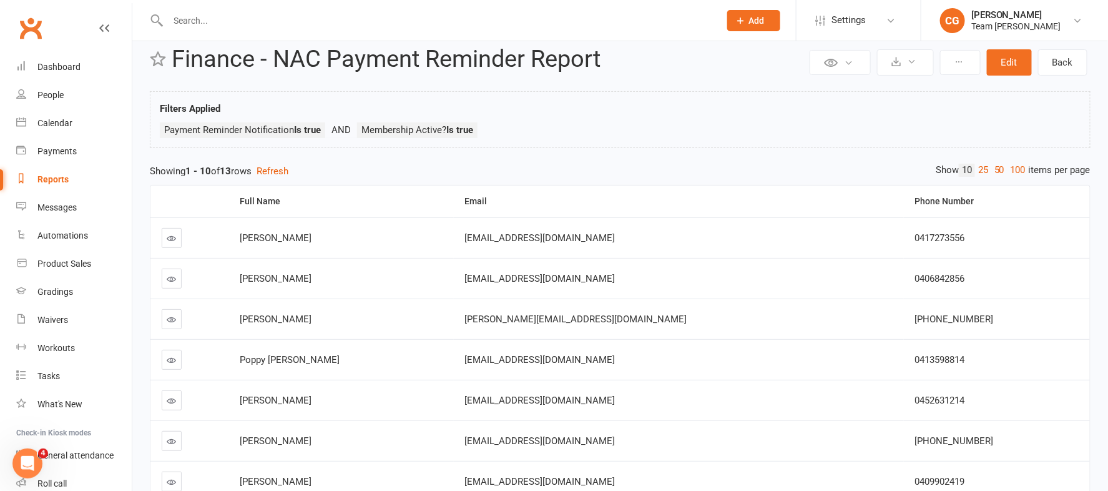
scroll to position [21, 0]
click at [170, 237] on icon at bounding box center [171, 239] width 9 height 9
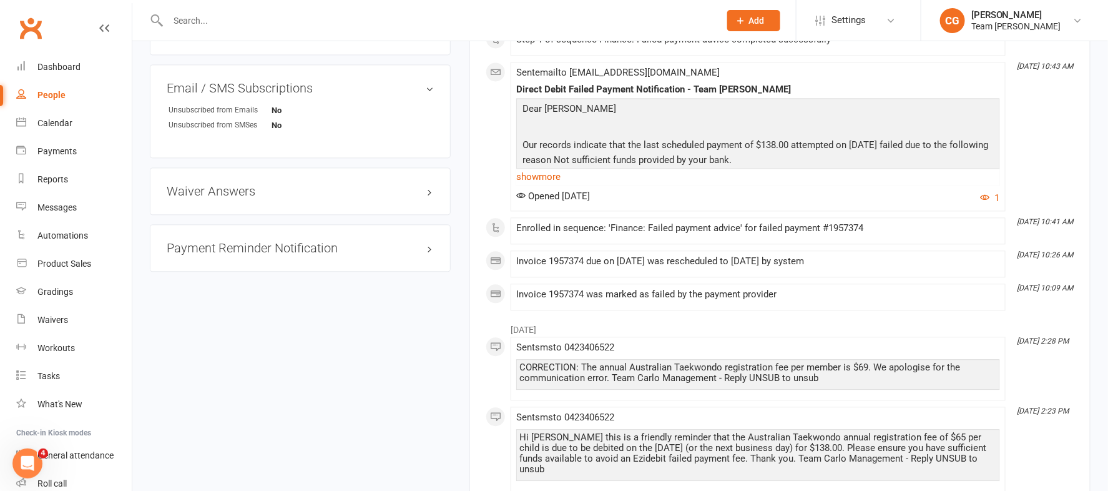
scroll to position [1098, 0]
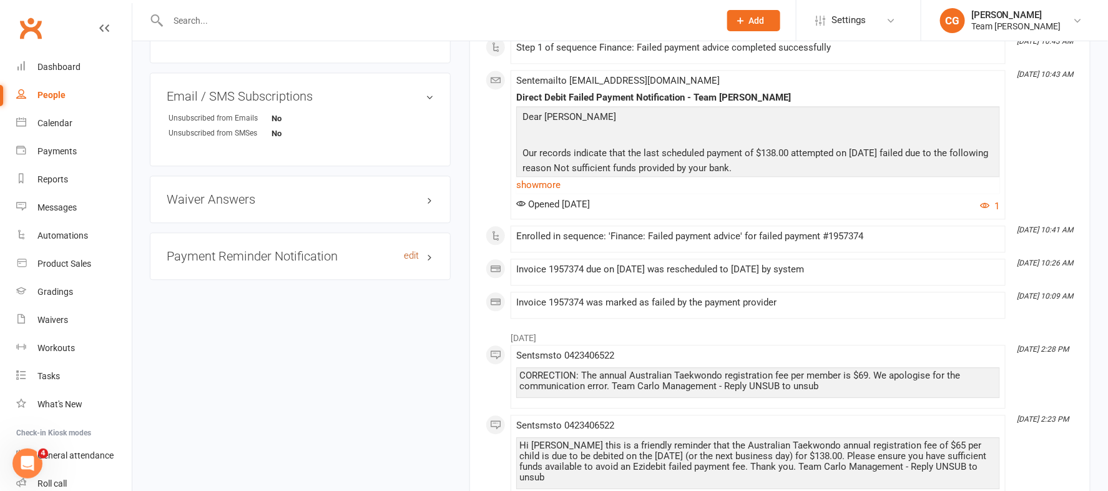
click at [413, 254] on link "edit" at bounding box center [411, 255] width 15 height 11
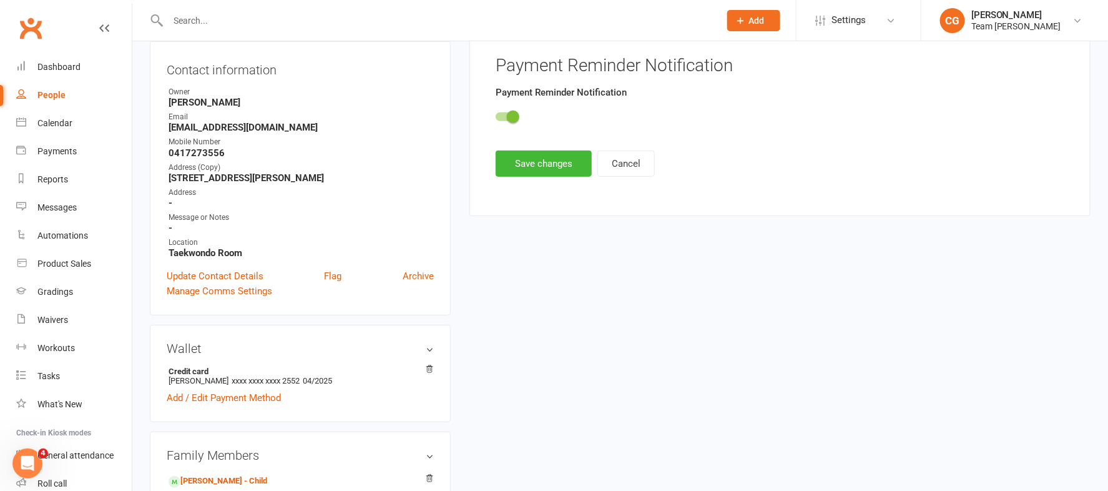
scroll to position [110, 0]
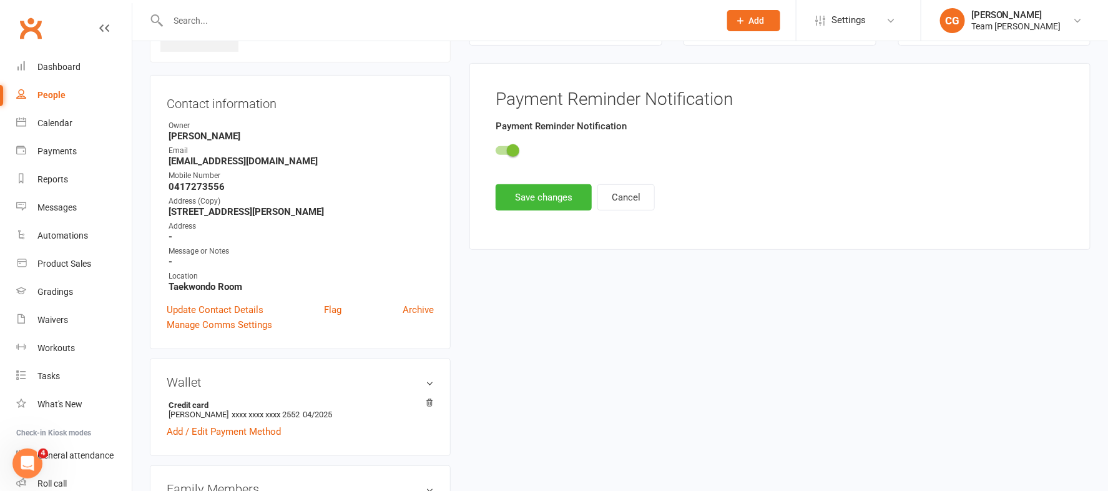
click at [516, 147] on span at bounding box center [513, 150] width 12 height 12
click at [496, 149] on input "checkbox" at bounding box center [496, 149] width 0 height 0
click at [500, 200] on button "Save changes" at bounding box center [544, 197] width 96 height 26
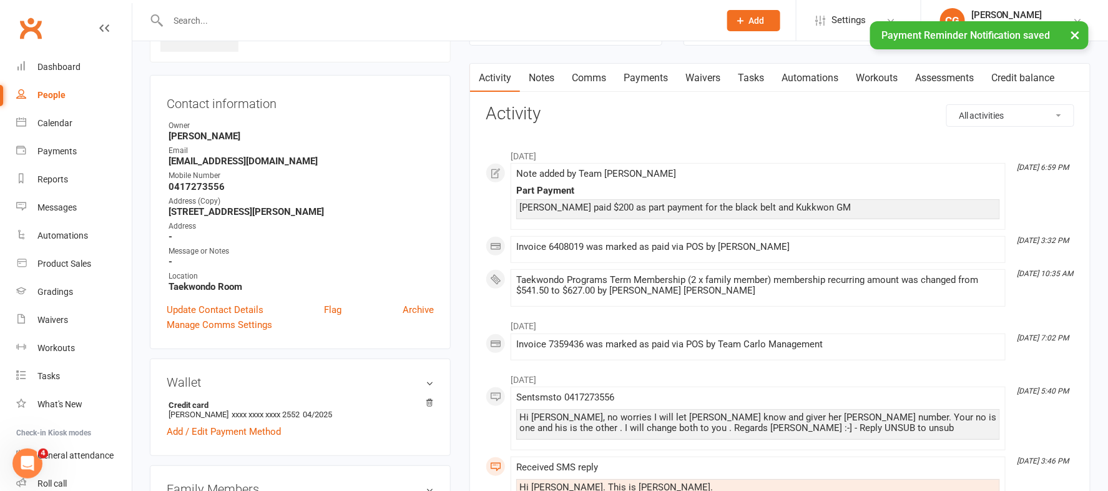
scroll to position [0, 0]
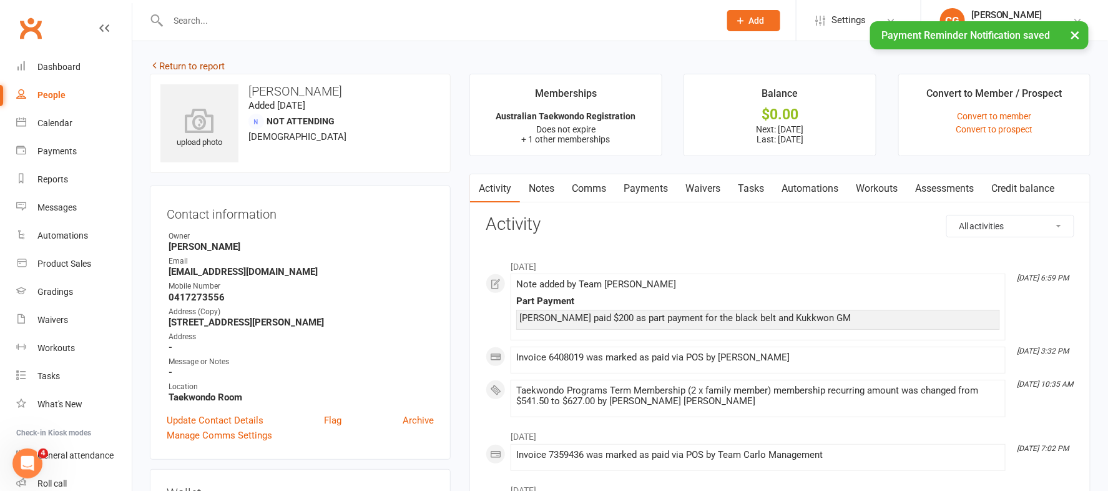
click at [190, 61] on link "Return to report" at bounding box center [187, 66] width 75 height 11
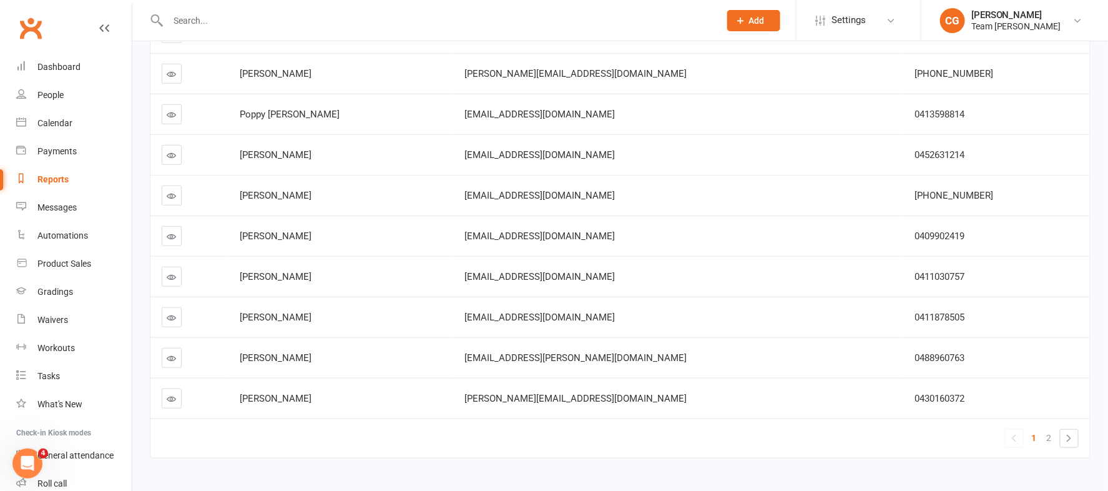
scroll to position [228, 0]
click at [167, 313] on icon at bounding box center [171, 316] width 9 height 9
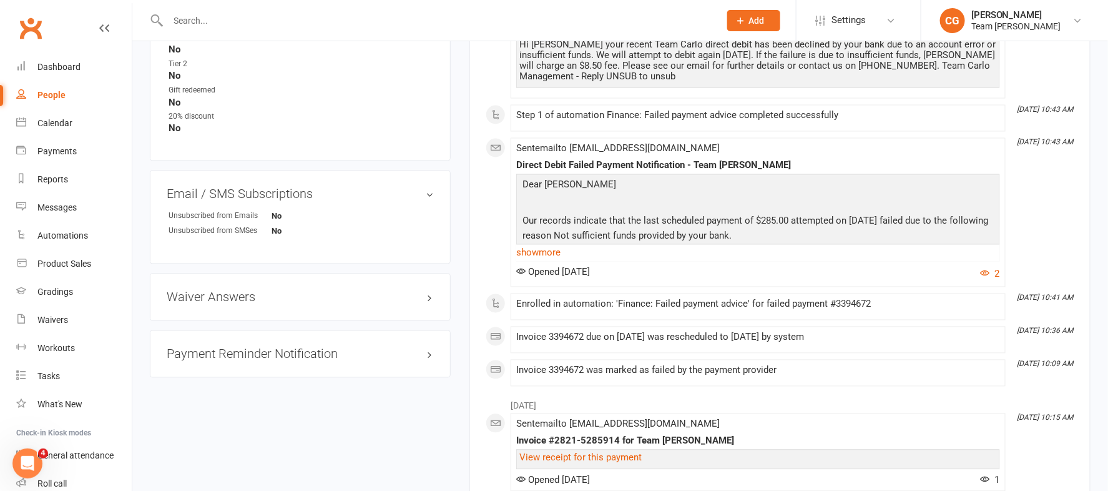
scroll to position [959, 0]
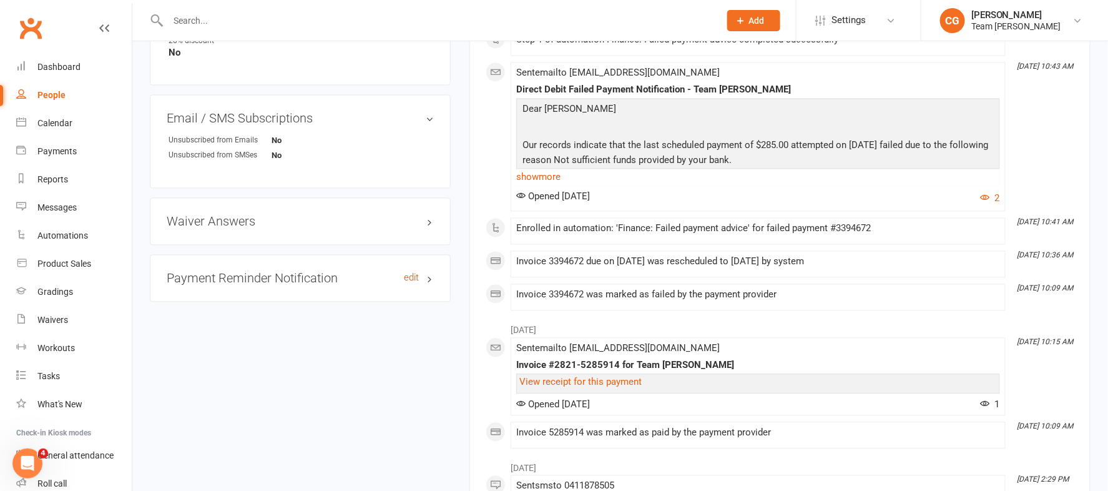
click at [413, 278] on link "edit" at bounding box center [411, 278] width 15 height 11
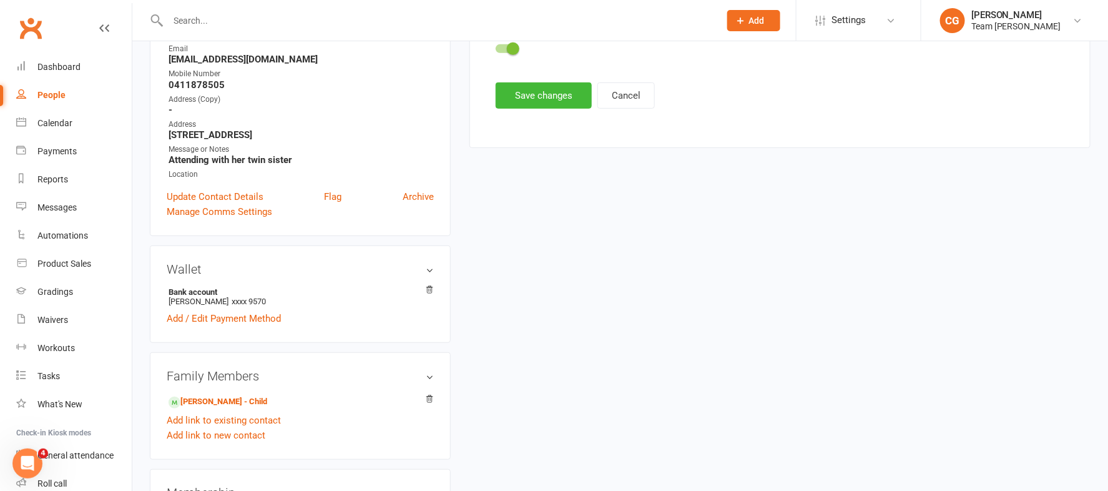
scroll to position [110, 0]
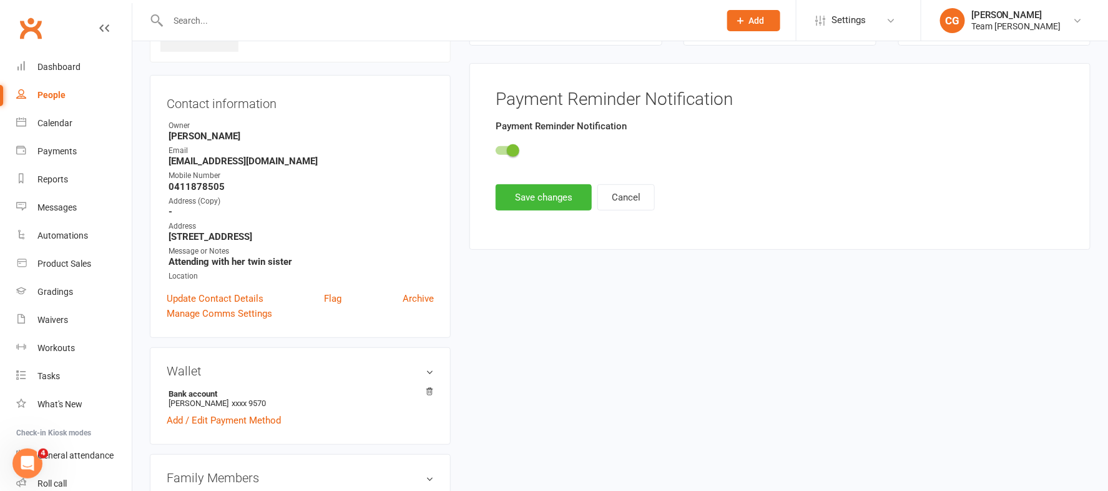
click at [514, 155] on span at bounding box center [513, 150] width 12 height 12
click at [496, 149] on input "checkbox" at bounding box center [496, 149] width 0 height 0
click at [524, 188] on button "Save changes" at bounding box center [544, 197] width 96 height 26
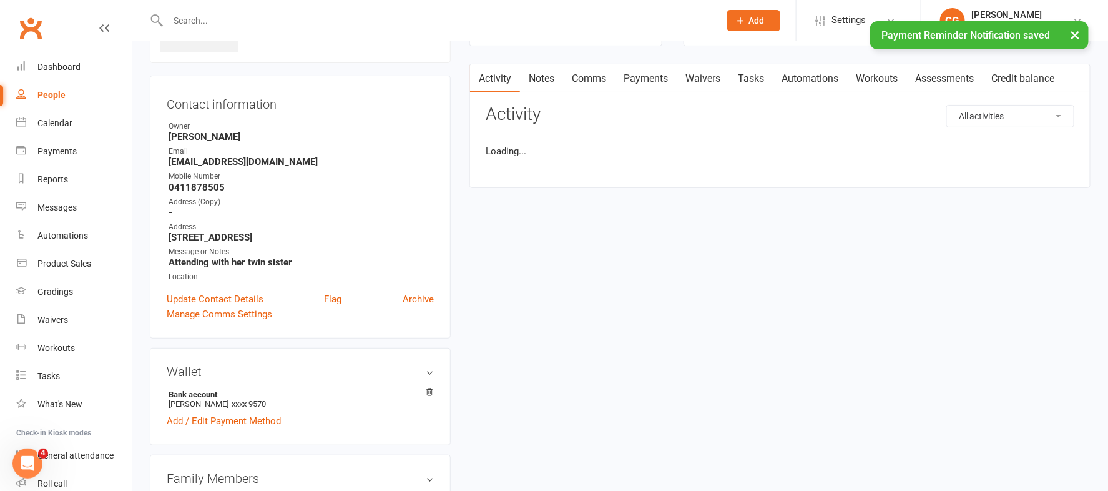
scroll to position [0, 0]
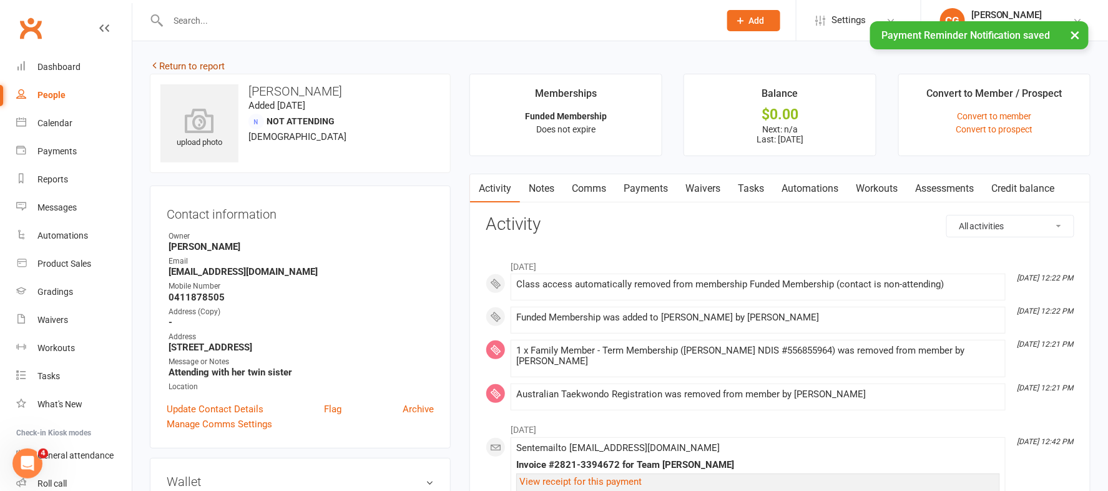
click at [194, 66] on link "Return to report" at bounding box center [187, 66] width 75 height 11
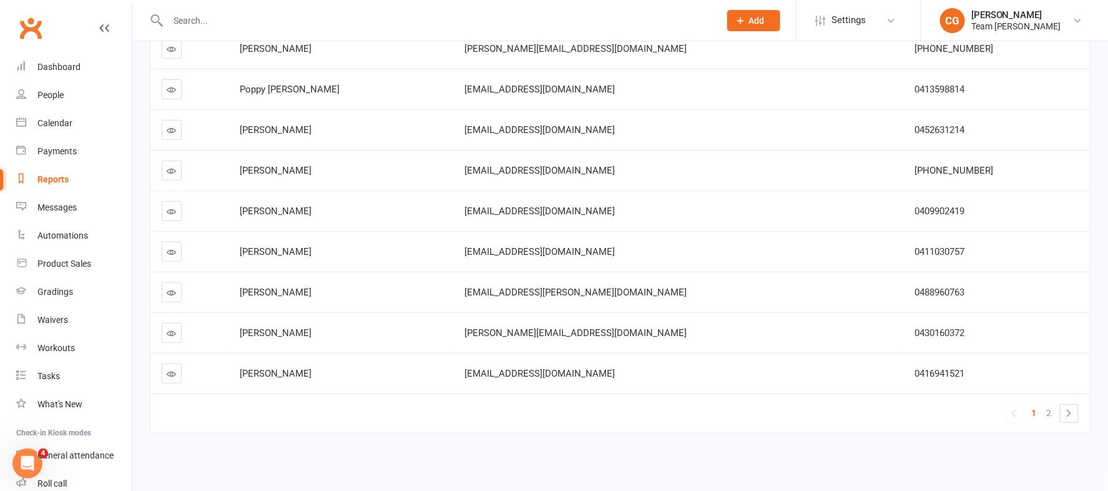
scroll to position [255, 0]
click at [1046, 409] on link "2" at bounding box center [1049, 410] width 15 height 17
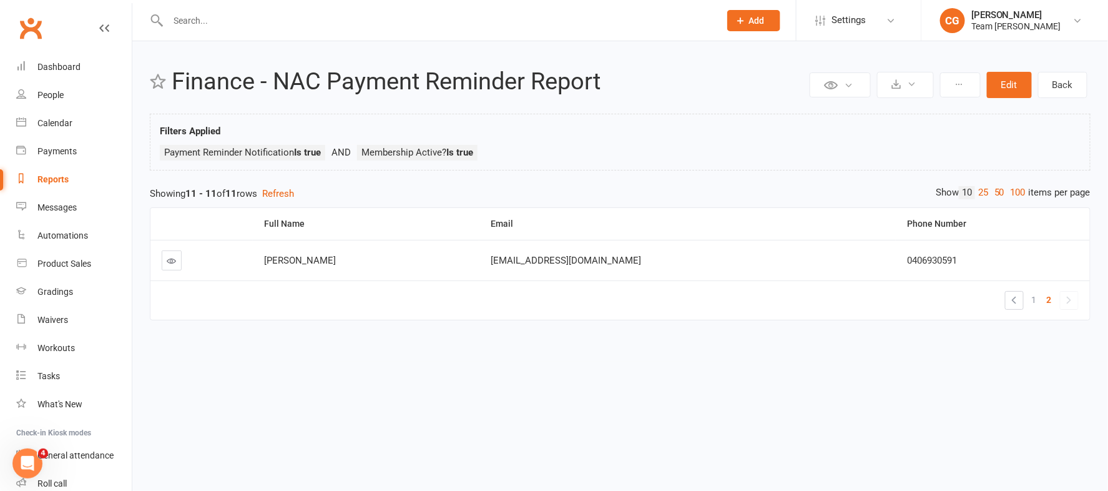
scroll to position [0, 0]
click at [1032, 298] on span "1" at bounding box center [1034, 299] width 5 height 17
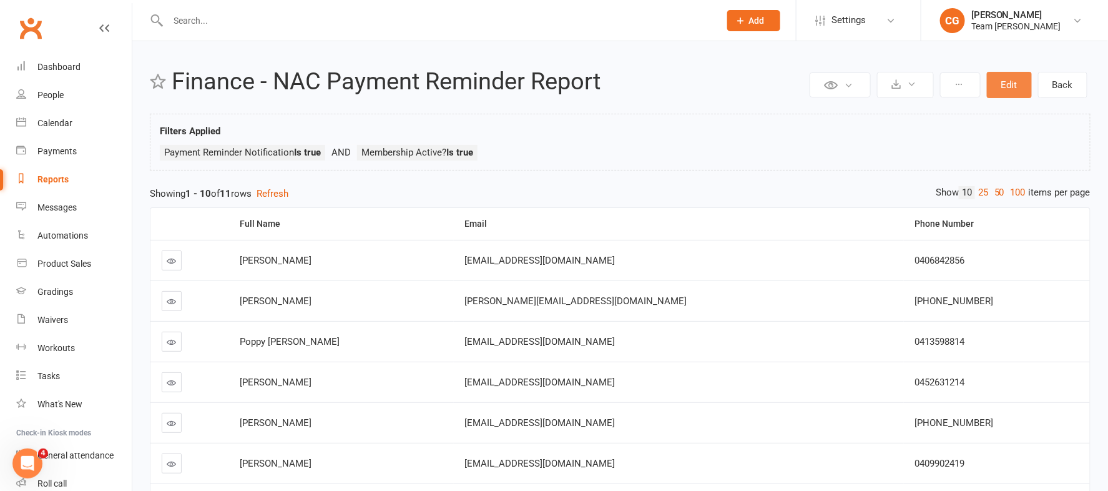
click at [1000, 87] on button "Edit" at bounding box center [1009, 85] width 45 height 26
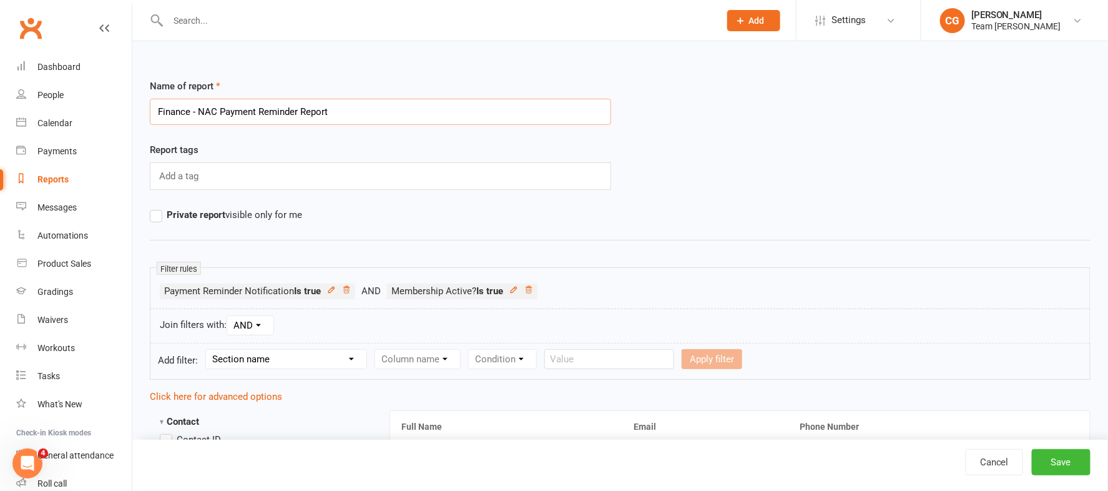
click at [250, 105] on input "Finance - NAC Payment Reminder Report" at bounding box center [380, 112] width 461 height 26
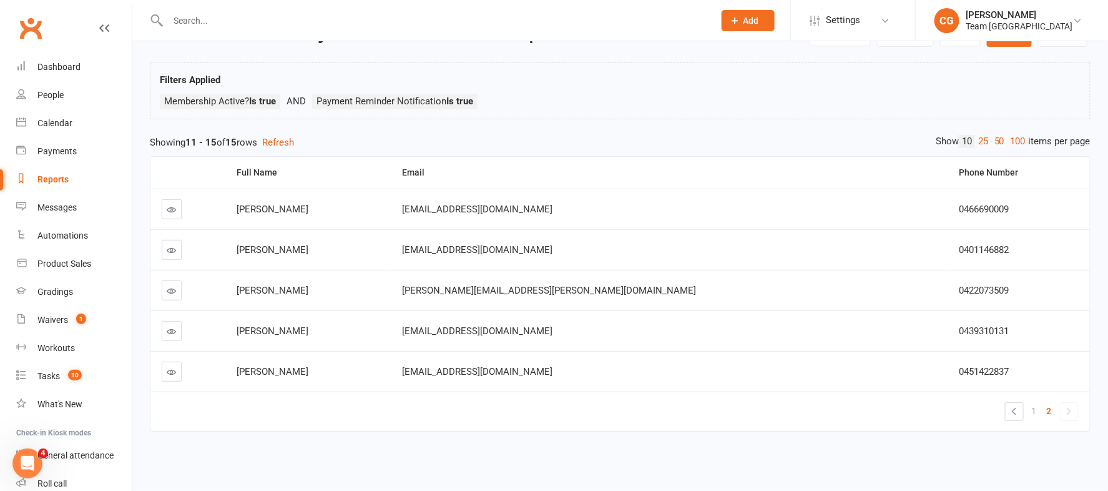
scroll to position [51, 0]
click at [167, 330] on icon at bounding box center [171, 330] width 9 height 9
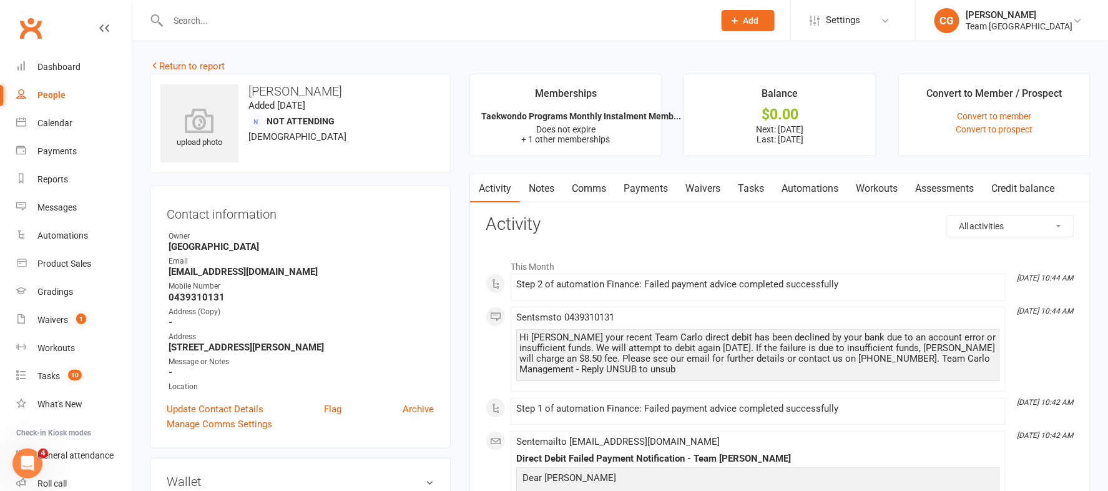
click at [585, 182] on link "Comms" at bounding box center [589, 188] width 52 height 29
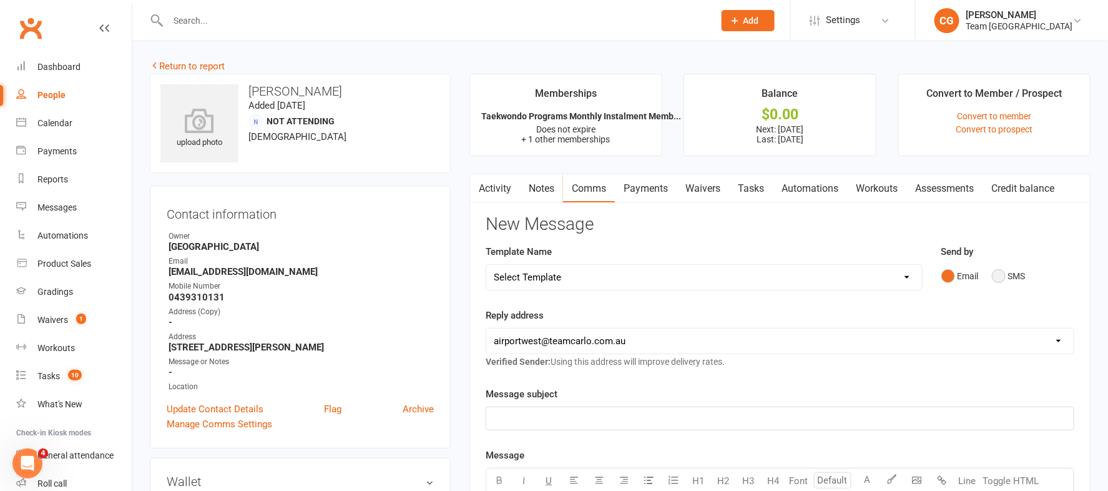
drag, startPoint x: 1002, startPoint y: 276, endPoint x: 848, endPoint y: 298, distance: 155.7
click at [1002, 276] on button "SMS" at bounding box center [1009, 276] width 34 height 24
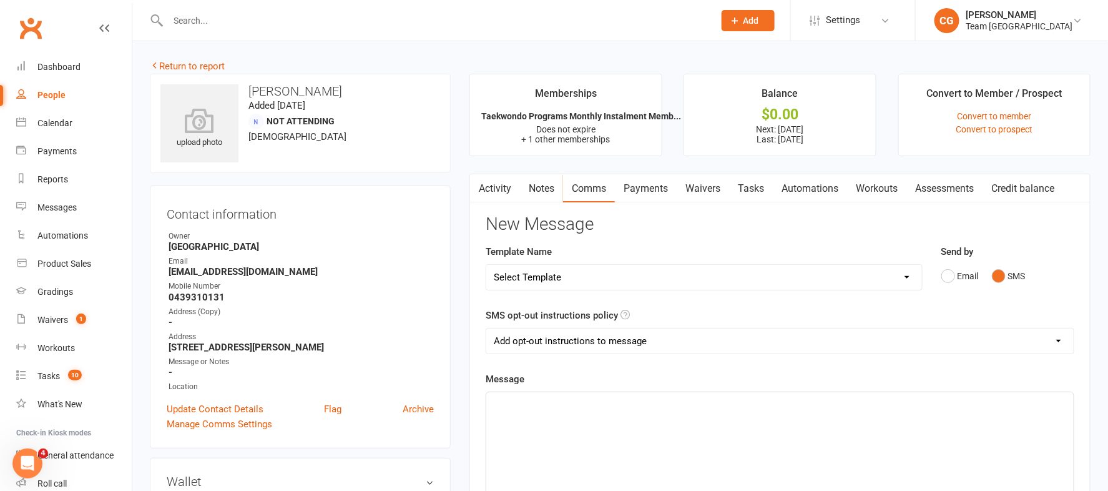
click at [506, 341] on select "Add opt-out instructions to message Do not add opt-out instructions to message" at bounding box center [779, 340] width 587 height 25
select select "1"
click at [486, 328] on select "Add opt-out instructions to message Do not add opt-out instructions to message" at bounding box center [779, 340] width 587 height 25
click at [534, 408] on p "﻿" at bounding box center [780, 403] width 572 height 15
click at [650, 185] on link "Payments" at bounding box center [646, 188] width 62 height 29
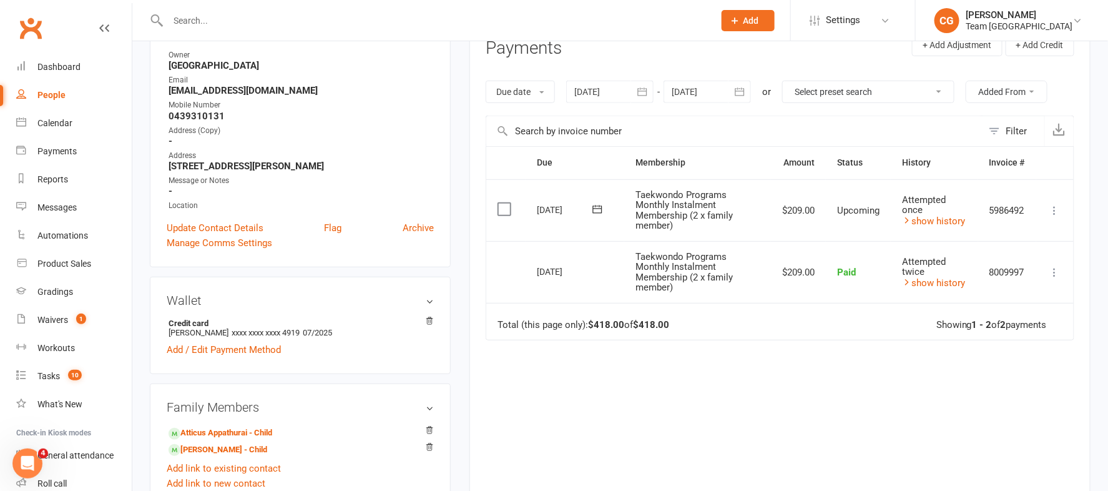
scroll to position [183, 0]
click at [931, 281] on link "show history" at bounding box center [933, 280] width 63 height 11
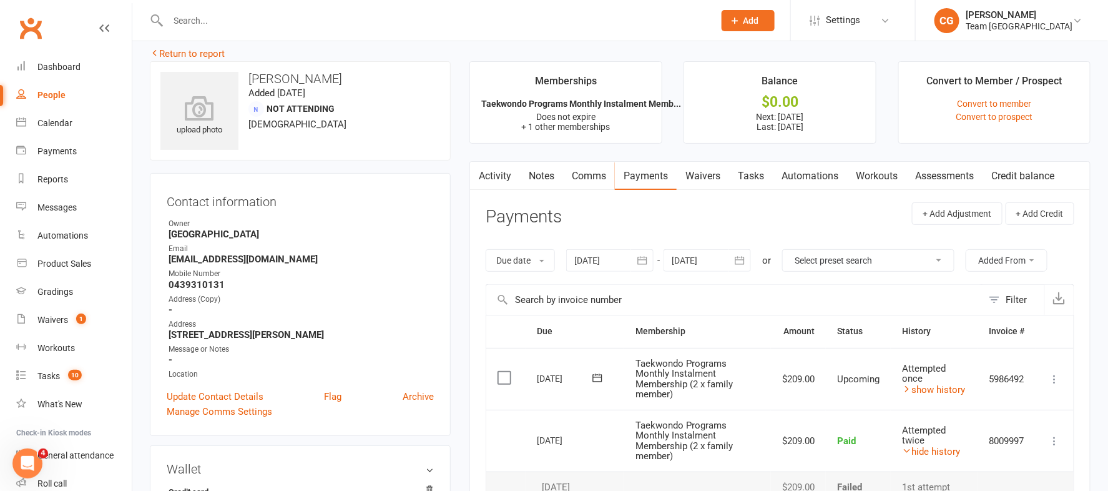
scroll to position [0, 0]
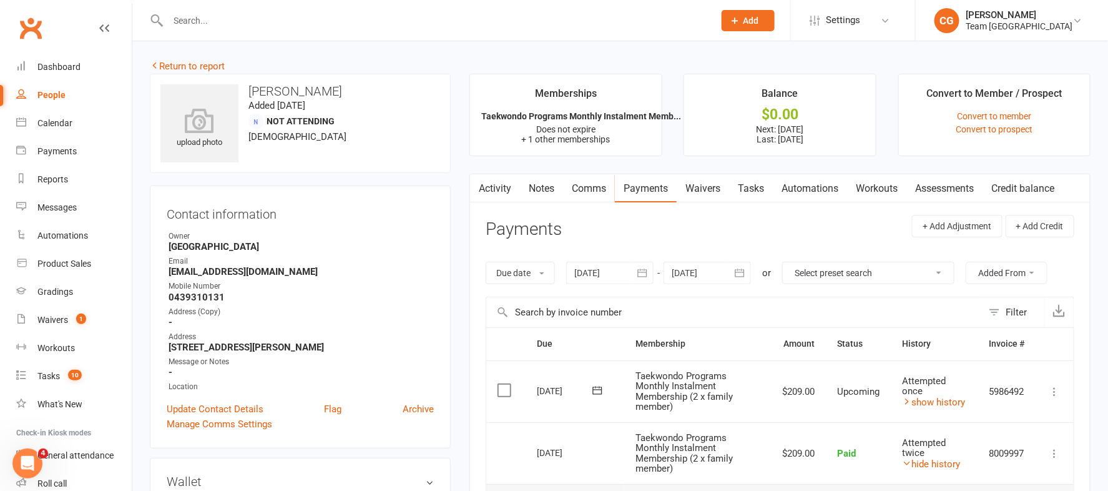
click at [565, 190] on link "Comms" at bounding box center [589, 188] width 52 height 29
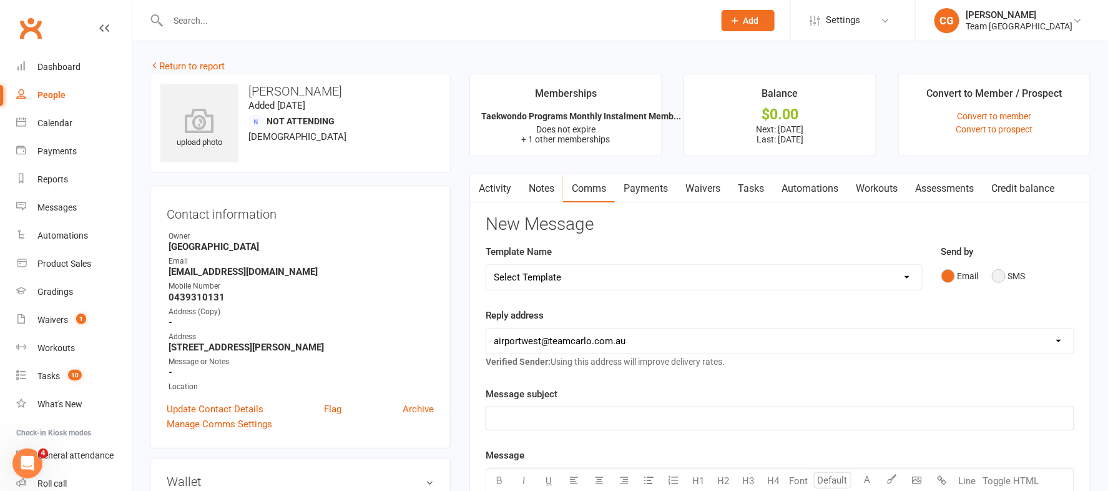
click at [1000, 275] on button "SMS" at bounding box center [1009, 276] width 34 height 24
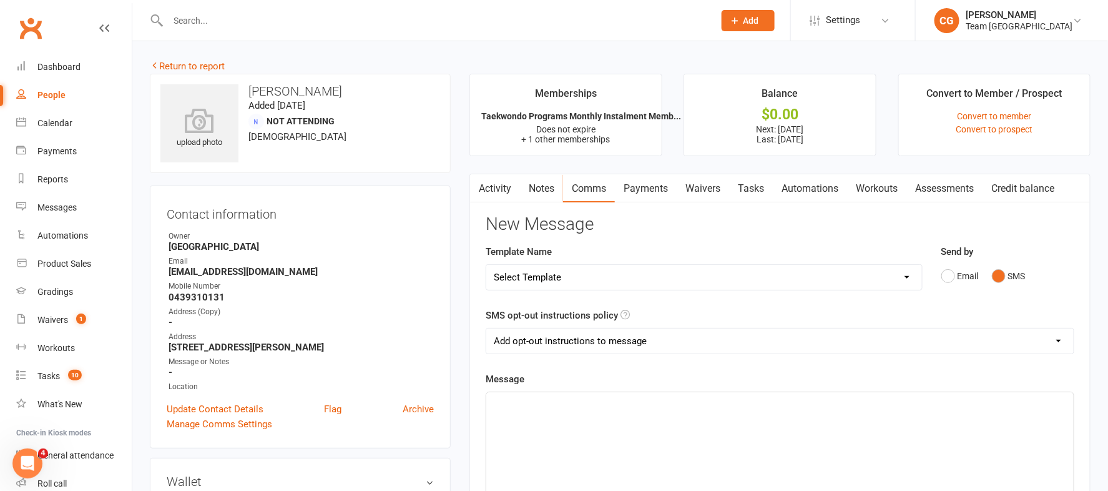
click at [532, 343] on select "Add opt-out instructions to message Do not add opt-out instructions to message" at bounding box center [779, 340] width 587 height 25
select select "1"
click at [486, 328] on select "Add opt-out instructions to message Do not add opt-out instructions to message" at bounding box center [779, 340] width 587 height 25
click at [576, 406] on p "﻿" at bounding box center [780, 403] width 572 height 15
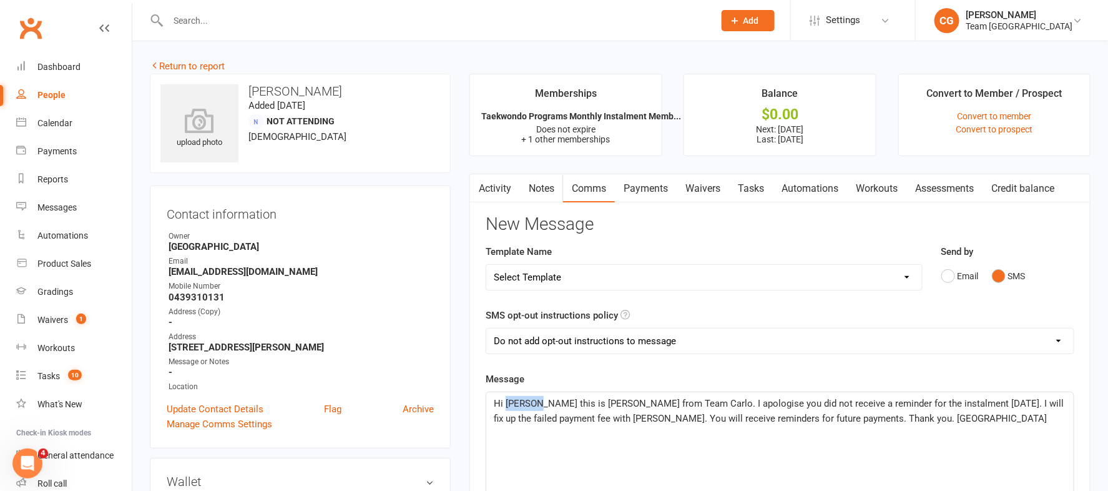
drag, startPoint x: 540, startPoint y: 400, endPoint x: 507, endPoint y: 399, distance: 32.5
click at [507, 399] on span "Hi Jagroop this is Clare from Team Carlo. I apologise you did not receive a rem…" at bounding box center [780, 411] width 572 height 26
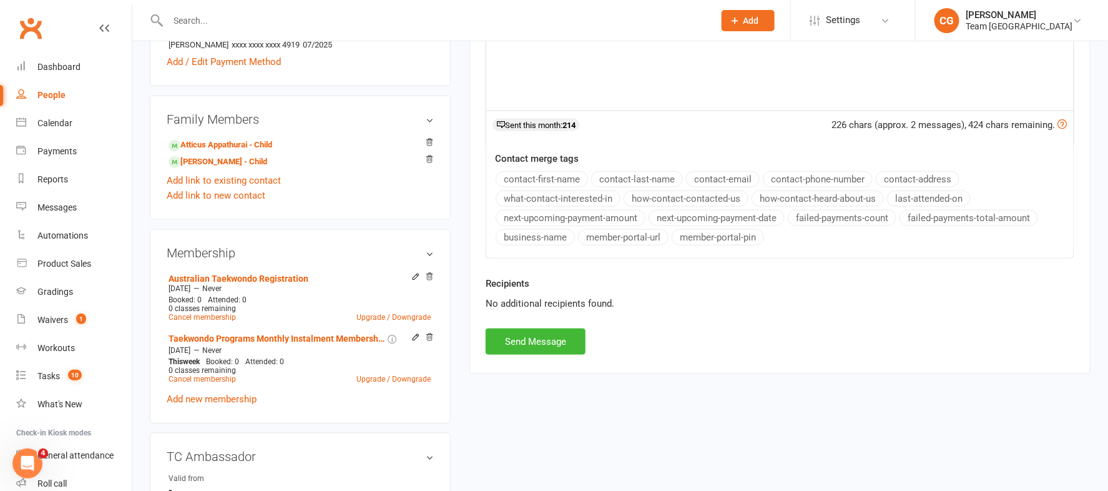
scroll to position [476, 0]
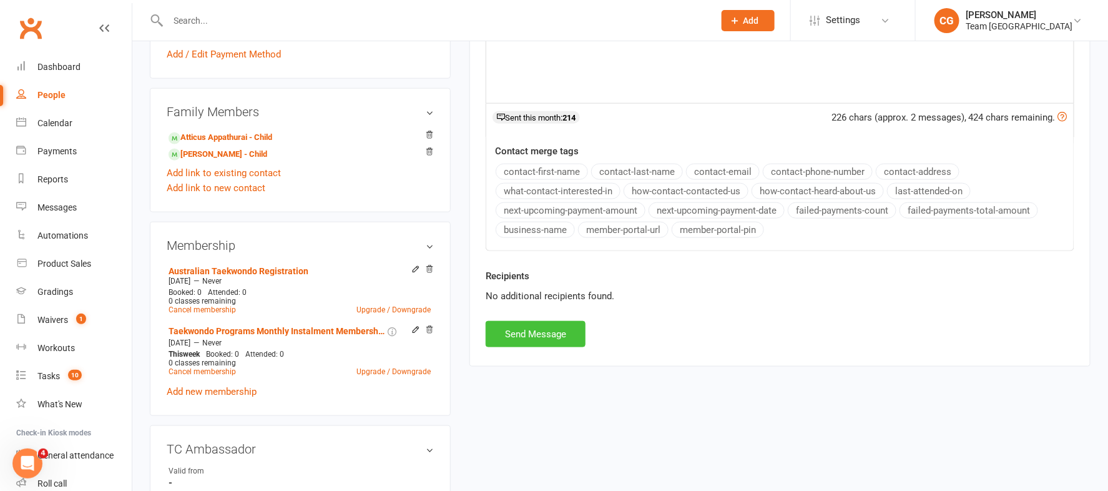
click at [528, 327] on button "Send Message" at bounding box center [536, 334] width 100 height 26
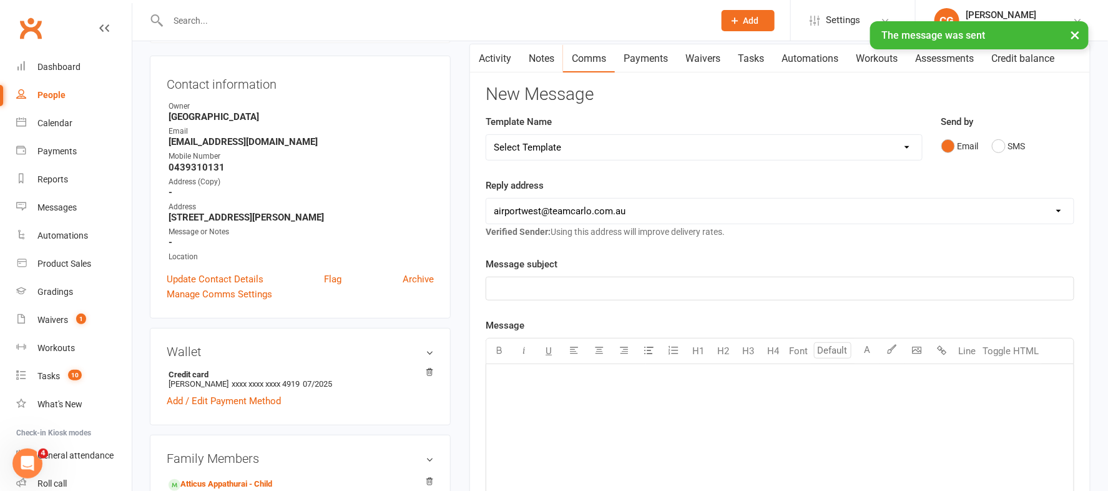
scroll to position [0, 0]
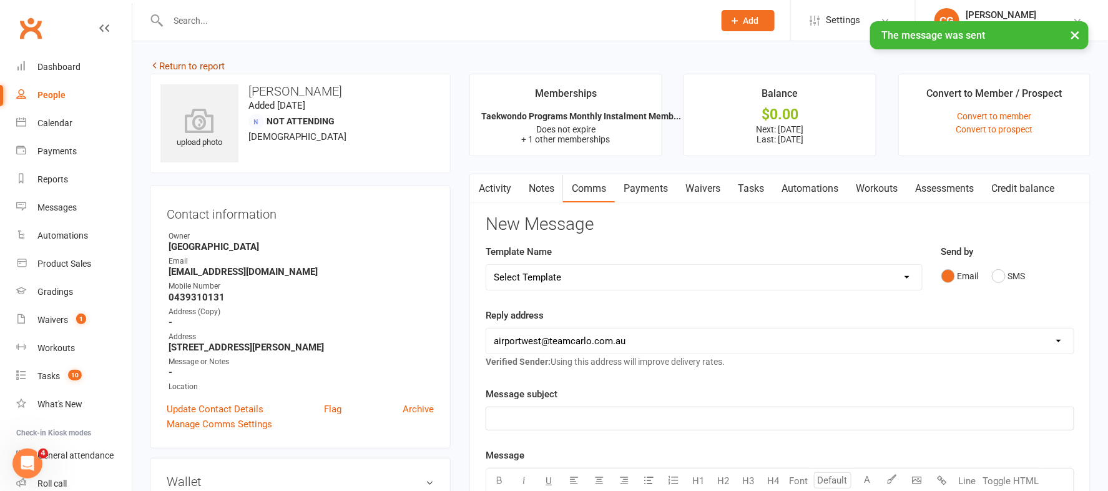
click at [192, 68] on link "Return to report" at bounding box center [187, 66] width 75 height 11
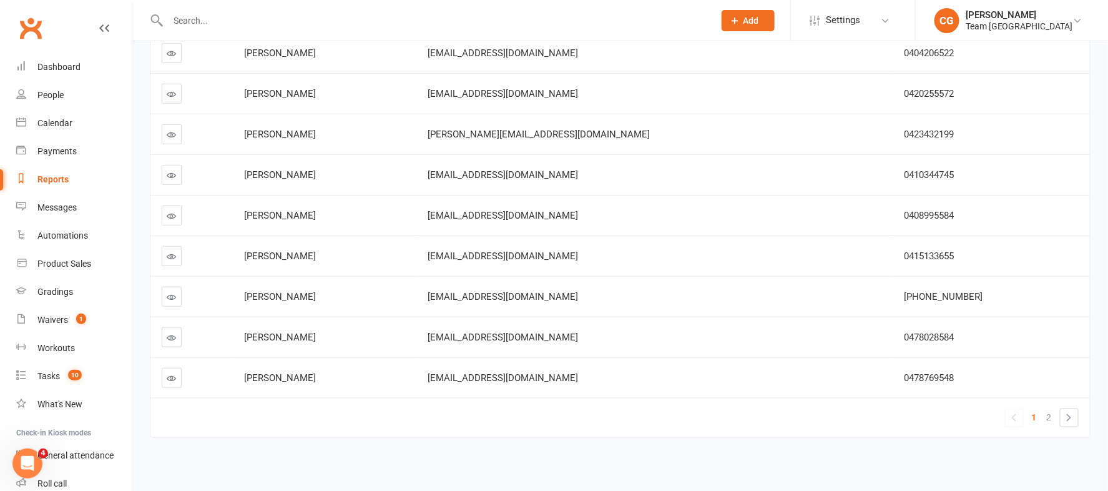
scroll to position [255, 0]
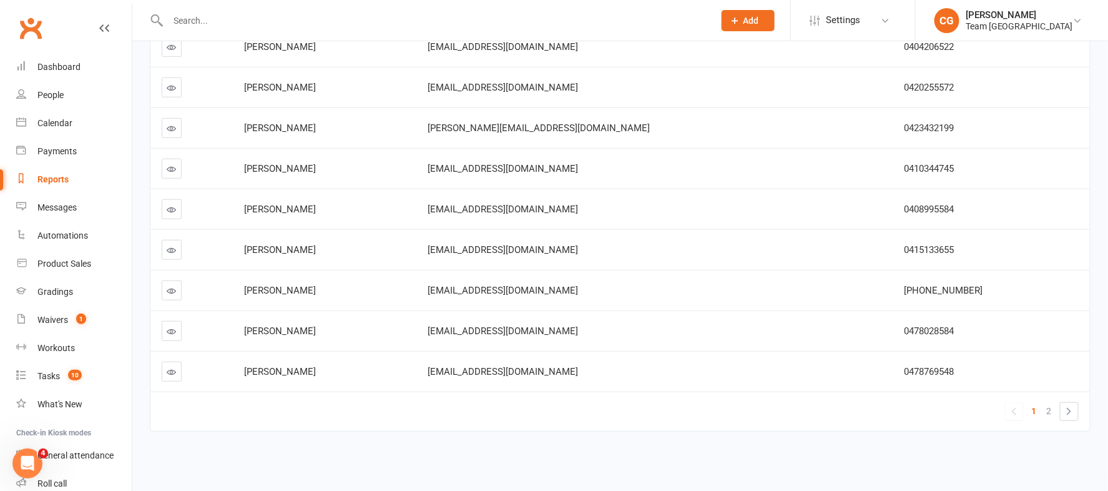
drag, startPoint x: 1047, startPoint y: 409, endPoint x: 1041, endPoint y: 404, distance: 7.5
click at [1047, 409] on span "2" at bounding box center [1049, 410] width 5 height 17
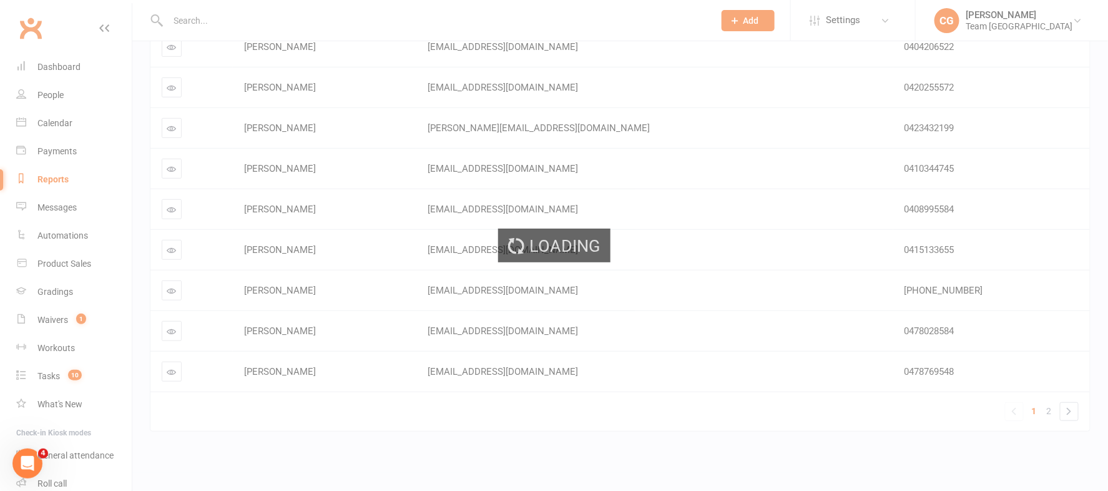
scroll to position [52, 0]
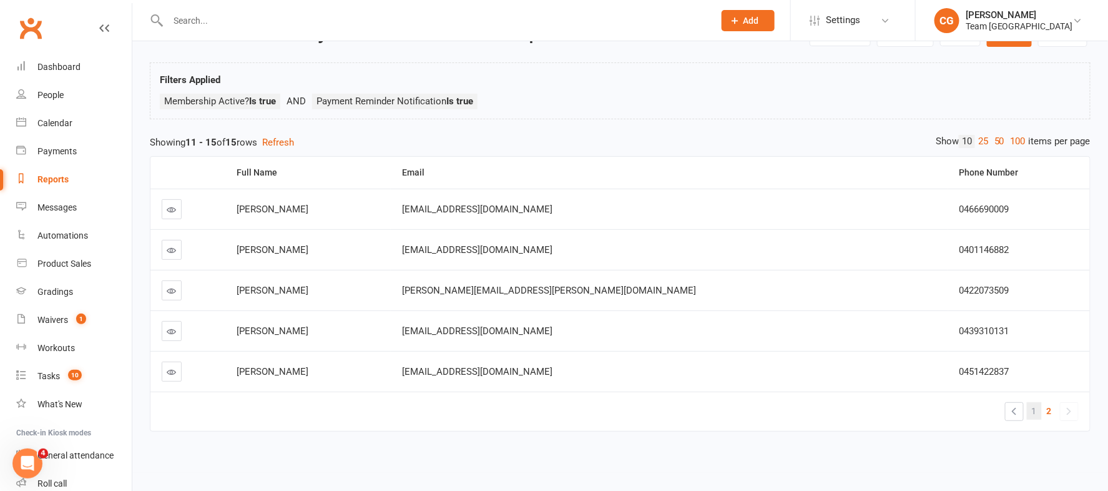
click at [1032, 411] on span "1" at bounding box center [1034, 410] width 5 height 17
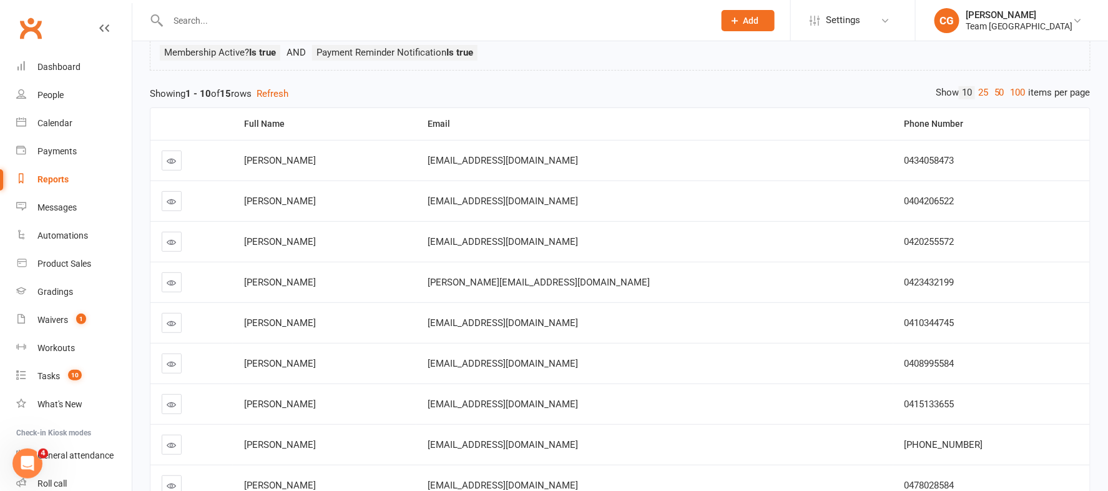
scroll to position [129, 0]
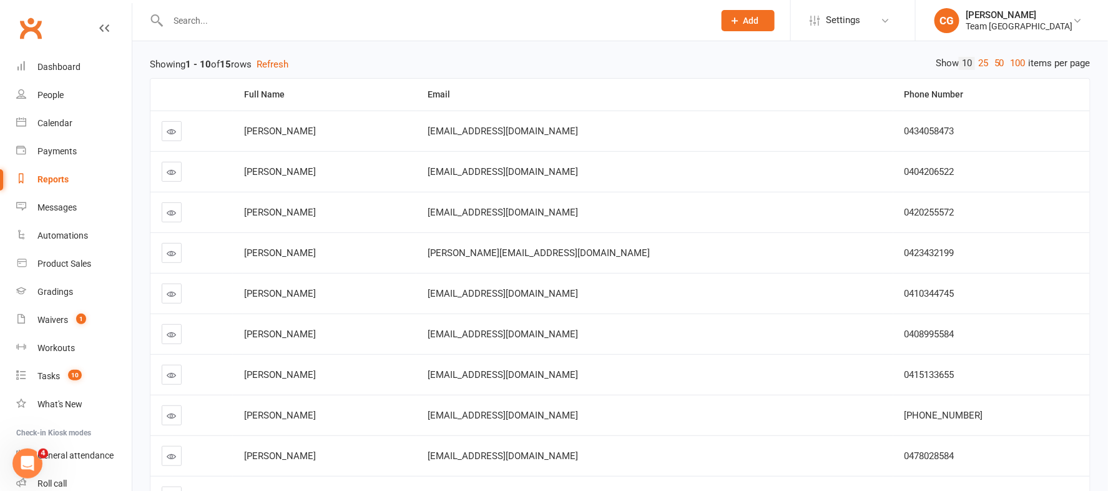
click at [169, 208] on icon at bounding box center [171, 212] width 9 height 9
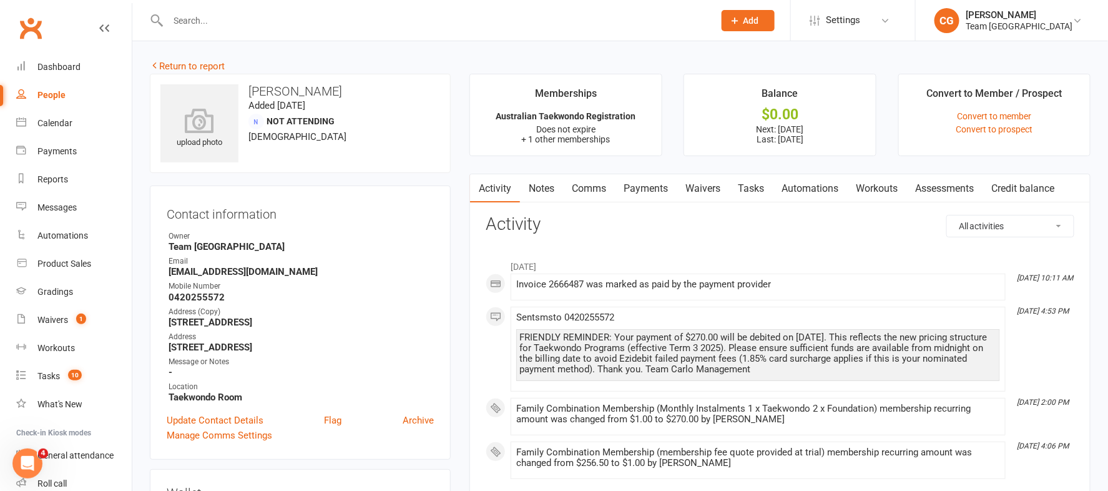
click at [638, 192] on link "Payments" at bounding box center [646, 188] width 62 height 29
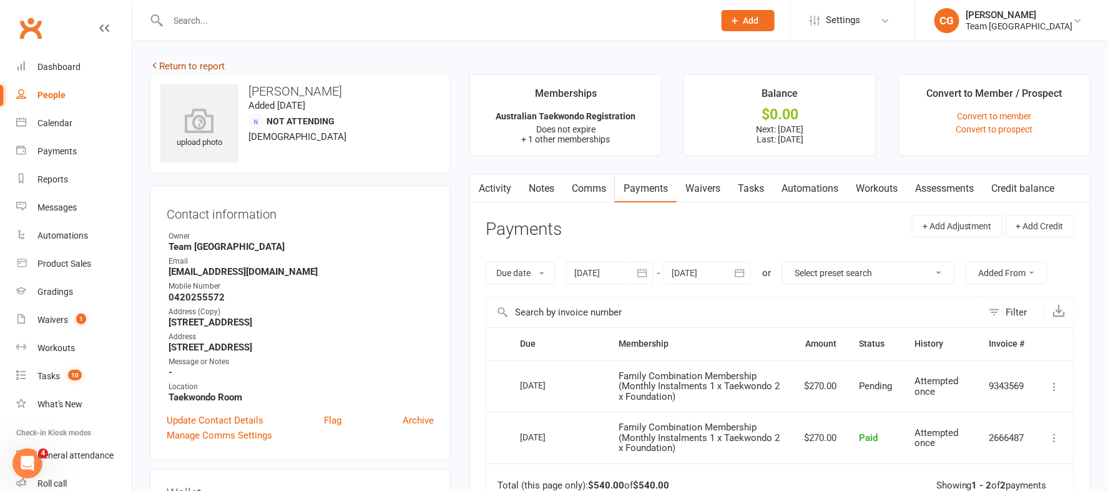
click at [195, 69] on link "Return to report" at bounding box center [187, 66] width 75 height 11
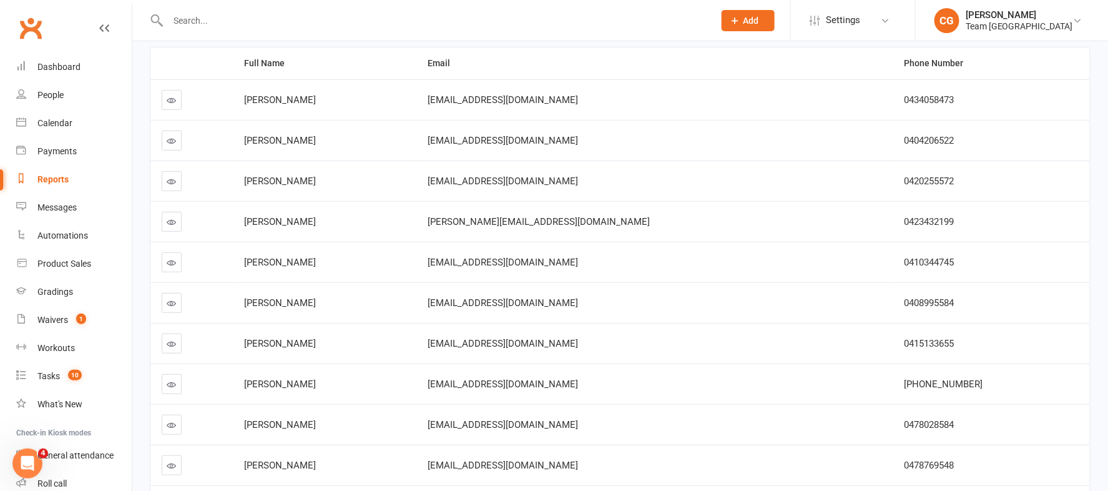
scroll to position [152, 0]
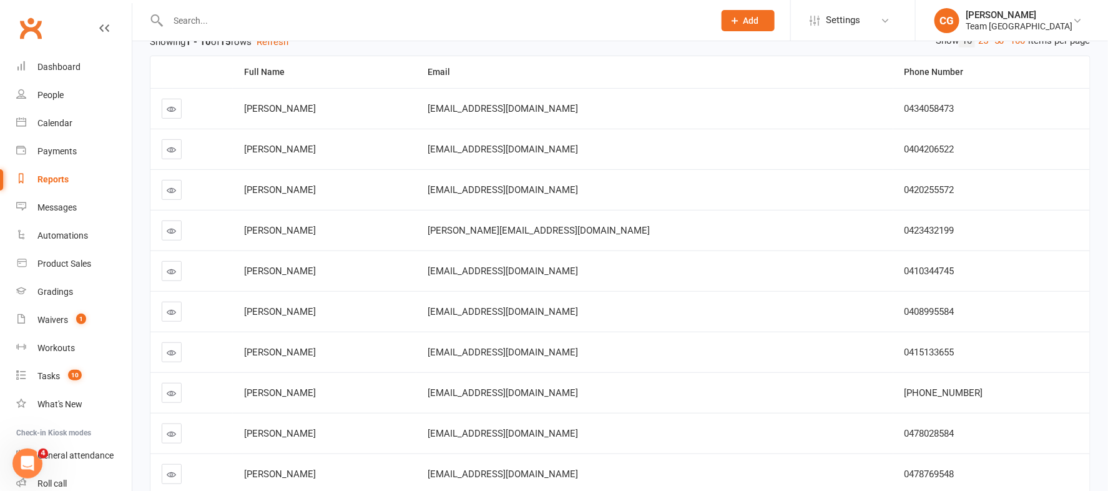
click at [165, 230] on link at bounding box center [172, 230] width 20 height 20
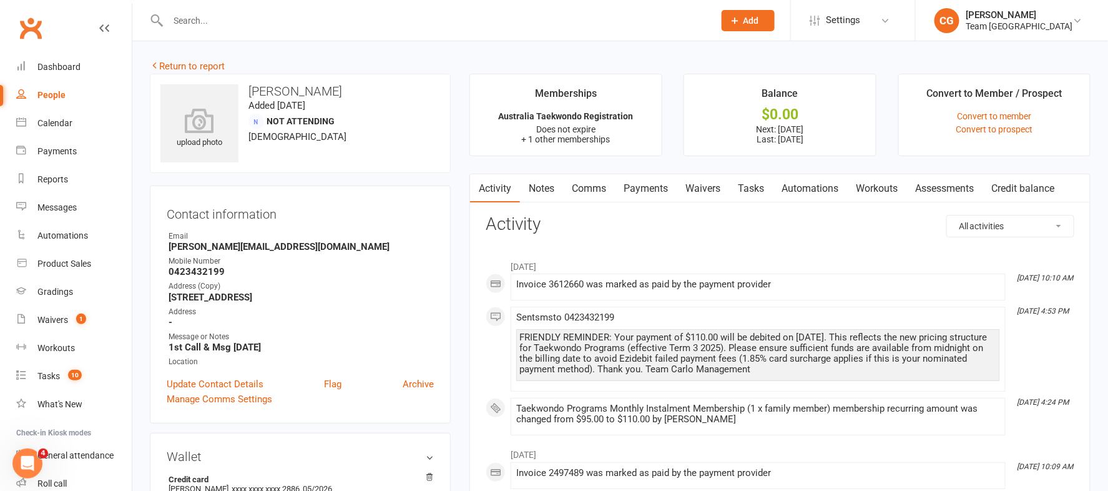
click at [655, 180] on link "Payments" at bounding box center [646, 188] width 62 height 29
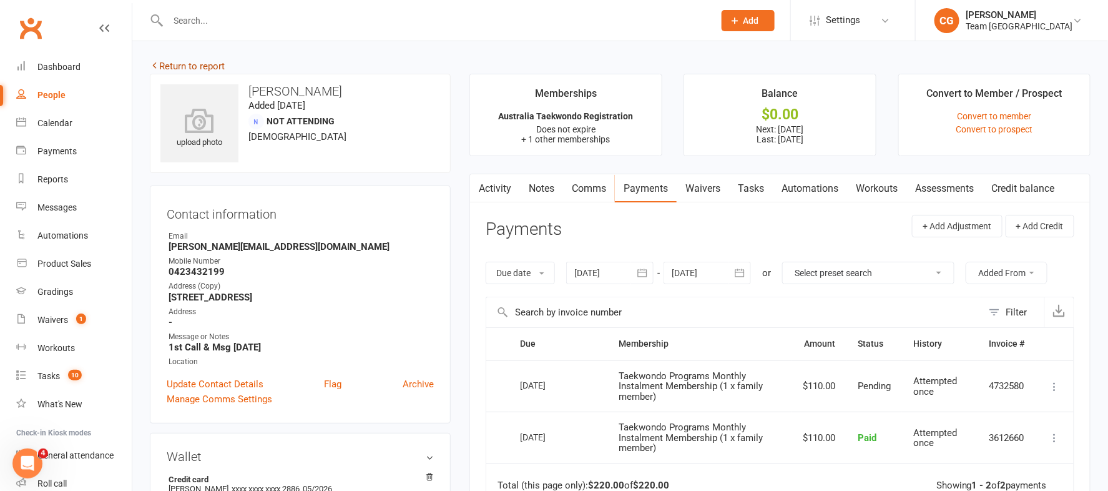
click at [169, 69] on link "Return to report" at bounding box center [187, 66] width 75 height 11
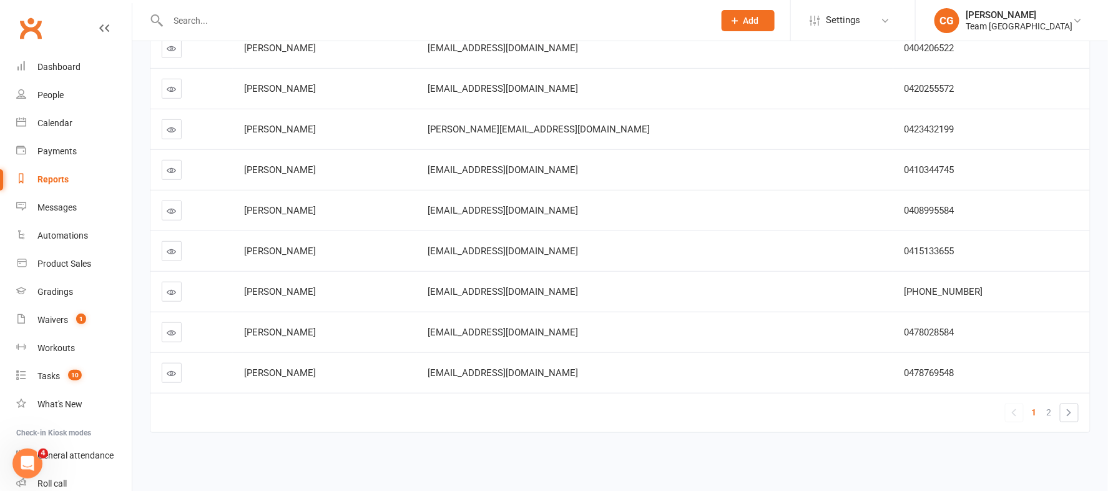
scroll to position [255, 0]
click at [167, 328] on icon at bounding box center [171, 330] width 9 height 9
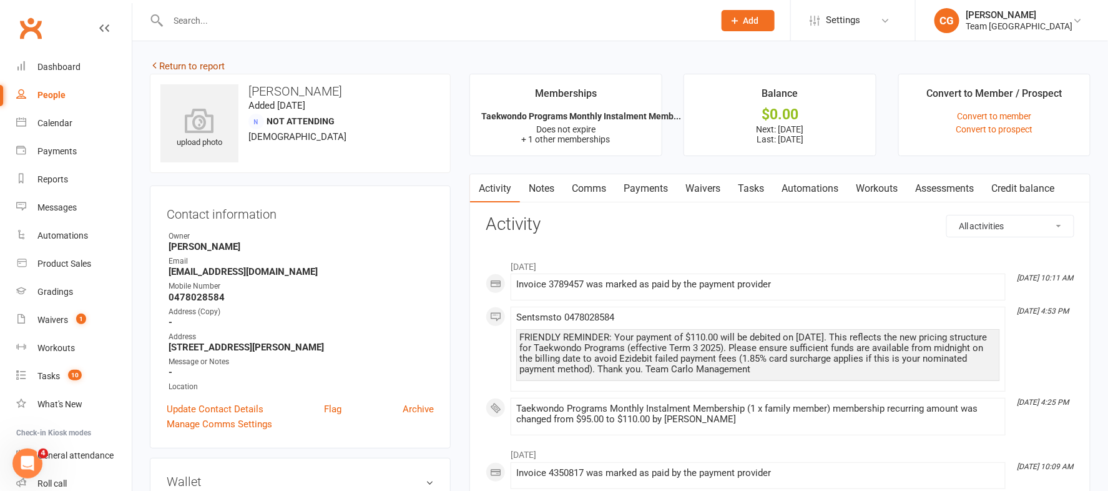
click at [204, 61] on link "Return to report" at bounding box center [187, 66] width 75 height 11
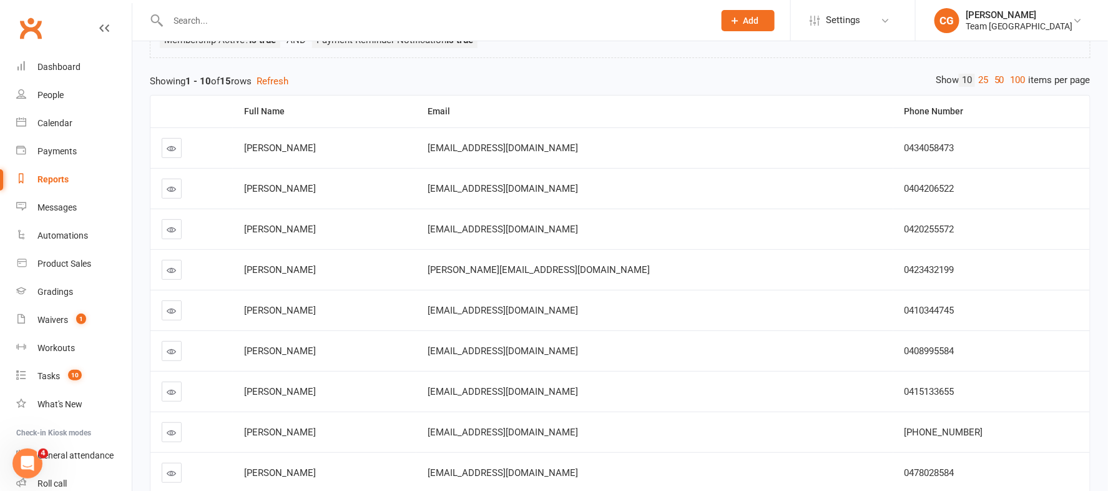
scroll to position [255, 0]
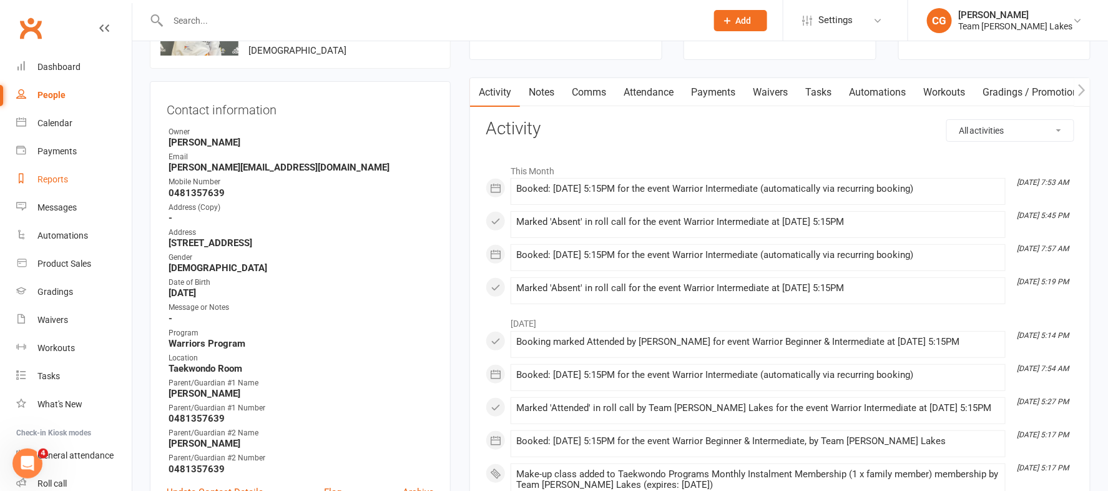
click at [49, 179] on div "Reports" at bounding box center [52, 179] width 31 height 10
select select "50"
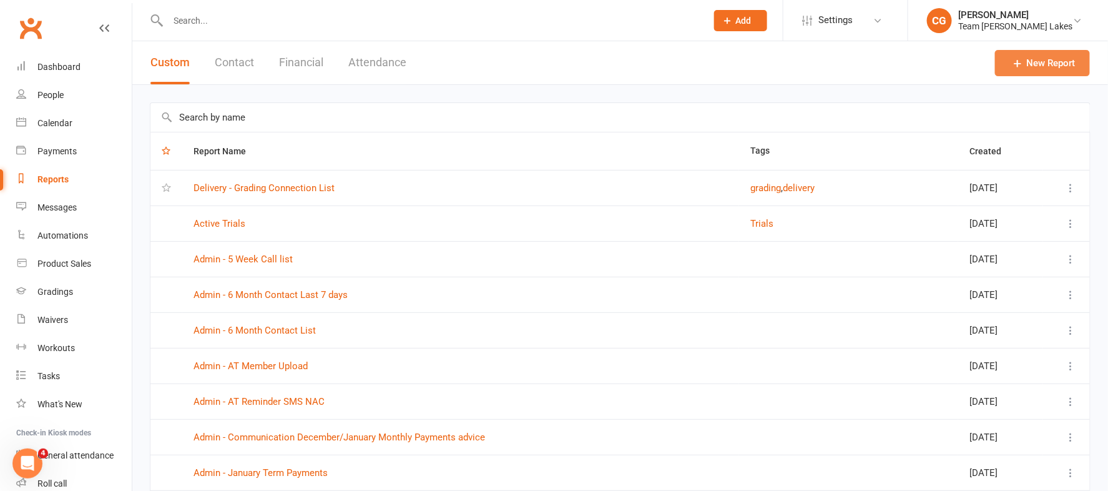
click at [1037, 56] on link "New Report" at bounding box center [1042, 63] width 95 height 26
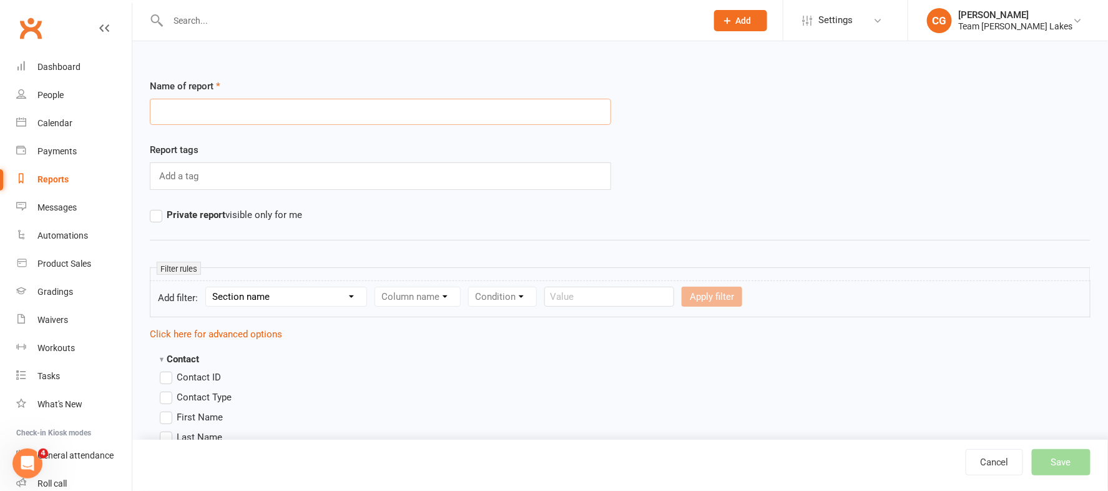
paste input "Finance - NAC Payment Reminder Report"
type input "Finance - NAC Payment Reminder Report"
click at [306, 294] on select "Section name Contact Attendance Aggregate Payment Booking Waitlist Attendees Ca…" at bounding box center [286, 296] width 160 height 19
select select "31"
click at [208, 287] on select "Section name Contact Attendance Aggregate Payment Booking Waitlist Attendees Ca…" at bounding box center [286, 296] width 160 height 19
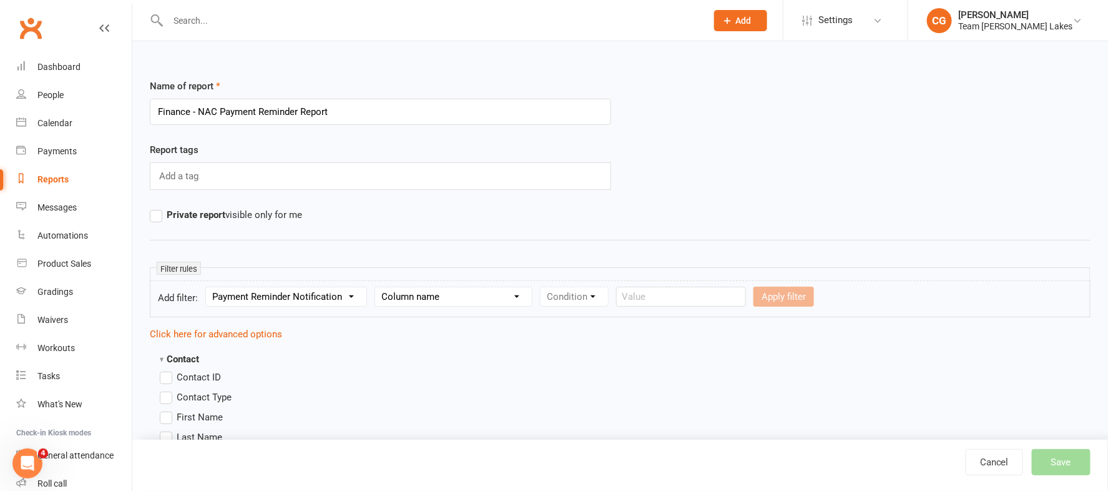
click at [464, 293] on select "Column name Payment Reminder Notification" at bounding box center [453, 296] width 157 height 19
select select "0"
click at [379, 287] on select "Column name Payment Reminder Notification" at bounding box center [453, 296] width 157 height 19
click at [595, 297] on select "Condition Is Is not Is blank Is not blank" at bounding box center [578, 296] width 76 height 19
select select "0"
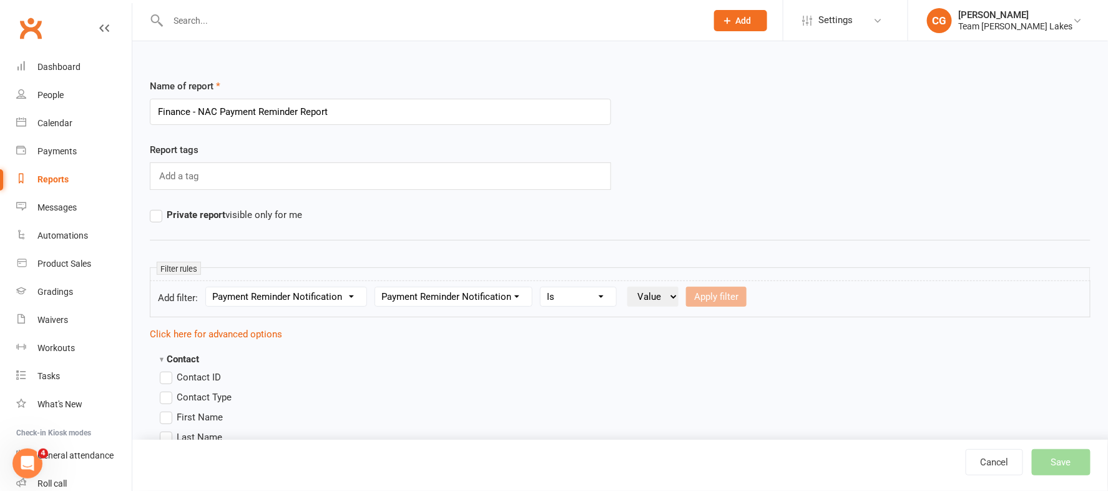
click at [545, 287] on select "Condition Is Is not Is blank Is not blank" at bounding box center [578, 296] width 76 height 19
click at [664, 293] on select "Value Yes No" at bounding box center [652, 296] width 51 height 20
select select "true"
click at [632, 286] on select "Value Yes No" at bounding box center [652, 296] width 51 height 20
click at [709, 295] on button "Apply filter" at bounding box center [716, 296] width 61 height 20
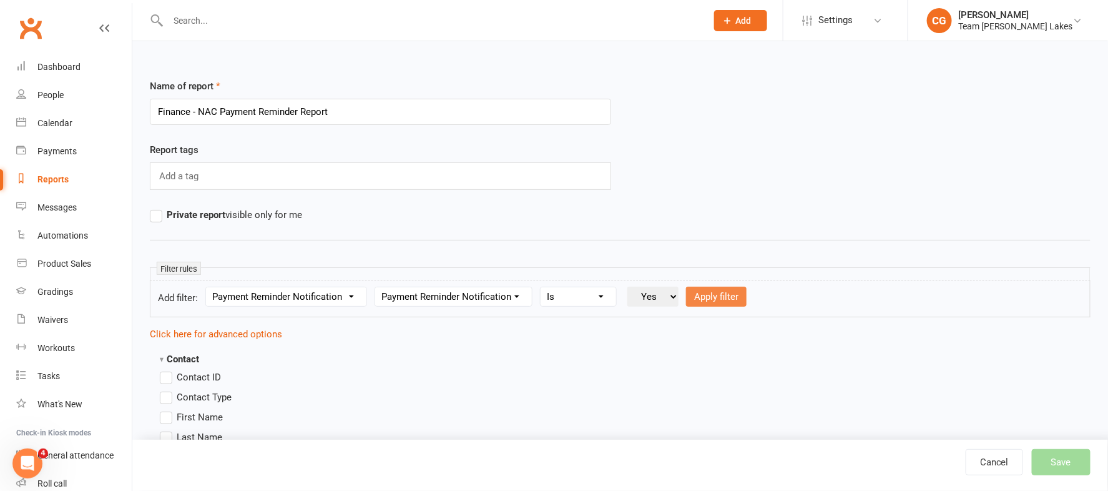
select select
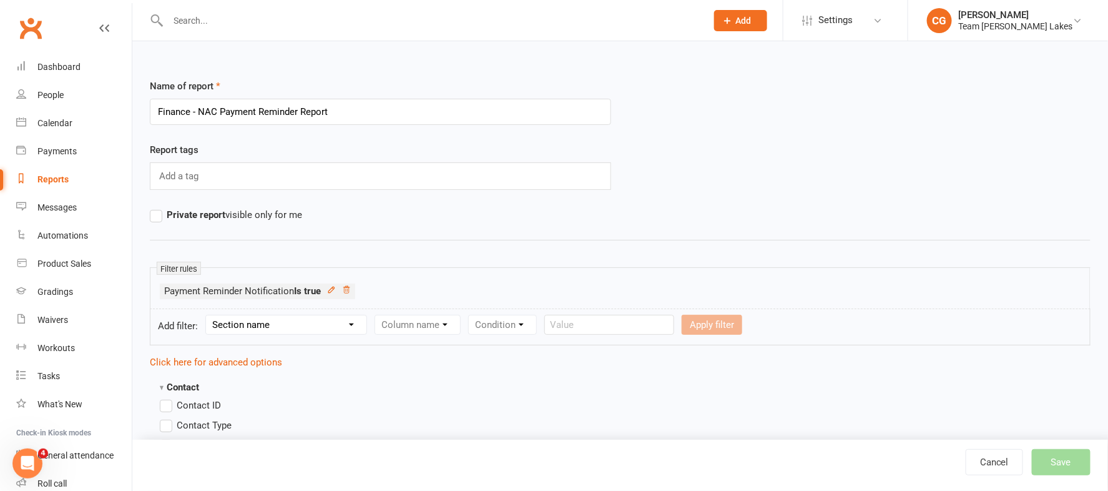
click at [248, 320] on select "Section name Contact Attendance Aggregate Payment Booking Waitlist Attendees Ca…" at bounding box center [286, 324] width 160 height 19
select select "11"
click at [208, 315] on select "Section name Contact Attendance Aggregate Payment Booking Waitlist Attendees Ca…" at bounding box center [286, 324] width 160 height 19
click at [436, 323] on select "Column name Membership ID Membership Name Membership Category Membership Start …" at bounding box center [496, 324] width 243 height 19
select select "29"
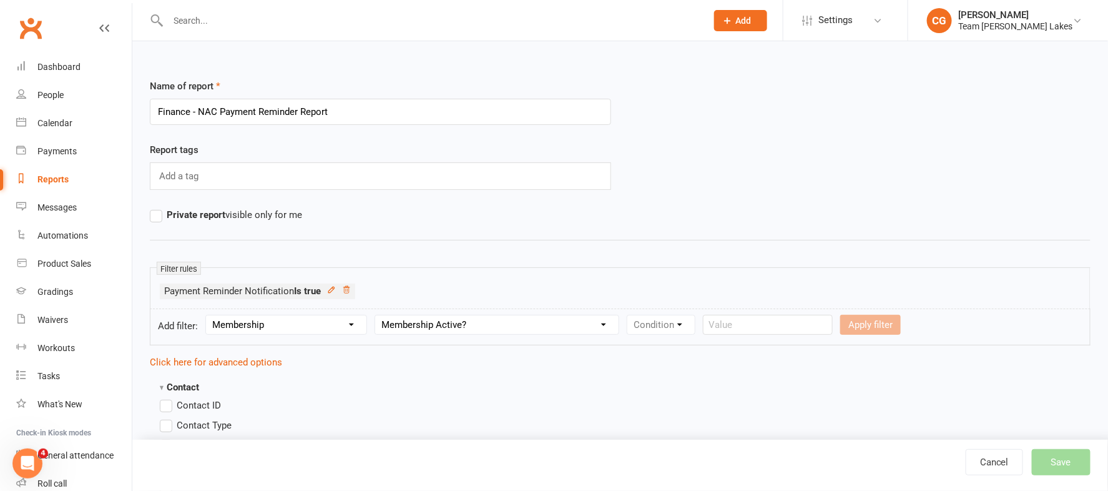
click at [379, 315] on select "Column name Membership ID Membership Name Membership Category Membership Start …" at bounding box center [496, 324] width 243 height 19
click at [670, 323] on select "Condition Is Is not Is blank Is not blank" at bounding box center [665, 324] width 76 height 19
select select "0"
click at [633, 315] on select "Condition Is Is not Is blank Is not blank" at bounding box center [665, 324] width 76 height 19
click at [752, 321] on select "Value Yes No" at bounding box center [739, 325] width 51 height 20
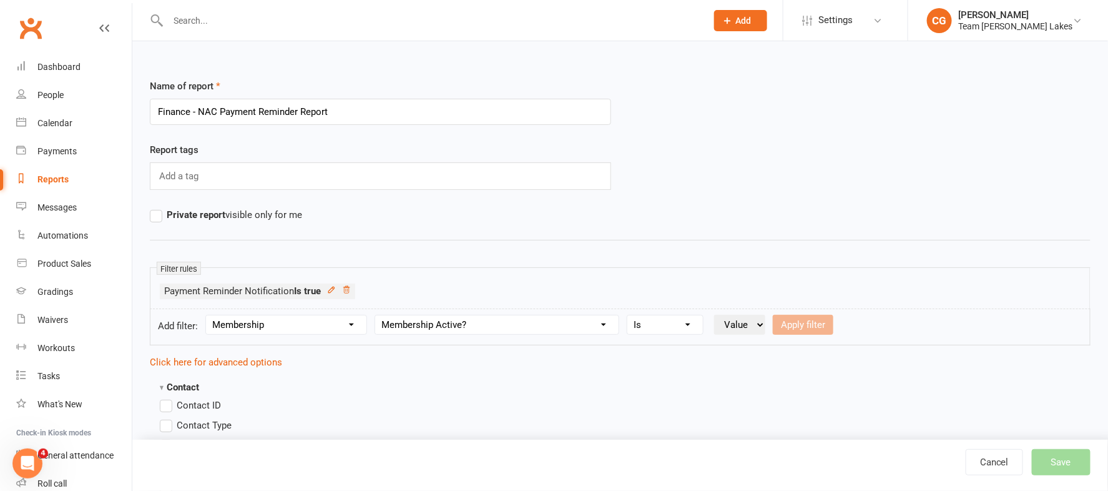
select select "true"
click at [720, 315] on select "Value Yes No" at bounding box center [739, 325] width 51 height 20
click at [819, 322] on button "Apply filter" at bounding box center [803, 325] width 61 height 20
select select
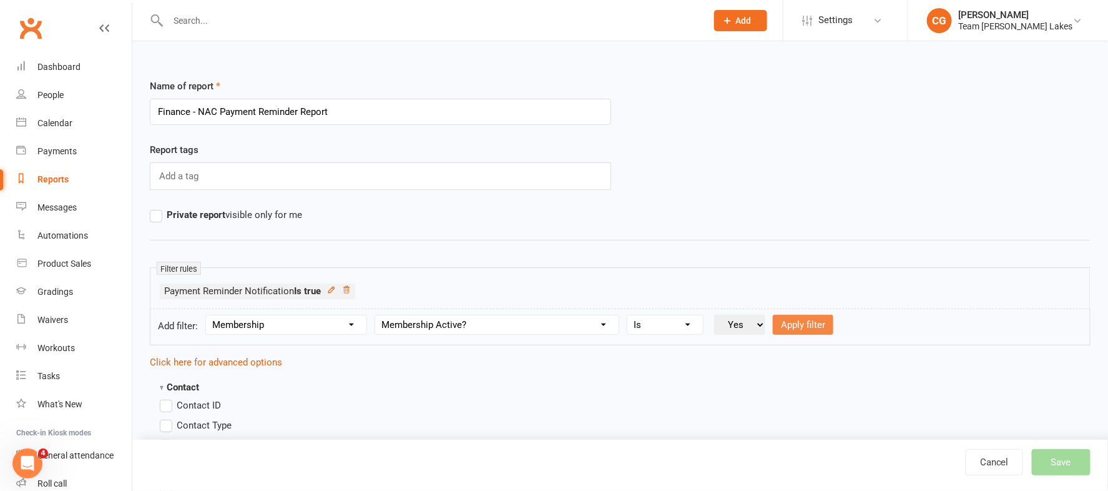
select select
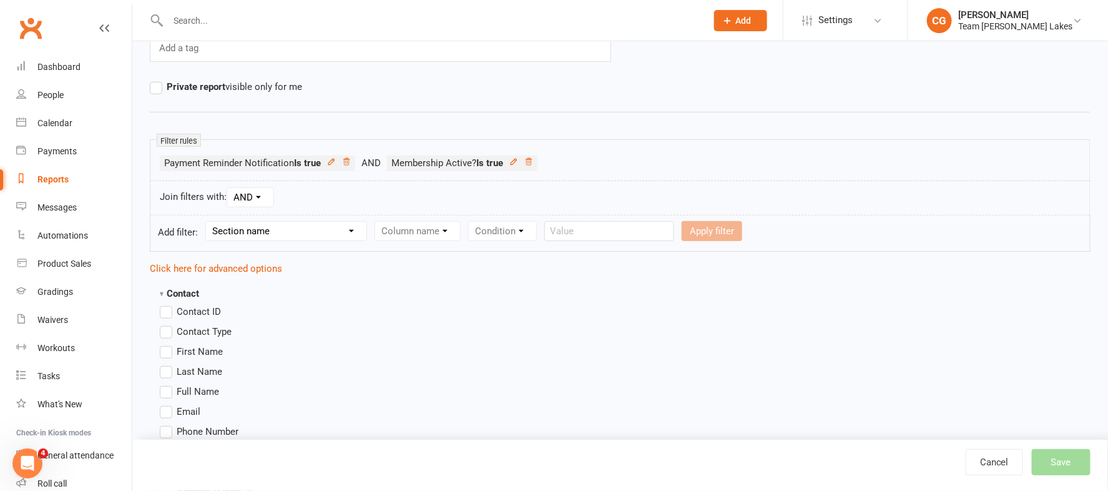
scroll to position [144, 0]
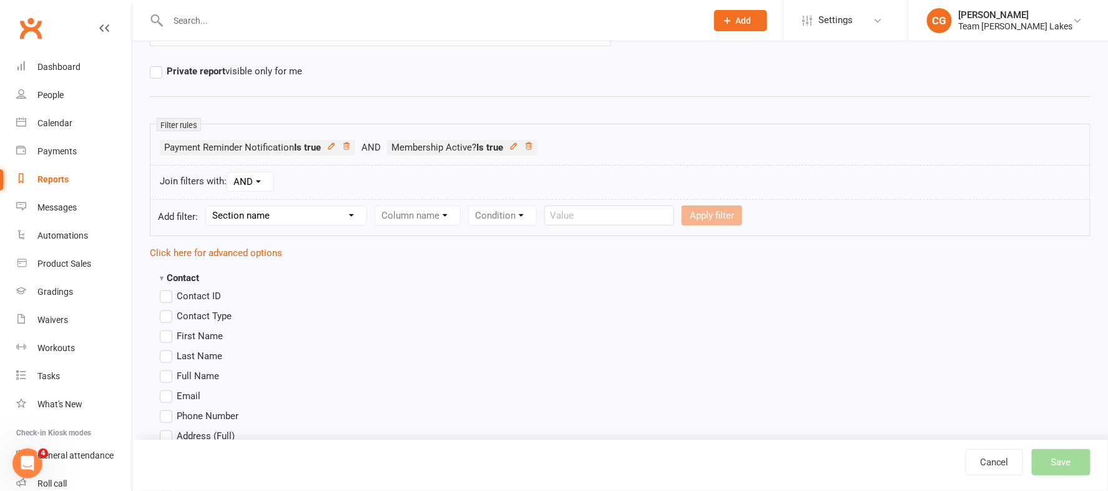
drag, startPoint x: 164, startPoint y: 372, endPoint x: 183, endPoint y: 364, distance: 20.7
click at [164, 372] on label "Full Name" at bounding box center [189, 375] width 59 height 15
click at [164, 368] on input "Full Name" at bounding box center [164, 368] width 8 height 0
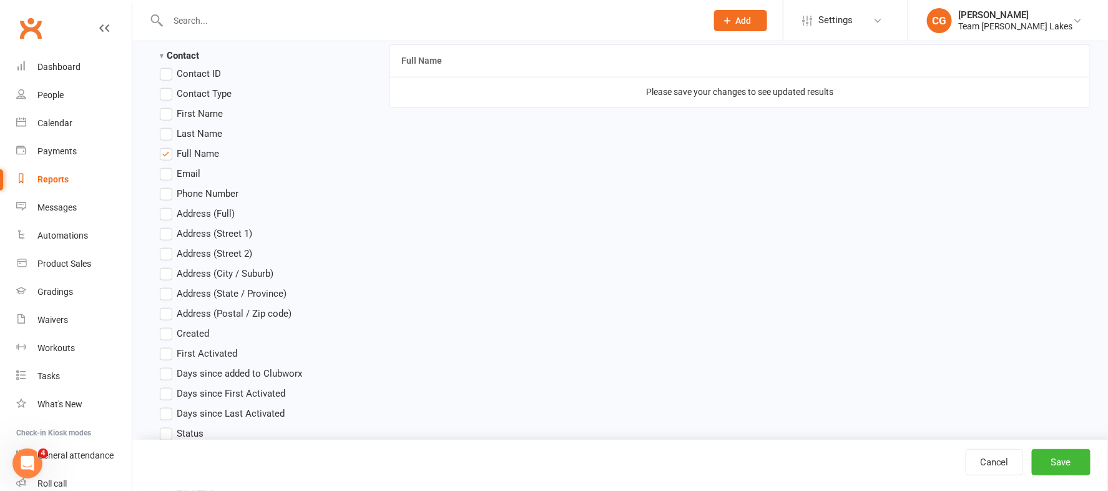
scroll to position [366, 0]
drag, startPoint x: 168, startPoint y: 173, endPoint x: 167, endPoint y: 188, distance: 15.7
click at [168, 173] on label "Email" at bounding box center [180, 172] width 41 height 15
click at [168, 165] on input "Email" at bounding box center [164, 165] width 8 height 0
click at [167, 190] on label "Phone Number" at bounding box center [199, 192] width 79 height 15
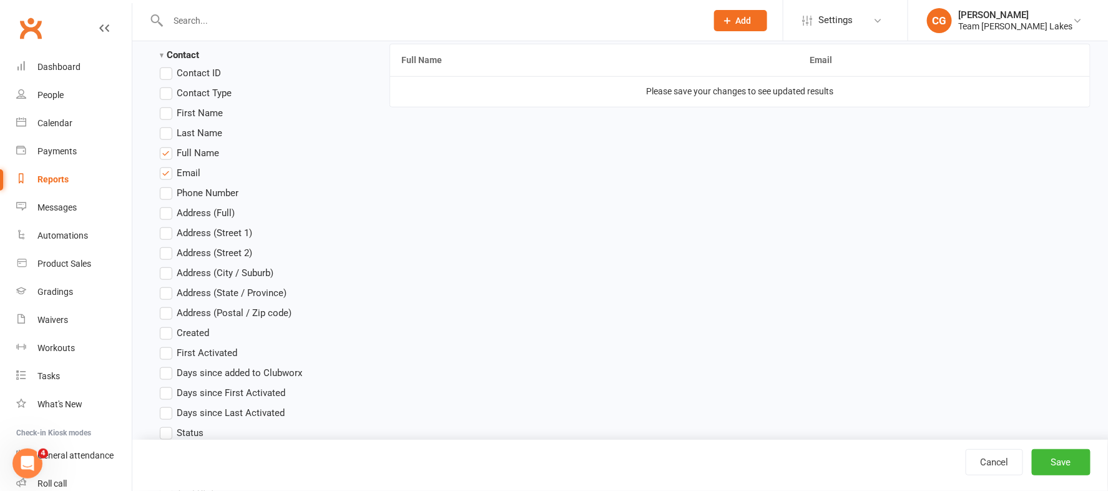
click at [167, 185] on input "Phone Number" at bounding box center [164, 185] width 8 height 0
click at [1050, 460] on button "Save" at bounding box center [1061, 462] width 59 height 26
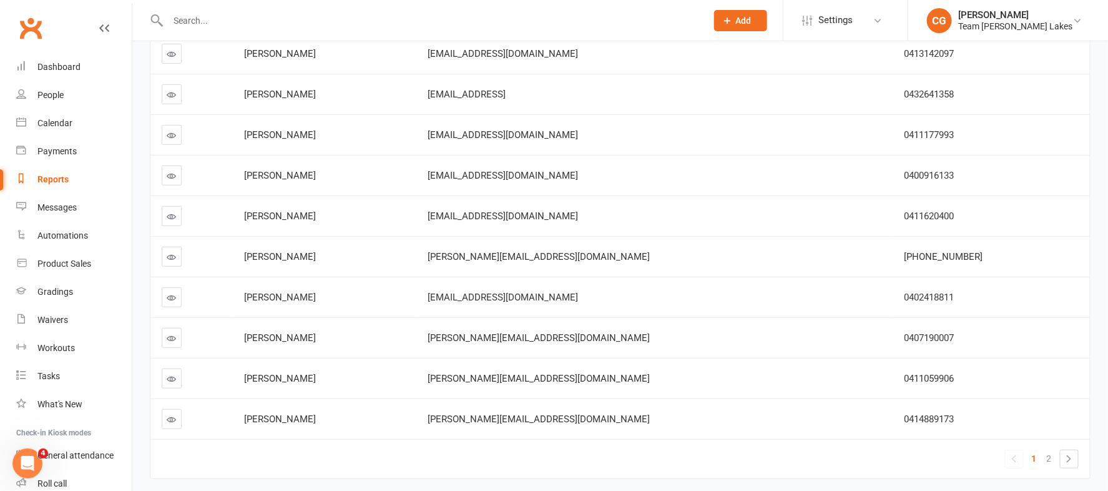
scroll to position [210, 0]
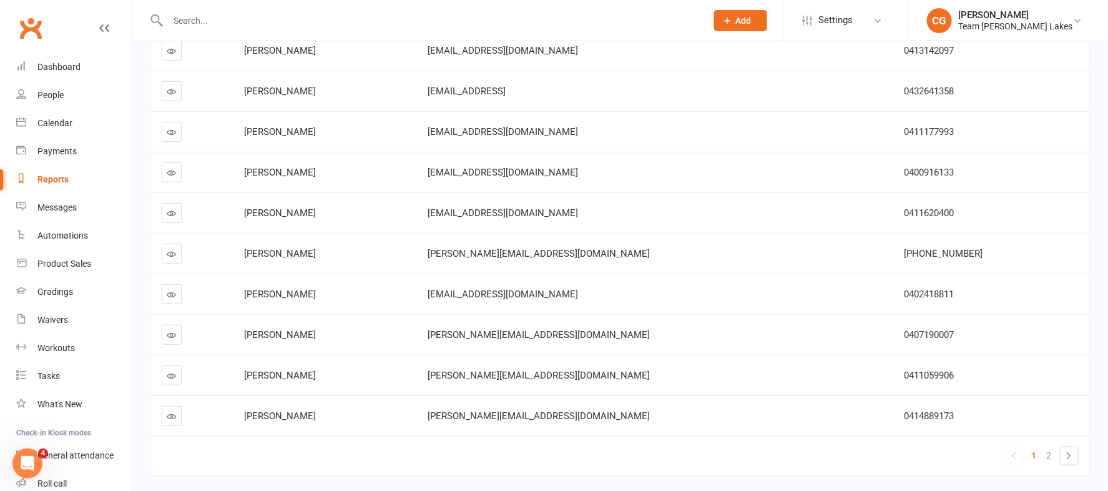
click at [167, 210] on icon at bounding box center [171, 212] width 9 height 9
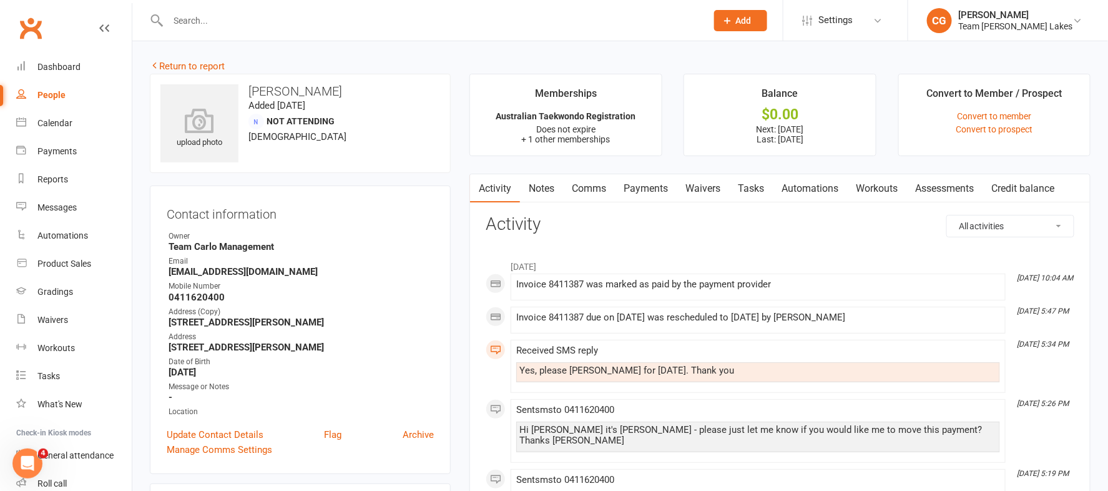
click at [650, 189] on link "Payments" at bounding box center [646, 188] width 62 height 29
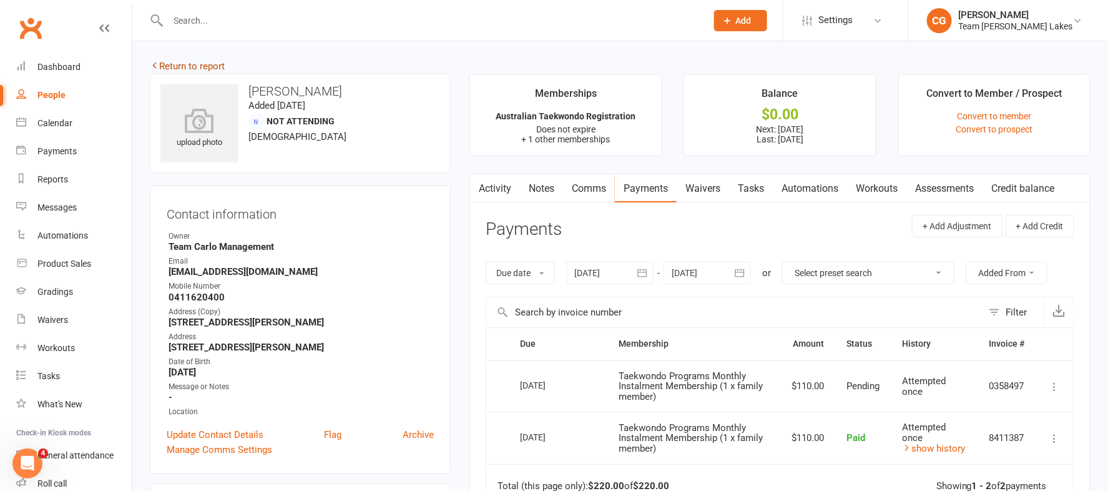
click at [205, 63] on link "Return to report" at bounding box center [187, 66] width 75 height 11
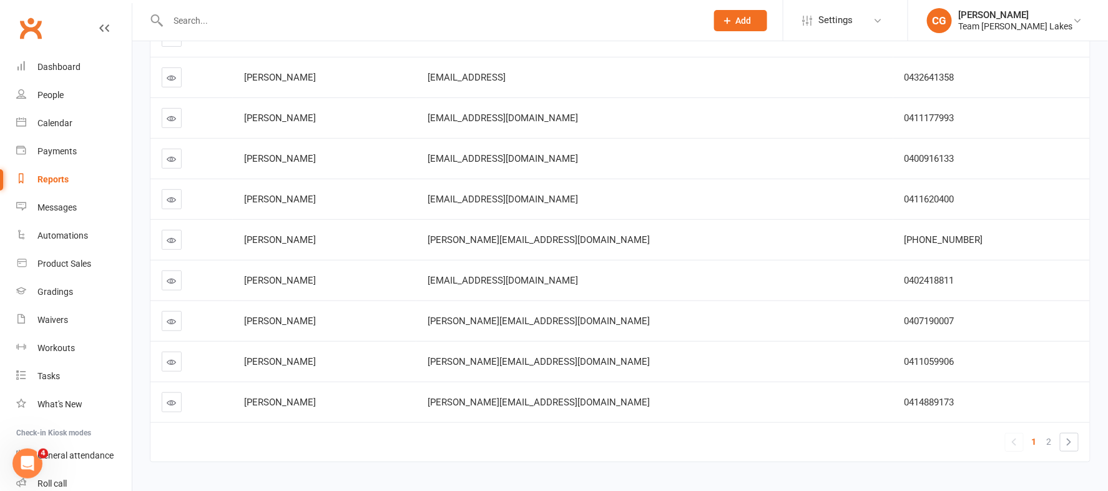
scroll to position [255, 0]
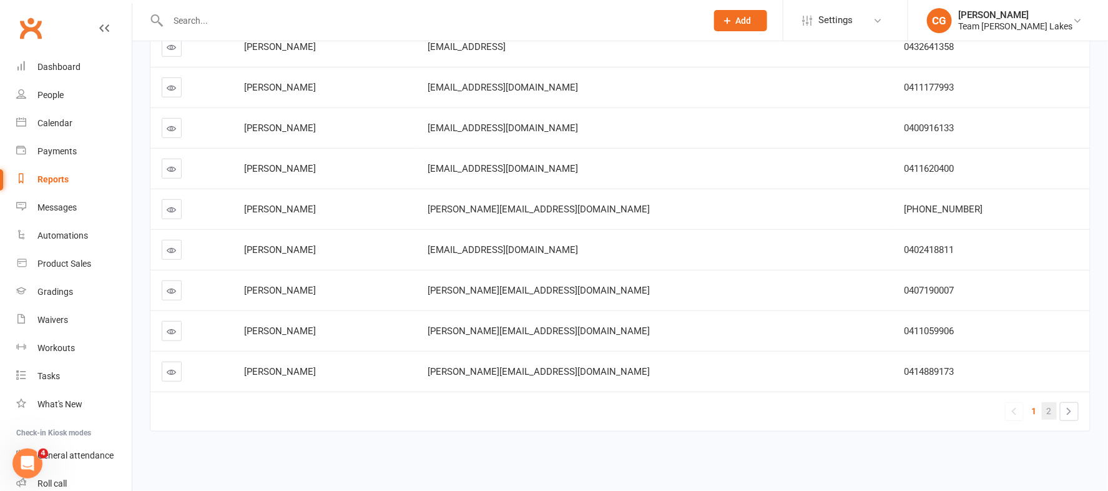
click at [1053, 409] on link "2" at bounding box center [1049, 410] width 15 height 17
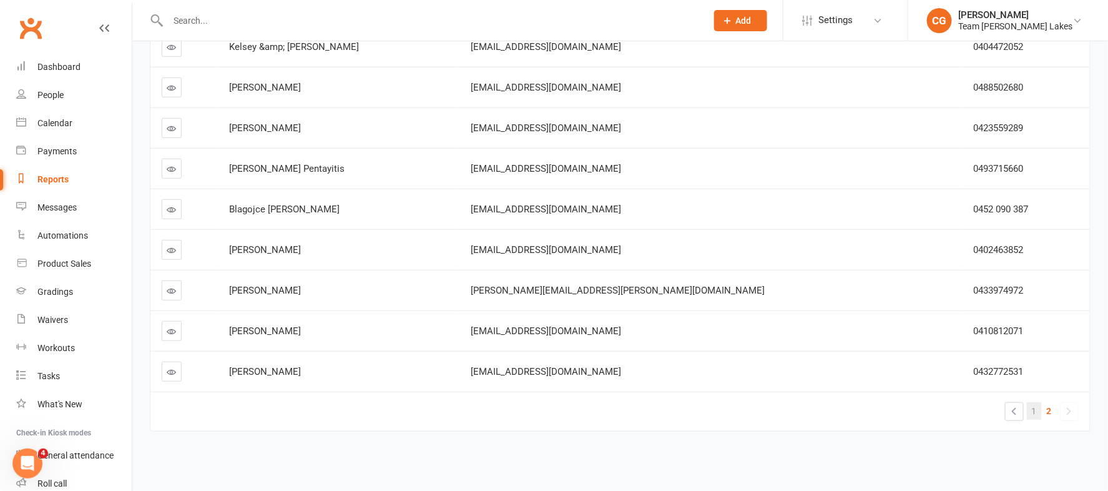
click at [1038, 409] on link "1" at bounding box center [1034, 410] width 15 height 17
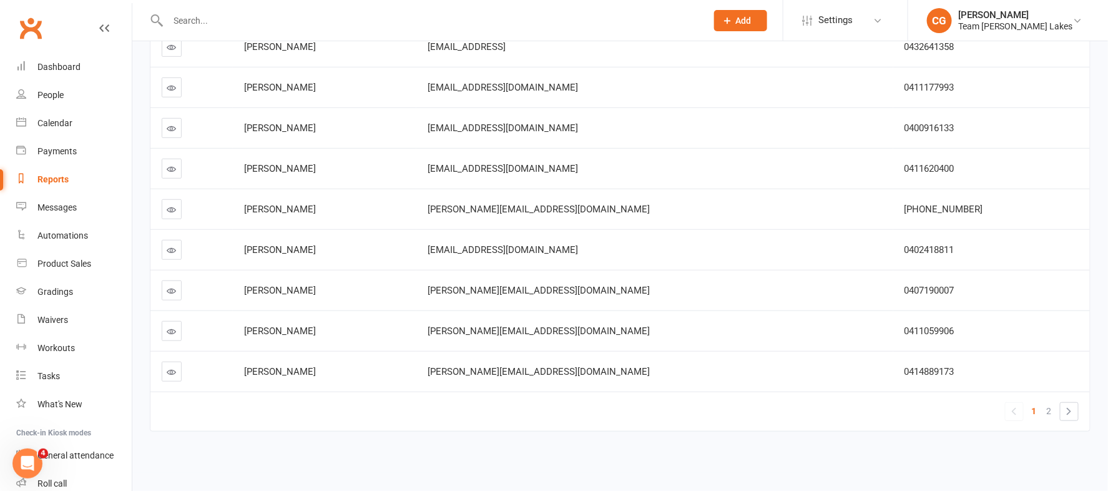
scroll to position [0, 0]
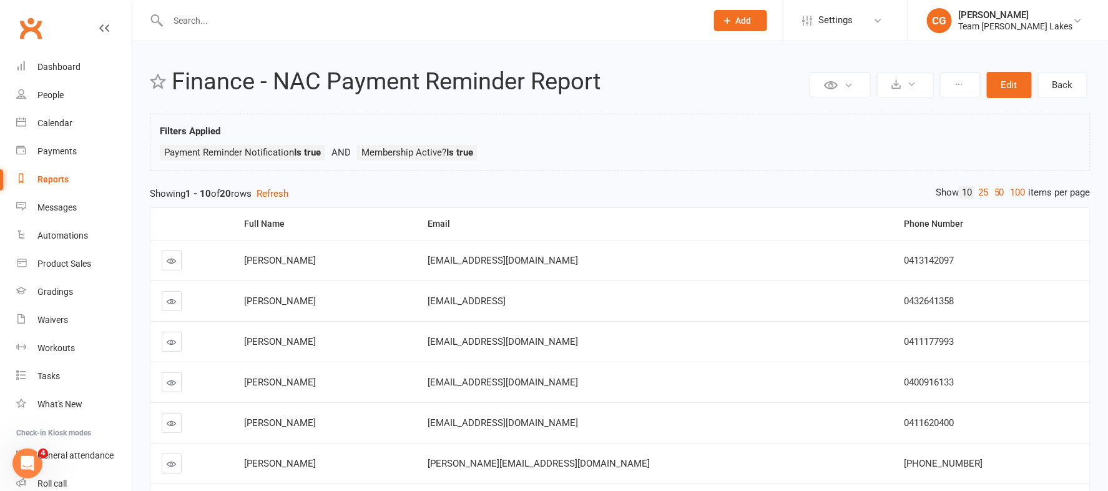
click at [173, 257] on icon at bounding box center [171, 260] width 9 height 9
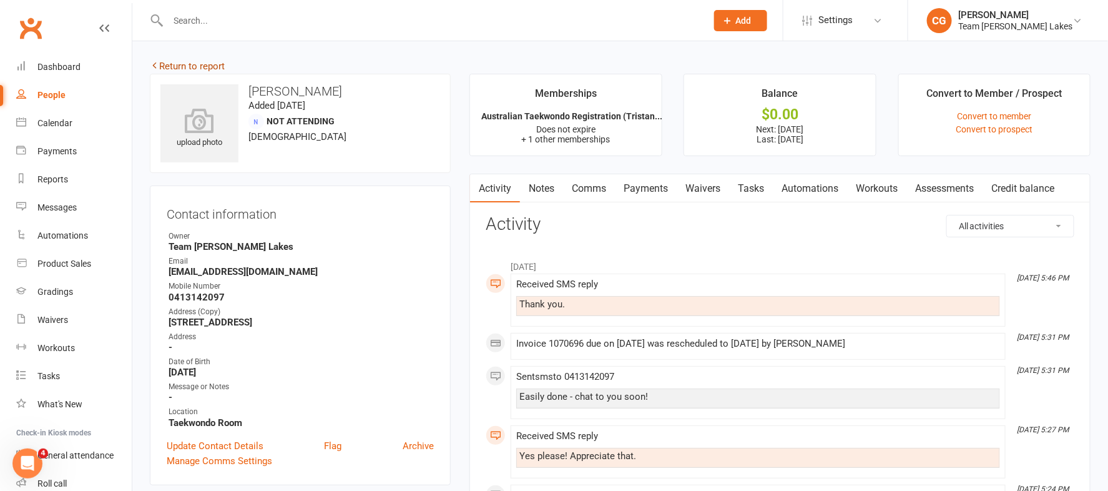
click at [207, 64] on link "Return to report" at bounding box center [187, 66] width 75 height 11
